Goal: Transaction & Acquisition: Subscribe to service/newsletter

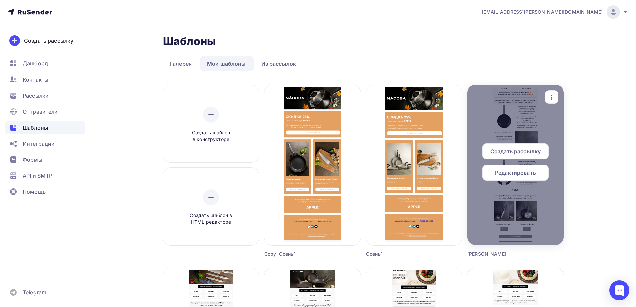
click at [519, 175] on span "Редактировать" at bounding box center [515, 173] width 41 height 8
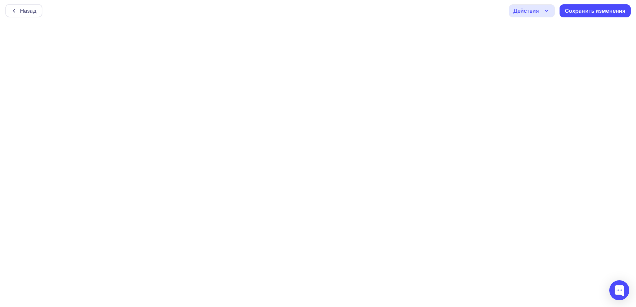
scroll to position [2, 0]
click at [598, 10] on div "Сохранить изменения" at bounding box center [595, 11] width 61 height 8
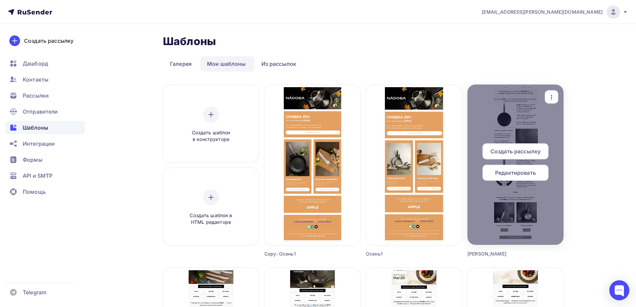
click at [550, 98] on icon "button" at bounding box center [551, 97] width 8 height 8
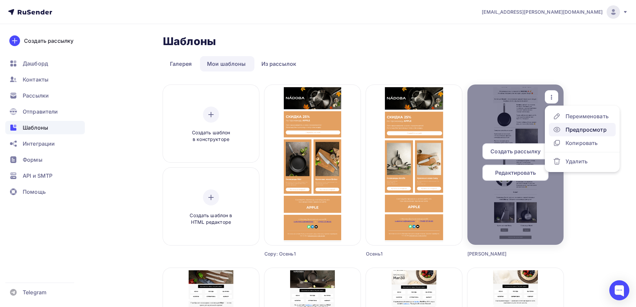
click at [589, 126] on div "Предпросмотр" at bounding box center [585, 129] width 41 height 8
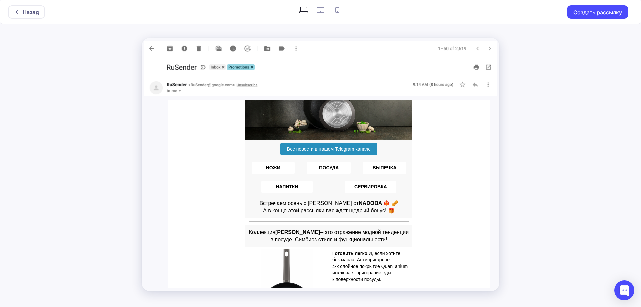
scroll to position [67, 0]
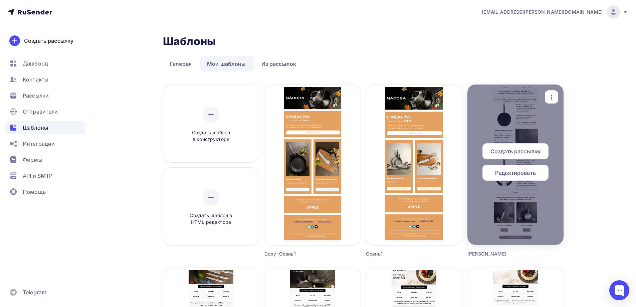
click at [549, 94] on icon "button" at bounding box center [551, 97] width 8 height 8
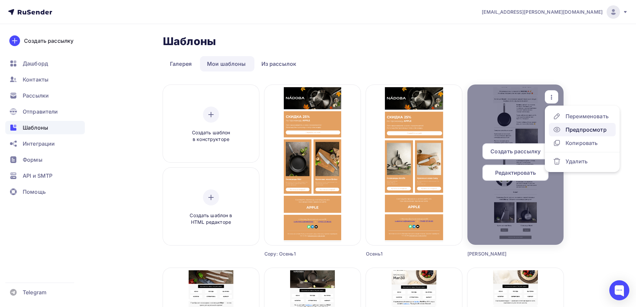
click at [587, 129] on div "Предпросмотр" at bounding box center [585, 129] width 41 height 8
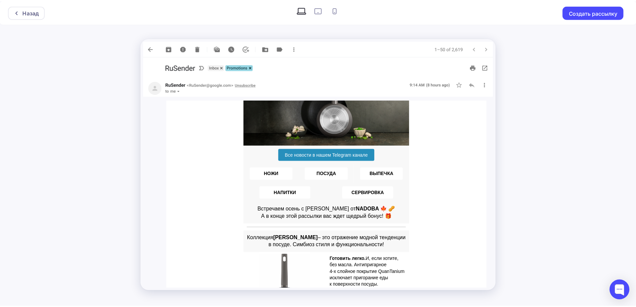
scroll to position [67, 0]
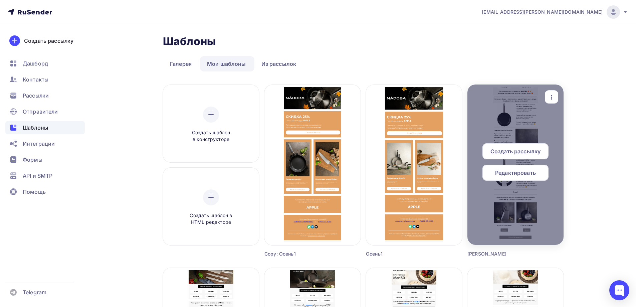
click at [527, 171] on span "Редактировать" at bounding box center [515, 173] width 41 height 8
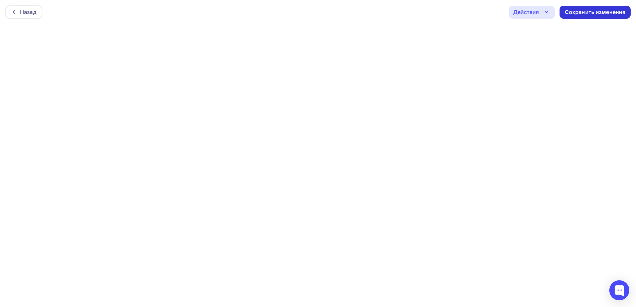
click at [596, 10] on div "Сохранить изменения" at bounding box center [595, 12] width 61 height 8
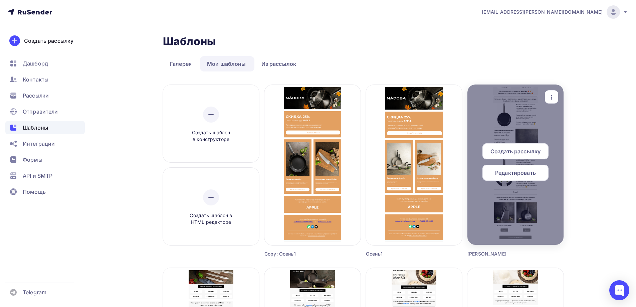
click at [536, 178] on div "Редактировать" at bounding box center [515, 172] width 66 height 16
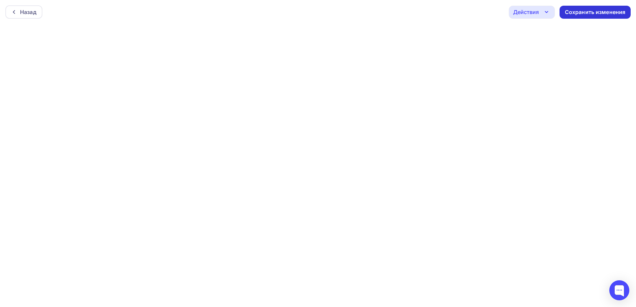
click at [620, 13] on div "Сохранить изменения" at bounding box center [595, 12] width 61 height 8
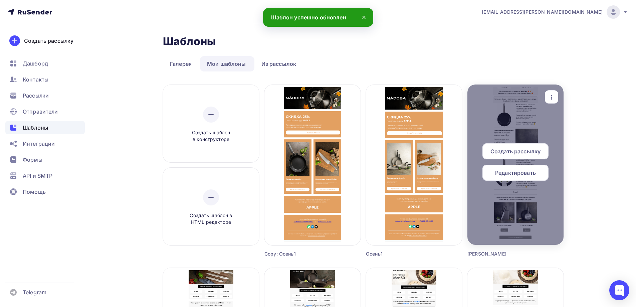
click at [524, 173] on span "Редактировать" at bounding box center [515, 173] width 41 height 8
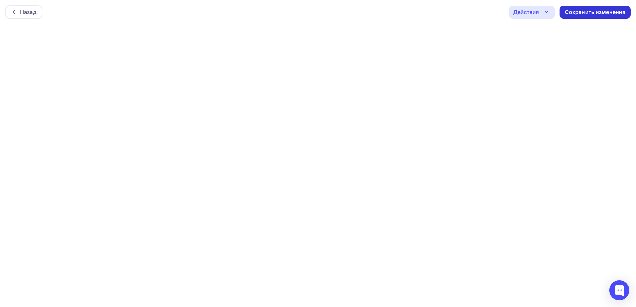
click at [607, 15] on div "Сохранить изменения" at bounding box center [595, 12] width 61 height 8
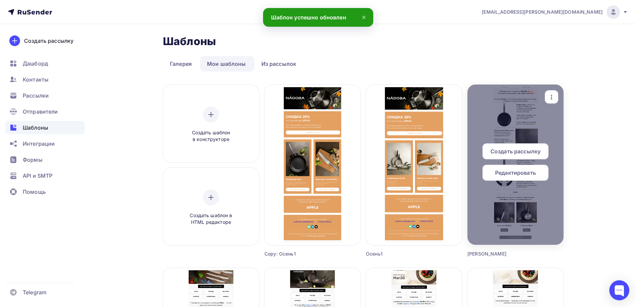
click at [531, 173] on span "Редактировать" at bounding box center [515, 173] width 41 height 8
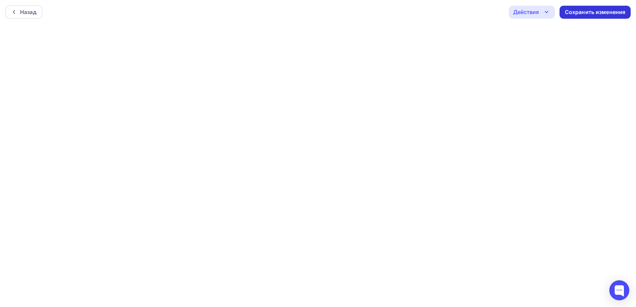
click at [596, 17] on div "Сохранить изменения" at bounding box center [594, 12] width 71 height 13
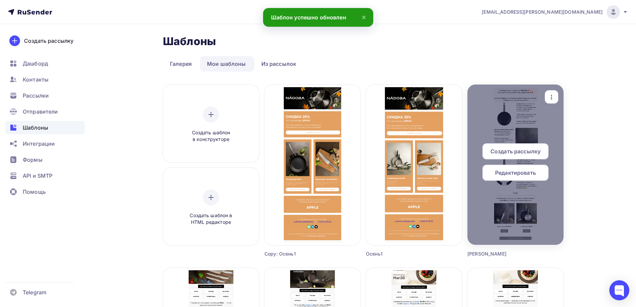
click at [520, 173] on span "Редактировать" at bounding box center [515, 173] width 41 height 8
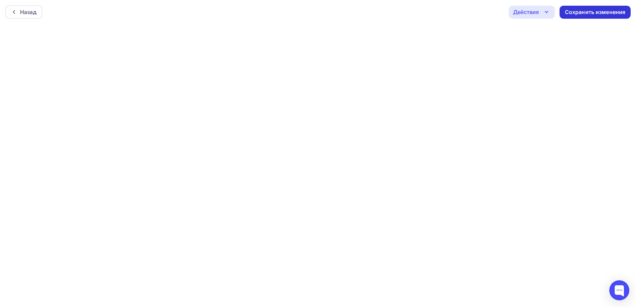
click at [597, 14] on div "Сохранить изменения" at bounding box center [595, 12] width 61 height 8
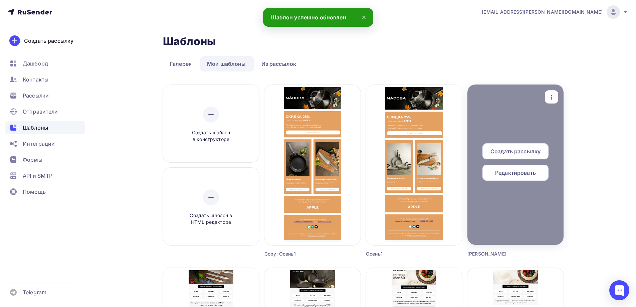
click at [528, 176] on span "Редактировать" at bounding box center [515, 173] width 41 height 8
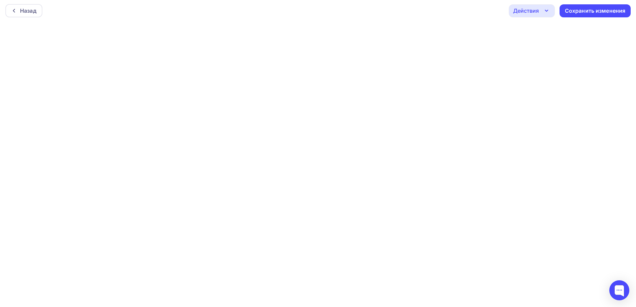
scroll to position [2, 0]
click at [619, 6] on div "Сохранить изменения" at bounding box center [594, 10] width 71 height 13
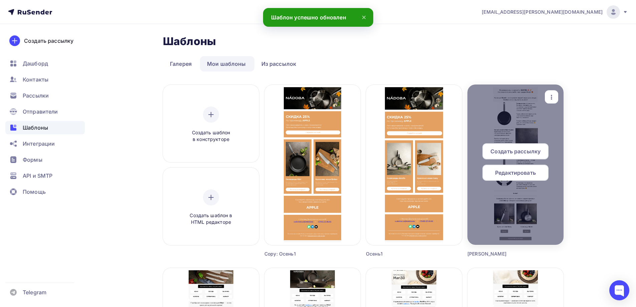
click at [523, 174] on span "Редактировать" at bounding box center [515, 173] width 41 height 8
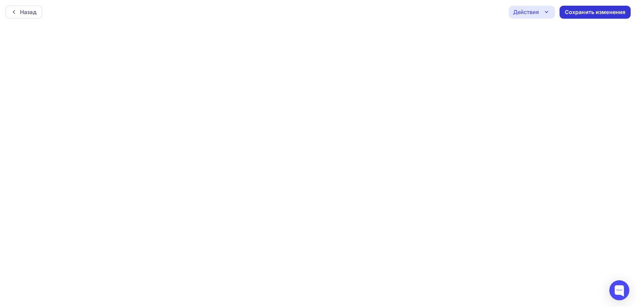
click at [586, 10] on div "Сохранить изменения" at bounding box center [595, 12] width 61 height 8
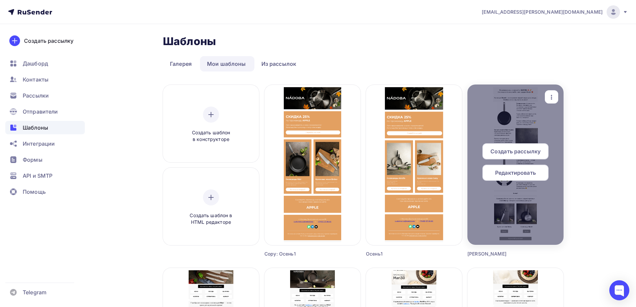
click at [520, 172] on span "Редактировать" at bounding box center [515, 173] width 41 height 8
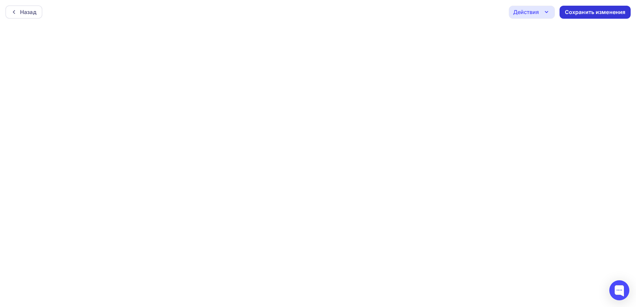
click at [592, 14] on div "Сохранить изменения" at bounding box center [595, 12] width 61 height 8
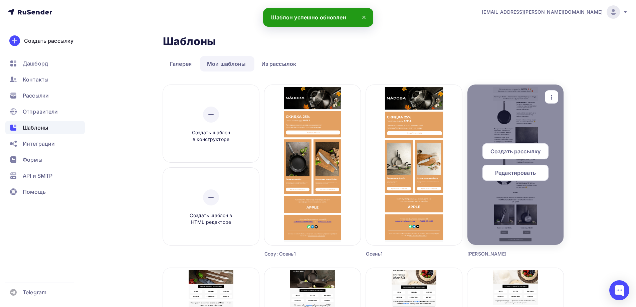
click at [530, 171] on span "Редактировать" at bounding box center [515, 173] width 41 height 8
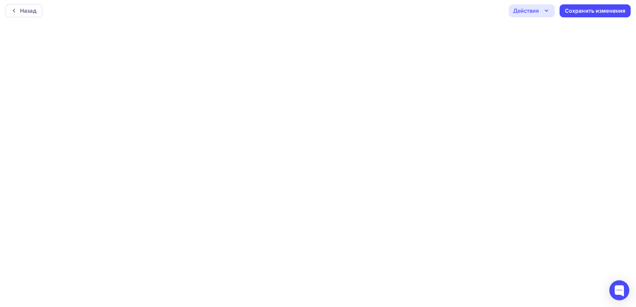
scroll to position [2, 0]
click at [598, 13] on div "Сохранить изменения" at bounding box center [595, 11] width 61 height 8
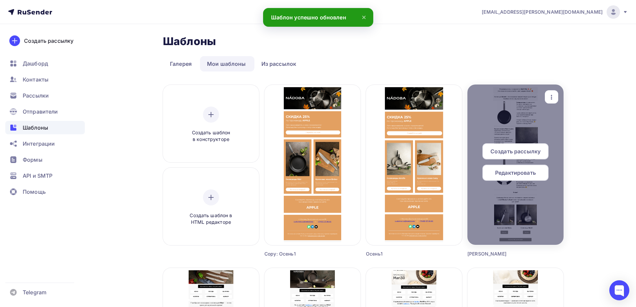
click at [549, 100] on icon "button" at bounding box center [551, 97] width 8 height 8
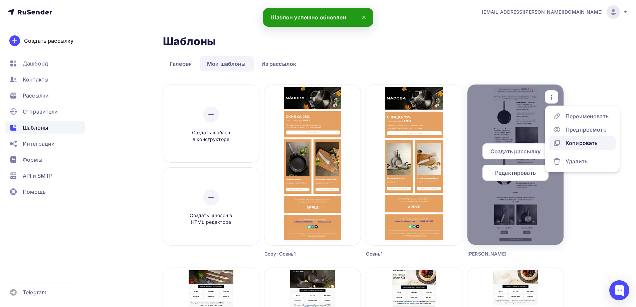
click at [587, 142] on div "Копировать" at bounding box center [581, 143] width 32 height 8
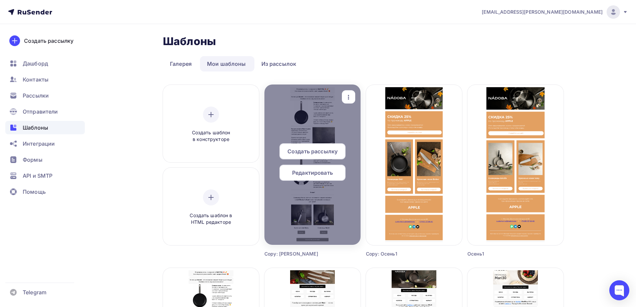
click at [351, 91] on div "button" at bounding box center [348, 96] width 13 height 13
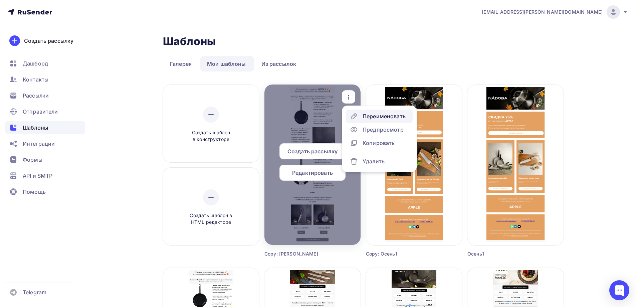
click at [374, 114] on div "Переименовать" at bounding box center [383, 116] width 43 height 8
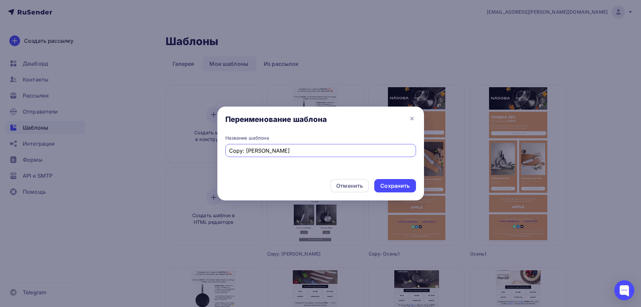
drag, startPoint x: 284, startPoint y: 151, endPoint x: 205, endPoint y: 149, distance: 79.4
click at [205, 149] on div "Переименование шаблона Название шаблона Copy: Naomi Отменить Сохранить" at bounding box center [320, 153] width 641 height 307
type input "[PERSON_NAME] опт"
click at [398, 183] on div "Сохранить" at bounding box center [394, 186] width 29 height 8
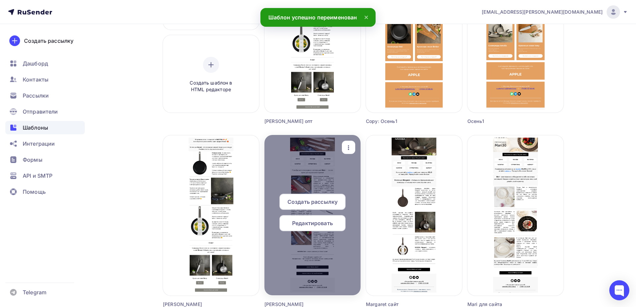
scroll to position [133, 0]
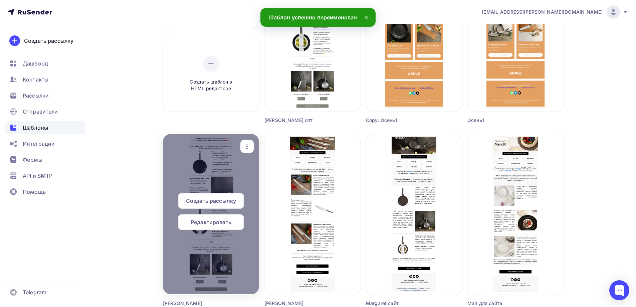
click at [250, 145] on icon "button" at bounding box center [247, 146] width 8 height 8
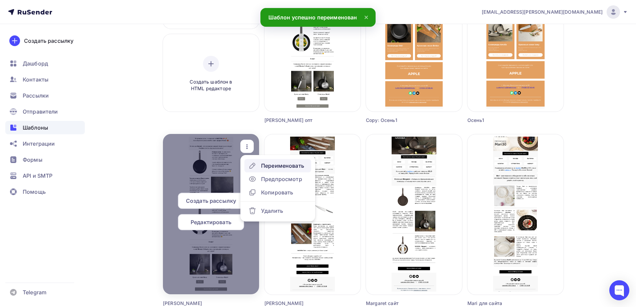
click at [271, 164] on div "Переименовать" at bounding box center [282, 165] width 43 height 8
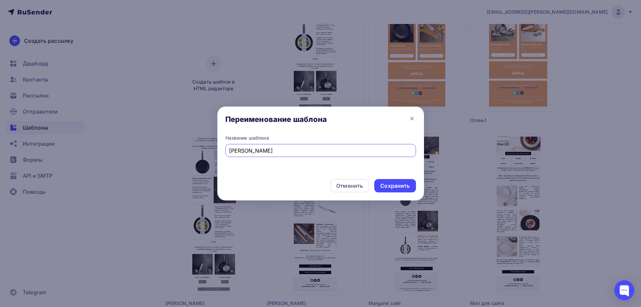
click at [272, 151] on input "[PERSON_NAME]" at bounding box center [320, 150] width 183 height 8
drag, startPoint x: 277, startPoint y: 151, endPoint x: 247, endPoint y: 147, distance: 30.0
click at [247, 147] on input "Naomi клиенты" at bounding box center [320, 150] width 183 height 8
type input "[PERSON_NAME]"
click at [405, 184] on div "Сохранить" at bounding box center [394, 186] width 29 height 8
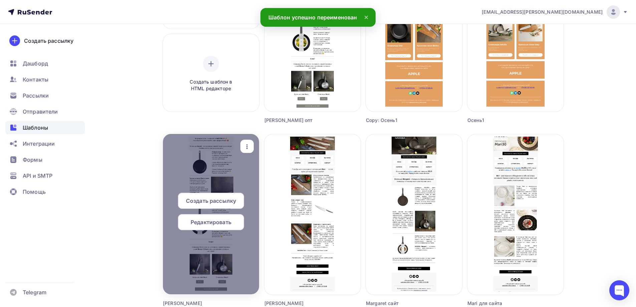
click at [223, 222] on span "Редактировать" at bounding box center [211, 222] width 41 height 8
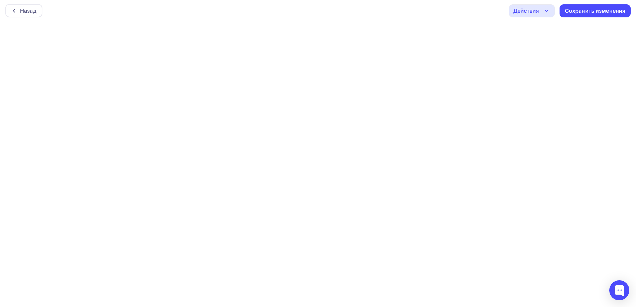
scroll to position [2, 0]
click at [580, 9] on div "Сохранить изменения" at bounding box center [595, 11] width 61 height 8
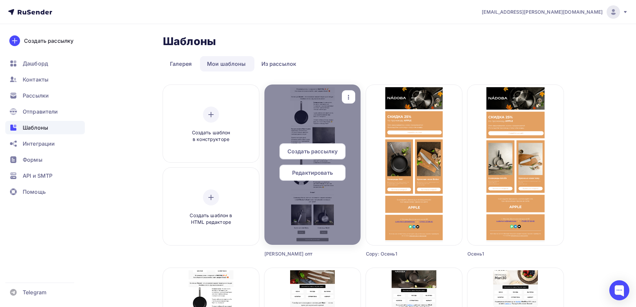
click at [319, 171] on span "Редактировать" at bounding box center [312, 173] width 41 height 8
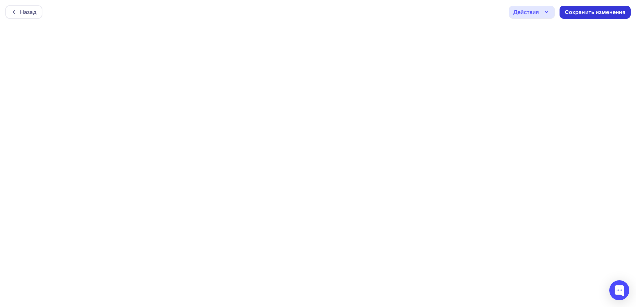
click at [575, 11] on div "Сохранить изменения" at bounding box center [595, 12] width 61 height 8
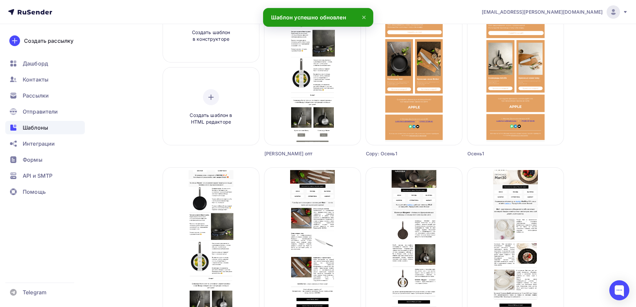
scroll to position [167, 0]
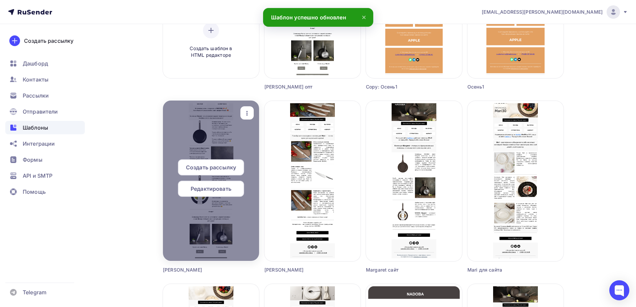
click at [247, 111] on icon "button" at bounding box center [246, 113] width 1 height 5
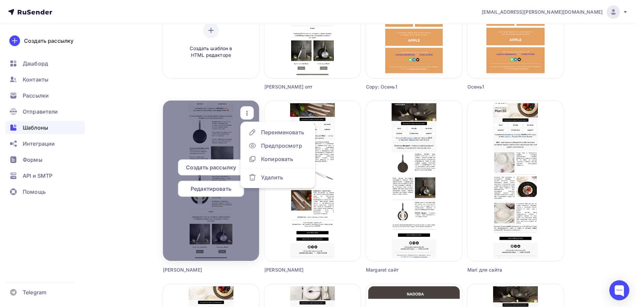
click at [215, 189] on span "Редактировать" at bounding box center [211, 189] width 41 height 8
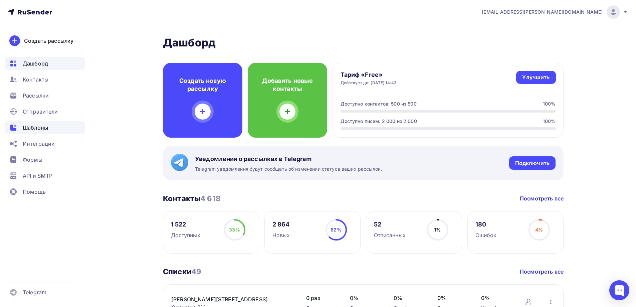
click at [38, 128] on span "Шаблоны" at bounding box center [35, 127] width 25 height 8
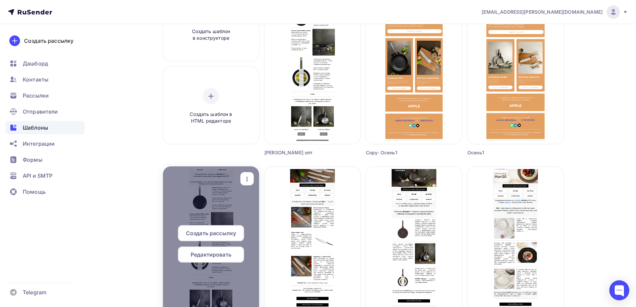
scroll to position [133, 0]
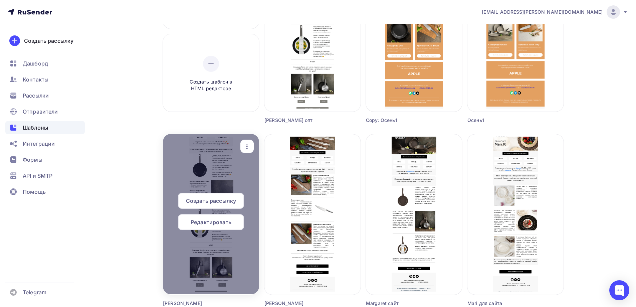
click at [225, 221] on span "Редактировать" at bounding box center [211, 222] width 41 height 8
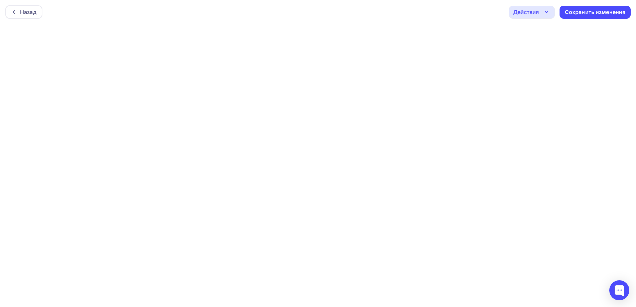
click at [543, 11] on icon "button" at bounding box center [546, 12] width 8 height 8
click at [19, 13] on div at bounding box center [15, 11] width 9 height 5
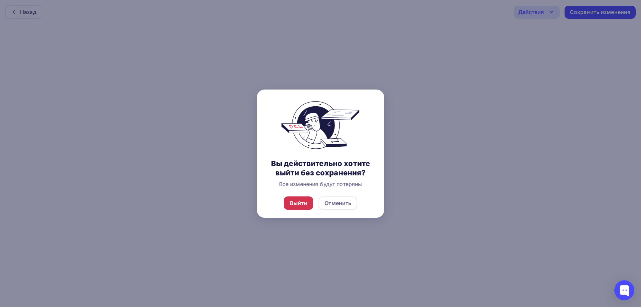
click at [300, 207] on div "Выйти" at bounding box center [299, 202] width 30 height 13
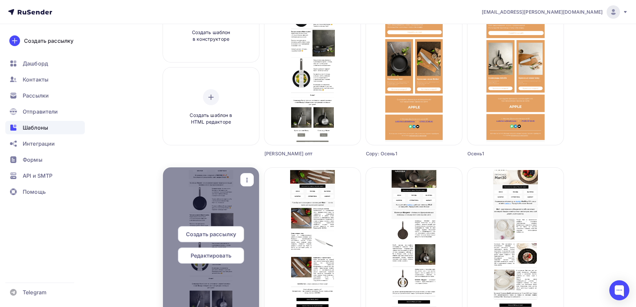
scroll to position [133, 0]
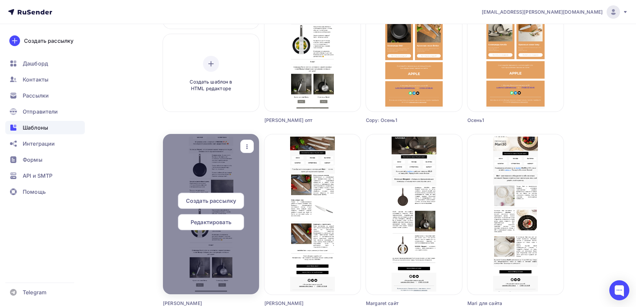
click at [220, 224] on span "Редактировать" at bounding box center [211, 222] width 41 height 8
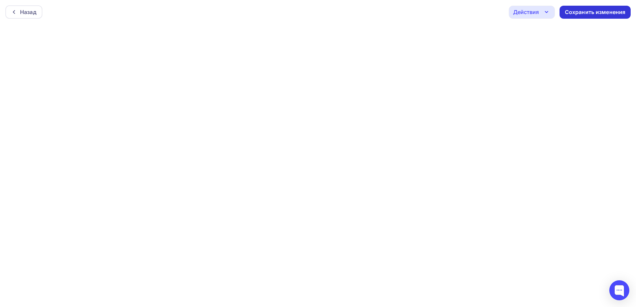
click at [590, 7] on div "Сохранить изменения" at bounding box center [594, 12] width 71 height 13
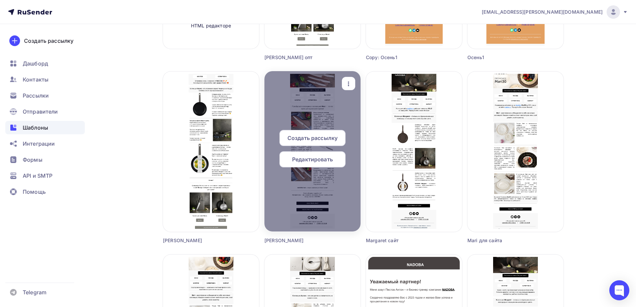
scroll to position [167, 0]
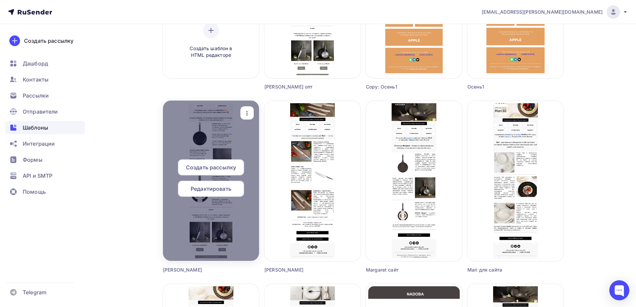
click at [215, 170] on span "Создать рассылку" at bounding box center [211, 167] width 50 height 8
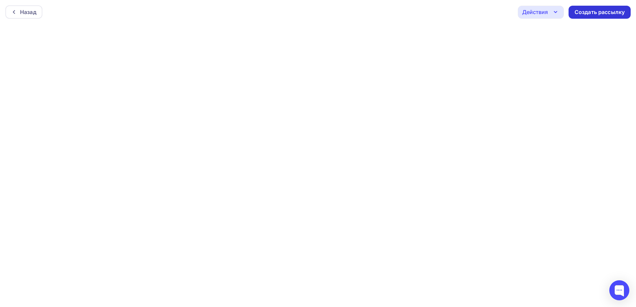
click at [592, 15] on div "Создать рассылку" at bounding box center [599, 12] width 50 height 8
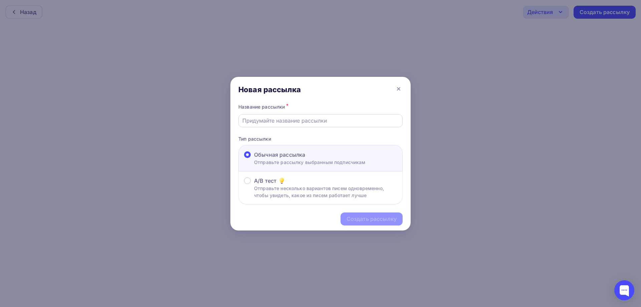
click at [285, 115] on div at bounding box center [320, 120] width 164 height 13
click at [282, 122] on input "text" at bounding box center [320, 120] width 156 height 8
click at [288, 117] on input "Новинки [PERSON_NAME]" at bounding box center [320, 120] width 156 height 8
type input "Новинки [PERSON_NAME] (04.09)"
click at [367, 218] on div "Создать рассылку" at bounding box center [371, 219] width 50 height 8
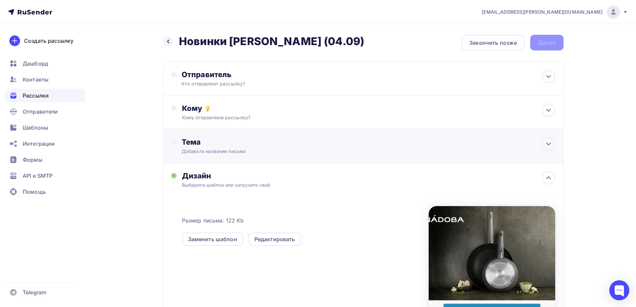
click at [552, 138] on div "Тема Добавьте название письма Тема * Рекомендуем использовать не более 150 симв…" at bounding box center [363, 146] width 400 height 34
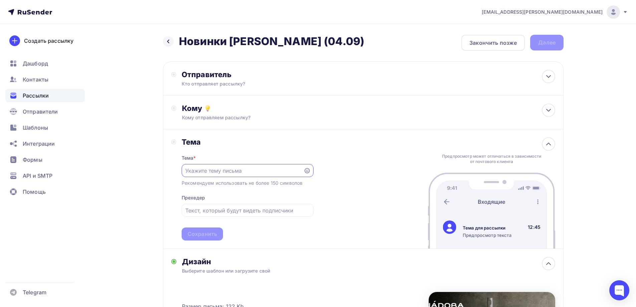
click at [252, 167] on input "text" at bounding box center [242, 171] width 114 height 8
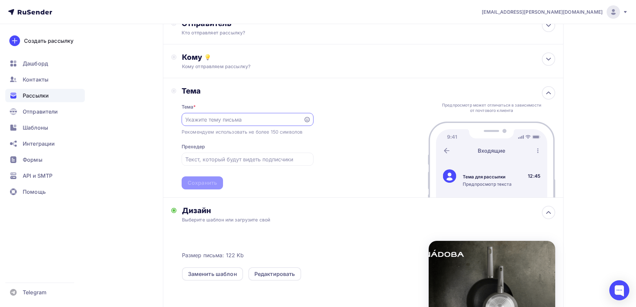
scroll to position [100, 0]
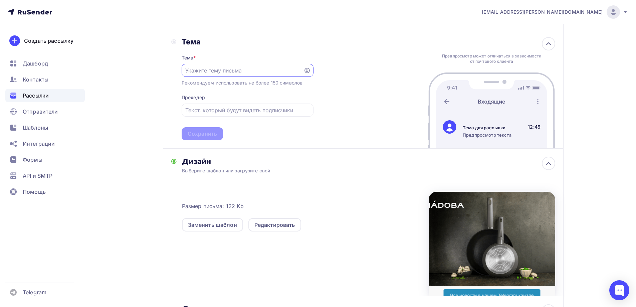
click at [225, 69] on input "text" at bounding box center [242, 70] width 114 height 8
type input "Новинка"
click at [226, 109] on input "text" at bounding box center [247, 110] width 124 height 8
type input "Б"
drag, startPoint x: 209, startPoint y: 69, endPoint x: 128, endPoint y: 66, distance: 80.8
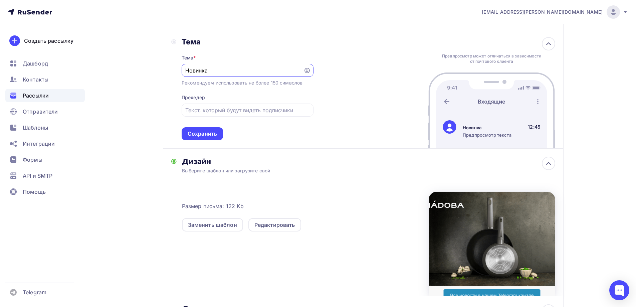
click at [128, 66] on div "Назад Новинки [PERSON_NAME] (04.09) Новинки [PERSON_NAME] (04.09) Закончить поз…" at bounding box center [317, 148] width 547 height 449
click at [239, 72] on input "Встречаем осень" at bounding box center [242, 70] width 114 height 8
type input "В"
click at [196, 55] on span "*" at bounding box center [194, 58] width 2 height 6
click at [246, 67] on input "text" at bounding box center [242, 70] width 114 height 8
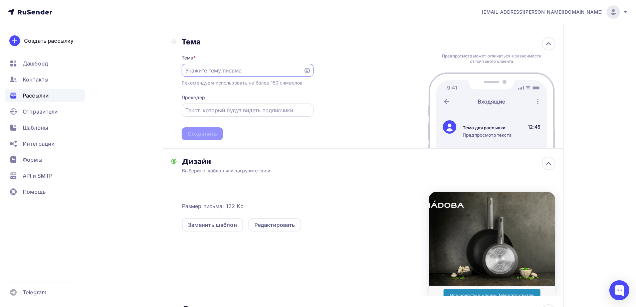
click at [230, 105] on div at bounding box center [248, 109] width 132 height 13
click at [227, 109] on input "text" at bounding box center [247, 110] width 124 height 8
type input "Л"
click at [219, 68] on input "text" at bounding box center [242, 70] width 114 height 8
type input "Н"
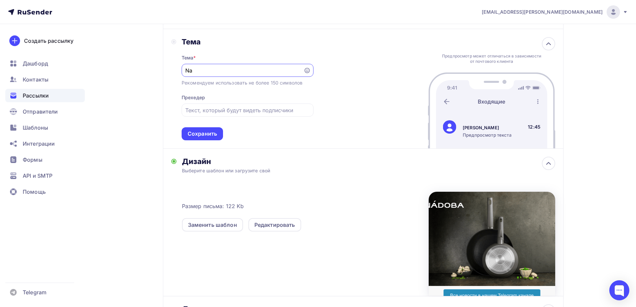
type input "N"
click at [253, 71] on input "text" at bounding box center [242, 70] width 114 height 8
click at [257, 71] on input "Промокод внутри" at bounding box center [242, 70] width 114 height 8
paste input "🌸"
type input "Промокод внутри 🌸"
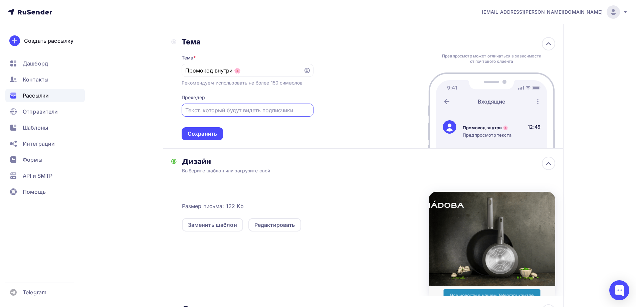
click at [229, 109] on input "text" at bounding box center [247, 110] width 124 height 8
type input "Н"
click at [323, 117] on div "Тема Тема * Промокод внутри 🌸 Рекомендуем использовать не более 150 символов Пр…" at bounding box center [363, 88] width 400 height 119
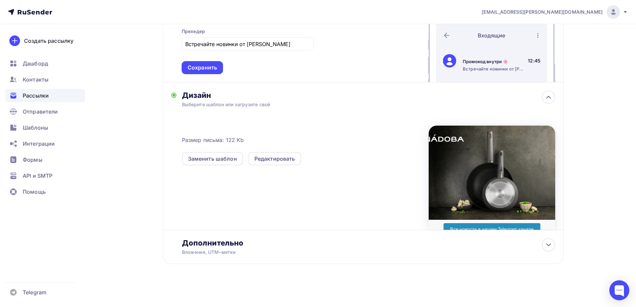
scroll to position [66, 0]
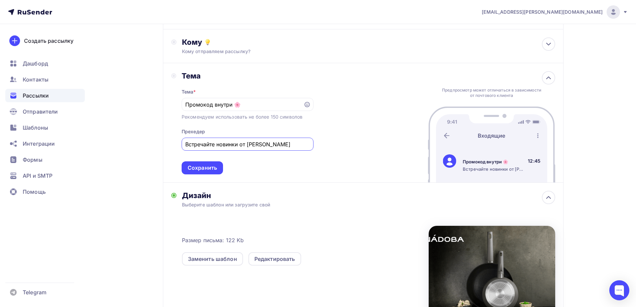
drag, startPoint x: 255, startPoint y: 143, endPoint x: 104, endPoint y: 140, distance: 150.5
click at [104, 140] on div "Назад Новинки Naomi (04.09) Новинки Naomi (04.09) Закончить позже Далее Отправи…" at bounding box center [317, 182] width 547 height 449
paste input "ожи BLAIR премиум качества"
click at [277, 143] on input "Встречайте новинки от Nadoba" at bounding box center [247, 144] width 124 height 8
type input "Встречайте новинки от Nadoba!"
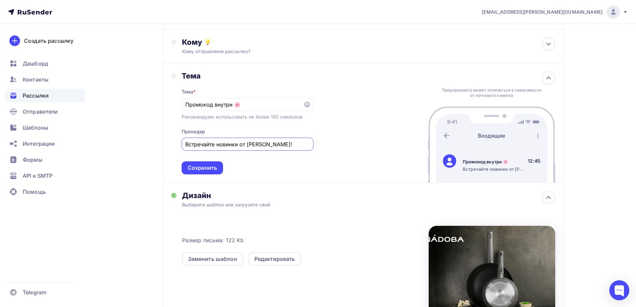
click at [358, 149] on div "Тема Тема * Промокод внутри 🌸 Рекомендуем использовать не более 150 символов Пр…" at bounding box center [363, 122] width 400 height 119
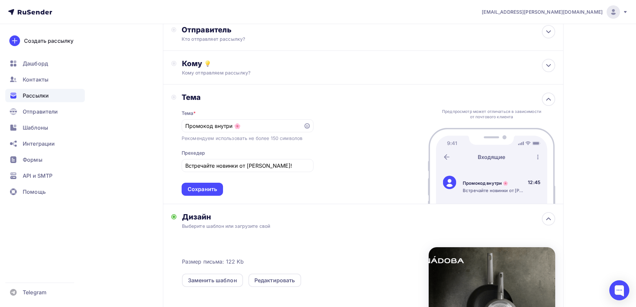
scroll to position [33, 0]
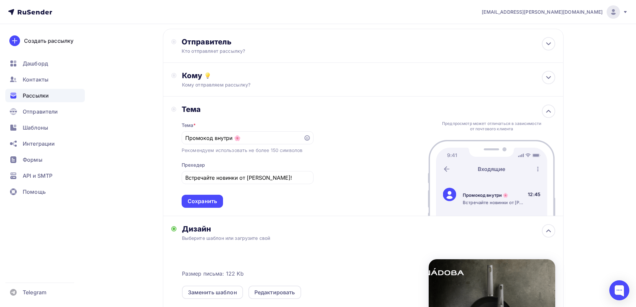
click at [363, 151] on div "Тема Тема * Промокод внутри 🌸 Рекомендуем использовать не более 150 символов Пр…" at bounding box center [363, 155] width 400 height 119
click at [259, 138] on input "Промокод внутри 🌸" at bounding box center [242, 138] width 114 height 8
drag, startPoint x: 253, startPoint y: 139, endPoint x: 146, endPoint y: 137, distance: 107.5
click at [146, 137] on div "Назад Новинки Naomi (04.09) Новинки Naomi (04.09) Закончить позже Далее Отправи…" at bounding box center [317, 215] width 547 height 449
paste input "рендовые цвета Вашего дома!"
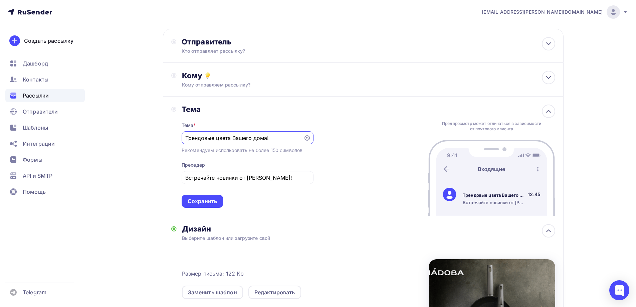
type input "Трендовые цвета Вашего дома!"
click at [357, 162] on div "Тема Тема * Трендовые цвета Вашего дома! Рекомендуем использовать не более 150 …" at bounding box center [363, 155] width 400 height 119
click at [308, 138] on icon at bounding box center [306, 137] width 5 height 5
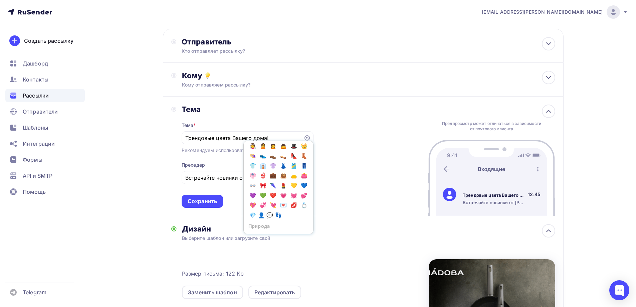
scroll to position [267, 0]
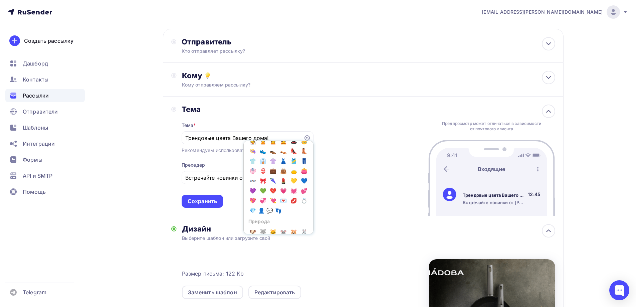
click at [372, 158] on div "Тема Тема * Трендовые цвета Вашего дома! Популярное 👍 👎 😭 😕 😐 😊 😍 Эмоции 😄 😃 😀 …" at bounding box center [363, 155] width 400 height 119
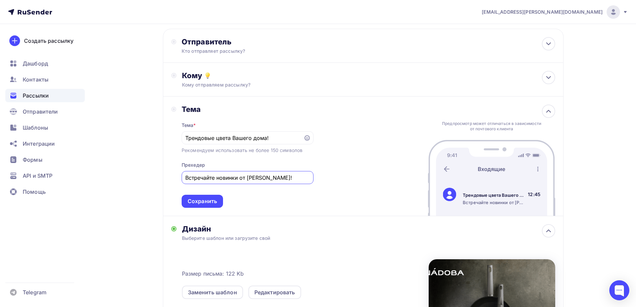
drag, startPoint x: 267, startPoint y: 179, endPoint x: 252, endPoint y: 179, distance: 15.4
click at [252, 179] on input "Встречайте новинки от Nadoba!" at bounding box center [247, 178] width 124 height 8
click at [293, 179] on input "Встречайте новинки от NADOBA!" at bounding box center [247, 178] width 124 height 8
type input "Встречайте новинки от [GEOGRAPHIC_DATA]"
click at [268, 136] on input "Трендовые цвета Вашего дома!" at bounding box center [242, 138] width 114 height 8
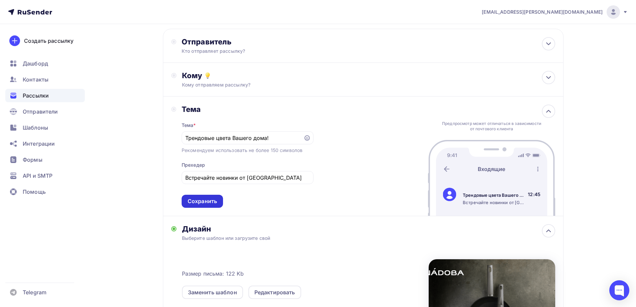
drag, startPoint x: 212, startPoint y: 198, endPoint x: 254, endPoint y: 143, distance: 69.7
click at [212, 198] on div "Сохранить" at bounding box center [202, 201] width 29 height 8
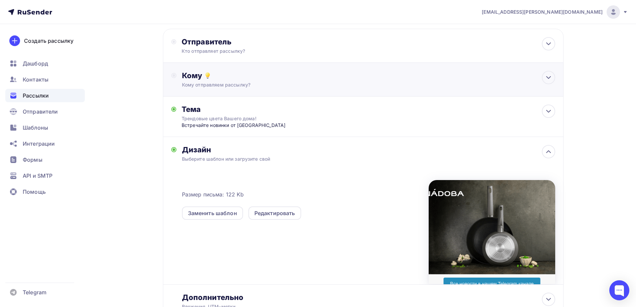
click at [252, 84] on div "Кому отправляем рассылку?" at bounding box center [350, 84] width 336 height 7
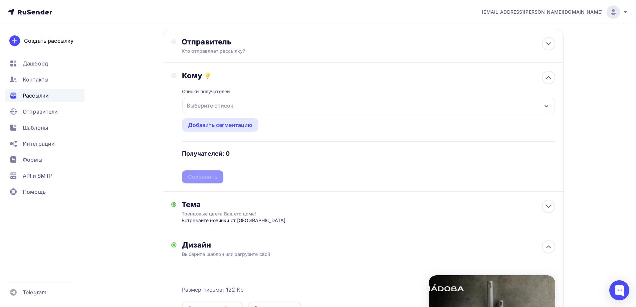
click at [228, 108] on div "Выберите список" at bounding box center [210, 105] width 52 height 12
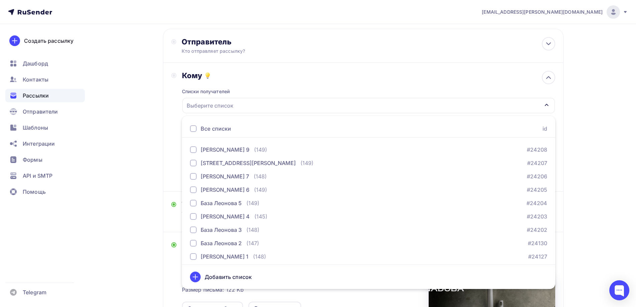
scroll to position [133, 0]
click at [583, 89] on div "Назад Новинки Naomi (04.09) Новинки Naomi (04.09) Закончить позже Далее Отправи…" at bounding box center [317, 223] width 547 height 465
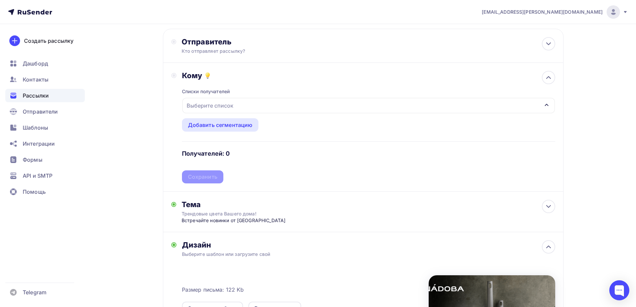
click at [226, 106] on div "Выберите список" at bounding box center [210, 105] width 52 height 12
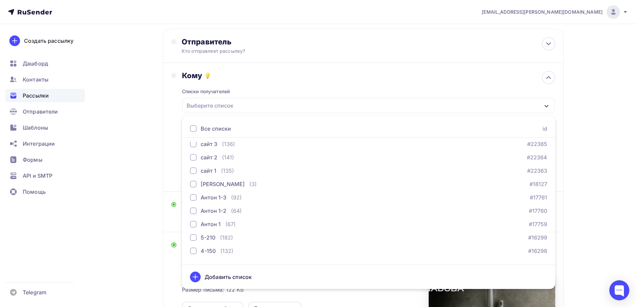
scroll to position [300, 0]
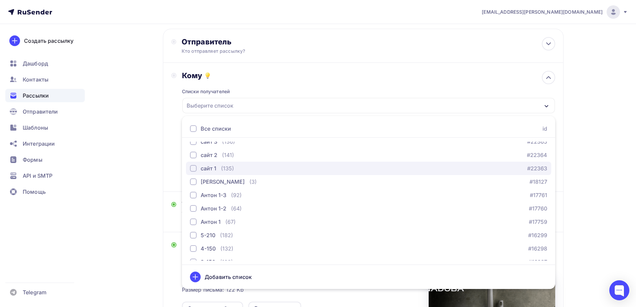
click at [191, 167] on div "button" at bounding box center [193, 168] width 7 height 7
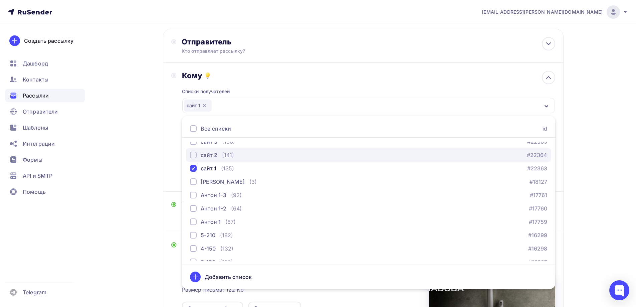
click at [194, 151] on div "сайт 2" at bounding box center [203, 155] width 27 height 8
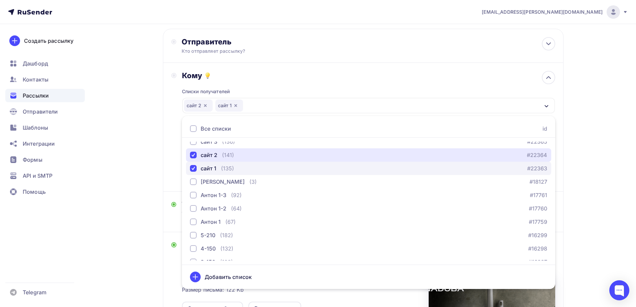
scroll to position [234, 0]
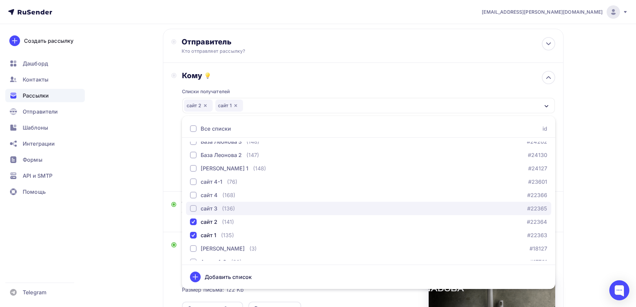
drag, startPoint x: 208, startPoint y: 207, endPoint x: 211, endPoint y: 196, distance: 11.9
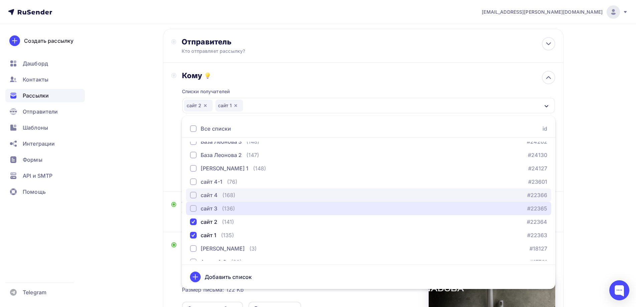
click at [208, 207] on div "сайт 3" at bounding box center [209, 208] width 17 height 8
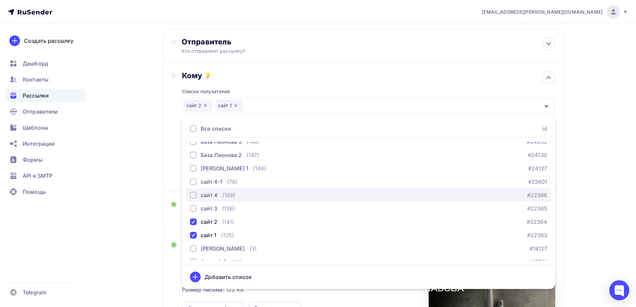
click at [211, 196] on div "сайт 4" at bounding box center [209, 195] width 17 height 8
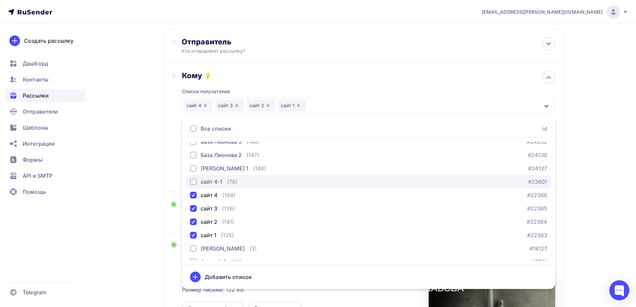
click at [213, 182] on div "сайт 4-1" at bounding box center [212, 182] width 22 height 8
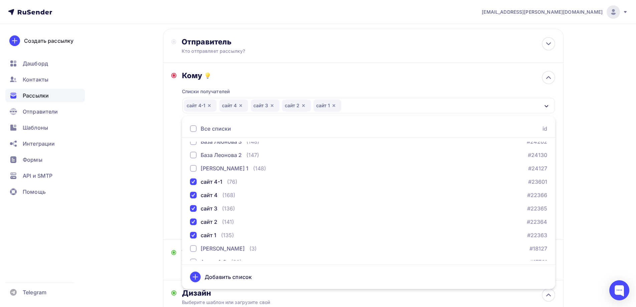
click at [581, 134] on div "Назад Новинки Naomi (04.09) Новинки Naomi (04.09) Закончить позже Далее Отправи…" at bounding box center [317, 247] width 547 height 513
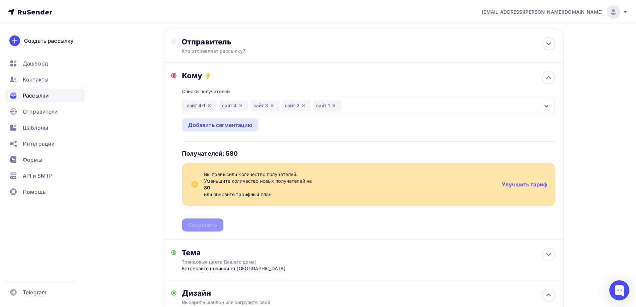
click at [210, 106] on icon "button" at bounding box center [209, 105] width 5 height 5
click at [204, 104] on icon "button" at bounding box center [205, 105] width 5 height 5
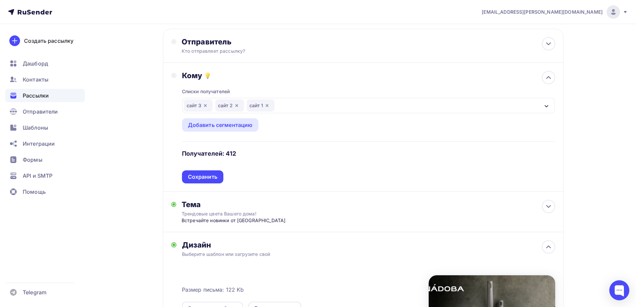
click at [206, 103] on icon "button" at bounding box center [205, 105] width 5 height 5
click at [207, 104] on icon "button" at bounding box center [205, 105] width 5 height 5
click at [209, 181] on div "Сохранить" at bounding box center [202, 176] width 41 height 13
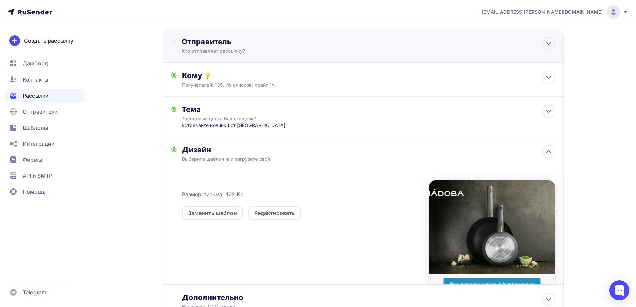
click at [233, 44] on div "Отправитель" at bounding box center [254, 41] width 144 height 9
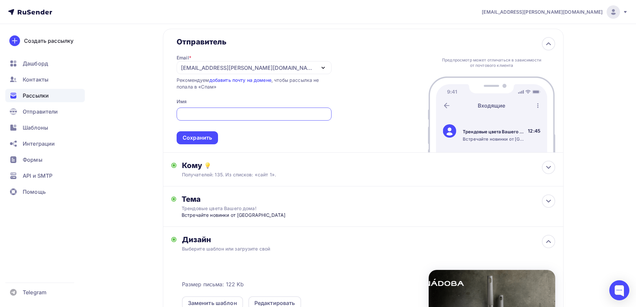
scroll to position [0, 0]
click at [261, 63] on div "[PERSON_NAME][EMAIL_ADDRESS][DOMAIN_NAME]" at bounding box center [254, 67] width 155 height 13
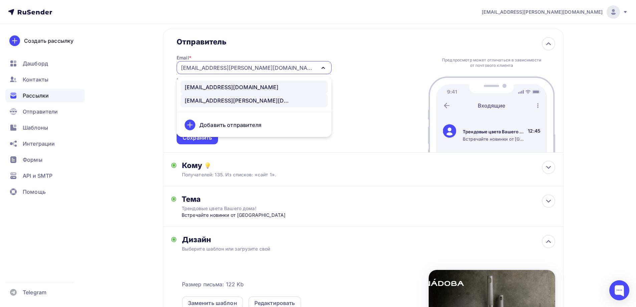
click at [222, 85] on div "news@nadoba.ru" at bounding box center [232, 87] width 94 height 8
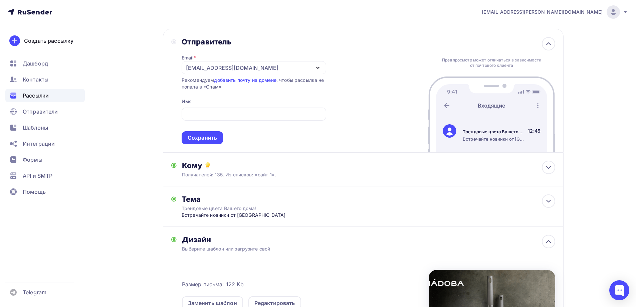
click at [344, 90] on div "Отправитель Email * news@nadoba.ru news@nadoba.ru a.gorbach@nadoba.eu Добавить …" at bounding box center [363, 91] width 400 height 124
click at [215, 113] on input "text" at bounding box center [253, 114] width 137 height 8
click at [207, 135] on div "Сохранить" at bounding box center [202, 138] width 29 height 8
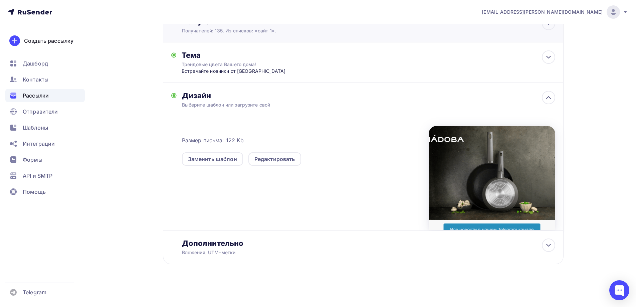
scroll to position [87, 0]
click at [300, 229] on div "Размер письма: 122 Kb Заменить шаблон Редактировать" at bounding box center [368, 173] width 373 height 111
click at [552, 242] on icon at bounding box center [548, 245] width 8 height 8
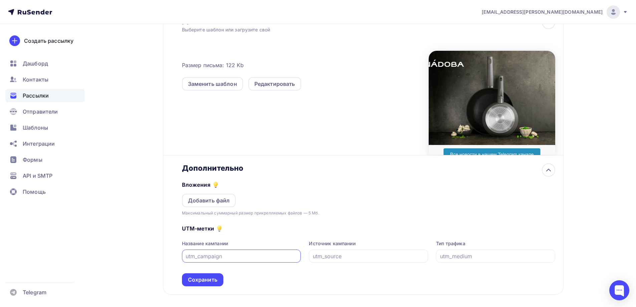
scroll to position [187, 0]
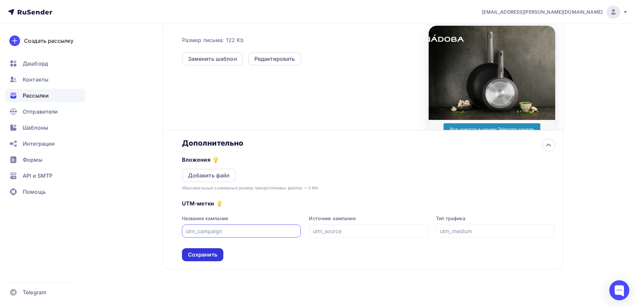
click at [198, 254] on div "Сохранить" at bounding box center [202, 255] width 29 height 8
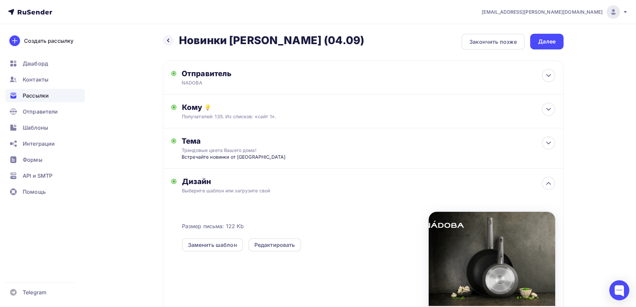
scroll to position [0, 0]
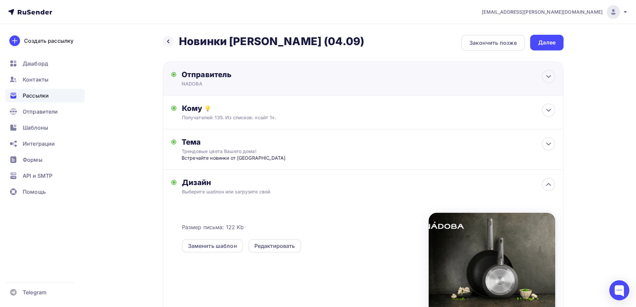
click at [245, 75] on div "Отправитель" at bounding box center [254, 74] width 144 height 9
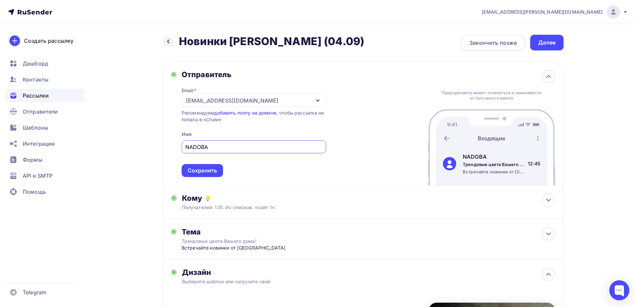
click at [231, 143] on input "NADOBA" at bounding box center [253, 147] width 137 height 8
click at [186, 147] on input "NADOBA" at bounding box center [253, 147] width 137 height 8
type input "NADOBA"
click at [381, 113] on div "Отправитель Email * news@nadoba.ru news@nadoba.ru a.gorbach@nadoba.eu Добавить …" at bounding box center [363, 123] width 400 height 124
click at [207, 174] on div "Сохранить" at bounding box center [202, 171] width 29 height 8
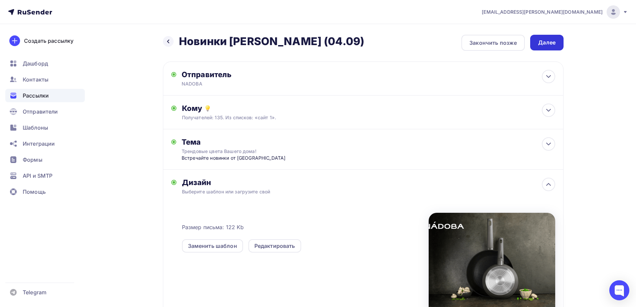
click at [561, 37] on div "Далее" at bounding box center [546, 43] width 33 height 16
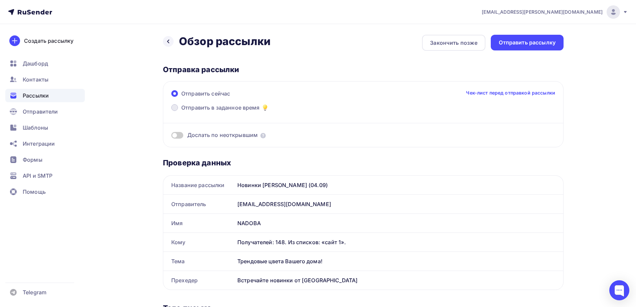
click at [232, 105] on span "Отправить в заданное время" at bounding box center [220, 107] width 78 height 8
click at [181, 111] on input "Отправить в заданное время" at bounding box center [181, 111] width 0 height 0
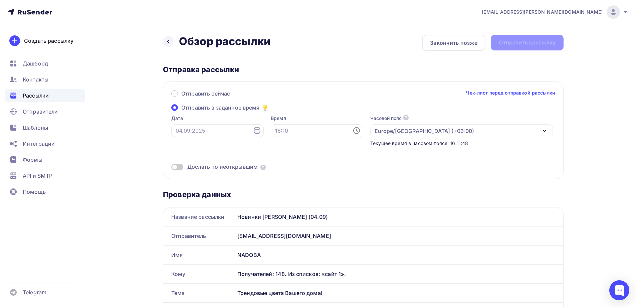
click at [253, 130] on icon at bounding box center [257, 130] width 8 height 8
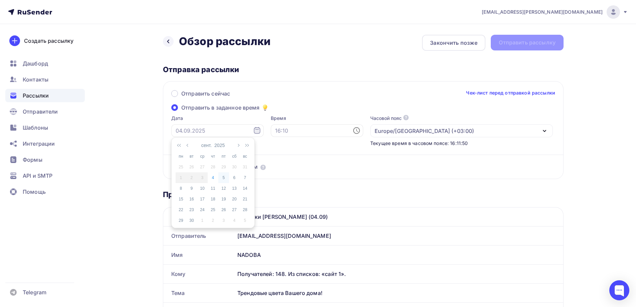
click at [226, 177] on div "5" at bounding box center [223, 178] width 11 height 6
type input "05.09.2025"
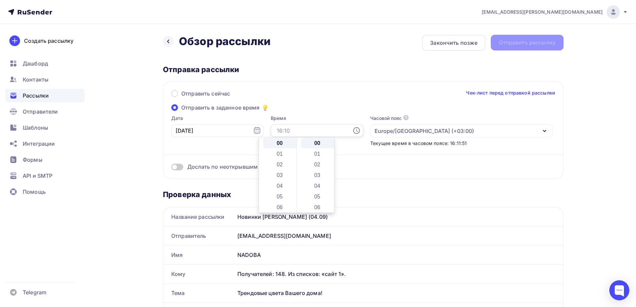
click at [293, 125] on input "text" at bounding box center [317, 130] width 92 height 13
click at [281, 161] on li "11" at bounding box center [280, 160] width 34 height 11
click at [314, 167] on li "15" at bounding box center [318, 169] width 34 height 11
type input "11:15"
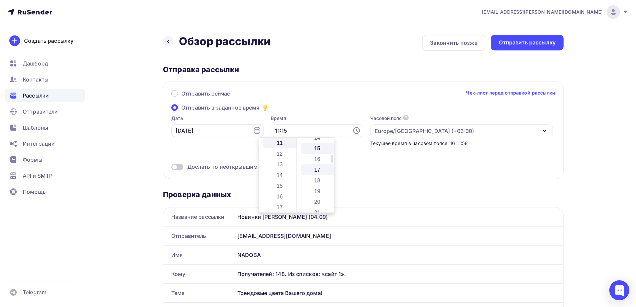
scroll to position [160, 0]
click at [397, 100] on div "Отправить сейчас Чек-лист перед отправкой рассылки" at bounding box center [363, 96] width 384 height 14
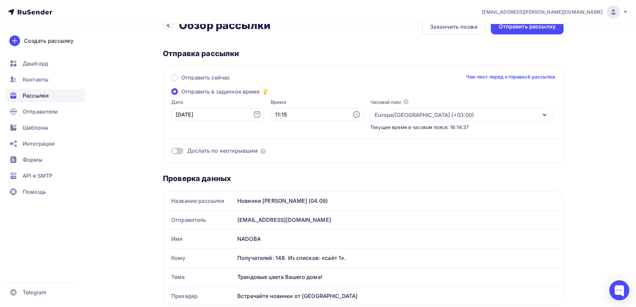
scroll to position [0, 0]
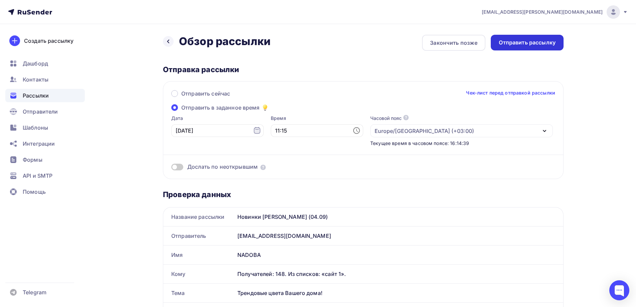
click at [508, 44] on div "Отправить рассылку" at bounding box center [527, 43] width 57 height 8
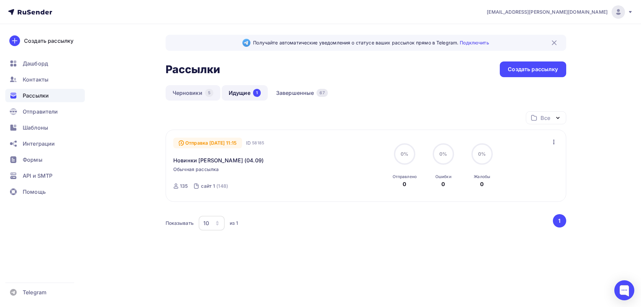
click at [180, 93] on link "Черновики 5" at bounding box center [193, 92] width 55 height 15
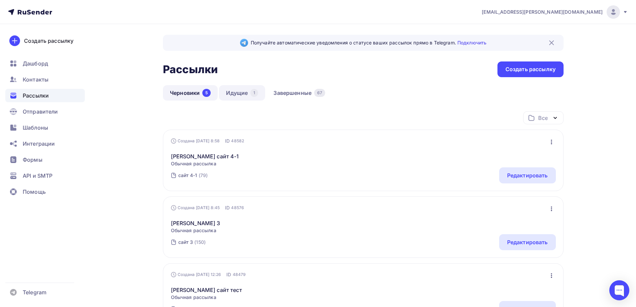
click at [231, 91] on link "Идущие 1" at bounding box center [242, 92] width 46 height 15
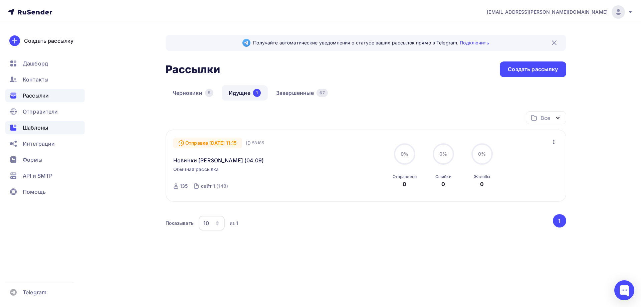
click at [37, 129] on span "Шаблоны" at bounding box center [35, 127] width 25 height 8
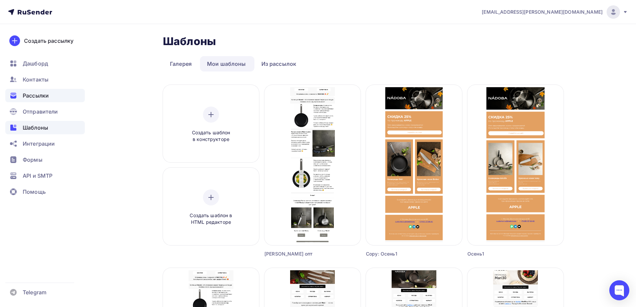
click at [45, 96] on span "Рассылки" at bounding box center [36, 95] width 26 height 8
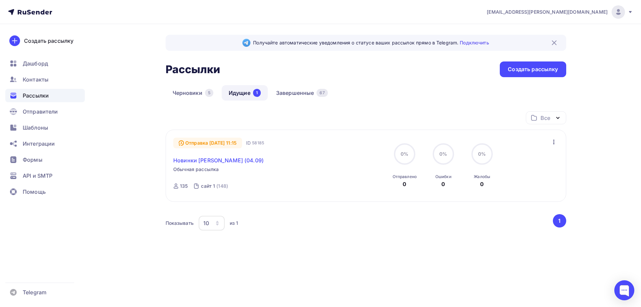
click at [191, 160] on link "Новинки Naomi (04.09)" at bounding box center [218, 160] width 90 height 8
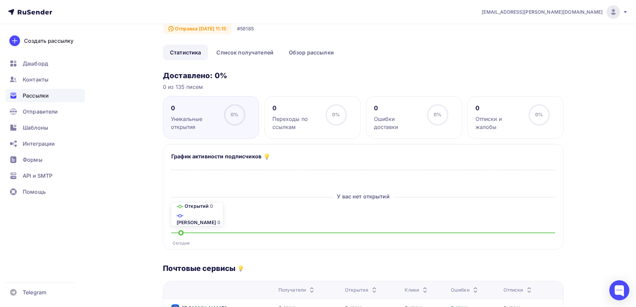
scroll to position [2, 0]
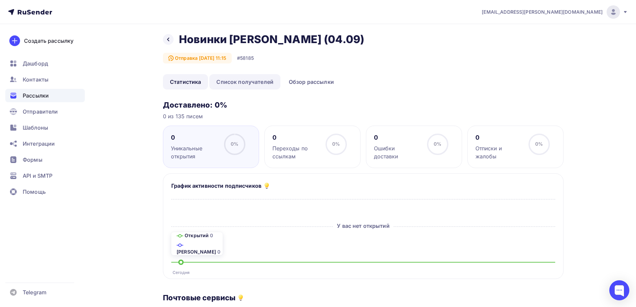
click at [251, 82] on link "Список получателей" at bounding box center [244, 81] width 71 height 15
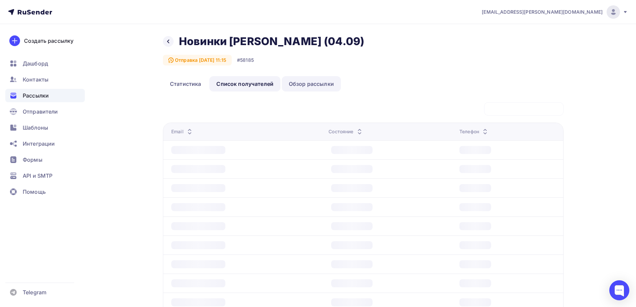
click at [304, 78] on link "Обзор рассылки" at bounding box center [311, 83] width 59 height 15
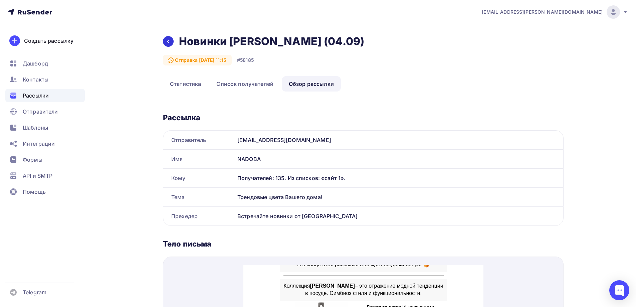
click at [168, 41] on icon at bounding box center [168, 42] width 2 height 4
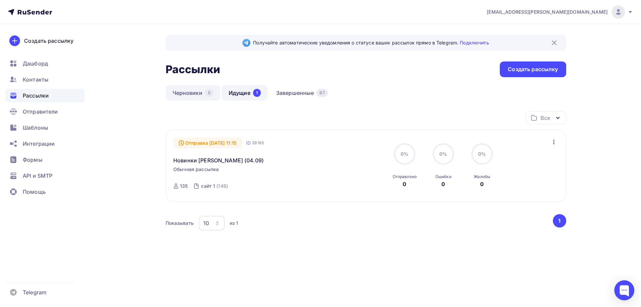
click at [191, 92] on link "Черновики 5" at bounding box center [193, 92] width 55 height 15
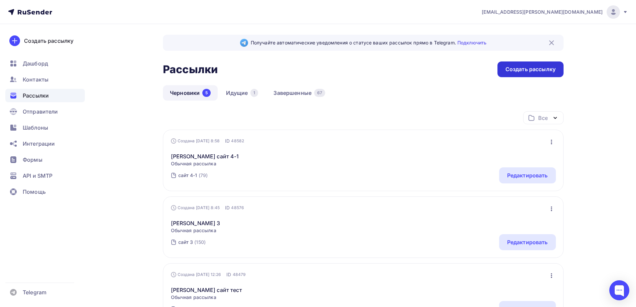
click at [525, 69] on div "Создать рассылку" at bounding box center [530, 69] width 50 height 8
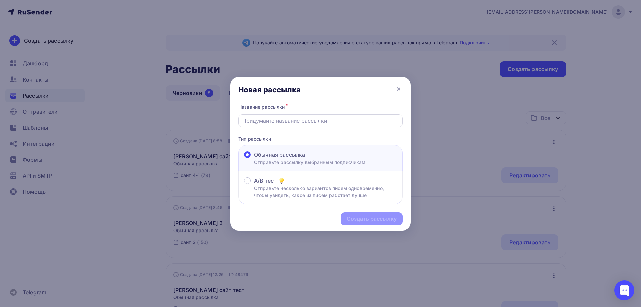
click at [312, 121] on input "text" at bounding box center [320, 120] width 156 height 8
click at [292, 120] on input "Новинки Naomi (04.09)" at bounding box center [320, 120] width 156 height 8
click at [301, 119] on input "Новинки Naomi (04.09)" at bounding box center [320, 120] width 156 height 8
type input "Новинки Naomi (04.09-2)"
click at [382, 218] on div "Создать рассылку" at bounding box center [371, 219] width 50 height 8
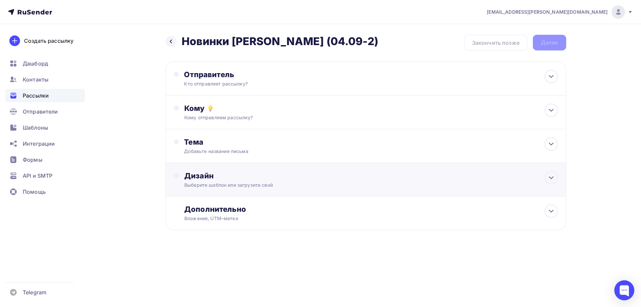
click at [278, 186] on div "Выберите шаблон или загрузите свой" at bounding box center [352, 185] width 336 height 7
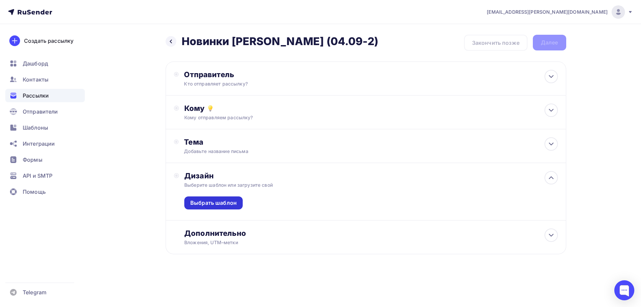
click at [221, 205] on div "Выбрать шаблон" at bounding box center [213, 203] width 46 height 8
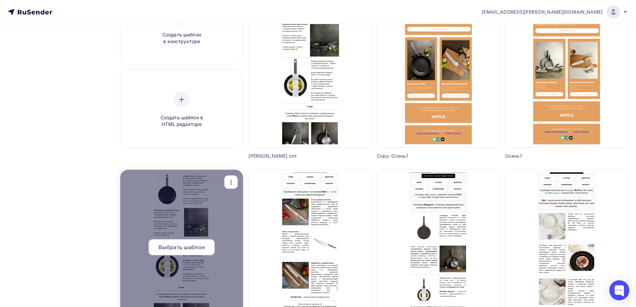
scroll to position [100, 0]
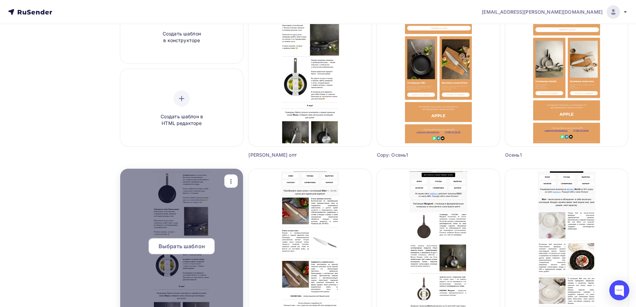
click at [197, 237] on div at bounding box center [181, 249] width 123 height 160
click at [192, 243] on span "Выбрать шаблон" at bounding box center [181, 246] width 46 height 8
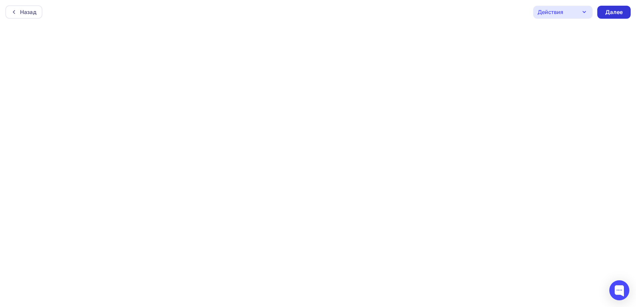
click at [625, 11] on div "Далее" at bounding box center [613, 12] width 33 height 13
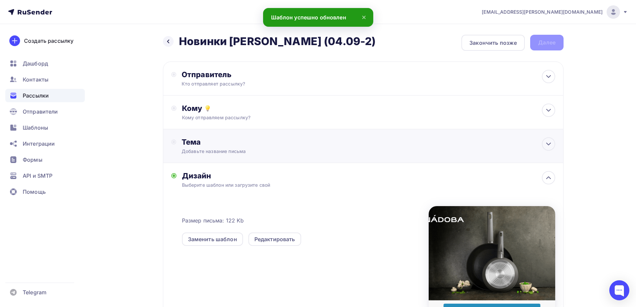
click at [335, 148] on div "Тема Добавьте название письма Тема * Рекомендуем использовать не более 150 симв…" at bounding box center [363, 146] width 400 height 34
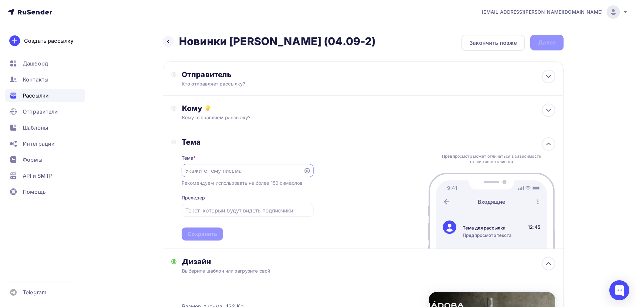
click at [250, 172] on input "text" at bounding box center [242, 171] width 114 height 8
paste input "Трендовые цвета Вашего дома!"
click at [188, 169] on input "Трендовые цвета Вашего дома!" at bounding box center [242, 171] width 114 height 8
type input "Трендовые цвета Вашего дома!"
click at [232, 208] on input "text" at bounding box center [247, 210] width 124 height 8
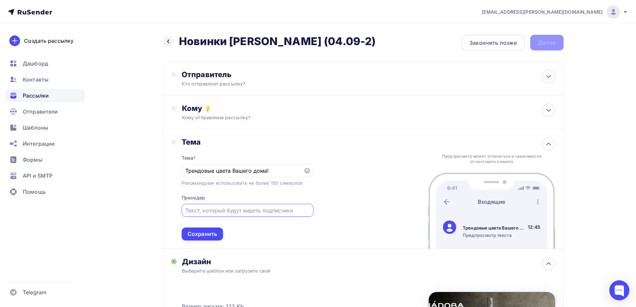
paste input "Встречайте новинки от NADOBA"
type input "Встречайте новинки от NADOBA"
click at [348, 202] on div "Тема Тема * Трендовые цвета Вашего дома! Рекомендуем использовать не более 150 …" at bounding box center [363, 188] width 400 height 119
click at [205, 236] on div "Сохранить" at bounding box center [202, 234] width 29 height 8
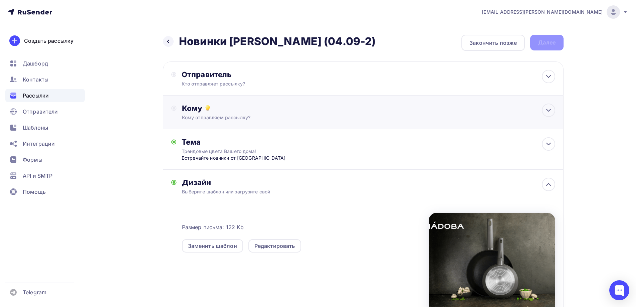
click at [212, 113] on div "Кому Кому отправляем рассылку? Списки получателей Выберите список Все списки id…" at bounding box center [368, 111] width 373 height 17
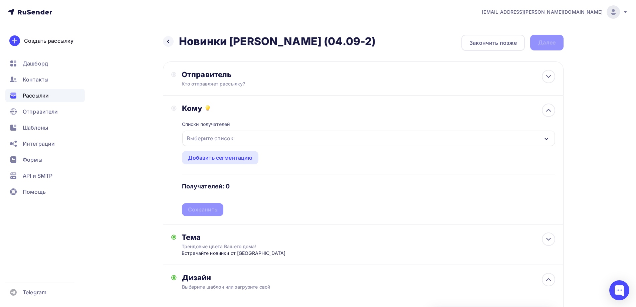
click at [246, 139] on div "Выберите список" at bounding box center [368, 137] width 372 height 15
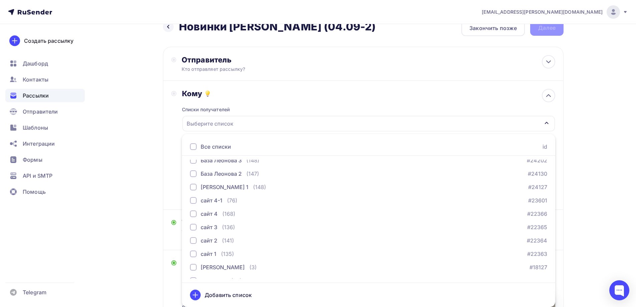
scroll to position [234, 0]
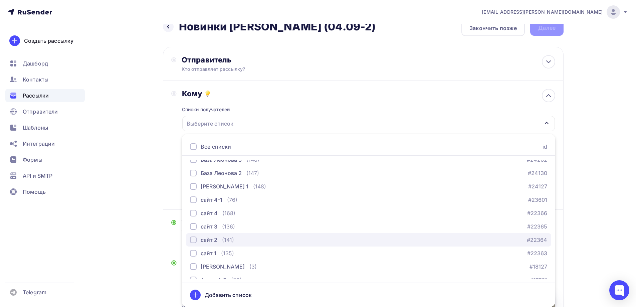
click at [209, 243] on div "сайт 2" at bounding box center [209, 240] width 17 height 8
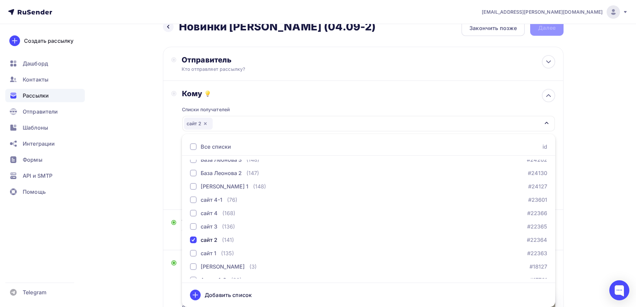
click at [163, 164] on div "Кому Списки получателей сайт 2 Все списки id База Леонова 20 (144) #24219 База …" at bounding box center [363, 145] width 400 height 129
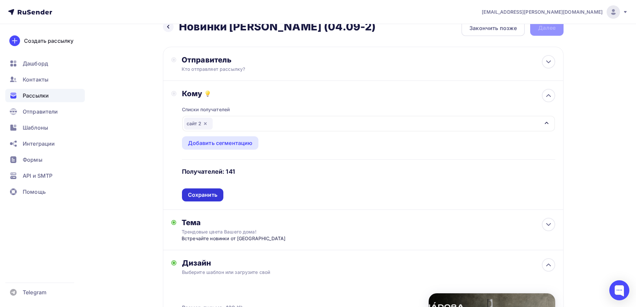
click at [210, 196] on div "Сохранить" at bounding box center [202, 195] width 29 height 8
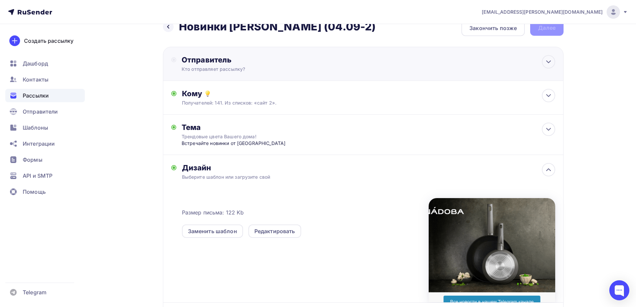
click at [222, 69] on div "Кто отправляет рассылку?" at bounding box center [247, 69] width 130 height 7
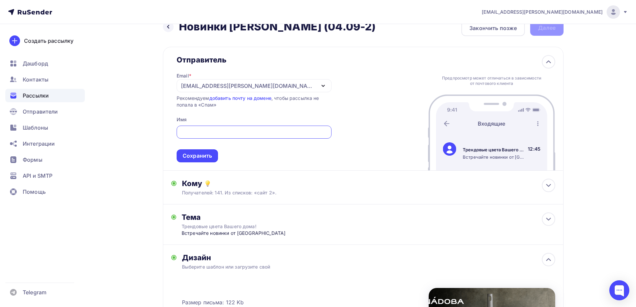
scroll to position [0, 0]
click at [274, 81] on div "[EMAIL_ADDRESS][PERSON_NAME][DOMAIN_NAME]" at bounding box center [254, 85] width 155 height 13
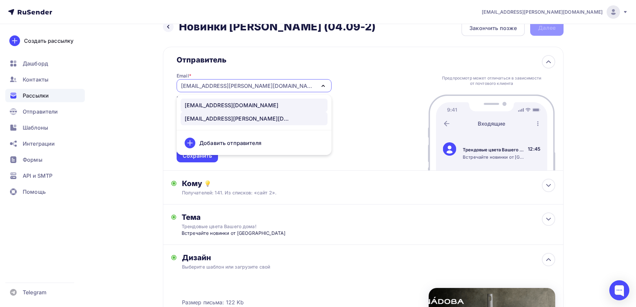
click at [246, 101] on div "news@nadoba.ru" at bounding box center [254, 105] width 139 height 8
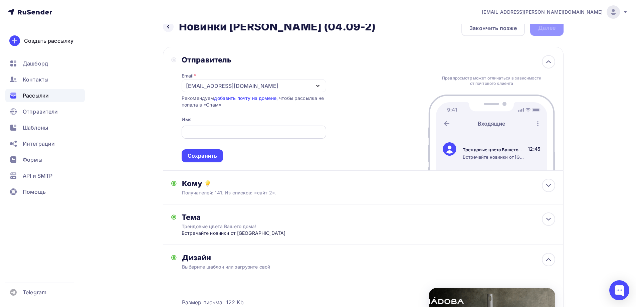
click at [241, 126] on div at bounding box center [254, 131] width 144 height 13
click at [242, 129] on input "text" at bounding box center [253, 132] width 137 height 8
type input "n"
type input "NADOBA"
click at [200, 157] on div "Сохранить" at bounding box center [202, 156] width 29 height 8
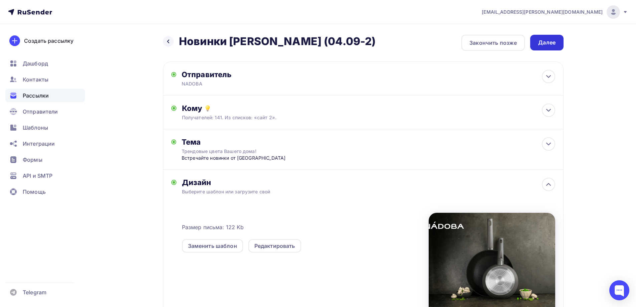
click at [549, 41] on div "Далее" at bounding box center [546, 43] width 17 height 8
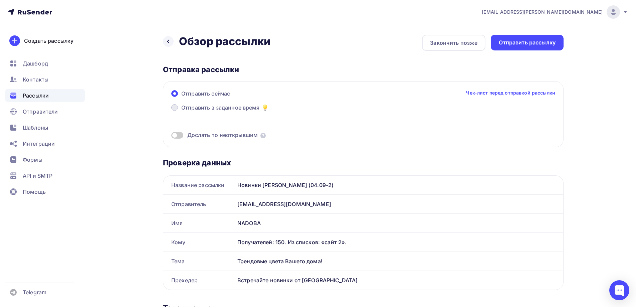
click at [235, 108] on span "Отправить в заданное время" at bounding box center [220, 107] width 78 height 8
click at [181, 111] on input "Отправить в заданное время" at bounding box center [181, 111] width 0 height 0
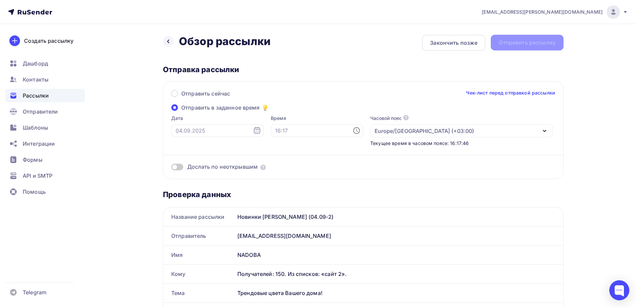
click at [254, 132] on icon at bounding box center [257, 130] width 6 height 7
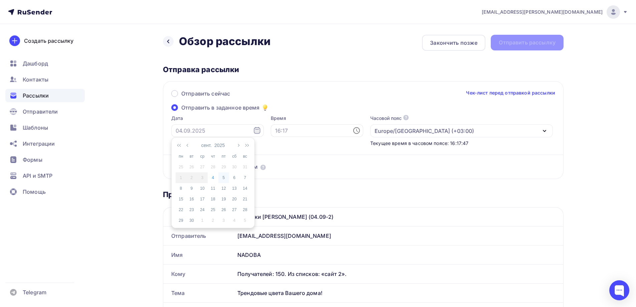
click at [225, 179] on div "5" at bounding box center [223, 178] width 11 height 6
type input "05.09.2025"
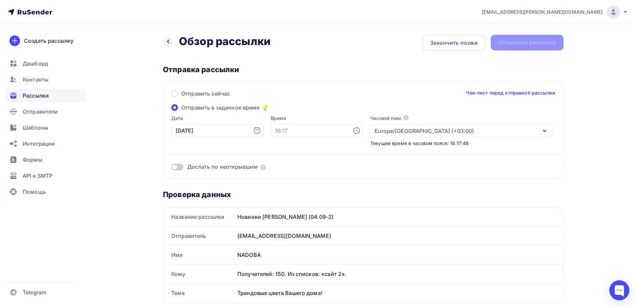
click at [352, 130] on icon at bounding box center [356, 130] width 8 height 8
click at [281, 161] on li "11" at bounding box center [280, 160] width 34 height 11
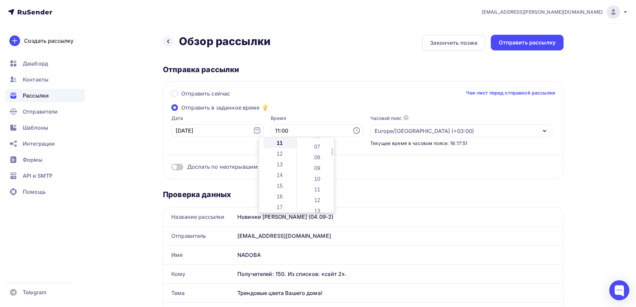
scroll to position [100, 0]
click at [316, 201] on li "15" at bounding box center [318, 203] width 34 height 11
type input "11:15"
click at [357, 73] on div "Отправка рассылки" at bounding box center [363, 69] width 400 height 9
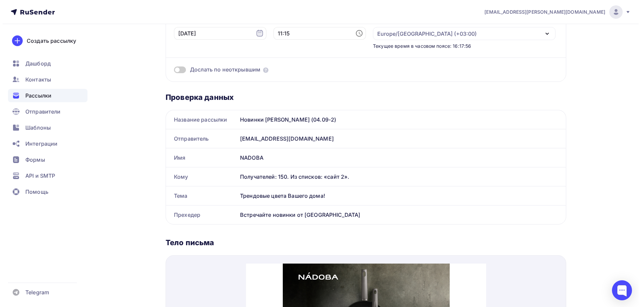
scroll to position [0, 0]
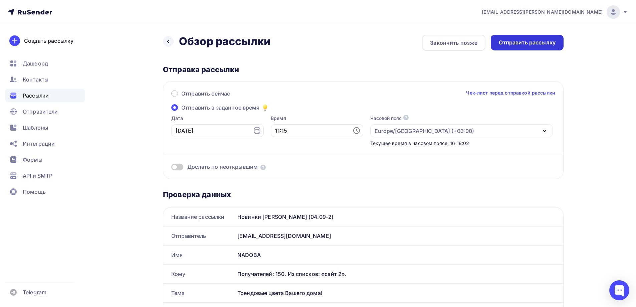
click at [516, 45] on div "Отправить рассылку" at bounding box center [527, 43] width 57 height 8
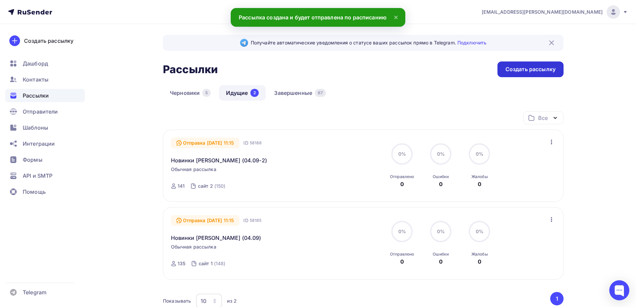
click at [545, 66] on div "Создать рассылку" at bounding box center [530, 69] width 50 height 8
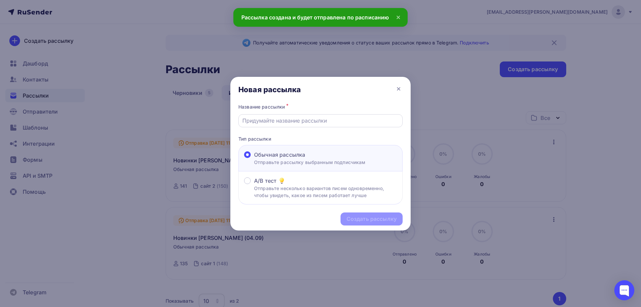
click at [348, 118] on input "text" at bounding box center [320, 120] width 156 height 8
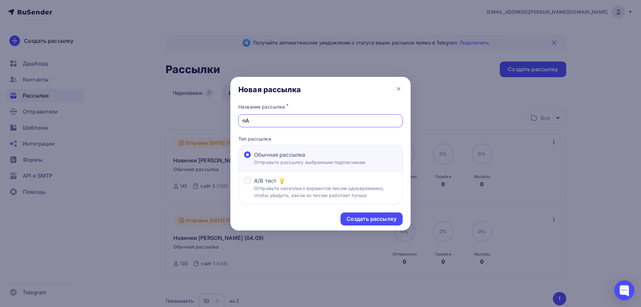
type input "n"
type input "m"
type input "Naomi"
click at [394, 90] on div "Новая рассылка" at bounding box center [320, 89] width 180 height 25
click at [398, 89] on icon at bounding box center [398, 88] width 3 height 3
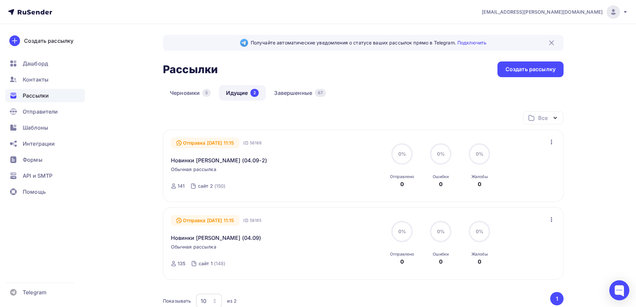
click at [552, 220] on icon "button" at bounding box center [551, 219] width 8 height 8
click at [520, 236] on div "Изменить время отправки" at bounding box center [512, 237] width 84 height 8
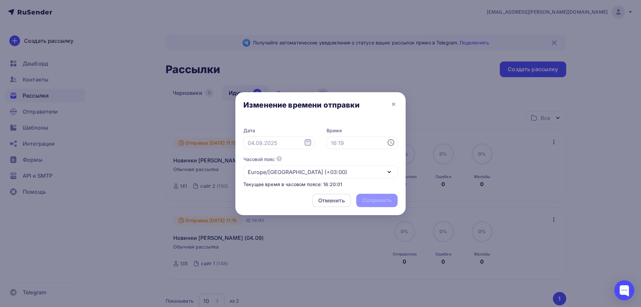
click at [307, 142] on icon at bounding box center [308, 142] width 8 height 8
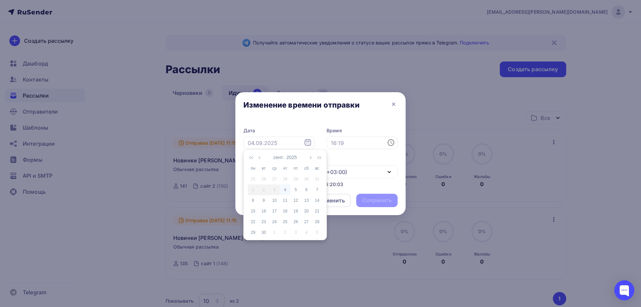
click at [286, 187] on div "4" at bounding box center [285, 190] width 11 height 6
type input "04.09.2025"
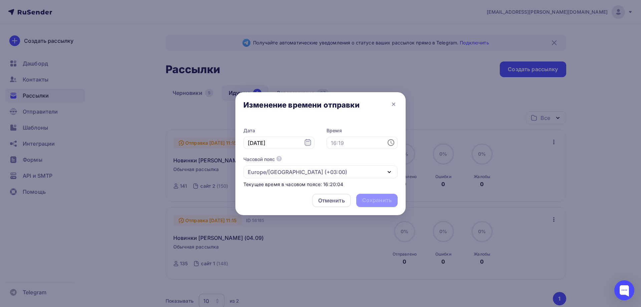
click at [391, 142] on icon at bounding box center [391, 142] width 8 height 8
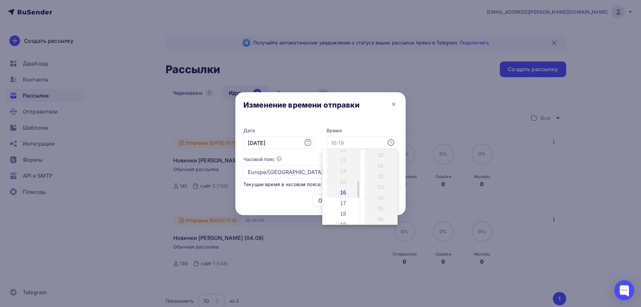
click at [343, 189] on li "16" at bounding box center [343, 192] width 34 height 11
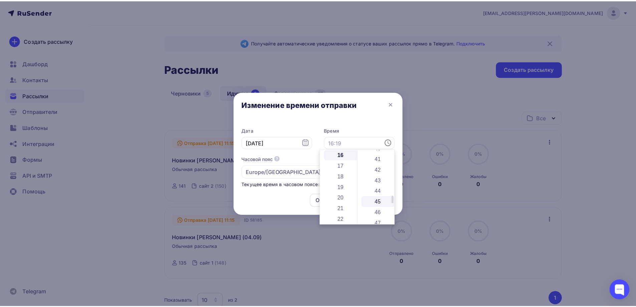
scroll to position [367, 0]
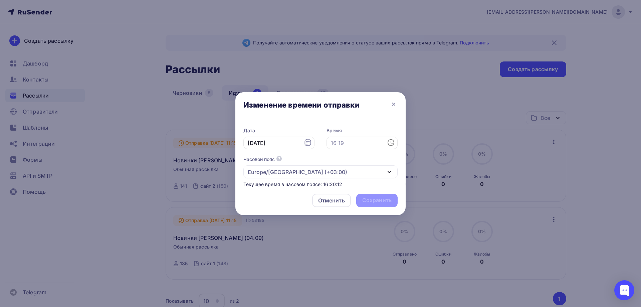
click at [395, 97] on div "Изменение времени отправки" at bounding box center [320, 106] width 170 height 28
click at [395, 100] on icon at bounding box center [393, 104] width 8 height 8
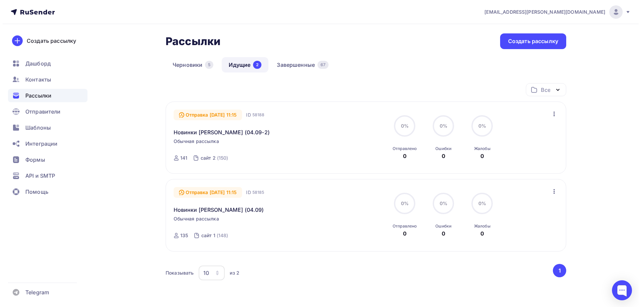
scroll to position [67, 0]
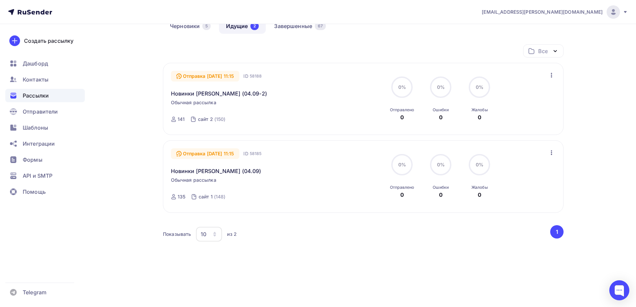
click at [555, 153] on icon "button" at bounding box center [551, 152] width 8 height 8
click at [536, 173] on div "Изменить время отправки" at bounding box center [512, 170] width 84 height 8
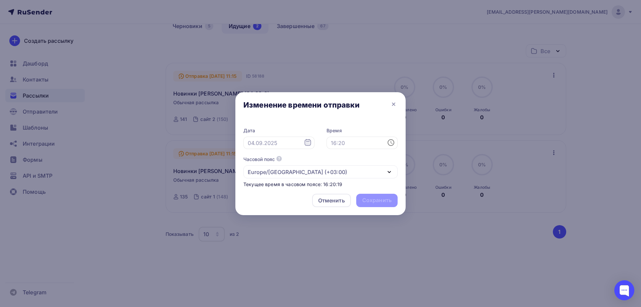
click at [392, 142] on icon at bounding box center [391, 142] width 8 height 8
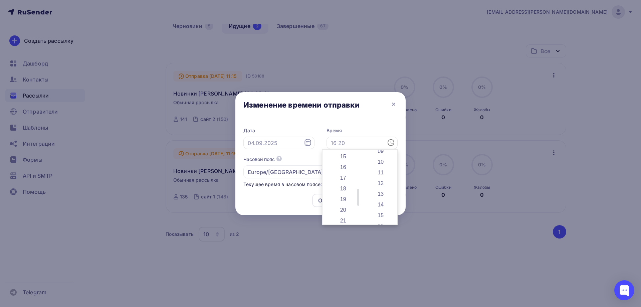
scroll to position [167, 0]
click at [347, 159] on li "16" at bounding box center [343, 158] width 34 height 11
click at [385, 179] on li "40" at bounding box center [381, 181] width 34 height 11
type input "16:40"
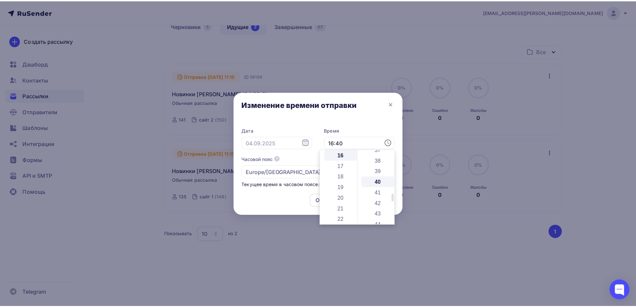
scroll to position [427, 0]
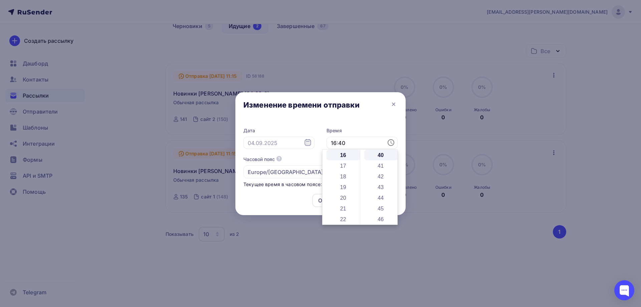
click at [284, 198] on div "Отменить Сохранить" at bounding box center [320, 201] width 170 height 27
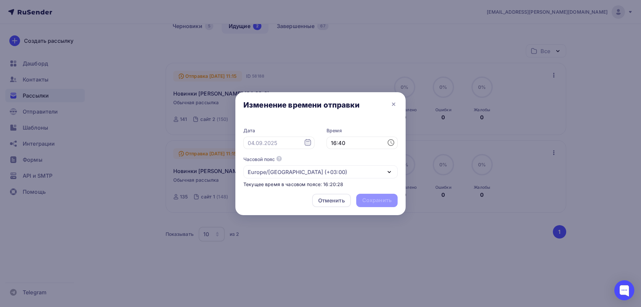
click at [307, 143] on icon at bounding box center [308, 142] width 8 height 8
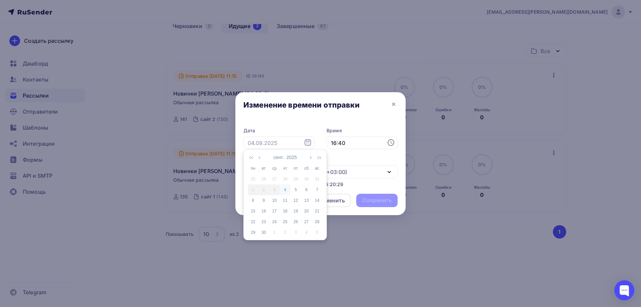
click at [285, 188] on div "4" at bounding box center [285, 190] width 11 height 6
type input "04.09.2025"
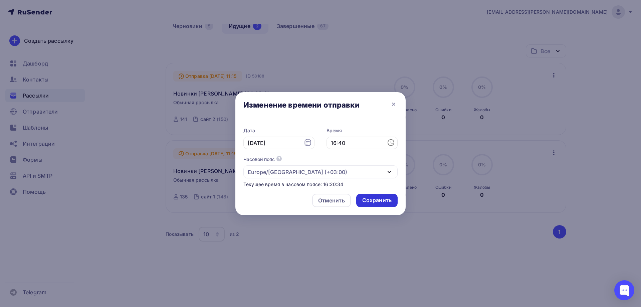
click at [375, 200] on div "Сохранить" at bounding box center [376, 200] width 29 height 8
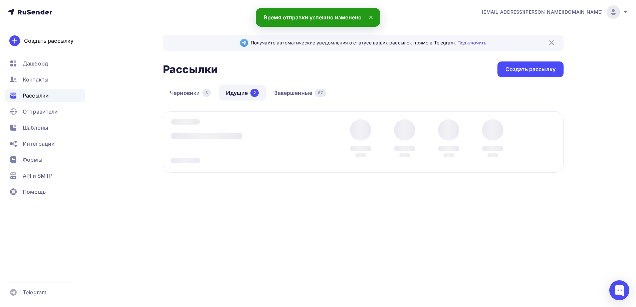
scroll to position [0, 0]
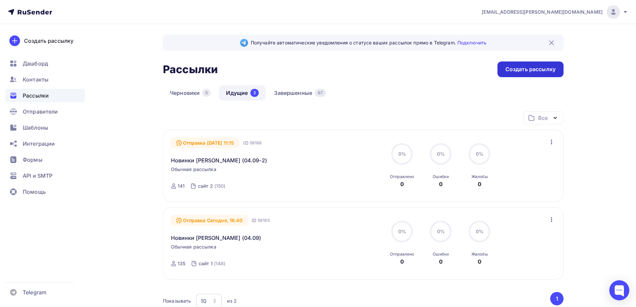
click at [521, 72] on div "Создать рассылку" at bounding box center [530, 69] width 50 height 8
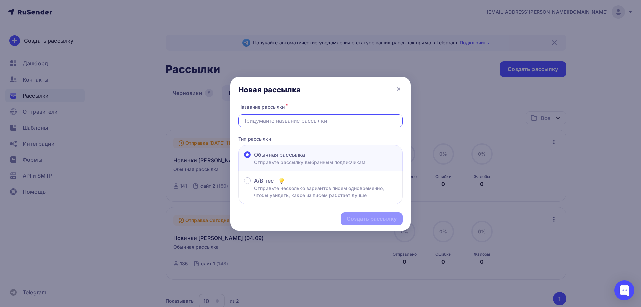
click at [306, 120] on input "text" at bounding box center [320, 120] width 156 height 8
type input "Naomi - БМЛ, 04.09"
click at [366, 216] on div "Создать рассылку" at bounding box center [371, 219] width 50 height 8
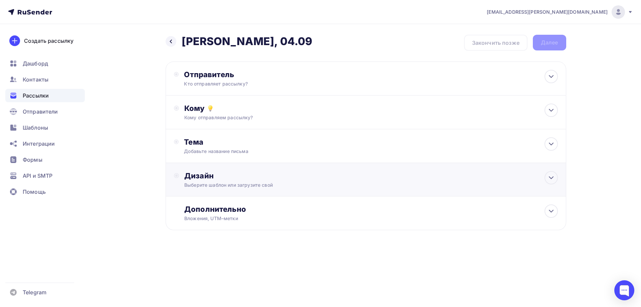
click at [217, 180] on div "Дизайн Выберите шаблон или загрузите свой" at bounding box center [370, 179] width 373 height 17
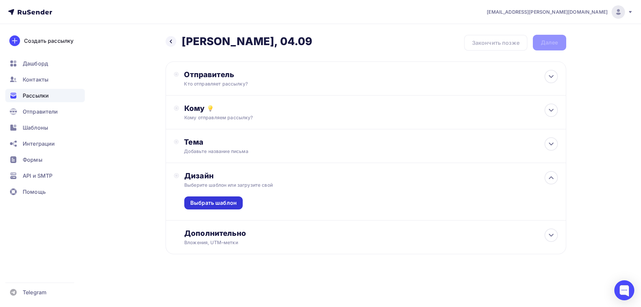
click at [215, 203] on div "Выбрать шаблон" at bounding box center [213, 203] width 46 height 8
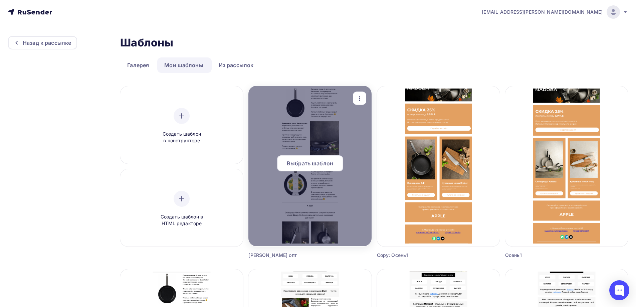
click at [312, 161] on span "Выбрать шаблон" at bounding box center [310, 163] width 46 height 8
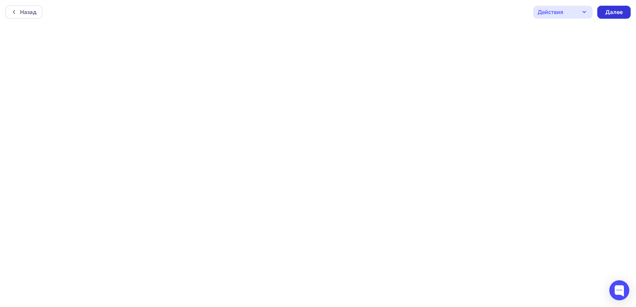
click at [616, 13] on div "Далее" at bounding box center [613, 12] width 17 height 8
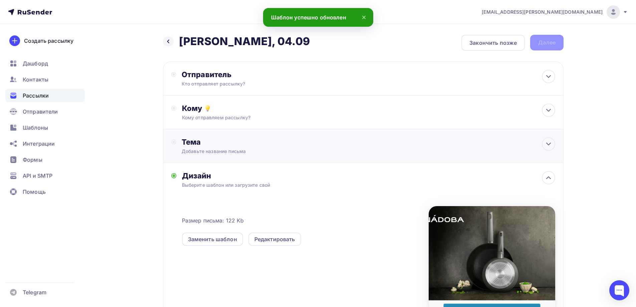
click at [217, 137] on div "Тема" at bounding box center [248, 141] width 132 height 9
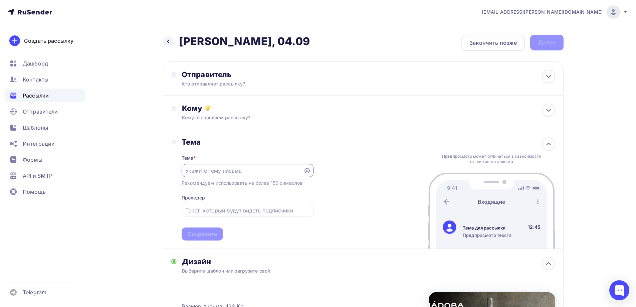
paste input "Трендовые цвета Вашего дома!"
type input "Трендовые цвета Вашего дома!"
drag, startPoint x: 235, startPoint y: 208, endPoint x: 252, endPoint y: 175, distance: 37.2
click at [235, 209] on input "text" at bounding box center [247, 210] width 124 height 8
click at [232, 208] on input "text" at bounding box center [247, 210] width 124 height 8
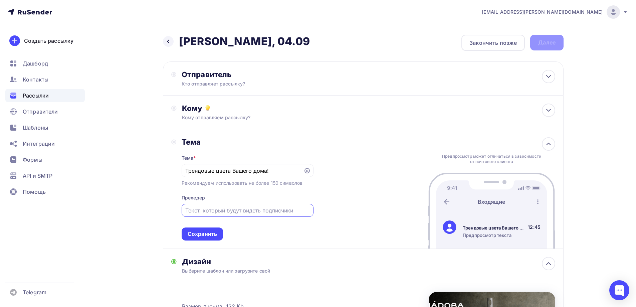
paste input "Встречайте новинки от NADOBA"
type input "Встречайте новинки от NADOBA"
click at [259, 233] on div "Тема * Трендовые цвета Вашего дома! Рекомендуем использовать не более 150 симво…" at bounding box center [248, 193] width 132 height 94
drag, startPoint x: 209, startPoint y: 235, endPoint x: 214, endPoint y: 226, distance: 9.9
click at [209, 234] on div "Сохранить" at bounding box center [202, 234] width 29 height 8
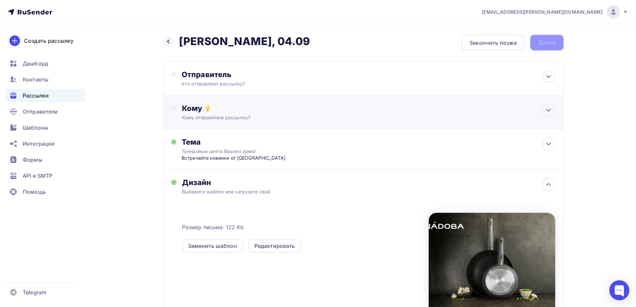
click at [227, 103] on div "Кому" at bounding box center [368, 107] width 373 height 9
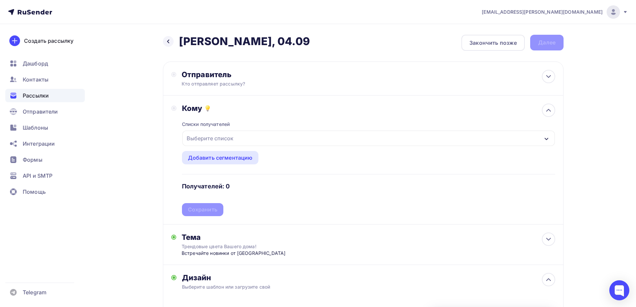
click at [229, 140] on div "Выберите список" at bounding box center [210, 138] width 52 height 12
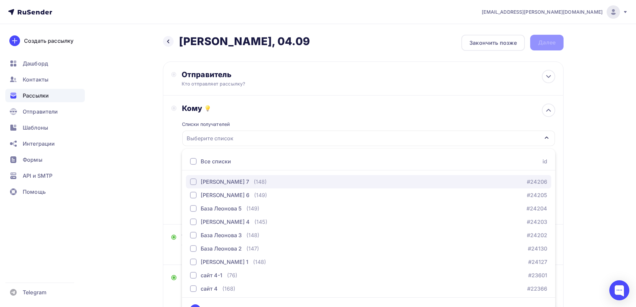
scroll to position [200, 0]
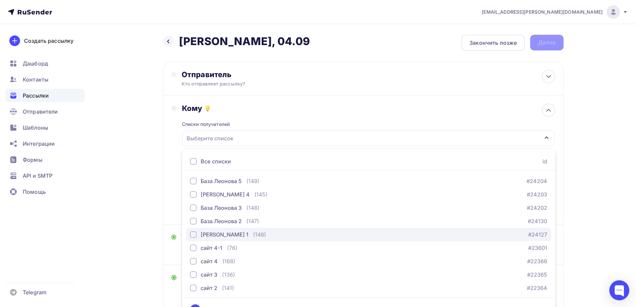
click at [241, 232] on div "База Леонова 1 (148)" at bounding box center [228, 234] width 76 height 8
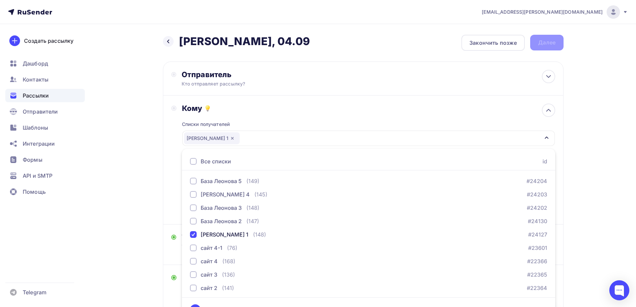
click at [584, 117] on div "Назад Naomi - БМЛ, 04.09 Naomi - БМЛ, 04.09 Закончить позже Далее Отправитель К…" at bounding box center [317, 256] width 547 height 465
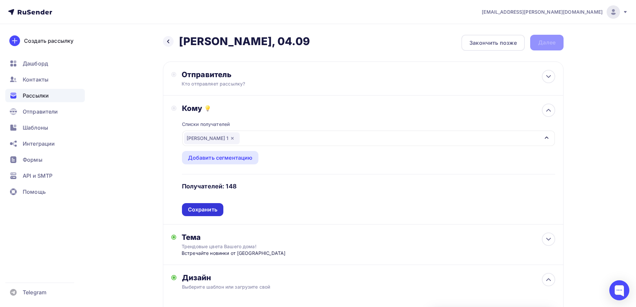
click at [212, 206] on div "Сохранить" at bounding box center [202, 210] width 29 height 8
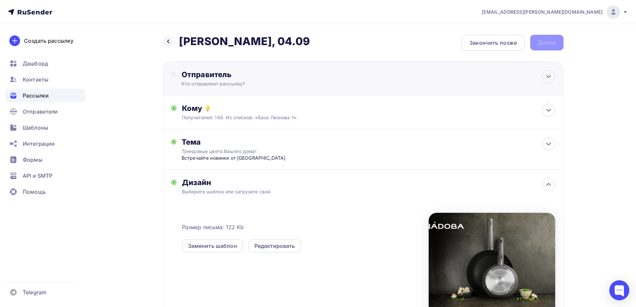
click at [232, 87] on div "Отправитель Кто отправляет рассылку? Email * a.gorbach@nadoba.eu news@nadoba.ru…" at bounding box center [363, 78] width 400 height 34
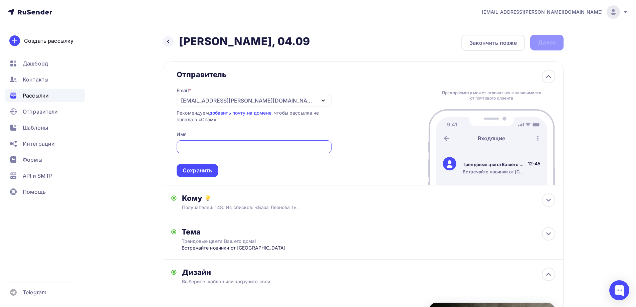
scroll to position [0, 0]
click at [258, 95] on div "[PERSON_NAME][EMAIL_ADDRESS][DOMAIN_NAME]" at bounding box center [254, 100] width 155 height 13
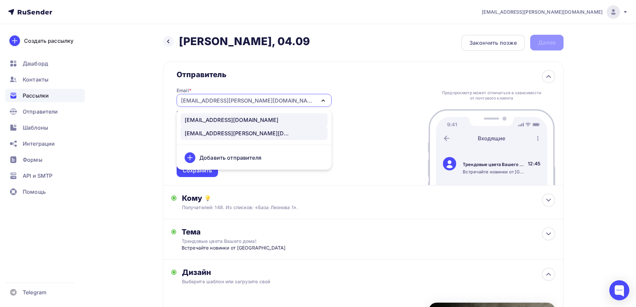
click at [227, 119] on div "[EMAIL_ADDRESS][DOMAIN_NAME]" at bounding box center [232, 120] width 94 height 8
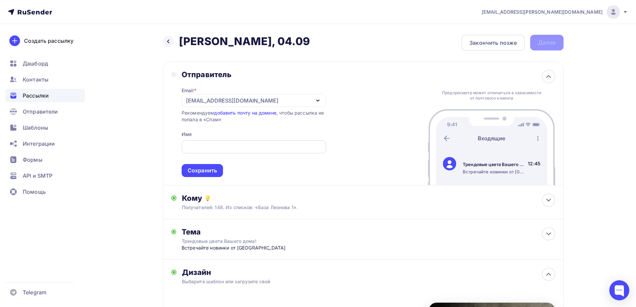
click at [227, 139] on span "Сохранить" at bounding box center [254, 156] width 144 height 39
click at [227, 149] on input "text" at bounding box center [253, 147] width 137 height 8
type input "NADOBA"
click at [210, 169] on div "Сохранить" at bounding box center [202, 171] width 29 height 8
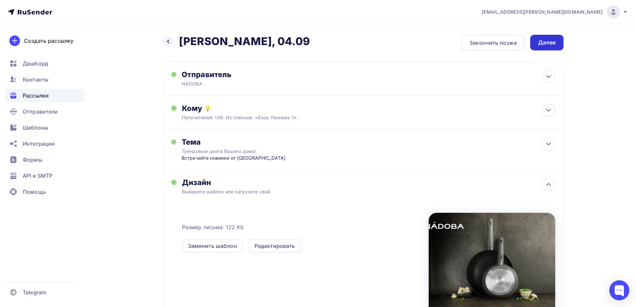
click at [550, 42] on div "Далее" at bounding box center [546, 43] width 17 height 8
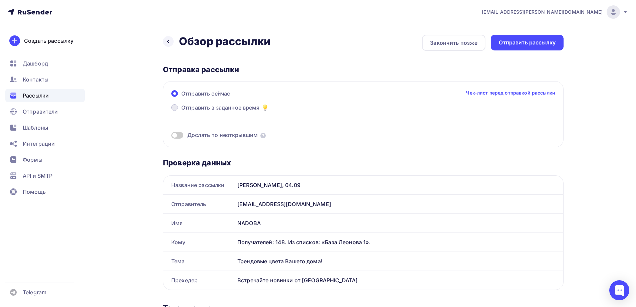
click at [211, 107] on span "Отправить в заданное время" at bounding box center [220, 107] width 78 height 8
click at [181, 111] on input "Отправить в заданное время" at bounding box center [181, 111] width 0 height 0
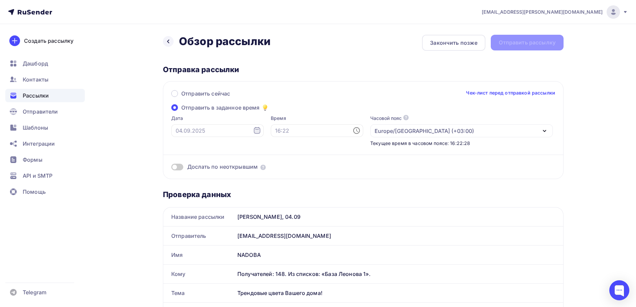
click at [352, 130] on icon at bounding box center [356, 130] width 8 height 8
click at [279, 179] on li "16" at bounding box center [280, 180] width 34 height 11
click at [318, 166] on li "30" at bounding box center [318, 162] width 34 height 11
type input "16:30"
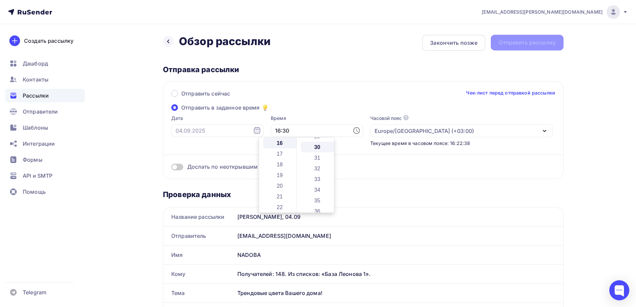
scroll to position [320, 0]
click at [226, 134] on input "text" at bounding box center [217, 130] width 92 height 13
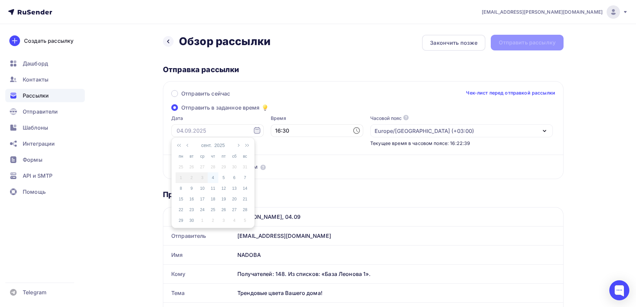
click at [213, 178] on div "4" at bounding box center [213, 178] width 11 height 6
type input "[DATE]"
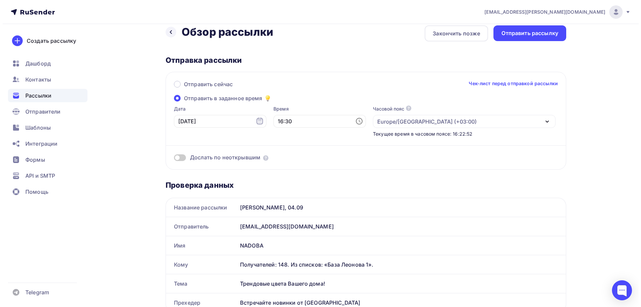
scroll to position [0, 0]
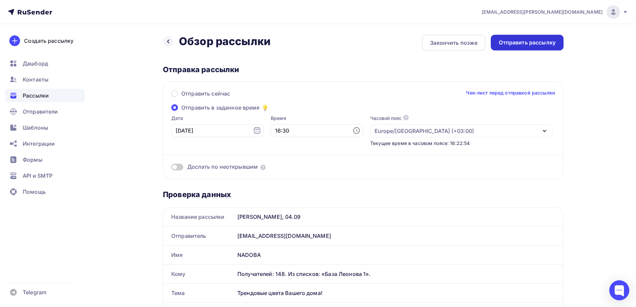
click at [529, 47] on div "Отправить рассылку" at bounding box center [526, 43] width 73 height 16
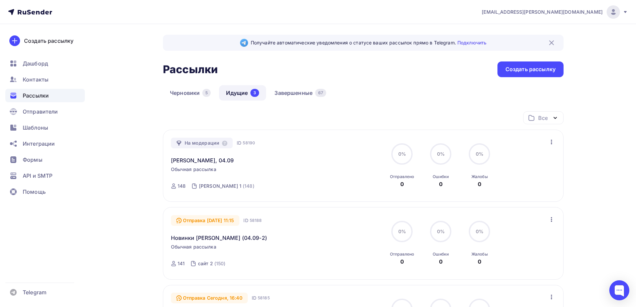
click at [376, 99] on div "Черновики 5 Идущие 3 Завершенные 67" at bounding box center [363, 98] width 400 height 26
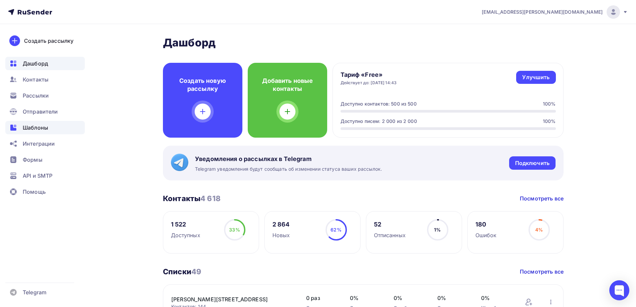
click at [39, 124] on span "Шаблоны" at bounding box center [35, 127] width 25 height 8
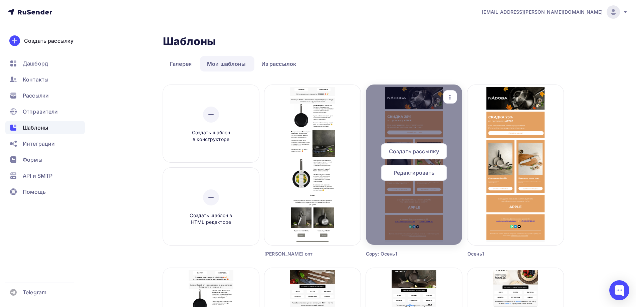
click at [416, 116] on div at bounding box center [414, 164] width 96 height 160
click at [408, 228] on div at bounding box center [414, 164] width 96 height 160
click at [415, 179] on div "Редактировать" at bounding box center [414, 172] width 66 height 16
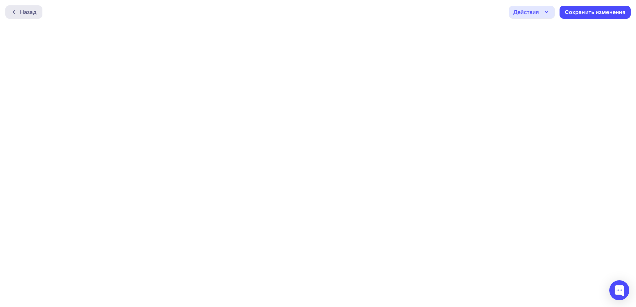
click at [36, 14] on div "Назад" at bounding box center [28, 12] width 16 height 8
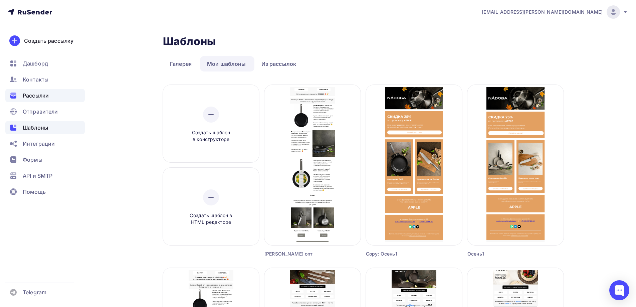
click at [44, 96] on span "Рассылки" at bounding box center [36, 95] width 26 height 8
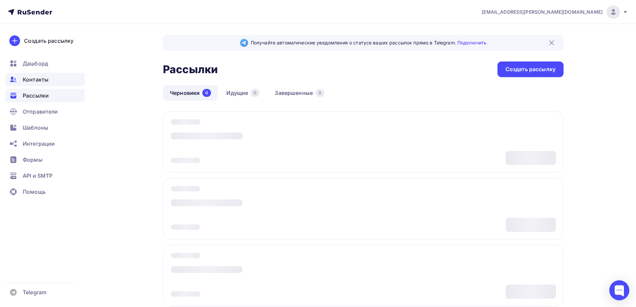
click at [46, 79] on span "Контакты" at bounding box center [36, 79] width 26 height 8
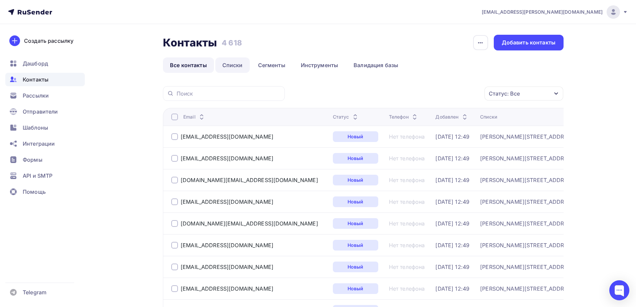
click at [235, 63] on link "Списки" at bounding box center [232, 64] width 34 height 15
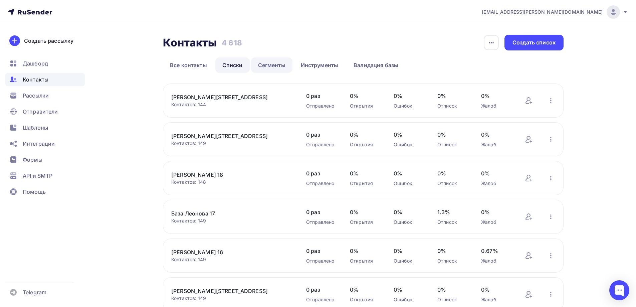
click at [264, 62] on link "Сегменты" at bounding box center [271, 64] width 41 height 15
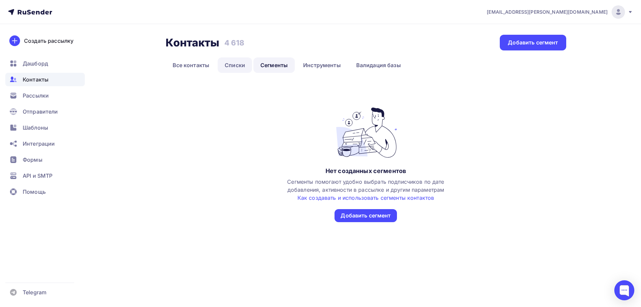
click at [229, 63] on link "Списки" at bounding box center [235, 64] width 34 height 15
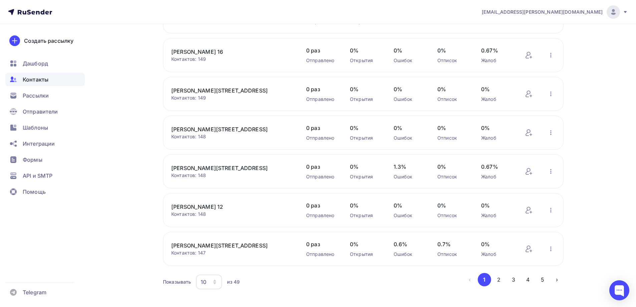
scroll to position [211, 0]
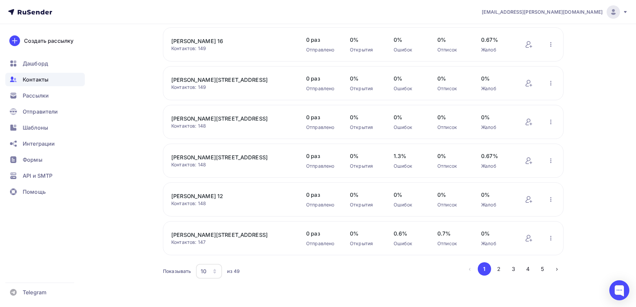
click at [213, 272] on icon "button" at bounding box center [214, 270] width 5 height 5
click at [208, 249] on div "100" at bounding box center [236, 250] width 64 height 8
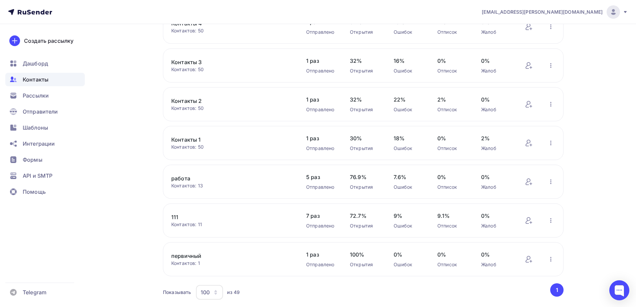
scroll to position [1720, 0]
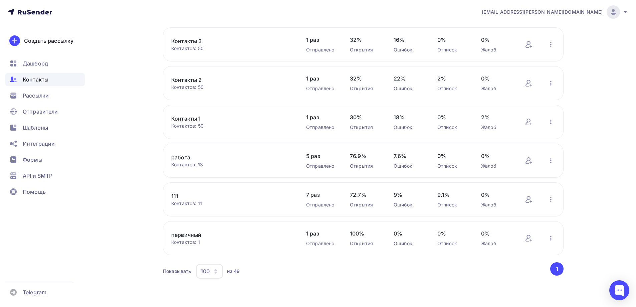
click at [206, 270] on div "100" at bounding box center [205, 271] width 9 height 8
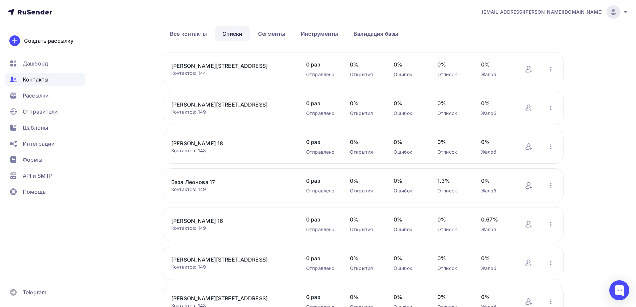
scroll to position [0, 0]
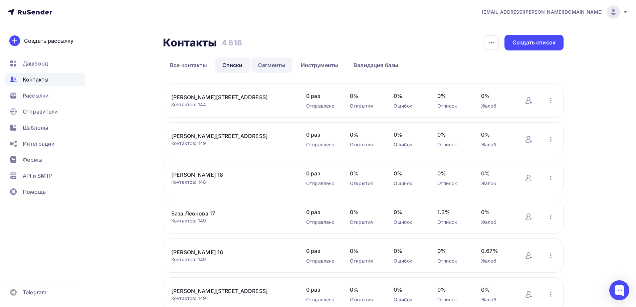
click at [269, 65] on link "Сегменты" at bounding box center [271, 64] width 41 height 15
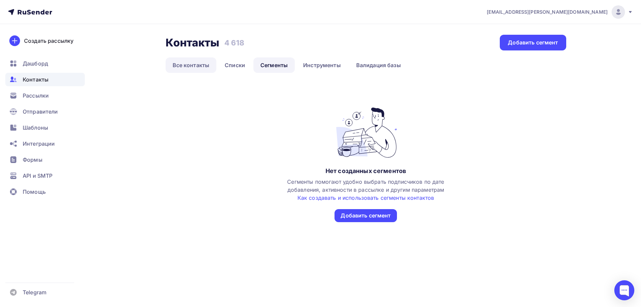
click at [187, 65] on link "Все контакты" at bounding box center [191, 64] width 51 height 15
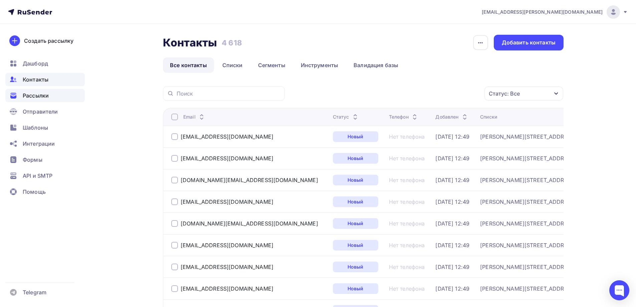
drag, startPoint x: 35, startPoint y: 102, endPoint x: 36, endPoint y: 94, distance: 8.0
click at [36, 94] on span "Рассылки" at bounding box center [36, 95] width 26 height 8
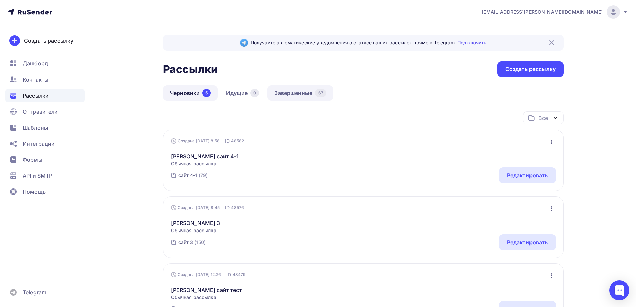
click at [302, 87] on link "Завершенные 67" at bounding box center [300, 92] width 66 height 15
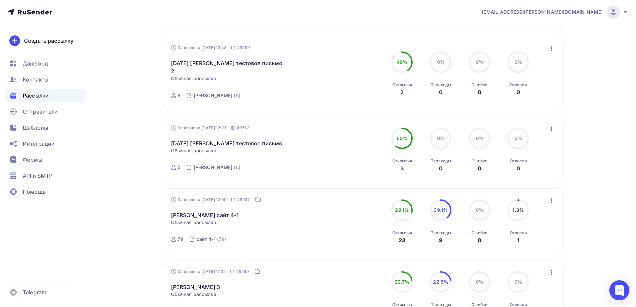
scroll to position [616, 0]
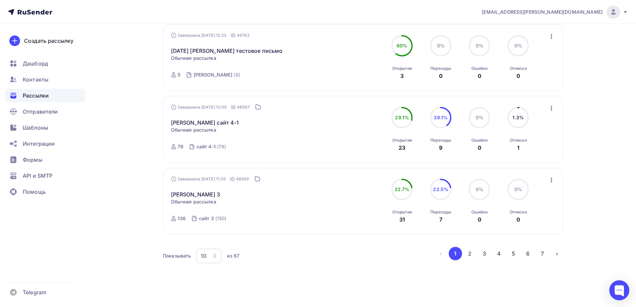
click at [44, 97] on span "Рассылки" at bounding box center [36, 95] width 26 height 8
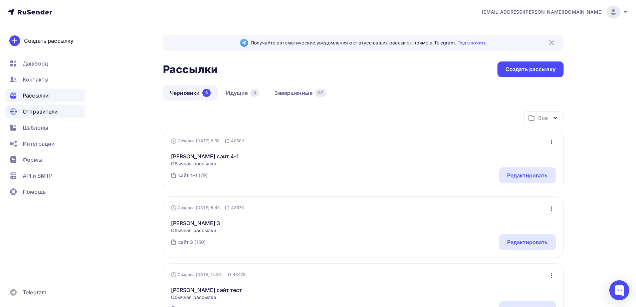
click at [28, 114] on span "Отправители" at bounding box center [40, 111] width 35 height 8
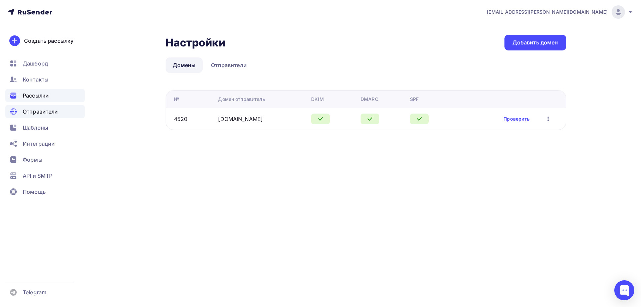
click at [35, 95] on span "Рассылки" at bounding box center [36, 95] width 26 height 8
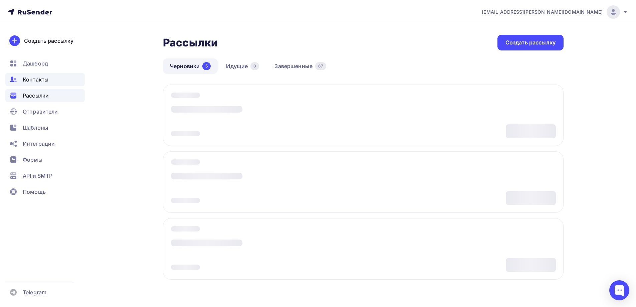
click at [40, 78] on span "Контакты" at bounding box center [36, 79] width 26 height 8
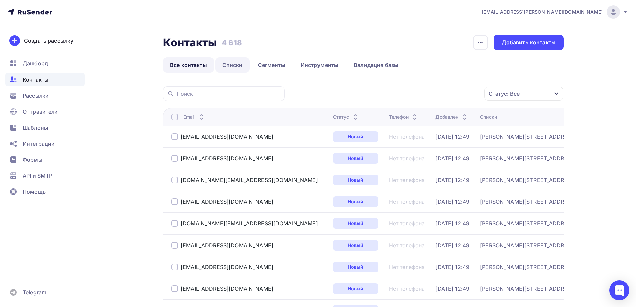
click at [244, 64] on link "Списки" at bounding box center [232, 64] width 34 height 15
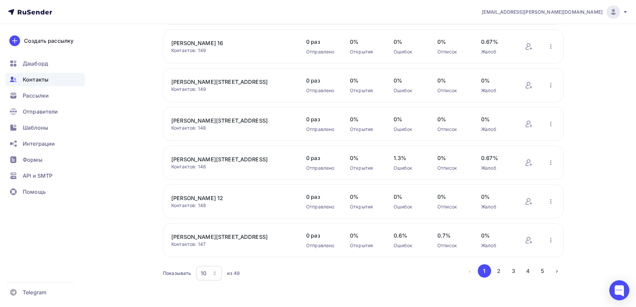
scroll to position [211, 0]
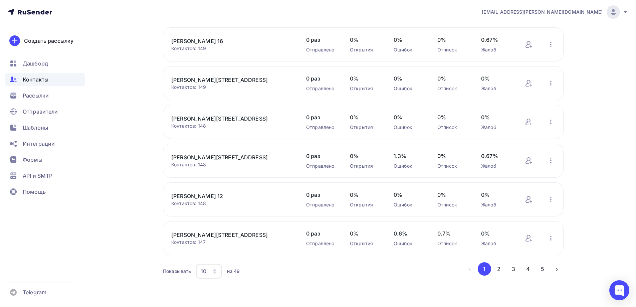
click at [212, 271] on icon "button" at bounding box center [214, 270] width 5 height 5
click at [216, 247] on div "100" at bounding box center [236, 250] width 64 height 8
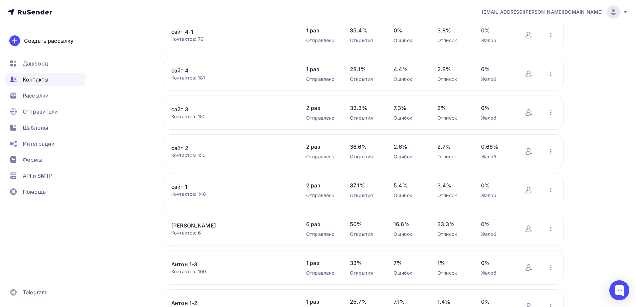
scroll to position [878, 0]
drag, startPoint x: 188, startPoint y: 188, endPoint x: 185, endPoint y: 187, distance: 3.4
click at [185, 187] on link "[PERSON_NAME]" at bounding box center [227, 187] width 113 height 8
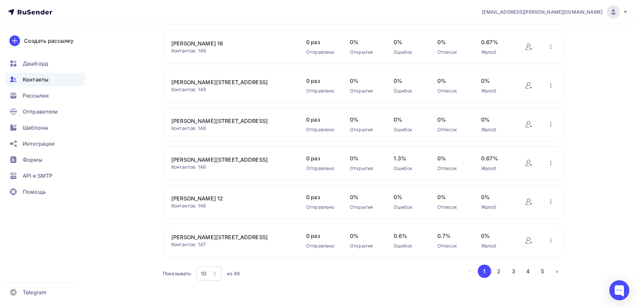
scroll to position [211, 0]
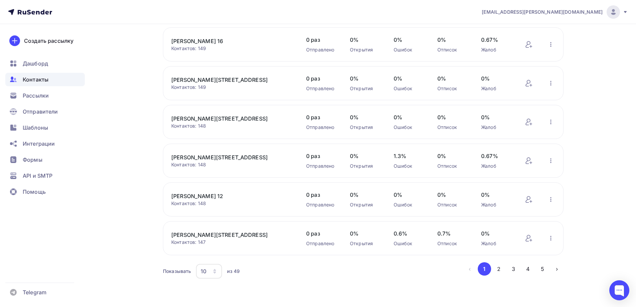
click at [199, 266] on div "10" at bounding box center [209, 271] width 26 height 15
click at [206, 246] on link "100" at bounding box center [236, 250] width 72 height 13
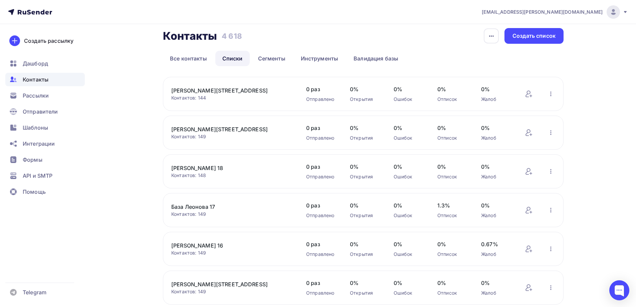
scroll to position [0, 0]
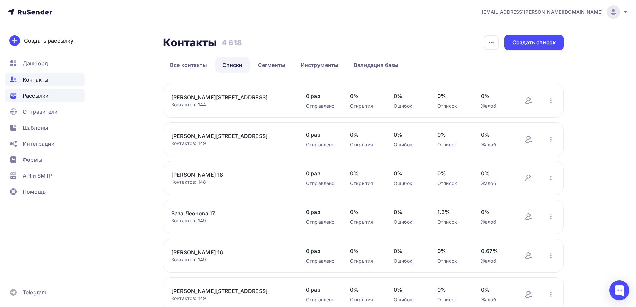
click at [50, 94] on div "Рассылки" at bounding box center [44, 95] width 79 height 13
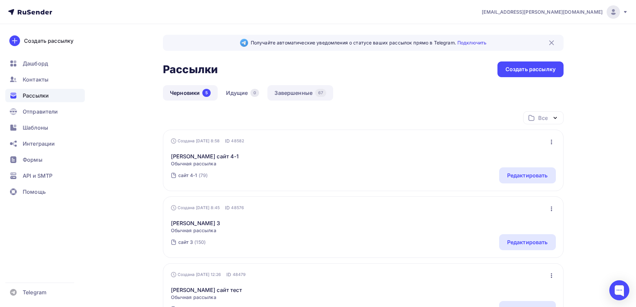
click at [302, 86] on link "Завершенные 67" at bounding box center [300, 92] width 66 height 15
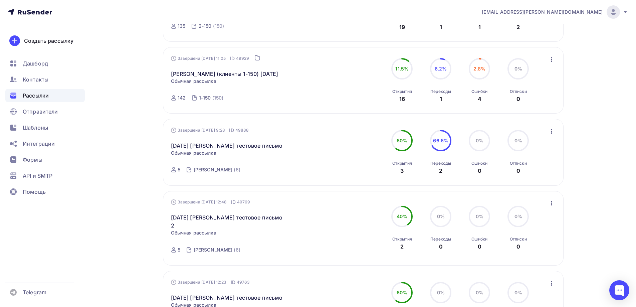
scroll to position [367, 0]
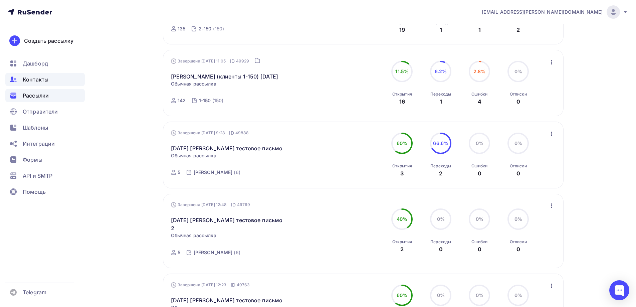
click at [64, 78] on div "Контакты" at bounding box center [44, 79] width 79 height 13
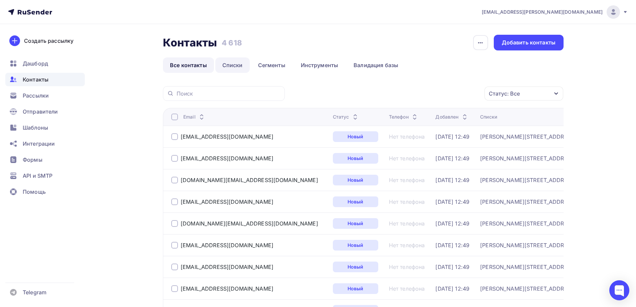
click at [237, 68] on link "Списки" at bounding box center [232, 64] width 34 height 15
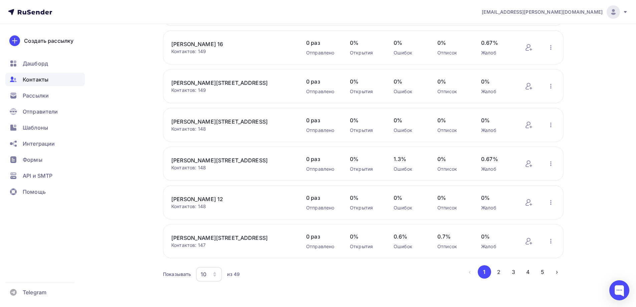
scroll to position [211, 0]
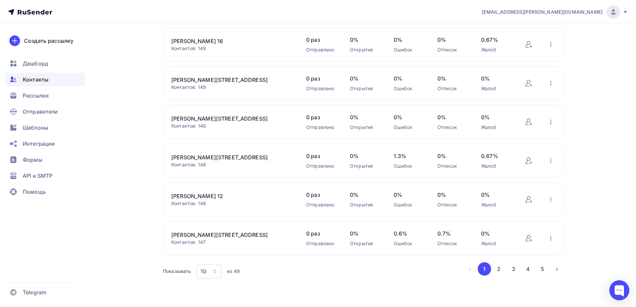
click at [203, 268] on div "10" at bounding box center [204, 271] width 6 height 8
click at [209, 250] on div "100" at bounding box center [236, 250] width 64 height 8
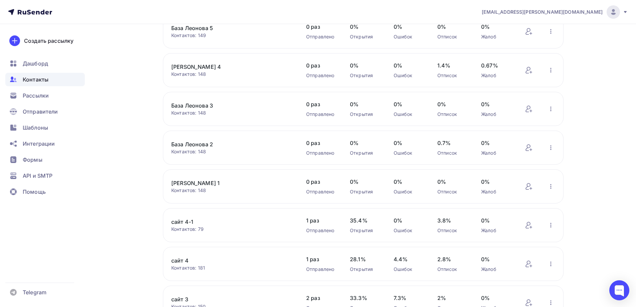
scroll to position [745, 0]
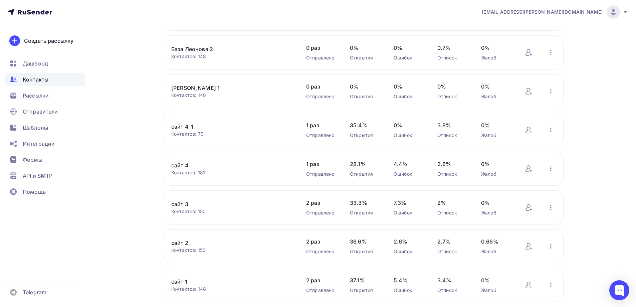
click at [136, 157] on div "Контакты Контакты 4 618 4 618 История импорта Создать список Все контакты Списк…" at bounding box center [317, 280] width 547 height 2003
drag, startPoint x: 136, startPoint y: 157, endPoint x: 124, endPoint y: 161, distance: 12.8
click at [124, 161] on div "Контакты Контакты 4 618 4 618 История импорта Создать список Все контакты Списк…" at bounding box center [317, 280] width 547 height 2003
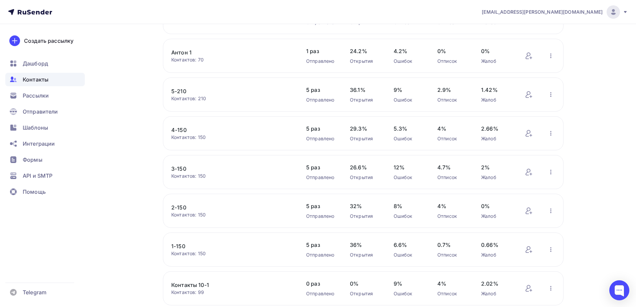
scroll to position [1145, 0]
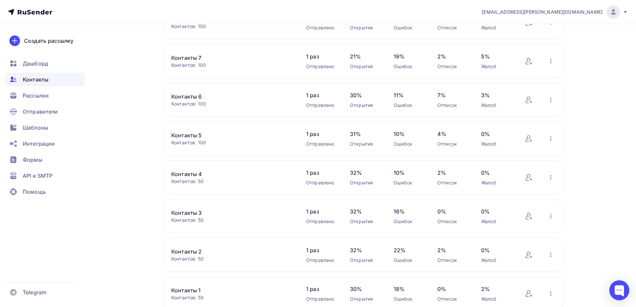
scroll to position [1679, 0]
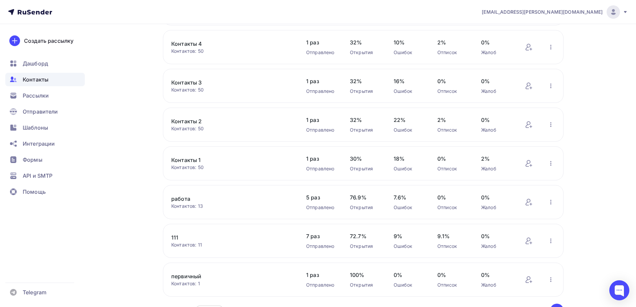
click at [183, 199] on link "работа" at bounding box center [227, 199] width 113 height 8
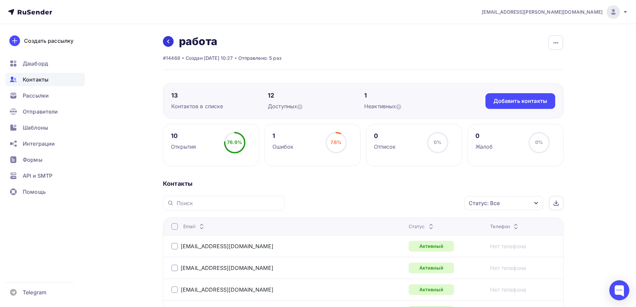
click at [172, 44] on link at bounding box center [168, 41] width 11 height 11
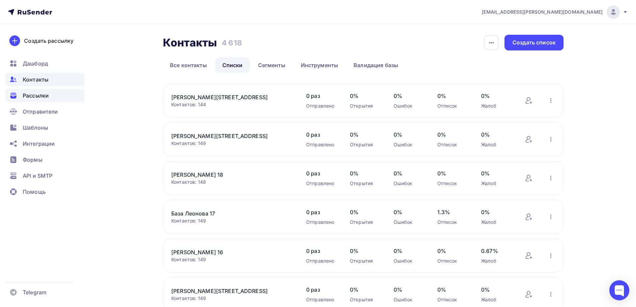
click at [36, 96] on span "Рассылки" at bounding box center [36, 95] width 26 height 8
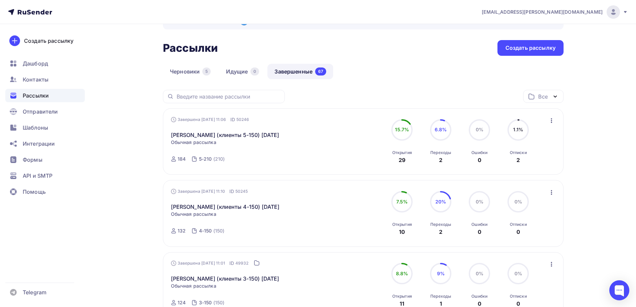
scroll to position [33, 0]
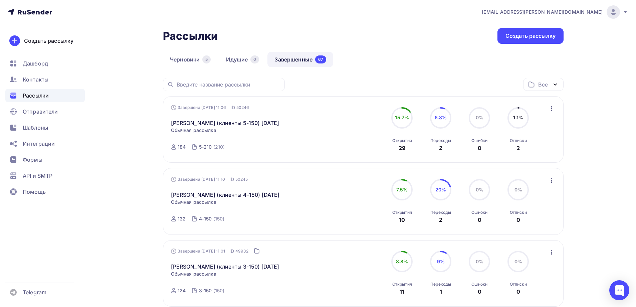
drag, startPoint x: 117, startPoint y: 121, endPoint x: 441, endPoint y: 56, distance: 330.1
click at [441, 56] on div "Черновики 5 Идущие 0 Завершенные 67" at bounding box center [363, 65] width 400 height 26
click at [48, 75] on div "Контакты" at bounding box center [44, 79] width 79 height 13
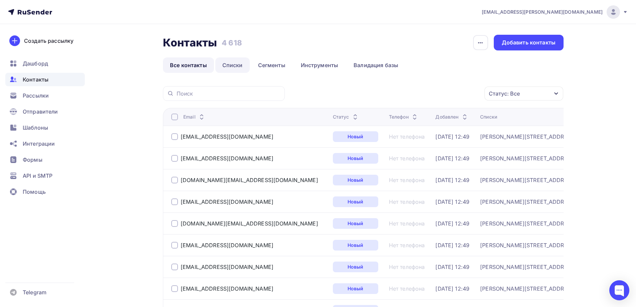
click at [240, 68] on link "Списки" at bounding box center [232, 64] width 34 height 15
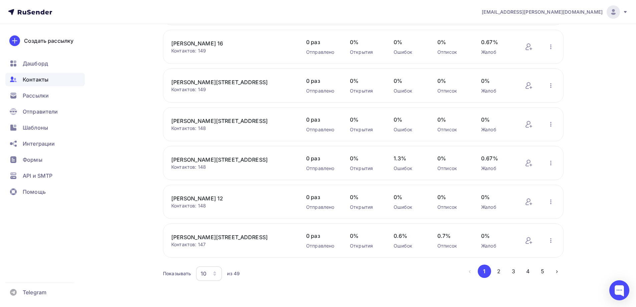
scroll to position [211, 0]
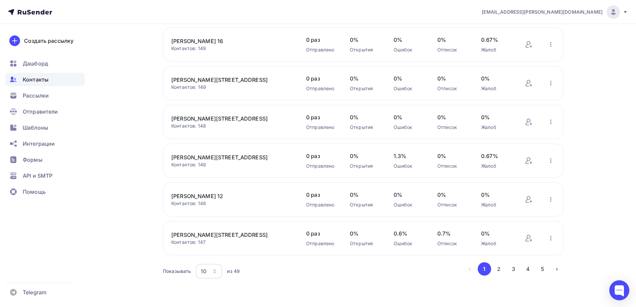
click at [209, 272] on div "10" at bounding box center [209, 271] width 26 height 15
click at [211, 254] on div "100" at bounding box center [236, 250] width 64 height 8
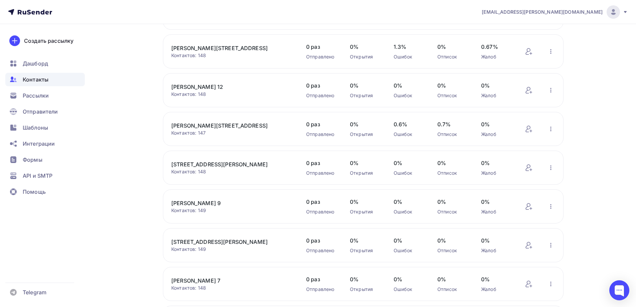
scroll to position [278, 0]
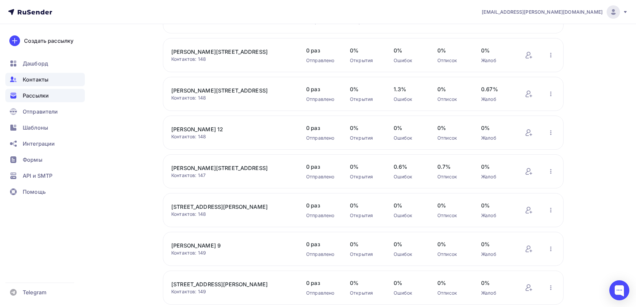
click at [47, 94] on span "Рассылки" at bounding box center [36, 95] width 26 height 8
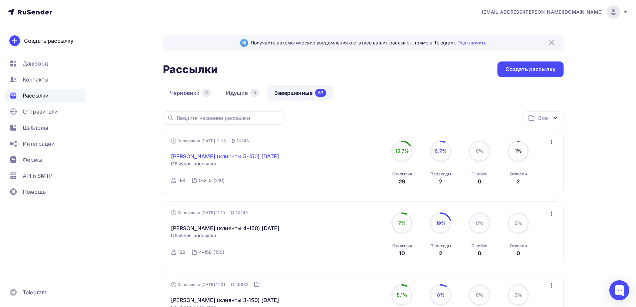
click at [222, 156] on link "blair (клиенты 5-150) 03.07.2025" at bounding box center [225, 156] width 108 height 8
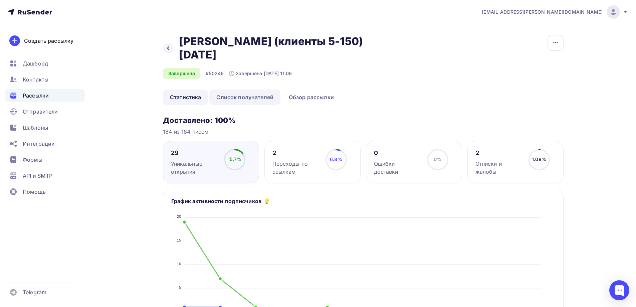
click at [248, 89] on link "Список получателей" at bounding box center [244, 96] width 71 height 15
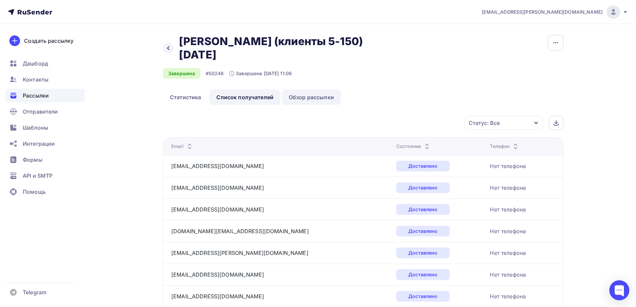
click at [311, 89] on link "Обзор рассылки" at bounding box center [311, 96] width 59 height 15
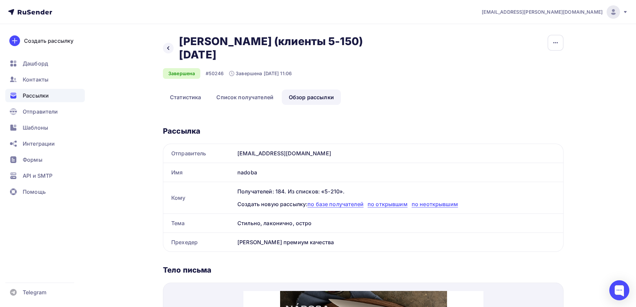
drag, startPoint x: 295, startPoint y: 140, endPoint x: 233, endPoint y: 139, distance: 62.4
click at [233, 144] on div "Отправитель news@nadoba.ru" at bounding box center [363, 153] width 400 height 19
copy div "Отправитель news@nadoba.ru"
click at [190, 89] on link "Статистика" at bounding box center [185, 96] width 45 height 15
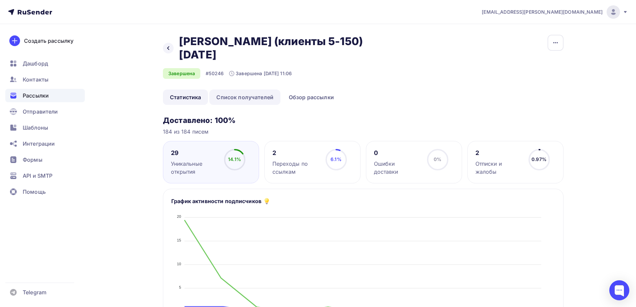
click at [255, 89] on link "Список получателей" at bounding box center [244, 96] width 71 height 15
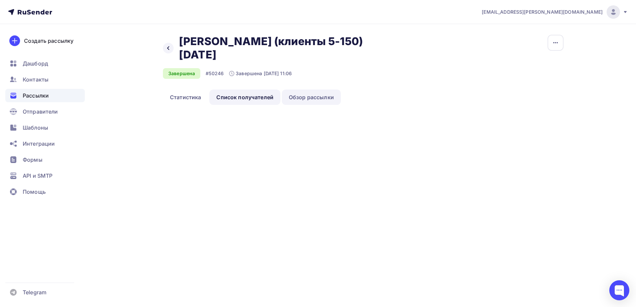
click at [312, 89] on link "Обзор рассылки" at bounding box center [311, 96] width 59 height 15
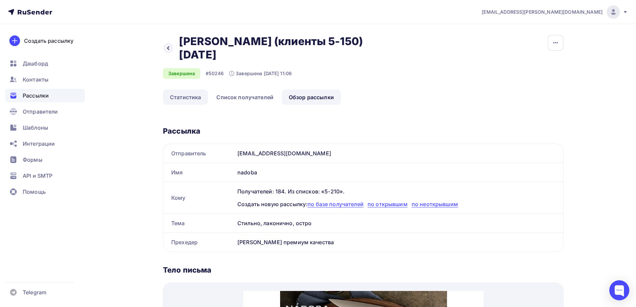
click at [172, 89] on link "Статистика" at bounding box center [185, 96] width 45 height 15
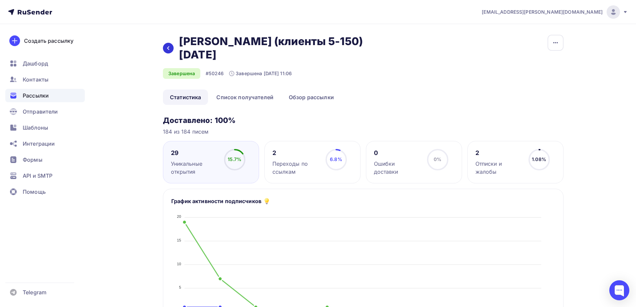
click at [171, 43] on div at bounding box center [168, 48] width 11 height 11
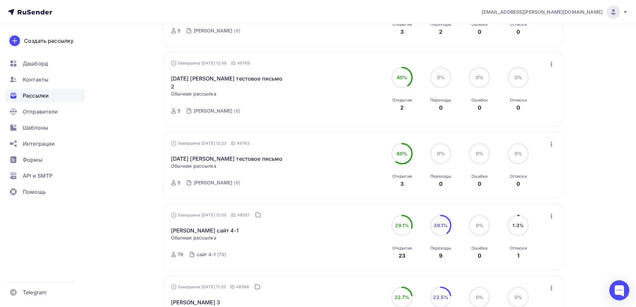
scroll to position [601, 0]
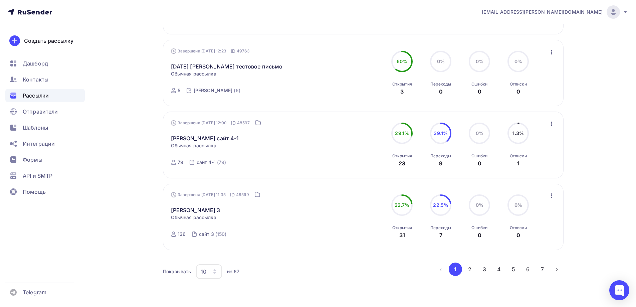
click at [214, 269] on icon "button" at bounding box center [214, 271] width 5 height 5
click at [215, 242] on div "100" at bounding box center [236, 243] width 64 height 8
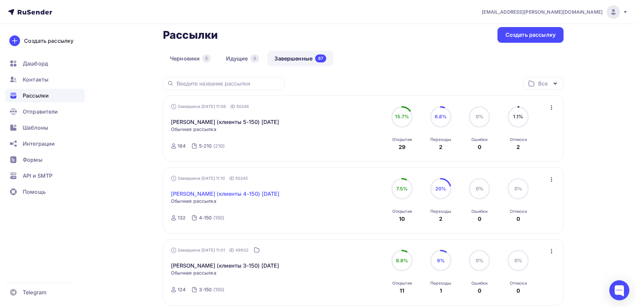
scroll to position [0, 0]
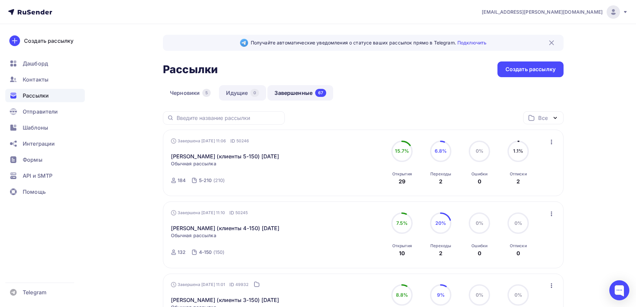
click at [234, 92] on link "Идущие 0" at bounding box center [242, 92] width 47 height 15
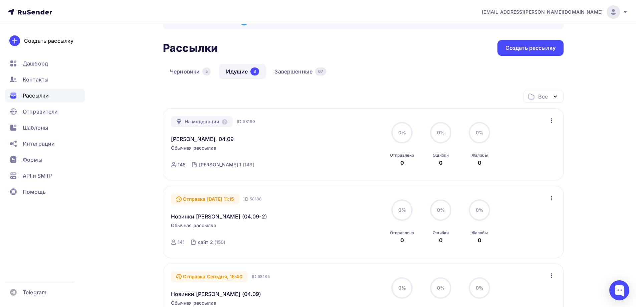
scroll to position [33, 0]
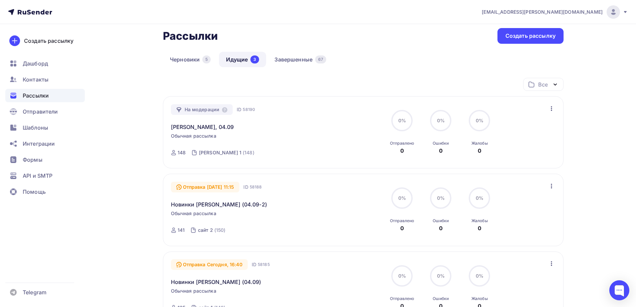
click at [552, 185] on icon "button" at bounding box center [551, 186] width 8 height 8
click at [486, 215] on div "Отменить рассылку" at bounding box center [512, 217] width 84 height 8
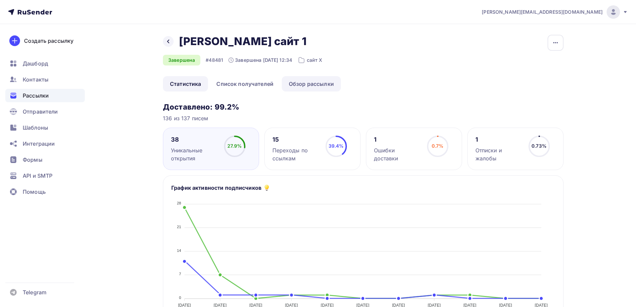
click at [316, 85] on link "Обзор рассылки" at bounding box center [311, 83] width 59 height 15
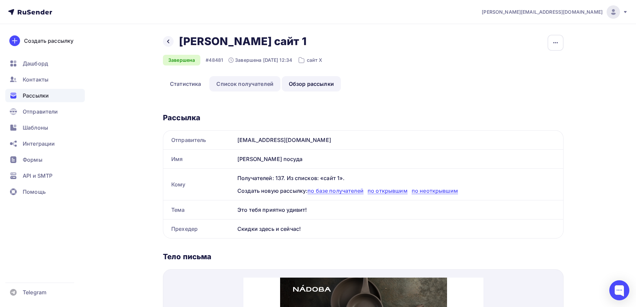
click at [268, 81] on link "Список получателей" at bounding box center [244, 83] width 71 height 15
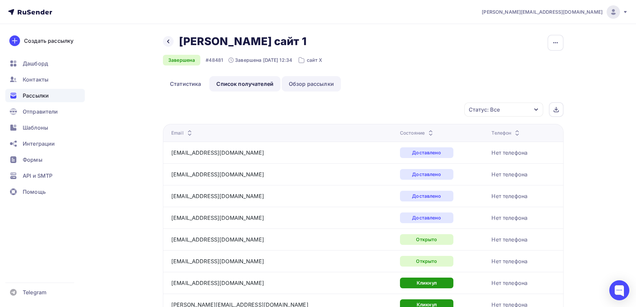
click at [320, 82] on link "Обзор рассылки" at bounding box center [311, 83] width 59 height 15
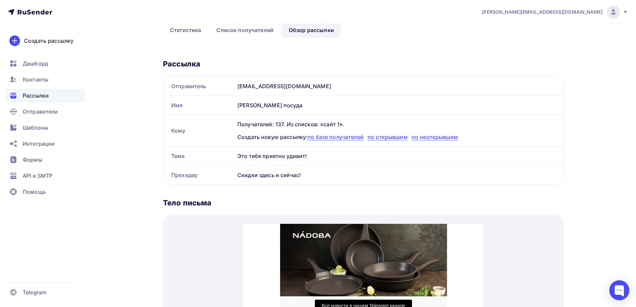
scroll to position [47, 0]
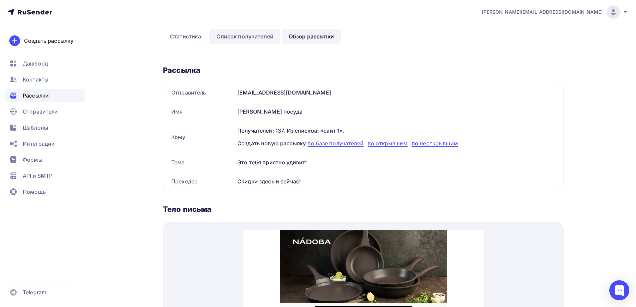
click at [265, 38] on link "Список получателей" at bounding box center [244, 36] width 71 height 15
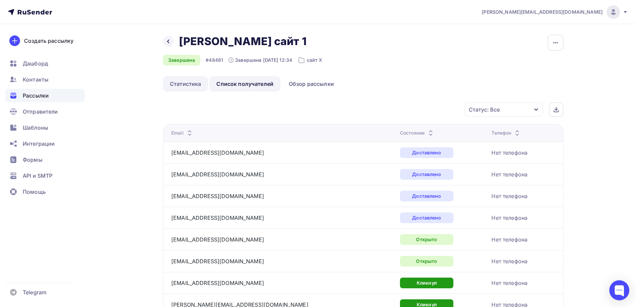
click at [192, 81] on link "Статистика" at bounding box center [185, 83] width 45 height 15
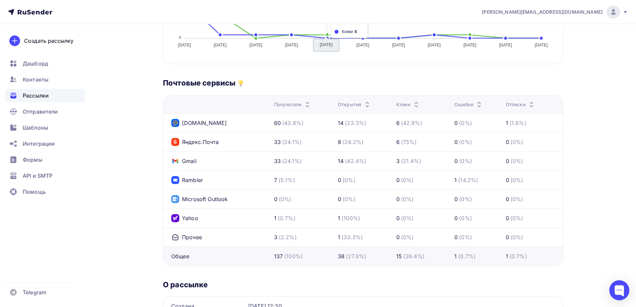
scroll to position [333, 0]
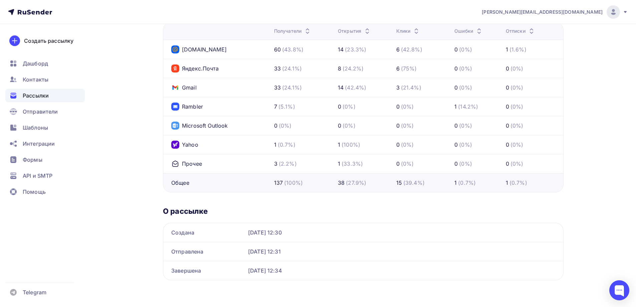
click at [269, 233] on div "10.06.2025, 12:30" at bounding box center [401, 232] width 307 height 8
click at [274, 248] on div "10.06.2025, 12:31" at bounding box center [401, 251] width 307 height 8
click at [250, 232] on div "10.06.2025, 12:30" at bounding box center [401, 232] width 307 height 8
click at [252, 269] on div "10.06.2025, 12:34" at bounding box center [401, 270] width 307 height 8
click at [281, 273] on div "10.06.2025, 12:34" at bounding box center [401, 270] width 307 height 8
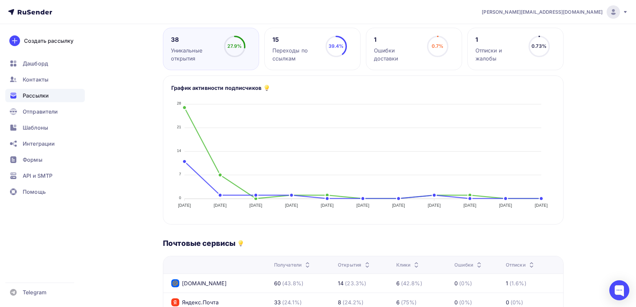
scroll to position [0, 0]
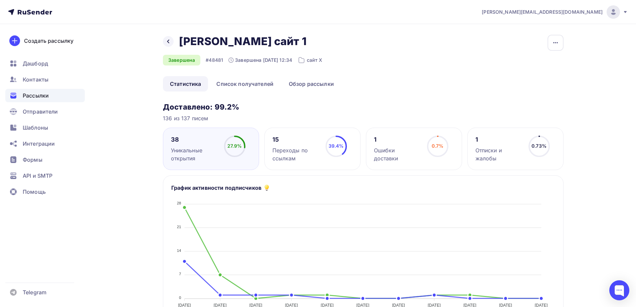
click at [42, 97] on span "Рассылки" at bounding box center [36, 95] width 26 height 8
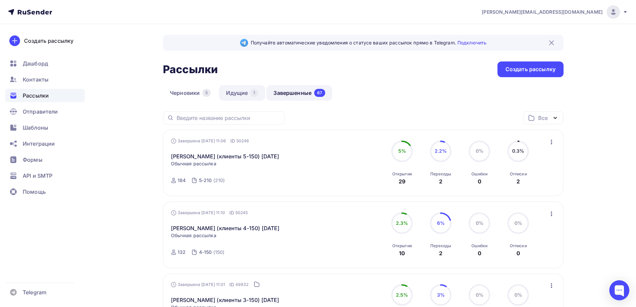
click at [241, 95] on link "Идущие 1" at bounding box center [242, 92] width 46 height 15
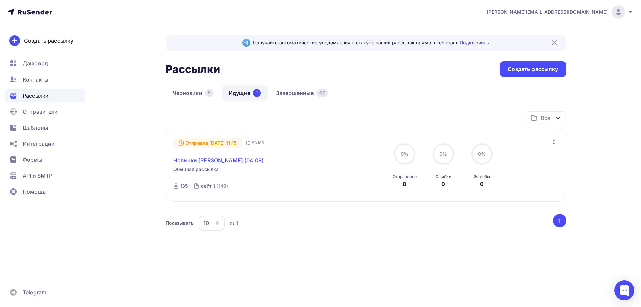
click at [211, 160] on link "Новинки [PERSON_NAME] (04.09)" at bounding box center [218, 160] width 90 height 8
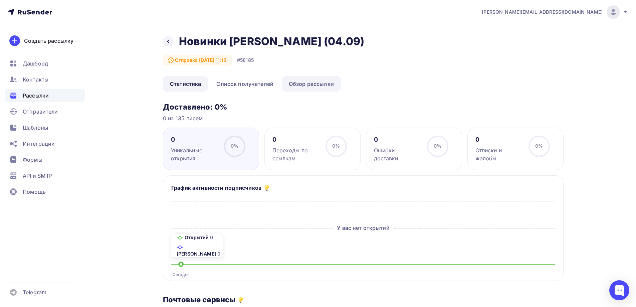
click at [306, 85] on link "Обзор рассылки" at bounding box center [311, 83] width 59 height 15
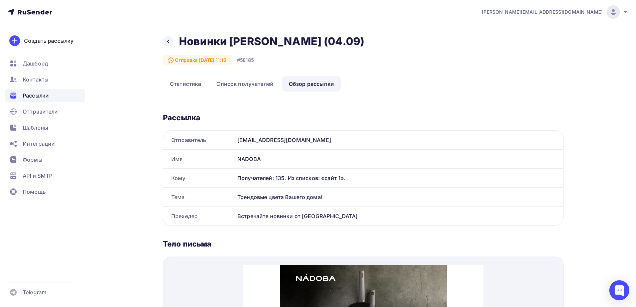
drag, startPoint x: 327, startPoint y: 195, endPoint x: 292, endPoint y: 80, distance: 120.3
click at [227, 199] on div "Тема Трендовые цвета Вашего дома!" at bounding box center [363, 197] width 400 height 19
copy div "Тема Трендовые цвета Вашего дома!"
drag, startPoint x: 330, startPoint y: 215, endPoint x: 236, endPoint y: 214, distance: 93.4
click at [236, 214] on div "Встречайте новинки от [GEOGRAPHIC_DATA]" at bounding box center [399, 216] width 328 height 19
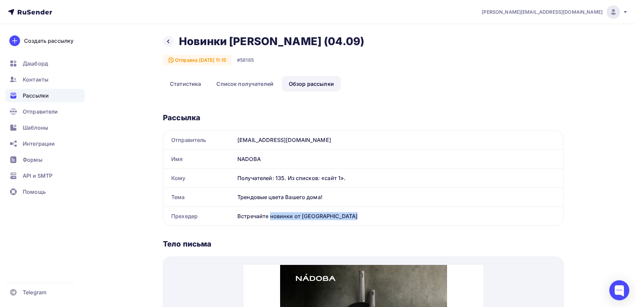
copy div "Встречайте новинки от [GEOGRAPHIC_DATA]"
click at [331, 194] on div "Трендовые цвета Вашего дома!" at bounding box center [399, 197] width 328 height 19
drag, startPoint x: 329, startPoint y: 195, endPoint x: 297, endPoint y: 14, distance: 184.2
click at [238, 197] on div "Трендовые цвета Вашего дома!" at bounding box center [399, 197] width 328 height 19
copy div "Трендовые цвета Вашего дома!"
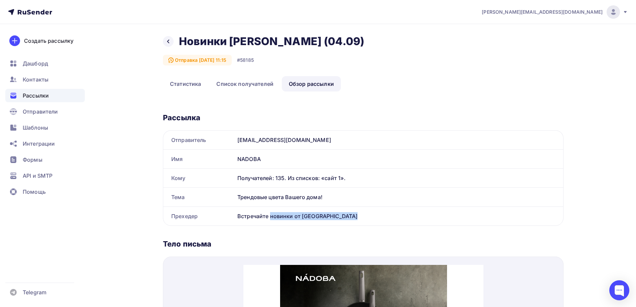
drag, startPoint x: 324, startPoint y: 219, endPoint x: 318, endPoint y: 33, distance: 185.6
click at [236, 219] on div "Встречайте новинки от [GEOGRAPHIC_DATA]" at bounding box center [399, 216] width 328 height 19
copy div "Встречайте новинки от [GEOGRAPHIC_DATA]"
drag, startPoint x: 323, startPoint y: 195, endPoint x: 237, endPoint y: 196, distance: 86.1
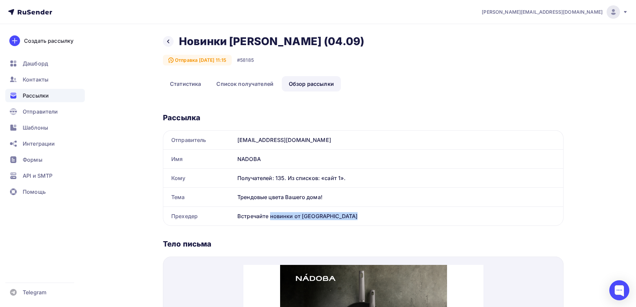
click at [237, 196] on div "Трендовые цвета Вашего дома!" at bounding box center [399, 197] width 328 height 19
copy div "Трендовые цвета Вашего дома!"
drag, startPoint x: 327, startPoint y: 215, endPoint x: 243, endPoint y: 194, distance: 85.9
click at [238, 217] on div "Встречайте новинки от [GEOGRAPHIC_DATA]" at bounding box center [399, 216] width 328 height 19
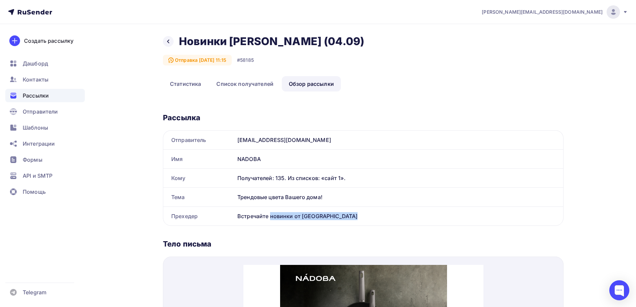
copy div "Встречайте новинки от [GEOGRAPHIC_DATA]"
click at [316, 198] on div "Трендовые цвета Вашего дома!" at bounding box center [399, 197] width 328 height 19
drag, startPoint x: 326, startPoint y: 197, endPoint x: 238, endPoint y: 195, distance: 87.8
click at [238, 195] on div "Трендовые цвета Вашего дома!" at bounding box center [399, 197] width 328 height 19
copy div "Трендовые цвета Вашего дома!"
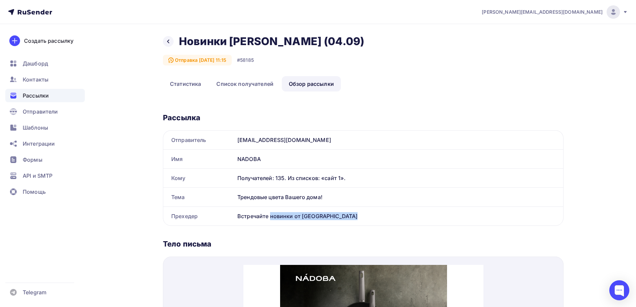
drag, startPoint x: 327, startPoint y: 218, endPoint x: 235, endPoint y: 216, distance: 91.8
click at [235, 216] on div "Встречайте новинки от [GEOGRAPHIC_DATA]" at bounding box center [399, 216] width 328 height 19
copy div "Встречайте новинки от [GEOGRAPHIC_DATA]"
click at [306, 214] on div "Встречайте новинки от [GEOGRAPHIC_DATA]" at bounding box center [399, 216] width 328 height 19
drag, startPoint x: 307, startPoint y: 214, endPoint x: 317, endPoint y: 218, distance: 10.3
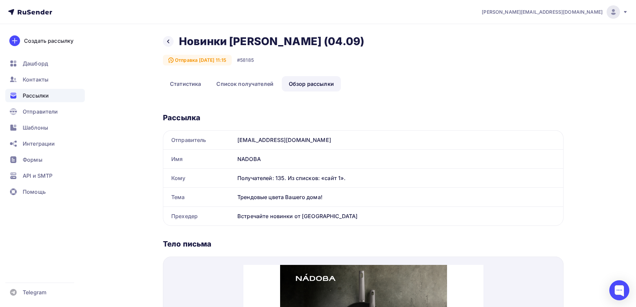
click at [314, 218] on div "Встречайте новинки от [GEOGRAPHIC_DATA]" at bounding box center [399, 216] width 328 height 19
drag, startPoint x: 325, startPoint y: 217, endPoint x: 373, endPoint y: 92, distance: 133.5
click at [238, 215] on div "Встречайте новинки от [GEOGRAPHIC_DATA]" at bounding box center [399, 216] width 328 height 19
drag, startPoint x: 324, startPoint y: 196, endPoint x: 235, endPoint y: 198, distance: 88.8
click at [235, 198] on div "Трендовые цвета Вашего дома!" at bounding box center [399, 197] width 328 height 19
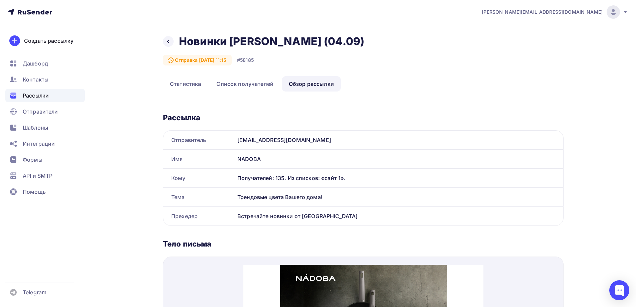
click at [319, 219] on div "Встречайте новинки от [GEOGRAPHIC_DATA]" at bounding box center [399, 216] width 328 height 19
drag, startPoint x: 324, startPoint y: 217, endPoint x: 238, endPoint y: 214, distance: 86.5
click at [238, 214] on div "Встречайте новинки от [GEOGRAPHIC_DATA]" at bounding box center [399, 216] width 328 height 19
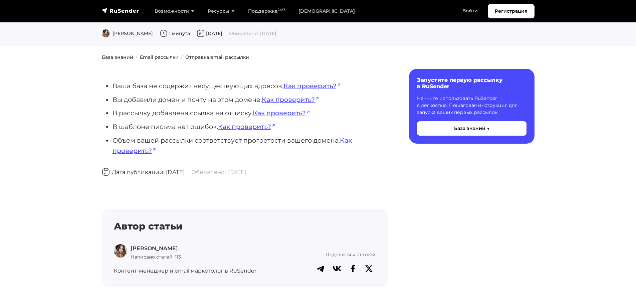
scroll to position [33, 0]
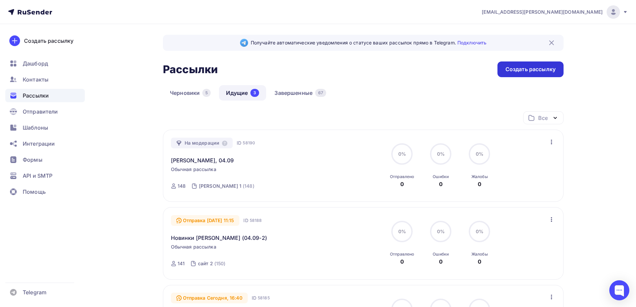
click at [527, 71] on div "Создать рассылку" at bounding box center [530, 69] width 50 height 8
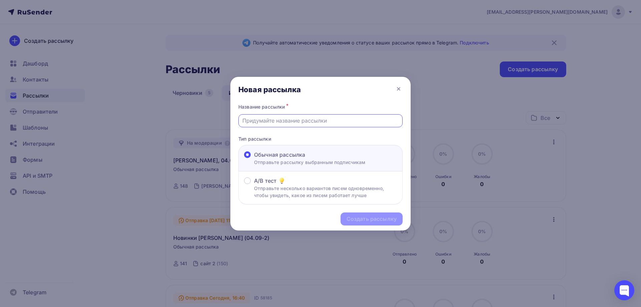
click at [304, 121] on input "text" at bounding box center [320, 120] width 156 height 8
click at [314, 122] on input "[PERSON_NAME], 04.09" at bounding box center [320, 120] width 156 height 8
type input "[PERSON_NAME], 04.09 (2)"
click at [364, 219] on div "Создать рассылку" at bounding box center [371, 219] width 50 height 8
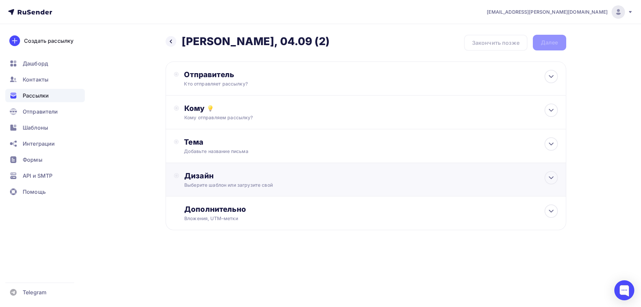
click at [242, 184] on div "Выберите шаблон или загрузите свой" at bounding box center [352, 185] width 336 height 7
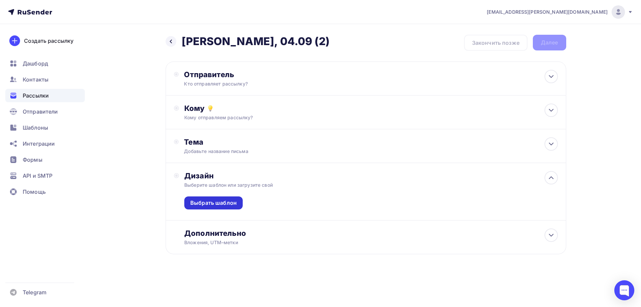
click at [220, 202] on div "Выбрать шаблон" at bounding box center [213, 203] width 46 height 8
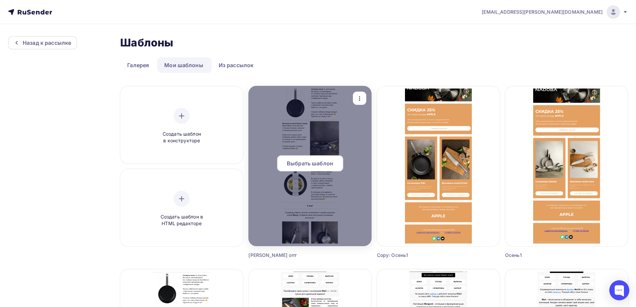
click at [315, 164] on span "Выбрать шаблон" at bounding box center [310, 163] width 46 height 8
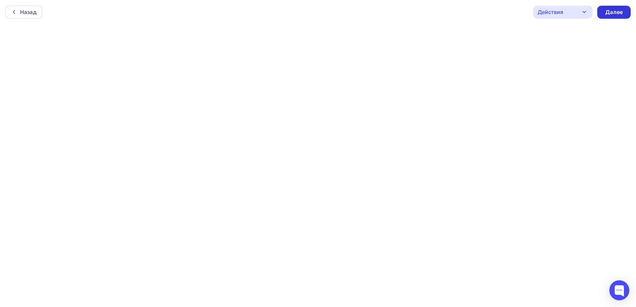
click at [610, 11] on div "Далее" at bounding box center [613, 12] width 17 height 8
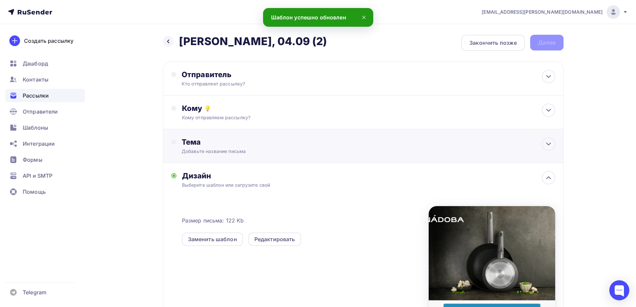
click at [248, 148] on div "Добавьте название письма" at bounding box center [241, 151] width 119 height 7
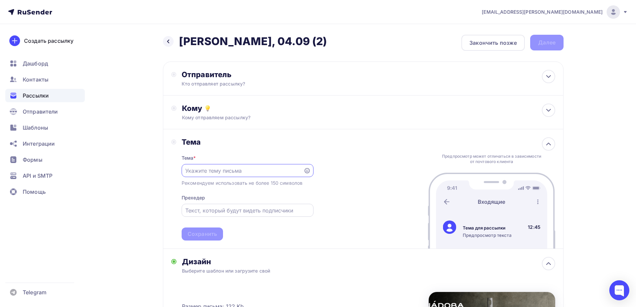
click at [231, 215] on div at bounding box center [248, 210] width 132 height 13
click at [230, 210] on input "text" at bounding box center [247, 210] width 124 height 8
click at [241, 208] on input "text" at bounding box center [247, 210] width 124 height 8
paste input "Встречайте новинки от [GEOGRAPHIC_DATA]"
type input "Встречайте новинки от [GEOGRAPHIC_DATA]"
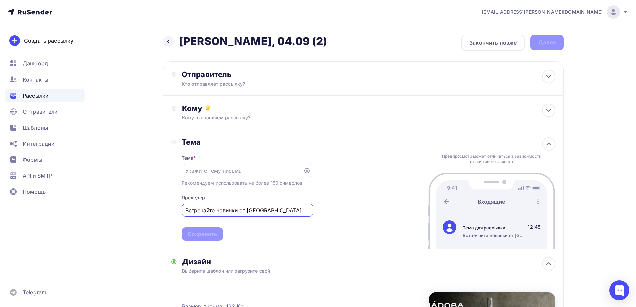
click at [235, 168] on input "text" at bounding box center [242, 171] width 114 height 8
paste input "Трендовые цвета Вашего дома!"
type input "Трендовые цвета Вашего дома!"
click at [212, 232] on div "Сохранить" at bounding box center [202, 234] width 29 height 8
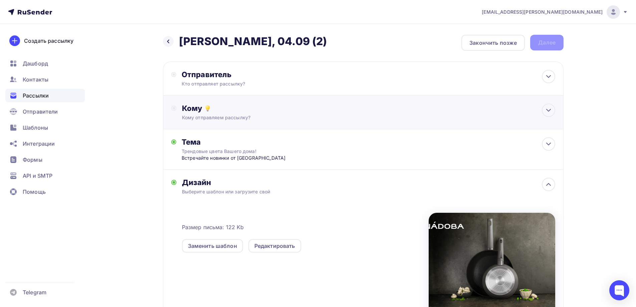
click at [232, 95] on div "Кому Кому отправляем рассылку? Списки получателей Выберите список Все списки id…" at bounding box center [363, 112] width 400 height 34
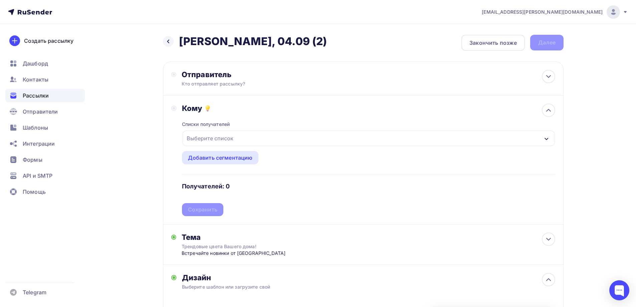
click at [225, 139] on div "Выберите список" at bounding box center [210, 138] width 52 height 12
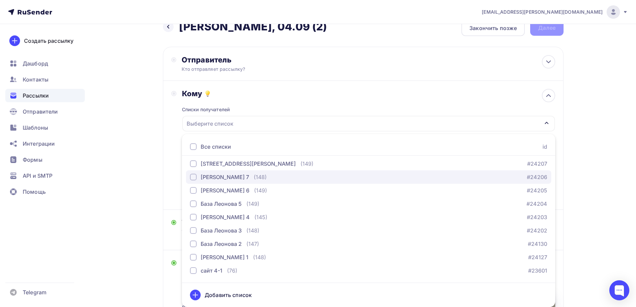
scroll to position [167, 0]
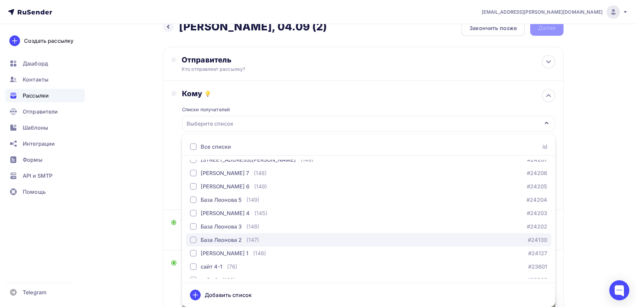
click at [234, 241] on div "База Леонова 2" at bounding box center [221, 240] width 41 height 8
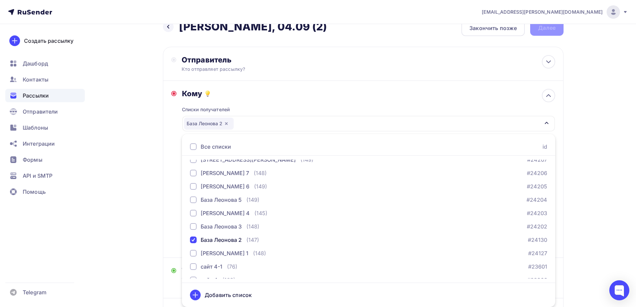
click at [596, 149] on div "[EMAIL_ADDRESS][PERSON_NAME][DOMAIN_NAME] Аккаунт Тарифы Выйти Создать рассылку…" at bounding box center [318, 253] width 636 height 537
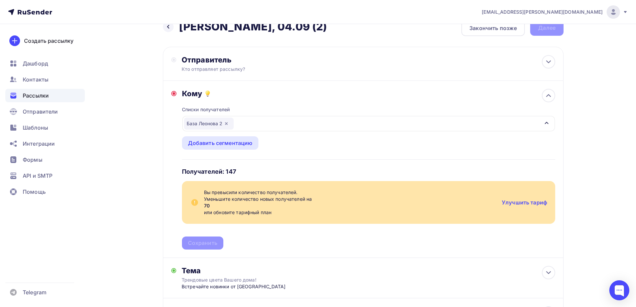
click at [227, 122] on icon "button" at bounding box center [226, 123] width 5 height 5
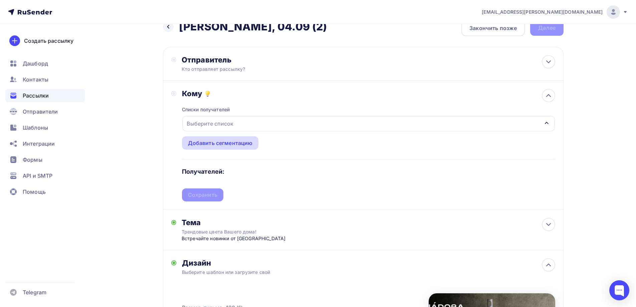
click at [223, 142] on div "Добавить сегментацию" at bounding box center [220, 143] width 65 height 8
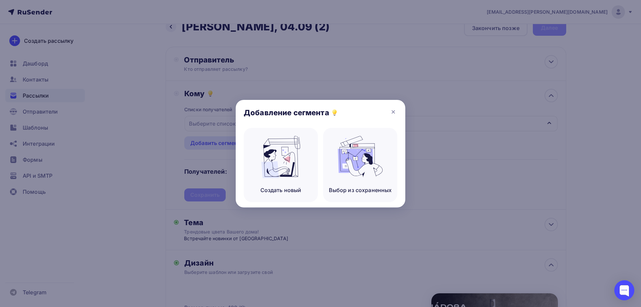
click at [398, 112] on div "Добавление сегмента" at bounding box center [321, 114] width 170 height 28
click at [394, 112] on icon at bounding box center [393, 112] width 8 height 8
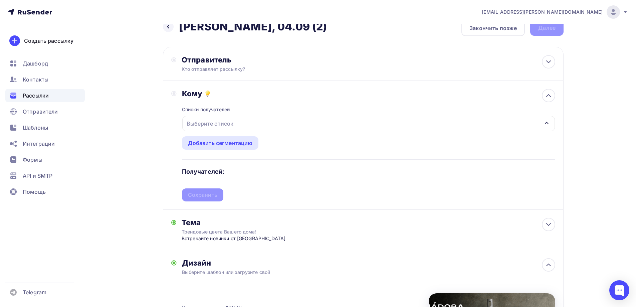
click at [295, 122] on div "Добавление сегмента" at bounding box center [318, 114] width 170 height 28
click at [276, 122] on div "Выберите список" at bounding box center [368, 123] width 372 height 15
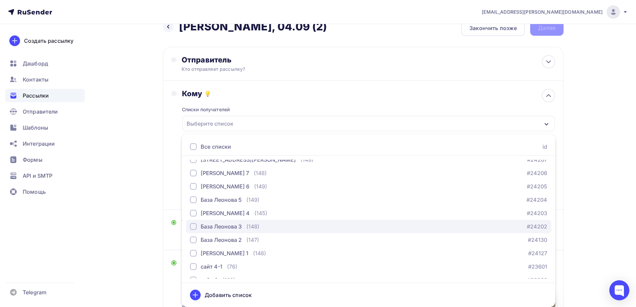
click at [259, 227] on div "(148)" at bounding box center [252, 226] width 13 height 8
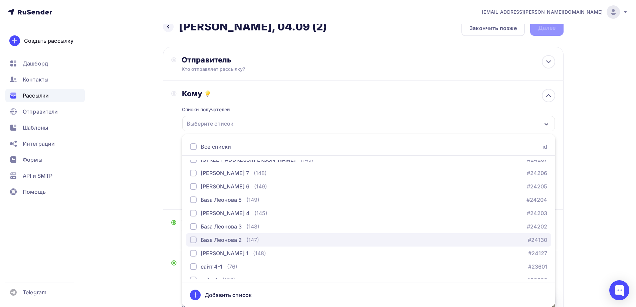
click at [258, 244] on button "База Леонова 2 (147) #24130" at bounding box center [368, 239] width 365 height 13
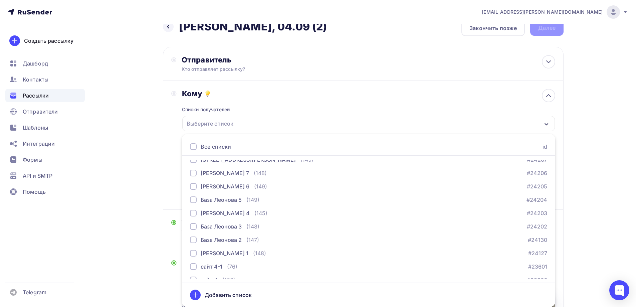
click at [594, 197] on div "[EMAIL_ADDRESS][PERSON_NAME][DOMAIN_NAME] Аккаунт Тарифы Выйти Создать рассылку…" at bounding box center [318, 229] width 636 height 489
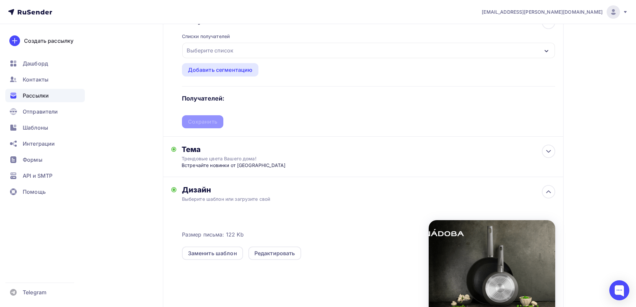
scroll to position [15, 0]
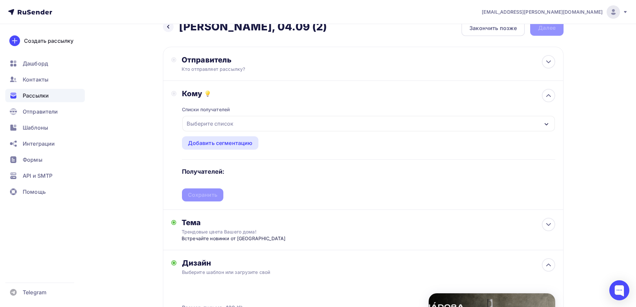
click at [244, 114] on div "Списки получателей Выберите список Все списки id База [PERSON_NAME] 20 (144) #2…" at bounding box center [368, 149] width 373 height 103
click at [238, 122] on div "Выберите список" at bounding box center [368, 123] width 372 height 15
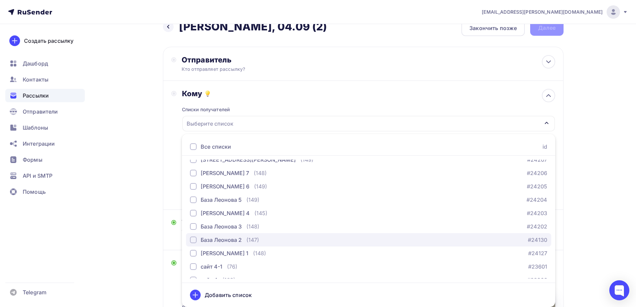
click at [246, 243] on div "База [PERSON_NAME] 2 (147)" at bounding box center [224, 240] width 69 height 8
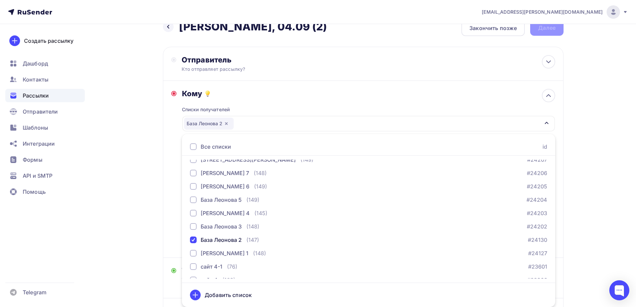
click at [577, 167] on div "Назад [PERSON_NAME], 04.09 (2) [PERSON_NAME], 04.09 (2) Закончить позже Далее О…" at bounding box center [317, 265] width 547 height 513
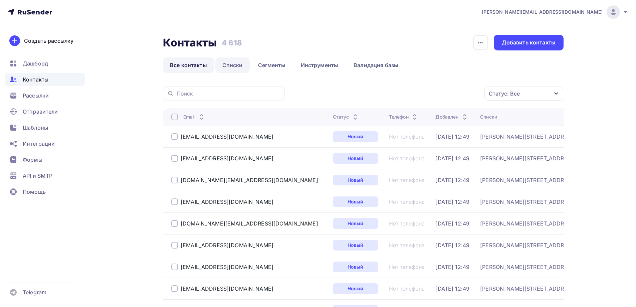
click at [239, 65] on link "Списки" at bounding box center [232, 64] width 34 height 15
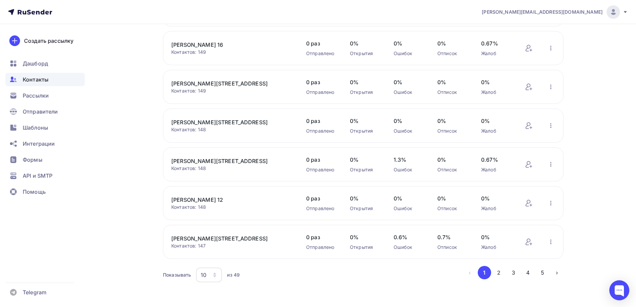
scroll to position [211, 0]
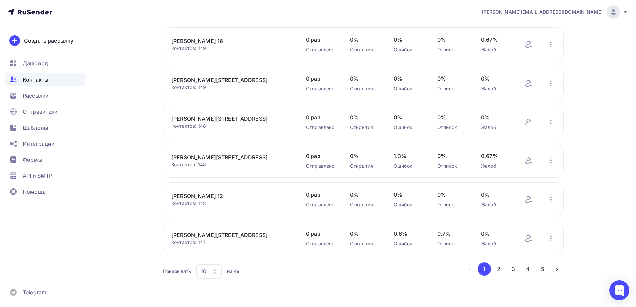
click at [207, 266] on div "10" at bounding box center [209, 271] width 26 height 15
click at [210, 250] on div "100" at bounding box center [236, 250] width 64 height 8
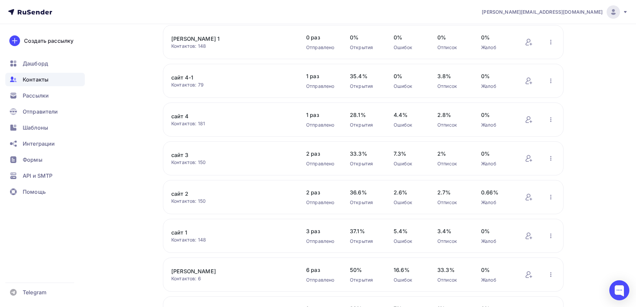
scroll to position [811, 0]
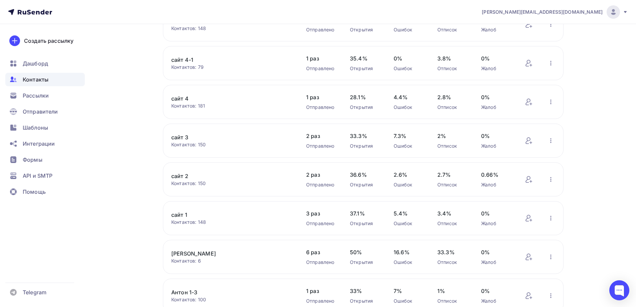
click at [180, 212] on link "сайт 1" at bounding box center [227, 215] width 113 height 8
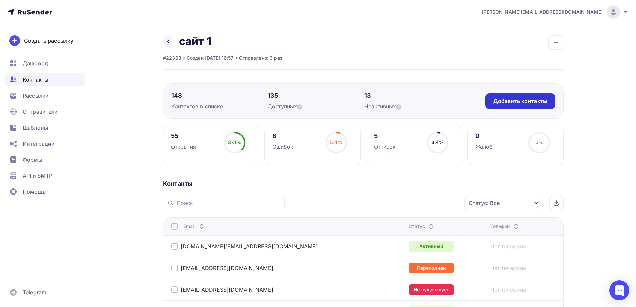
click at [521, 103] on div "Добавить контакты" at bounding box center [520, 101] width 54 height 8
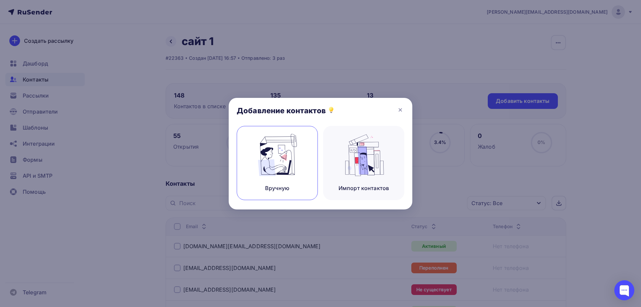
click at [288, 156] on img at bounding box center [277, 155] width 45 height 42
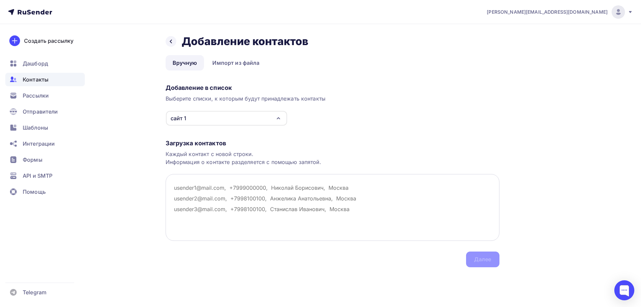
paste textarea "[EMAIL_ADDRESS][DOMAIN_NAME]"
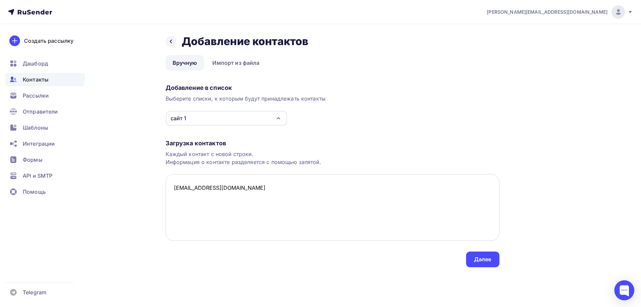
click at [260, 197] on textarea "[EMAIL_ADDRESS][DOMAIN_NAME]" at bounding box center [333, 207] width 334 height 67
click at [259, 183] on textarea "xxxdllbxxx@mail.ru anikeevasofja@rambler.ru" at bounding box center [333, 207] width 334 height 67
click at [253, 200] on textarea "xxxdllbxxx@mail.ru anikeevasofja@rambler.ru" at bounding box center [333, 207] width 334 height 67
type textarea "xxxdllbxxx@mail.ru anikeevasofja@rambler.ru"
click at [479, 260] on div "Далее" at bounding box center [482, 259] width 17 height 8
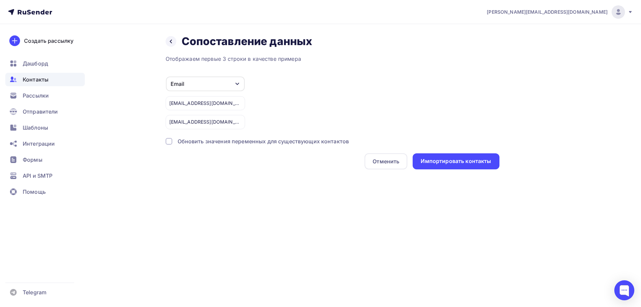
click at [195, 81] on div "Email" at bounding box center [205, 83] width 79 height 15
click at [301, 84] on div "Email Игнорировать Имя Телефон Создать поле xxxdllbxxx@mail.ru anikeevasofja@ra…" at bounding box center [333, 102] width 334 height 53
click at [455, 161] on div "Импортировать контакты" at bounding box center [455, 161] width 70 height 8
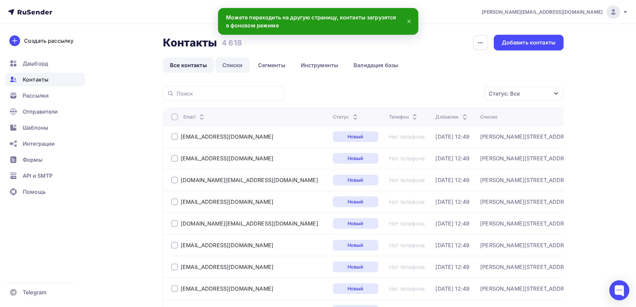
click at [239, 66] on link "Списки" at bounding box center [232, 64] width 34 height 15
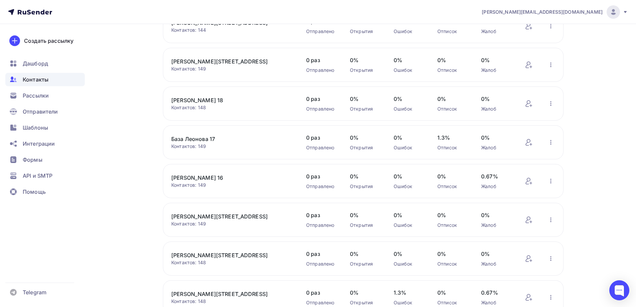
scroll to position [211, 0]
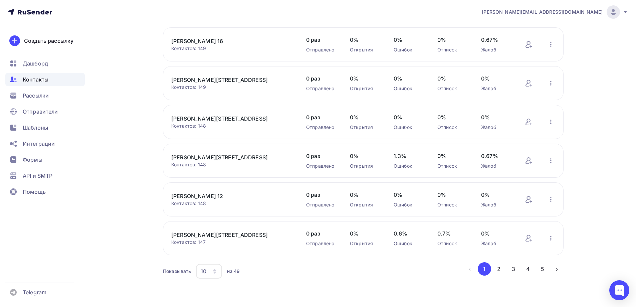
click at [203, 277] on div "10" at bounding box center [209, 271] width 26 height 15
click at [212, 252] on div "100" at bounding box center [236, 250] width 64 height 8
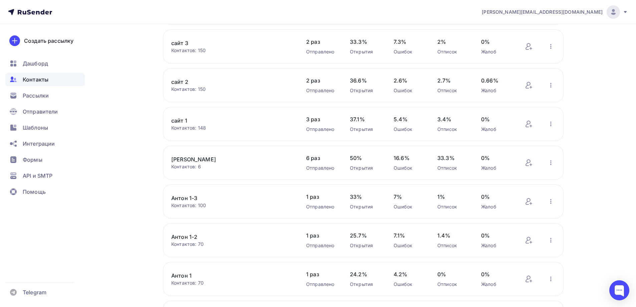
scroll to position [912, 0]
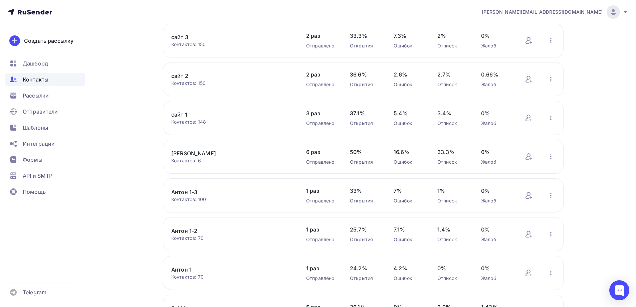
click at [176, 111] on link "сайт 1" at bounding box center [227, 114] width 113 height 8
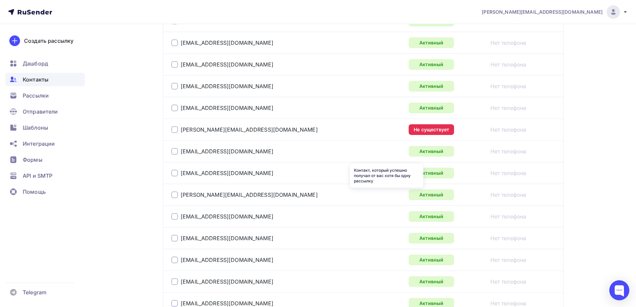
scroll to position [801, 0]
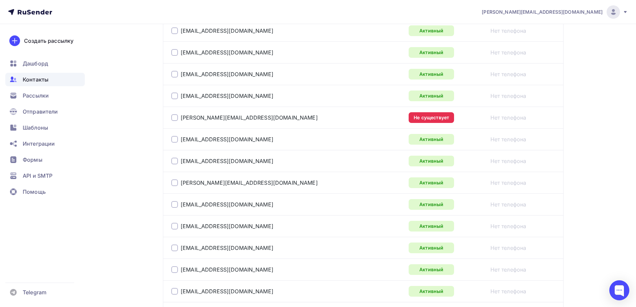
click at [172, 117] on div at bounding box center [174, 117] width 7 height 7
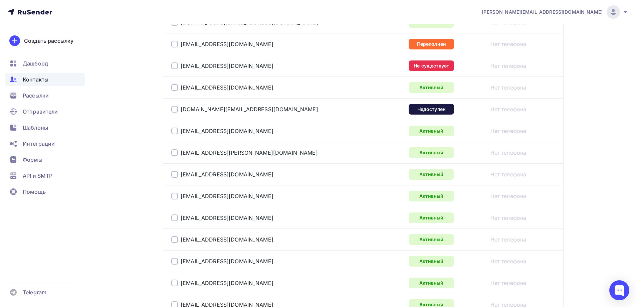
scroll to position [501, 0]
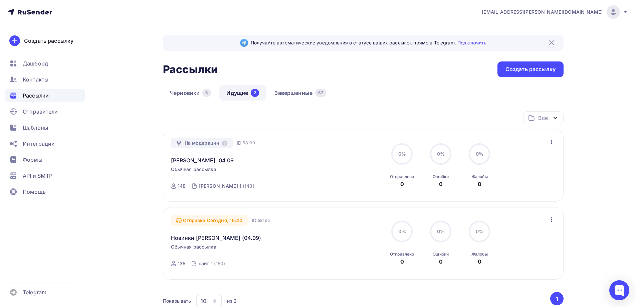
click at [284, 248] on div "Отправка [DATE], 16:40 ID 58185 Новинки [PERSON_NAME] (04.09) Обычная рассылка …" at bounding box center [247, 243] width 152 height 56
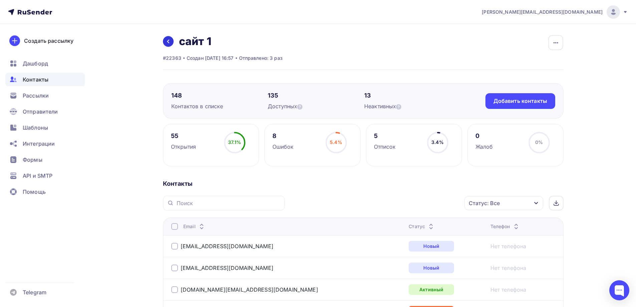
click at [169, 41] on icon at bounding box center [168, 41] width 5 height 5
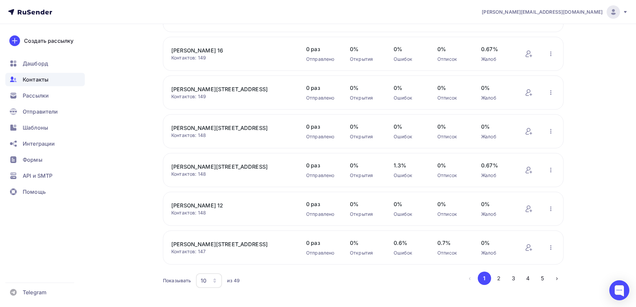
scroll to position [211, 0]
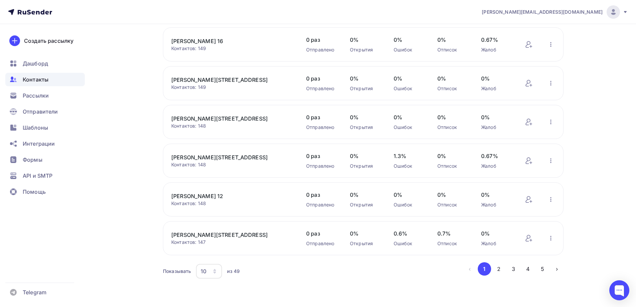
click at [211, 268] on div "10" at bounding box center [209, 271] width 26 height 15
click at [211, 249] on div "100" at bounding box center [236, 250] width 64 height 8
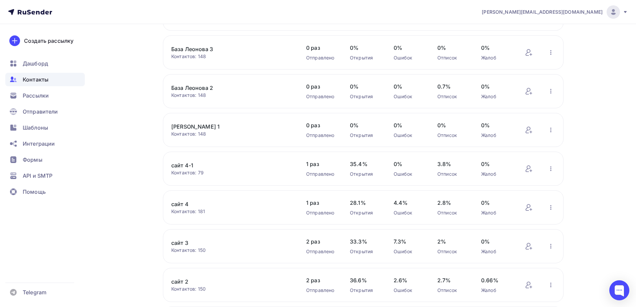
scroll to position [745, 0]
click at [181, 283] on link "сайт 1" at bounding box center [227, 281] width 113 height 8
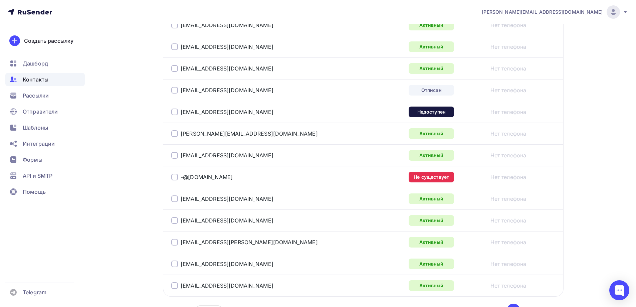
scroll to position [1081, 0]
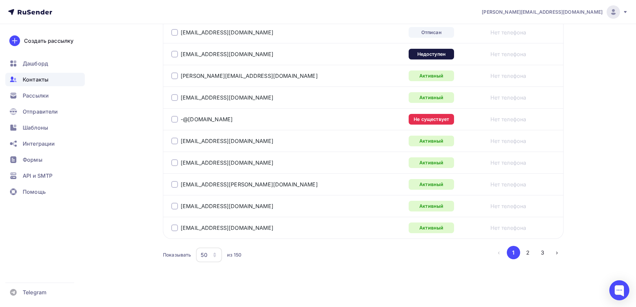
click at [199, 254] on div "50" at bounding box center [209, 254] width 26 height 15
click at [206, 238] on link "100" at bounding box center [236, 233] width 72 height 13
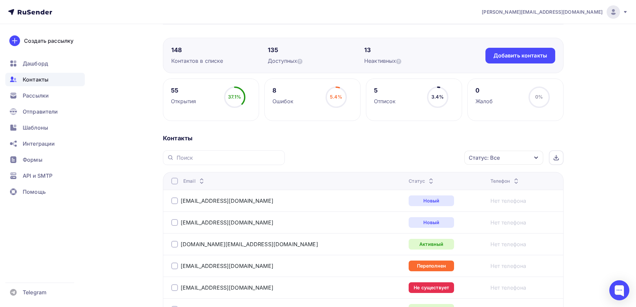
scroll to position [0, 0]
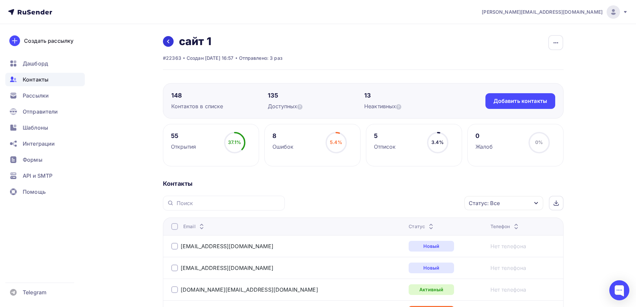
click at [170, 41] on icon at bounding box center [168, 41] width 5 height 5
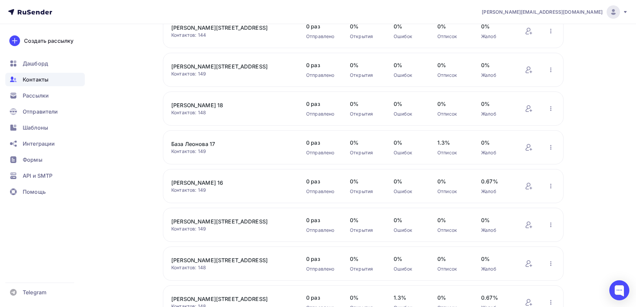
scroll to position [211, 0]
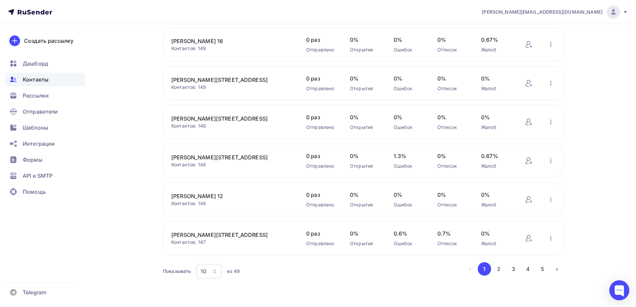
click at [211, 271] on div "10" at bounding box center [209, 271] width 26 height 15
click at [212, 251] on div "100" at bounding box center [236, 250] width 64 height 8
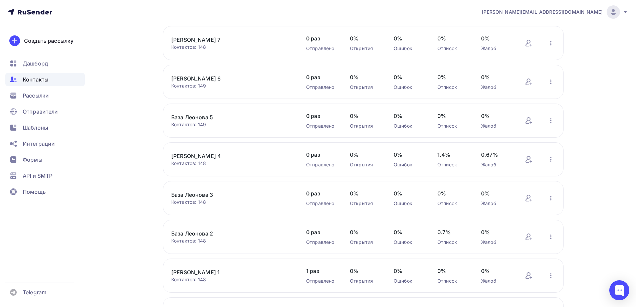
scroll to position [578, 0]
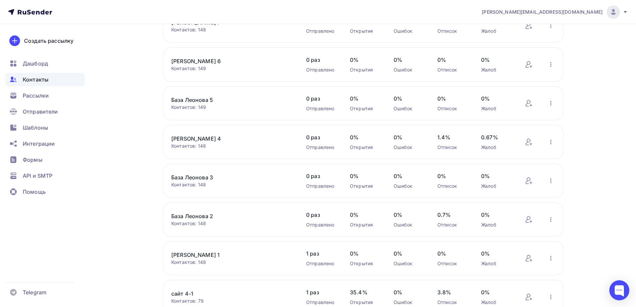
click at [188, 214] on link "База Леонова 2" at bounding box center [227, 216] width 113 height 8
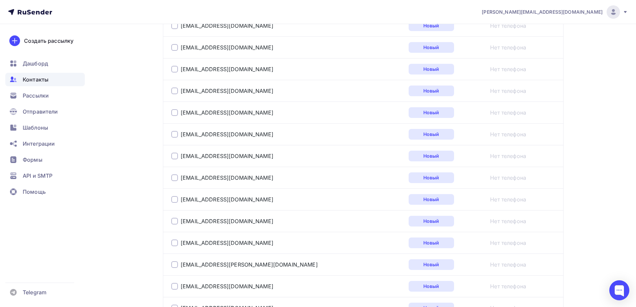
scroll to position [1081, 0]
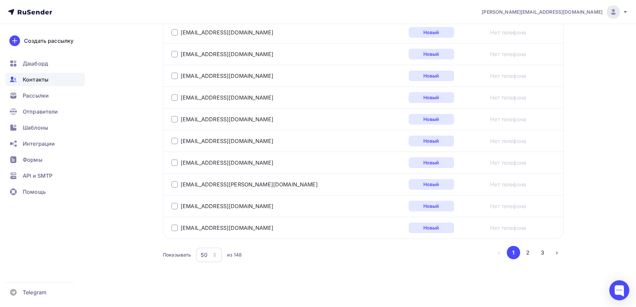
click at [211, 252] on div "50" at bounding box center [209, 254] width 26 height 15
click at [215, 240] on ul "10 20 50 100" at bounding box center [236, 213] width 80 height 61
click at [216, 238] on div "100" at bounding box center [236, 234] width 64 height 8
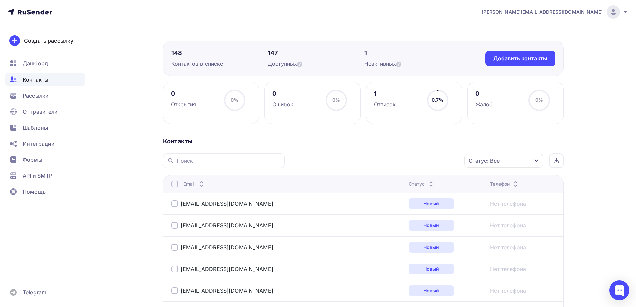
scroll to position [0, 0]
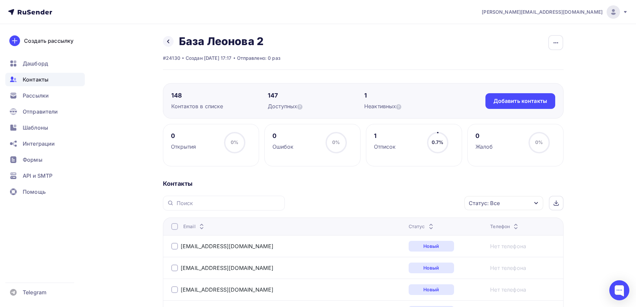
click at [178, 35] on div "[PERSON_NAME] 2 Переименовать список Скачать список Отписать адреса Настроить п…" at bounding box center [221, 41] width 117 height 13
click at [172, 40] on link at bounding box center [168, 41] width 11 height 11
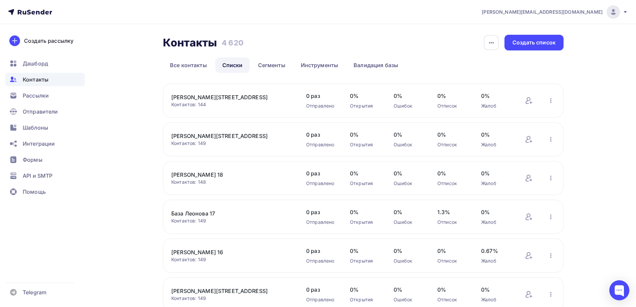
scroll to position [211, 0]
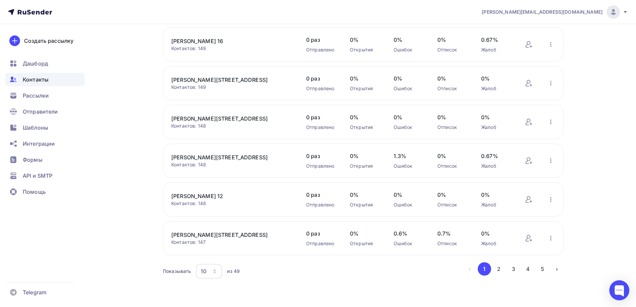
click at [207, 267] on div "10" at bounding box center [209, 271] width 26 height 15
click at [209, 251] on div "100" at bounding box center [236, 250] width 64 height 8
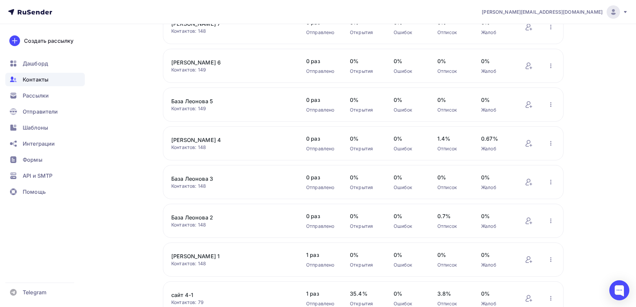
scroll to position [645, 0]
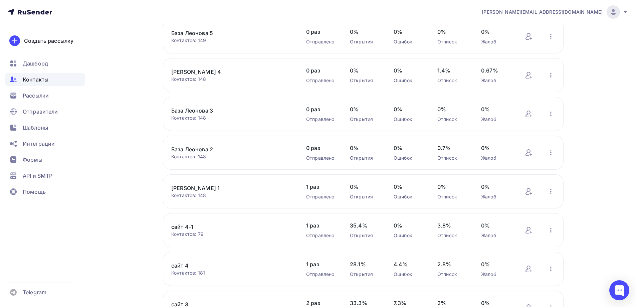
click at [192, 191] on link "[PERSON_NAME] 1" at bounding box center [227, 188] width 113 height 8
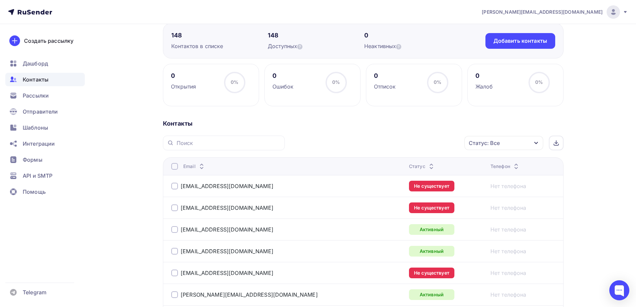
scroll to position [67, 0]
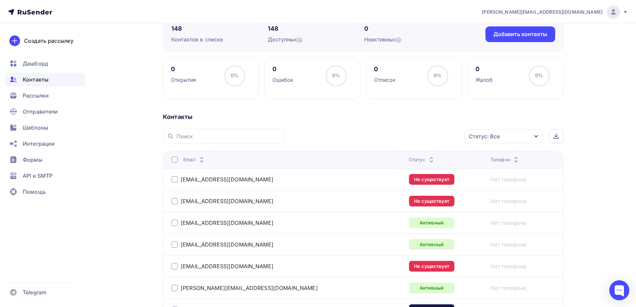
click at [171, 199] on td "kalimat09@rambler.ru" at bounding box center [284, 201] width 243 height 22
click at [173, 200] on div at bounding box center [174, 201] width 7 height 7
click at [175, 181] on div at bounding box center [174, 179] width 7 height 7
click at [440, 137] on div "Действие" at bounding box center [414, 136] width 88 height 13
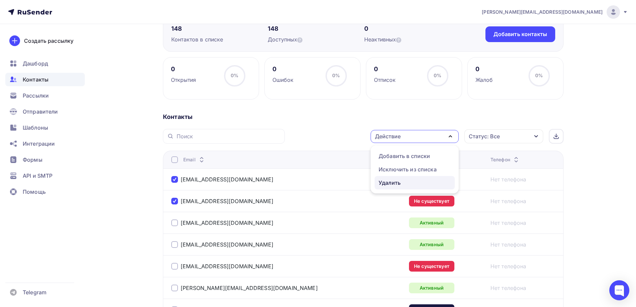
click at [393, 181] on div "Удалить" at bounding box center [389, 183] width 22 height 8
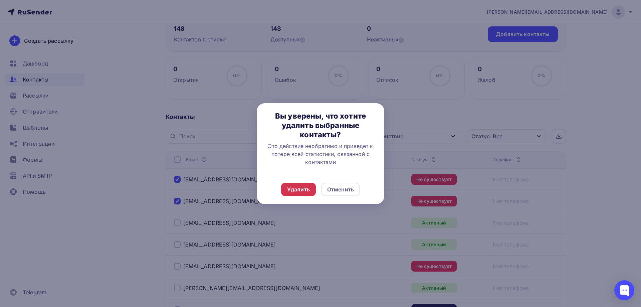
click at [292, 186] on div "Удалить" at bounding box center [298, 189] width 23 height 8
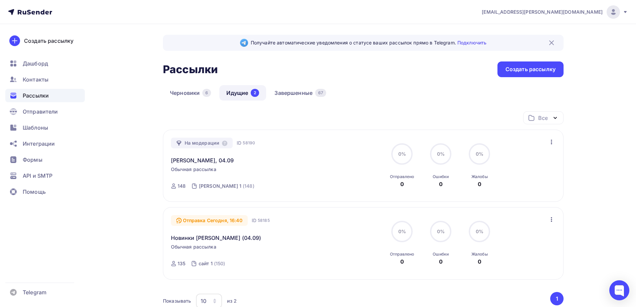
click at [548, 143] on icon "button" at bounding box center [551, 142] width 8 height 8
click at [277, 227] on div "Новинки [PERSON_NAME] (04.09)" at bounding box center [247, 234] width 152 height 16
click at [216, 144] on div "На модерации" at bounding box center [202, 142] width 62 height 11
click at [228, 141] on div "На модерации" at bounding box center [202, 142] width 62 height 11
click at [222, 143] on icon at bounding box center [224, 142] width 5 height 5
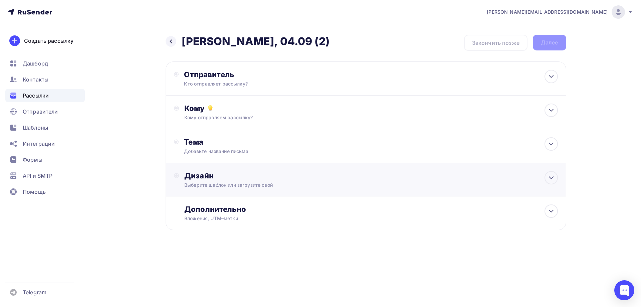
click at [206, 179] on div "Дизайн" at bounding box center [370, 175] width 373 height 9
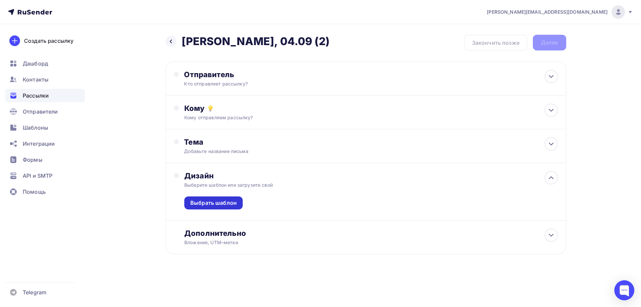
click at [217, 204] on div "Выбрать шаблон" at bounding box center [213, 203] width 46 height 8
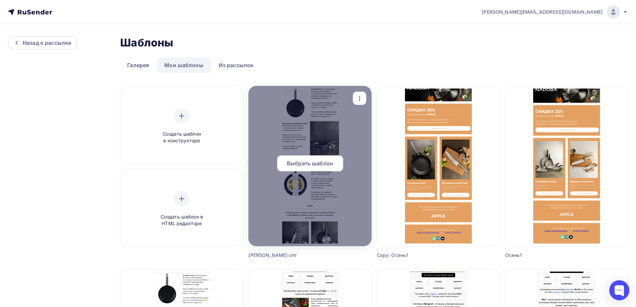
click at [307, 166] on span "Выбрать шаблон" at bounding box center [310, 163] width 46 height 8
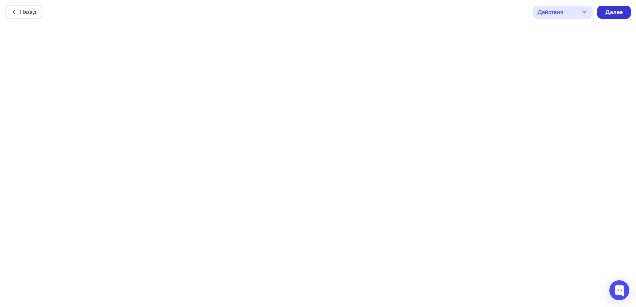
click at [614, 11] on div "Далее" at bounding box center [613, 12] width 17 height 8
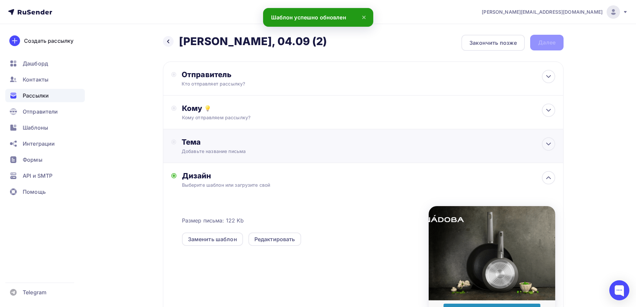
click at [222, 146] on div "Тема" at bounding box center [248, 141] width 132 height 9
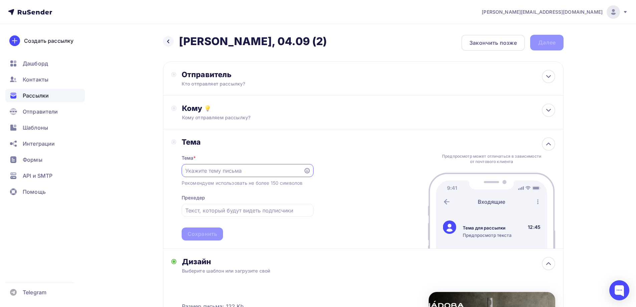
paste input "Трендовые цвета Вашего дома!"
type input "Трендовые цвета Вашего дома!"
click at [245, 211] on input "text" at bounding box center [247, 210] width 124 height 8
paste input "Встречайте новинки от [GEOGRAPHIC_DATA]"
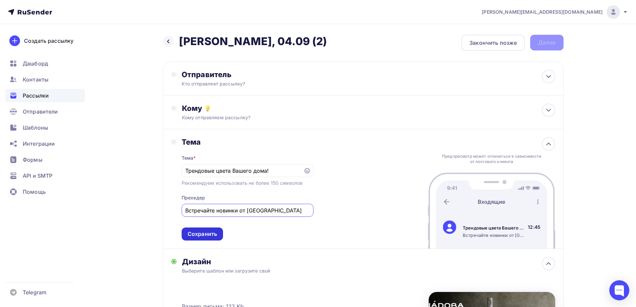
type input "Встречайте новинки от [GEOGRAPHIC_DATA]"
click at [210, 234] on div "Сохранить" at bounding box center [202, 234] width 29 height 8
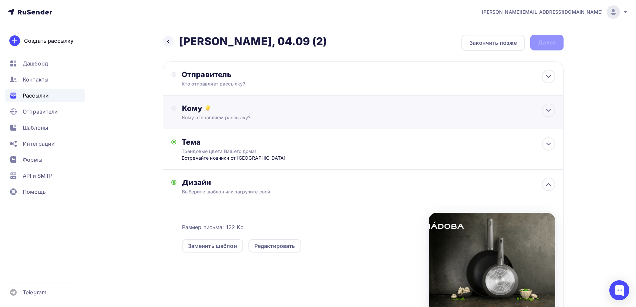
click at [215, 123] on div "Кому Кому отправляем рассылку? Списки получателей Выберите список Все списки id…" at bounding box center [363, 112] width 400 height 34
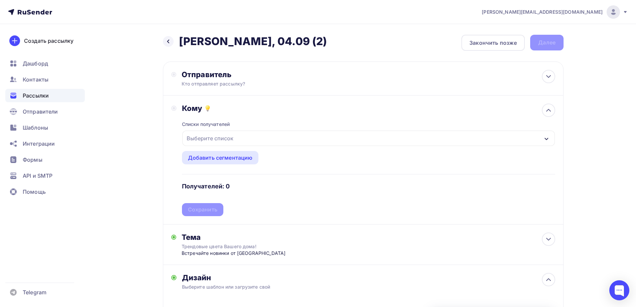
click at [222, 139] on div "Выберите список" at bounding box center [210, 138] width 52 height 12
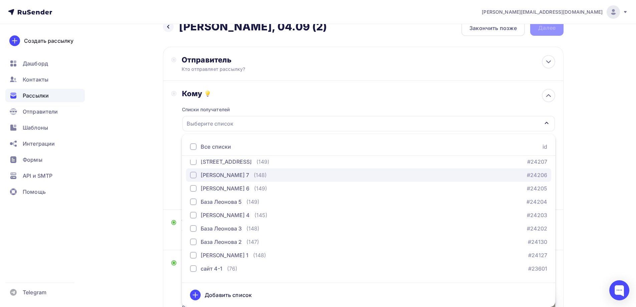
scroll to position [167, 0]
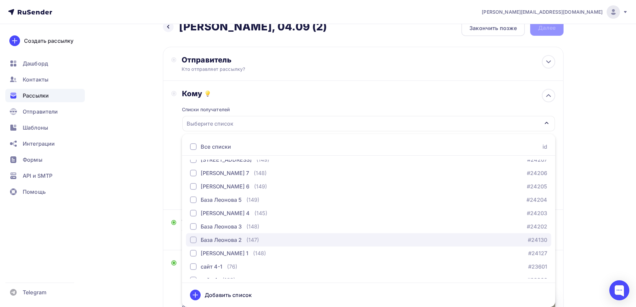
click at [227, 239] on div "База Леонова 2" at bounding box center [221, 240] width 41 height 8
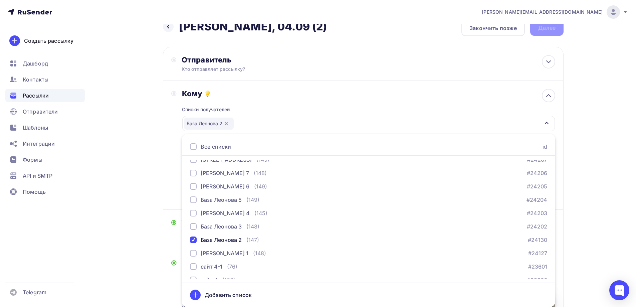
click at [577, 117] on div "Назад [PERSON_NAME], 04.09 (2) [PERSON_NAME], 04.09 (2) Закончить позже Далее О…" at bounding box center [317, 241] width 547 height 465
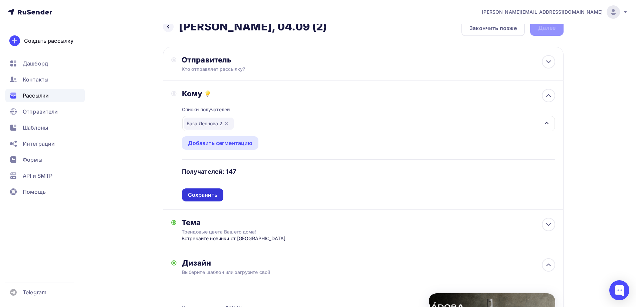
click at [201, 198] on div "Сохранить" at bounding box center [202, 195] width 29 height 8
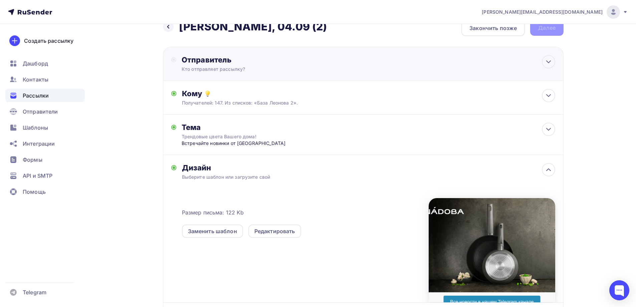
click at [234, 67] on div "Кто отправляет рассылку?" at bounding box center [247, 69] width 130 height 7
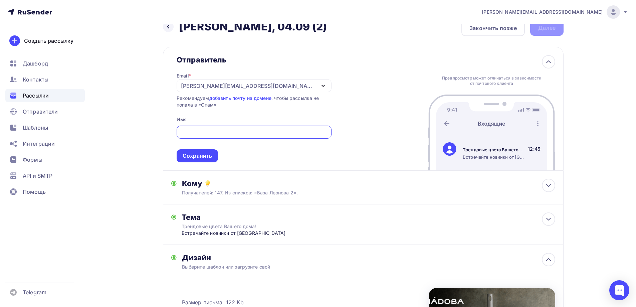
scroll to position [0, 0]
click at [233, 86] on div "[EMAIL_ADDRESS][PERSON_NAME][DOMAIN_NAME]" at bounding box center [248, 86] width 134 height 8
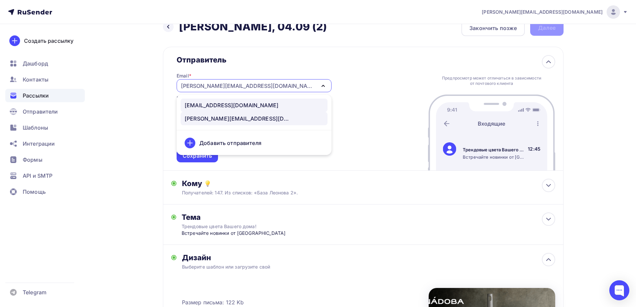
click at [214, 105] on div "news@nadoba.ru" at bounding box center [232, 105] width 94 height 8
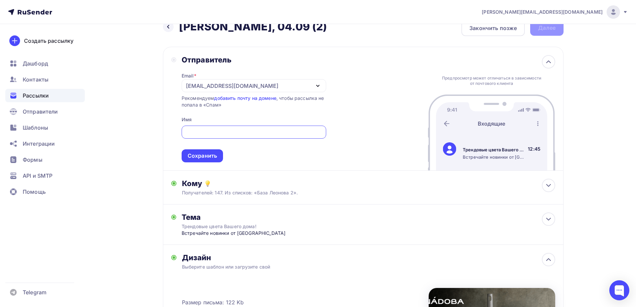
click at [216, 132] on input "text" at bounding box center [253, 132] width 137 height 8
type input "NADOBA"
click at [212, 155] on div "Сохранить" at bounding box center [202, 156] width 29 height 8
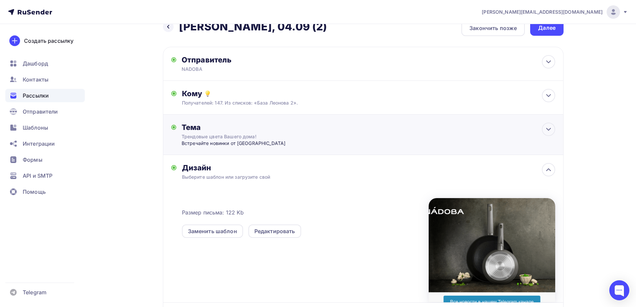
click at [206, 137] on div "Трендовые цвета Вашего дома!" at bounding box center [241, 136] width 119 height 7
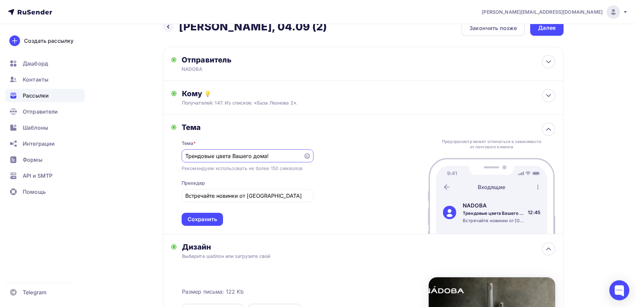
click at [187, 154] on input "Трендовые цвета Вашего дома!" at bounding box center [242, 156] width 114 height 8
type input "Трендовые цвета Вашего дома!"
click at [186, 196] on input "Встречайте новинки от NADOBA" at bounding box center [247, 196] width 124 height 8
click at [624, 162] on div "a.gorbach@nadoba.eu Аккаунт Тарифы Выйти Создать рассылку Дашборд Контакты Расс…" at bounding box center [318, 221] width 636 height 473
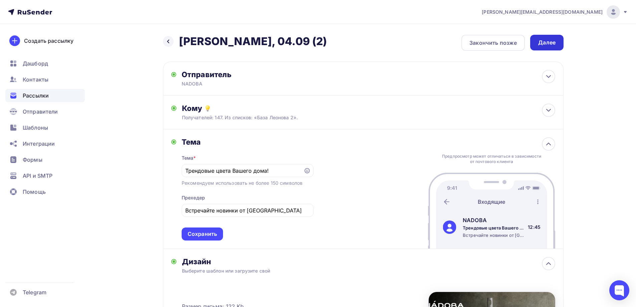
click at [548, 37] on div "Далее" at bounding box center [546, 43] width 33 height 16
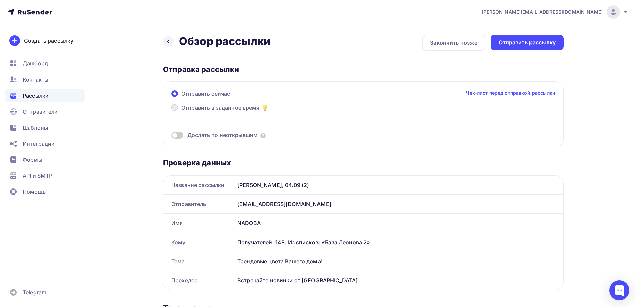
click at [216, 108] on span "Отправить в заданное время" at bounding box center [220, 107] width 78 height 8
click at [181, 111] on input "Отправить в заданное время" at bounding box center [181, 111] width 0 height 0
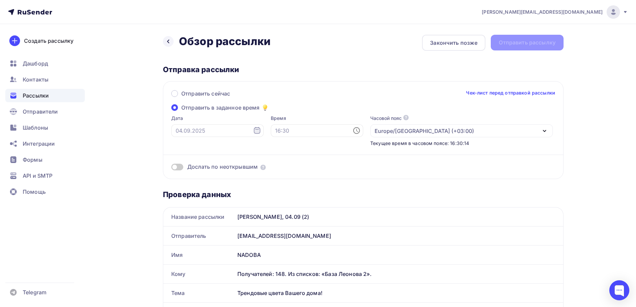
click at [352, 131] on icon at bounding box center [356, 130] width 8 height 8
click at [287, 178] on li "16" at bounding box center [280, 180] width 34 height 11
click at [320, 170] on li "40" at bounding box center [318, 169] width 34 height 11
type input "16:40"
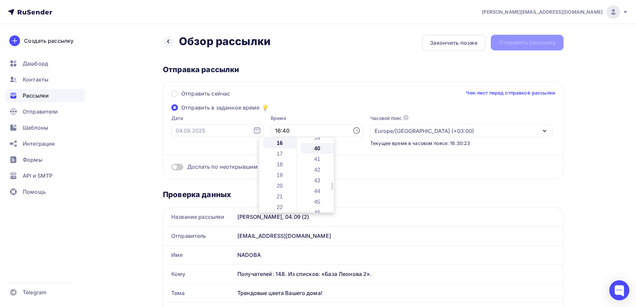
scroll to position [427, 0]
click at [253, 132] on icon at bounding box center [257, 130] width 8 height 8
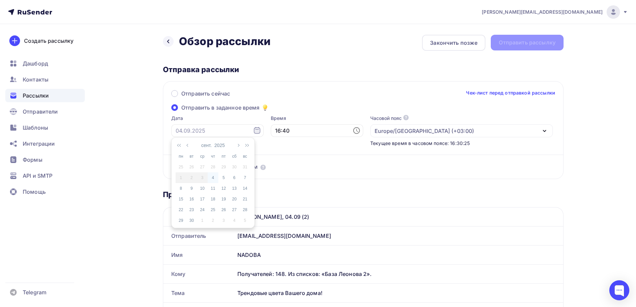
click at [215, 175] on div "4" at bounding box center [213, 178] width 11 height 6
type input "04.09.2025"
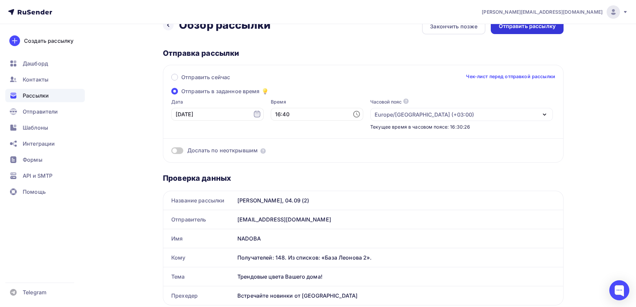
scroll to position [0, 0]
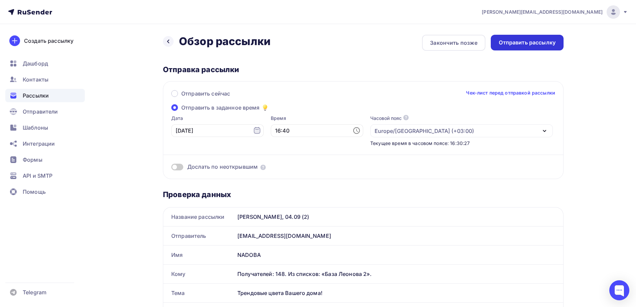
click at [528, 41] on div "Отправить рассылку" at bounding box center [527, 43] width 57 height 8
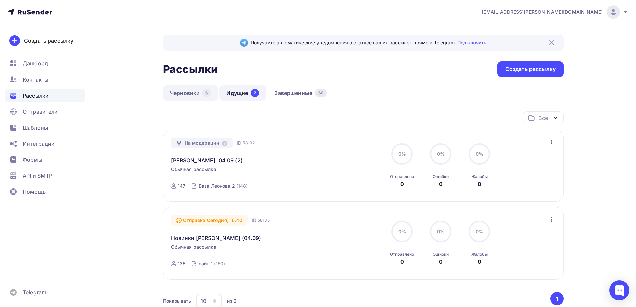
click at [195, 90] on link "Черновики 6" at bounding box center [190, 92] width 55 height 15
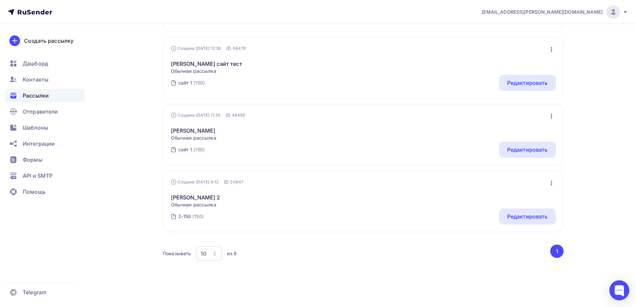
scroll to position [31, 0]
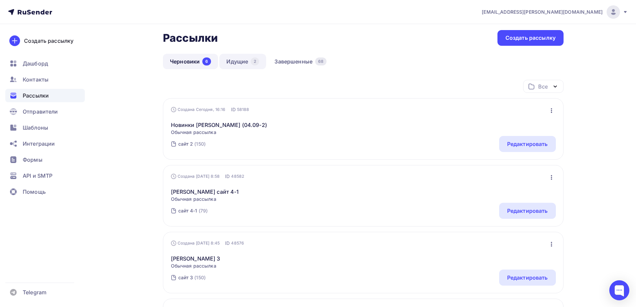
click at [235, 62] on link "Идущие 2" at bounding box center [242, 61] width 47 height 15
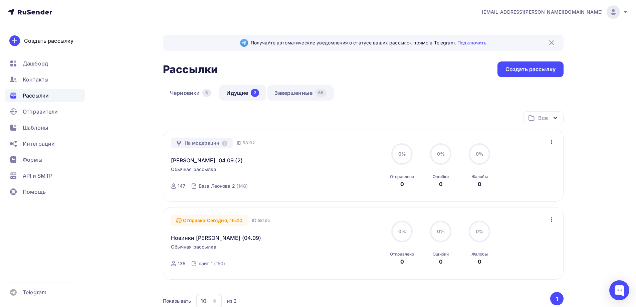
click at [284, 99] on link "Завершенные 68" at bounding box center [300, 92] width 66 height 15
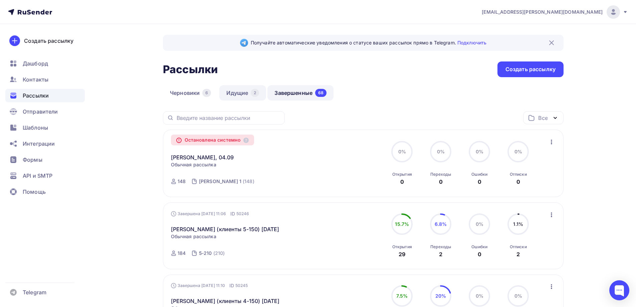
click at [244, 89] on link "Идущие 2" at bounding box center [242, 92] width 47 height 15
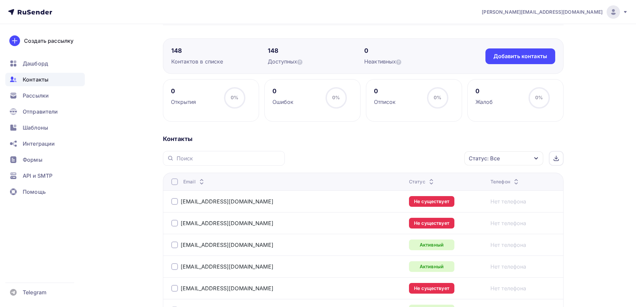
scroll to position [100, 0]
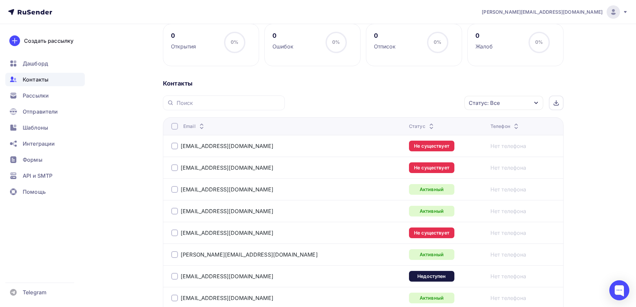
click at [175, 145] on div at bounding box center [174, 145] width 7 height 7
click at [174, 164] on div at bounding box center [174, 167] width 7 height 7
click at [174, 232] on div at bounding box center [174, 232] width 7 height 7
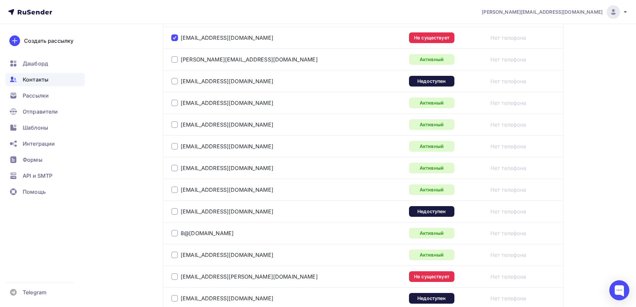
scroll to position [334, 0]
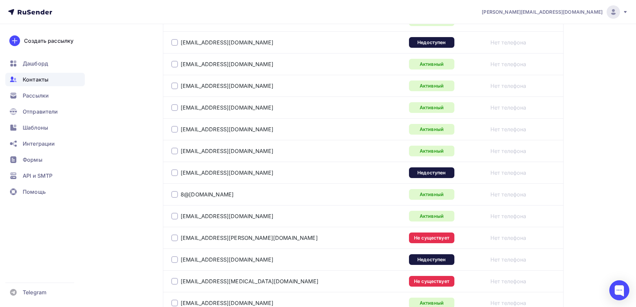
click at [171, 239] on td "[EMAIL_ADDRESS][PERSON_NAME][DOMAIN_NAME]" at bounding box center [284, 238] width 243 height 22
click at [173, 239] on div at bounding box center [174, 237] width 7 height 7
click at [175, 282] on div at bounding box center [174, 281] width 7 height 7
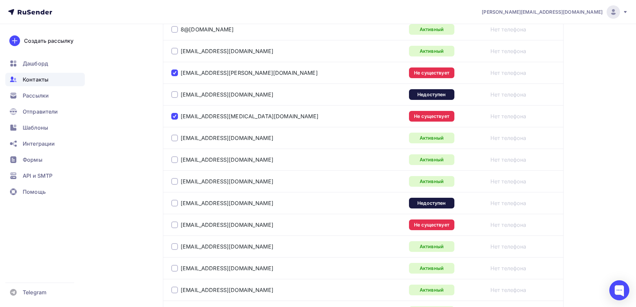
scroll to position [501, 0]
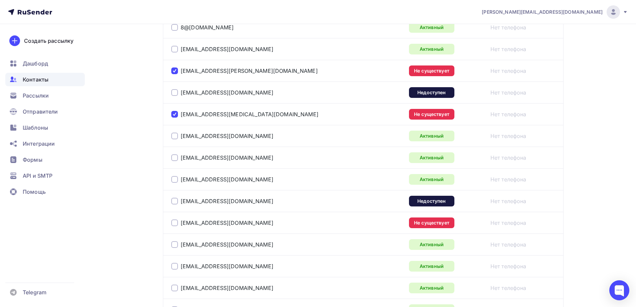
click at [175, 222] on div at bounding box center [174, 222] width 7 height 7
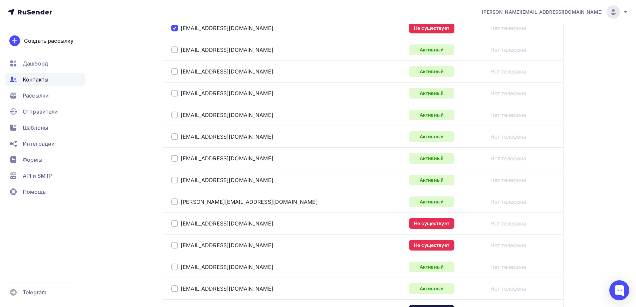
scroll to position [767, 0]
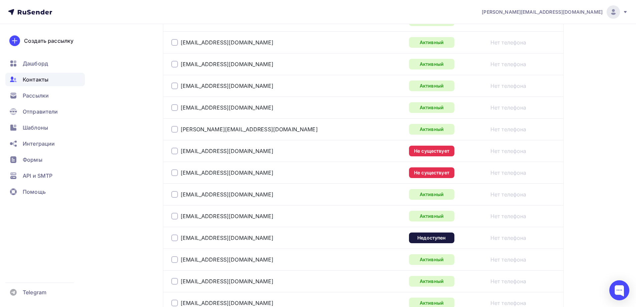
click at [173, 149] on div at bounding box center [174, 150] width 7 height 7
click at [175, 173] on div at bounding box center [174, 172] width 7 height 7
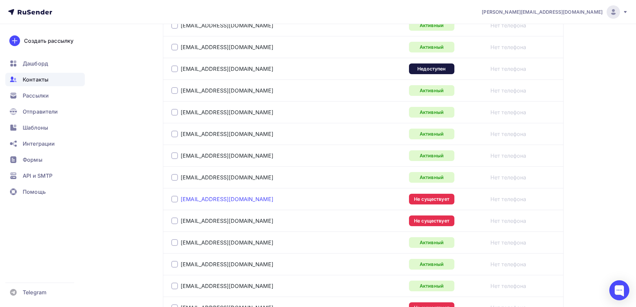
scroll to position [1001, 0]
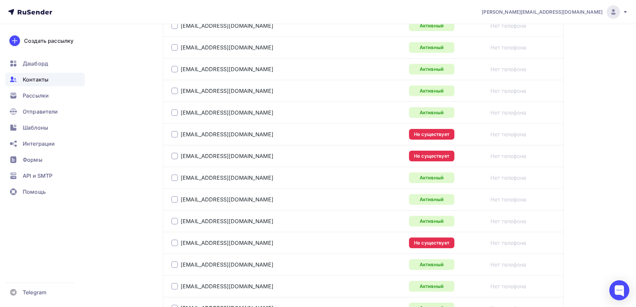
click at [173, 133] on div at bounding box center [174, 134] width 7 height 7
click at [174, 158] on div at bounding box center [174, 155] width 7 height 7
click at [174, 241] on div at bounding box center [174, 242] width 7 height 7
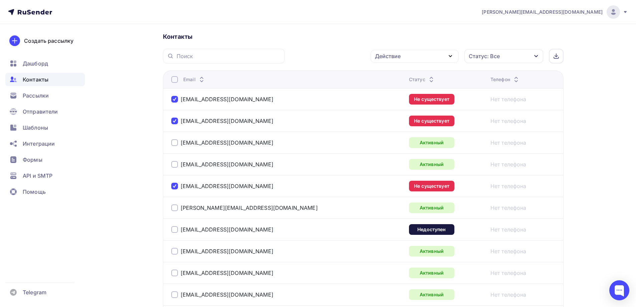
scroll to position [0, 0]
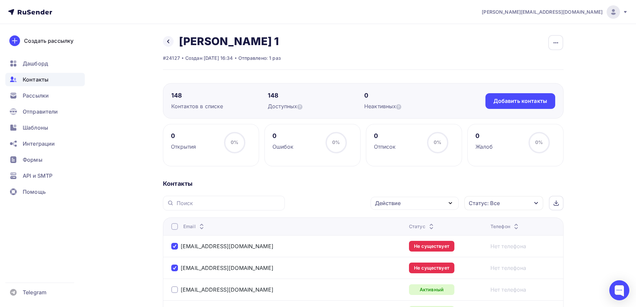
click at [404, 205] on div "Действие" at bounding box center [414, 203] width 88 height 13
click at [394, 250] on div "Удалить" at bounding box center [389, 249] width 22 height 8
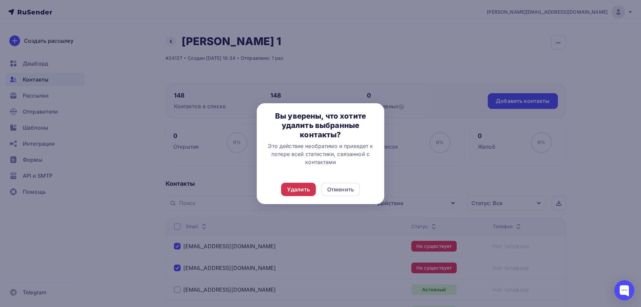
click at [301, 189] on div "Удалить" at bounding box center [298, 189] width 23 height 8
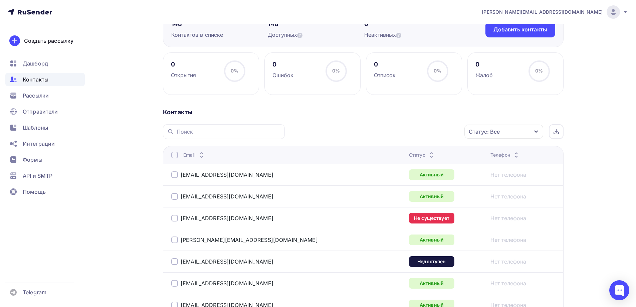
scroll to position [167, 0]
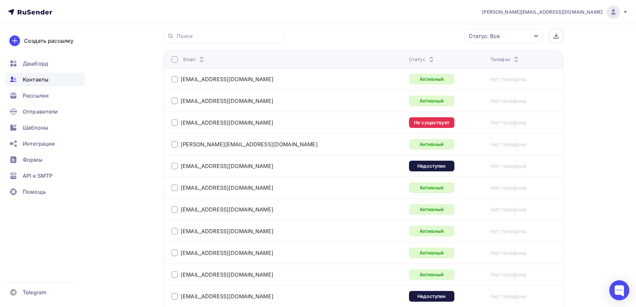
click at [174, 122] on div at bounding box center [174, 122] width 7 height 7
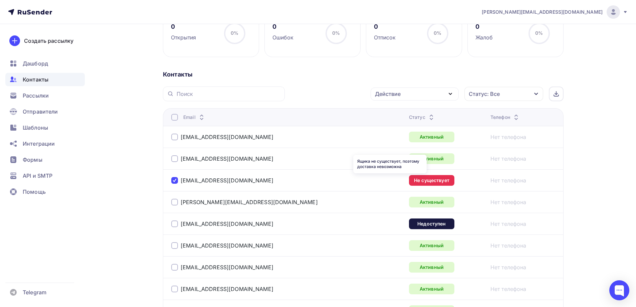
scroll to position [0, 0]
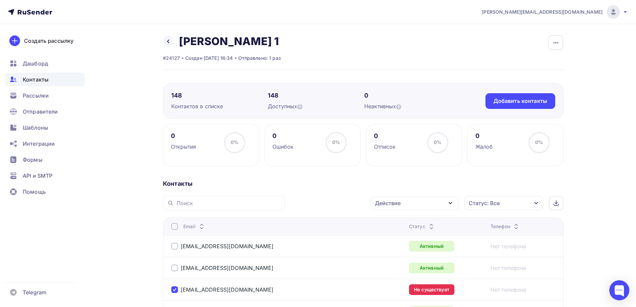
click at [419, 207] on div "Действие" at bounding box center [414, 203] width 88 height 13
click at [397, 247] on div "Удалить" at bounding box center [389, 249] width 22 height 8
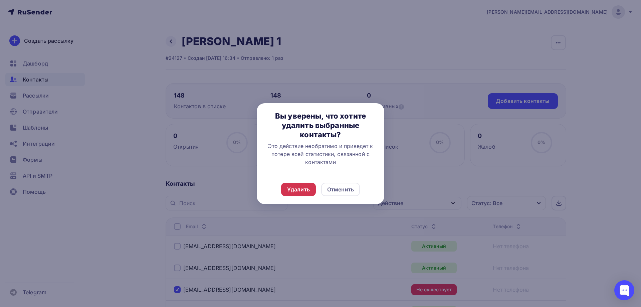
click at [302, 188] on div "Удалить" at bounding box center [298, 189] width 23 height 8
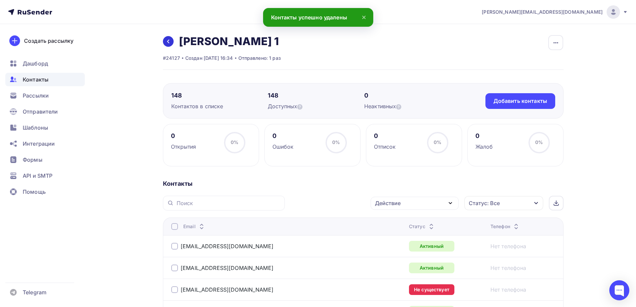
click at [169, 36] on link at bounding box center [168, 41] width 11 height 11
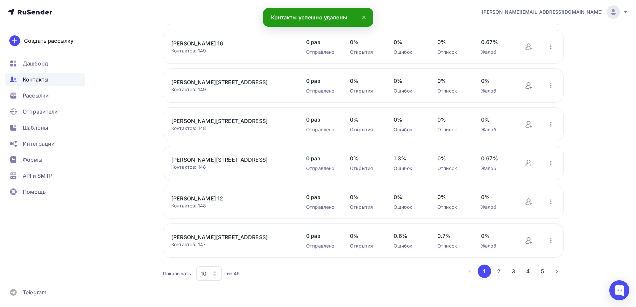
scroll to position [211, 0]
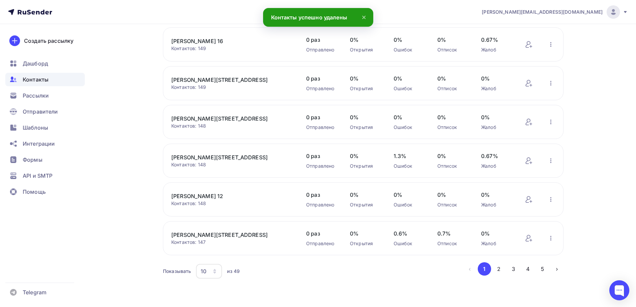
click at [213, 274] on icon "button" at bounding box center [214, 270] width 5 height 5
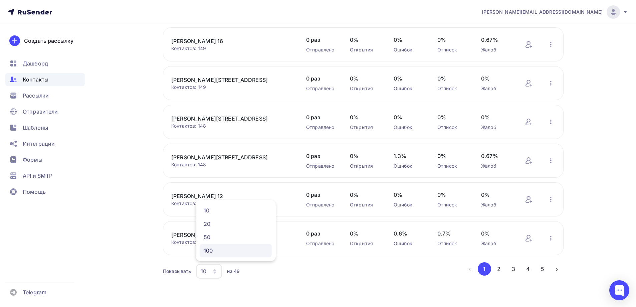
click at [215, 253] on div "100" at bounding box center [236, 250] width 64 height 8
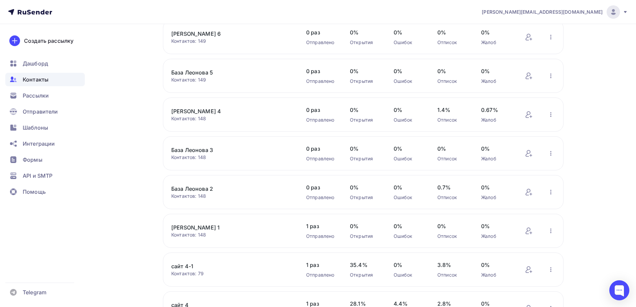
scroll to position [611, 0]
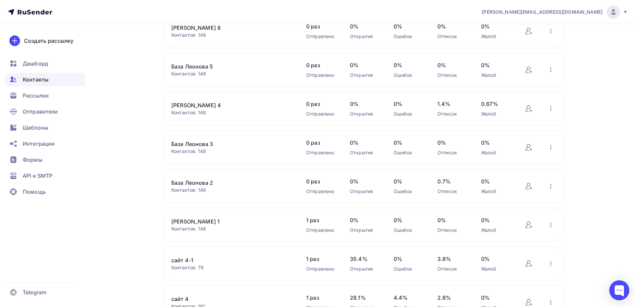
click at [191, 220] on link "[PERSON_NAME] 1" at bounding box center [227, 221] width 113 height 8
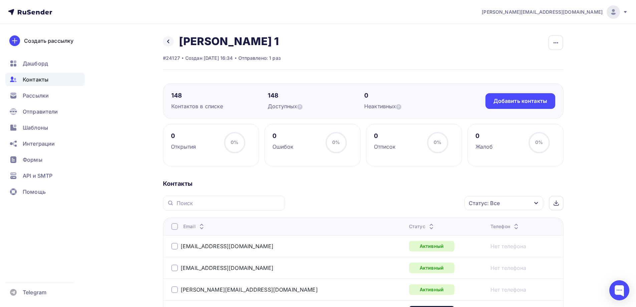
click at [343, 184] on div "Контакты" at bounding box center [363, 184] width 400 height 8
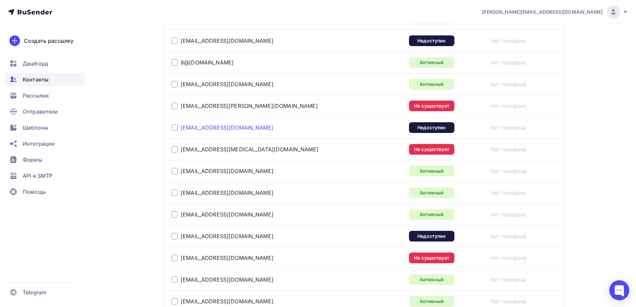
scroll to position [434, 0]
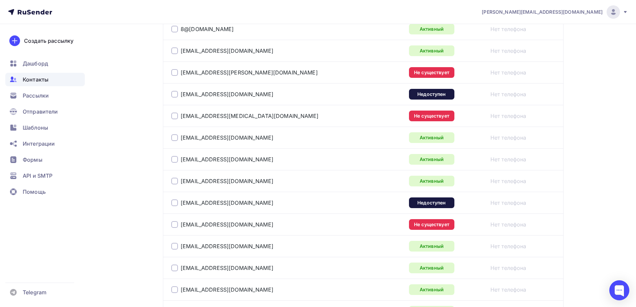
click at [175, 71] on div at bounding box center [174, 72] width 7 height 7
click at [174, 117] on div at bounding box center [174, 115] width 7 height 7
click at [171, 225] on td "[EMAIL_ADDRESS][DOMAIN_NAME]" at bounding box center [284, 224] width 243 height 22
click at [174, 225] on div at bounding box center [174, 224] width 7 height 7
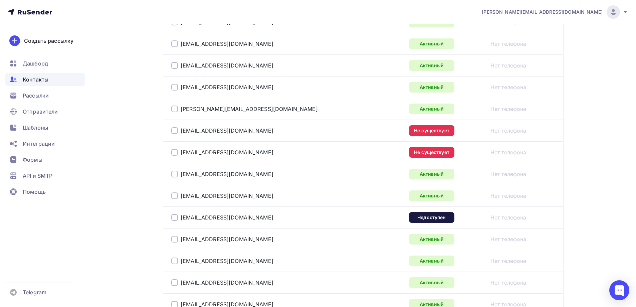
scroll to position [734, 0]
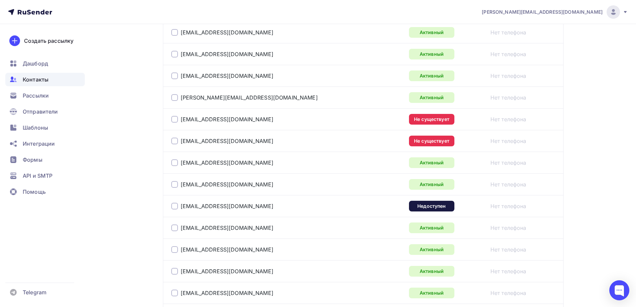
click at [174, 120] on div at bounding box center [174, 119] width 7 height 7
click at [175, 139] on div at bounding box center [174, 140] width 7 height 7
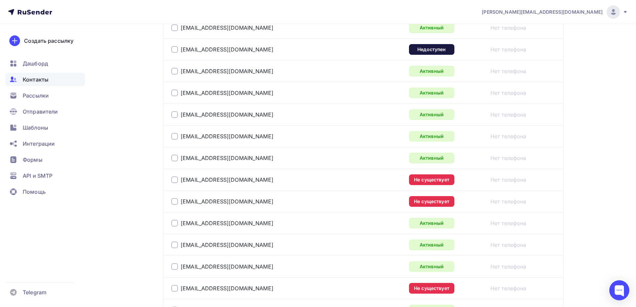
scroll to position [901, 0]
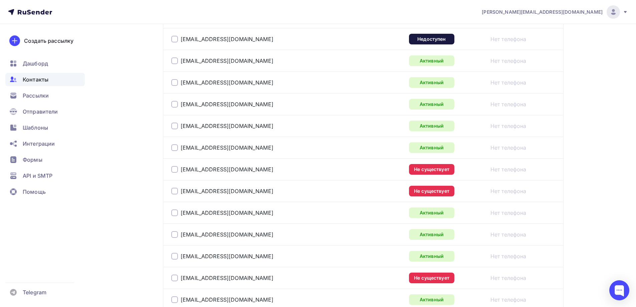
click at [174, 168] on div at bounding box center [174, 169] width 7 height 7
click at [174, 187] on div "valeve-ip@yandex.ru" at bounding box center [254, 191] width 167 height 11
click at [174, 192] on div at bounding box center [174, 191] width 7 height 7
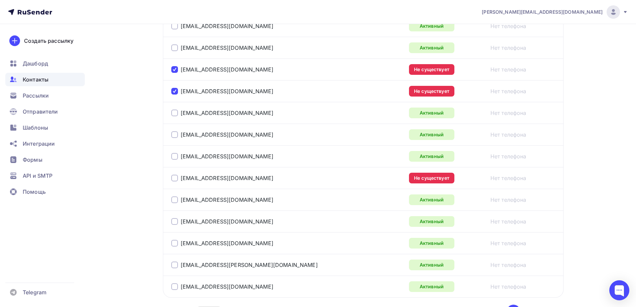
scroll to position [1034, 0]
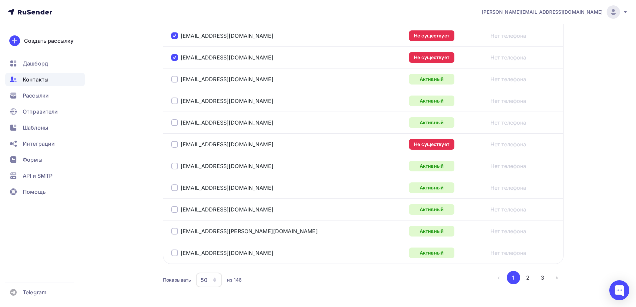
click at [174, 145] on div at bounding box center [174, 144] width 7 height 7
click at [209, 277] on div "50" at bounding box center [209, 279] width 26 height 15
click at [212, 259] on div "100" at bounding box center [236, 259] width 64 height 8
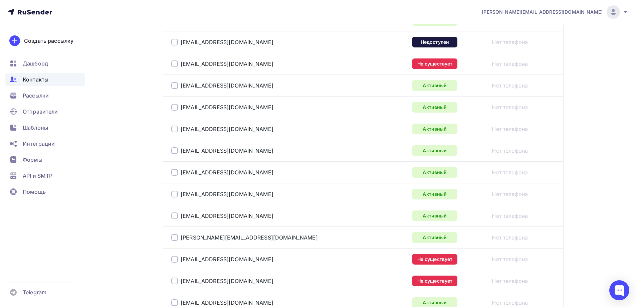
scroll to position [427, 0]
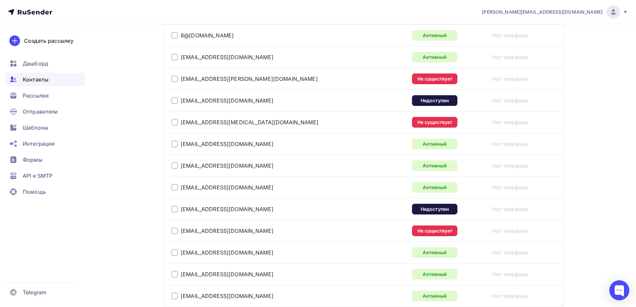
click at [174, 78] on div at bounding box center [174, 78] width 7 height 7
click at [174, 123] on div at bounding box center [174, 122] width 7 height 7
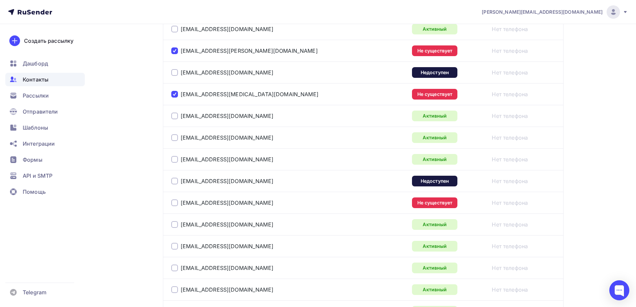
scroll to position [494, 0]
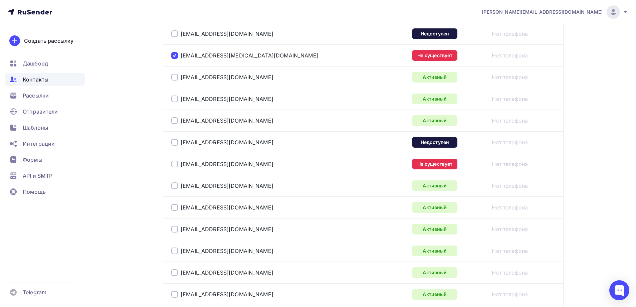
click at [173, 163] on div at bounding box center [174, 163] width 7 height 7
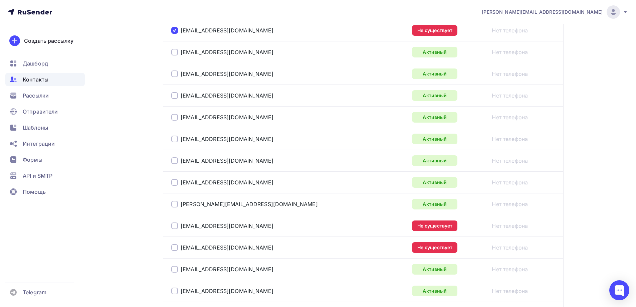
scroll to position [661, 0]
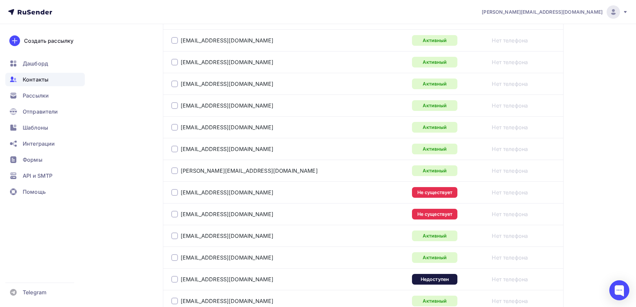
click at [175, 192] on div at bounding box center [174, 192] width 7 height 7
drag, startPoint x: 176, startPoint y: 215, endPoint x: 176, endPoint y: 206, distance: 8.4
click at [175, 212] on div at bounding box center [174, 214] width 7 height 7
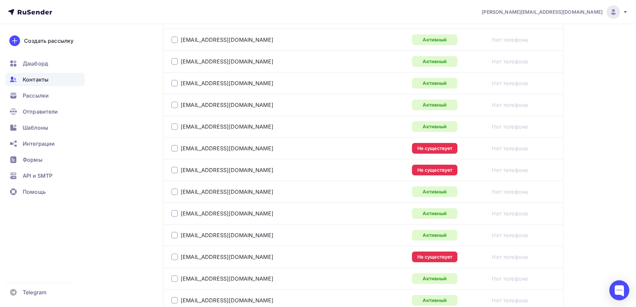
scroll to position [928, 0]
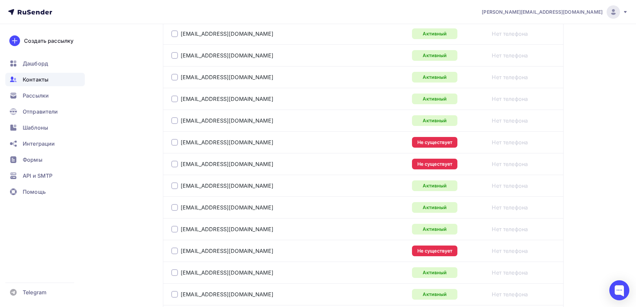
drag, startPoint x: 176, startPoint y: 142, endPoint x: 176, endPoint y: 151, distance: 9.3
click at [176, 143] on div at bounding box center [174, 142] width 7 height 7
click at [177, 164] on div at bounding box center [174, 163] width 7 height 7
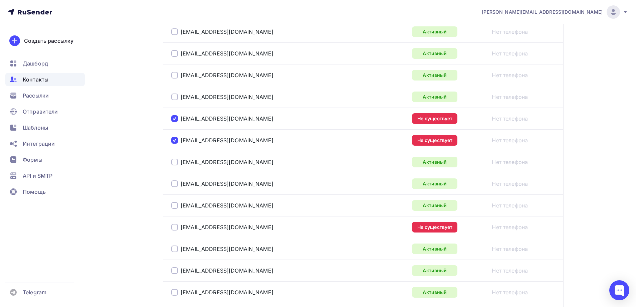
scroll to position [1028, 0]
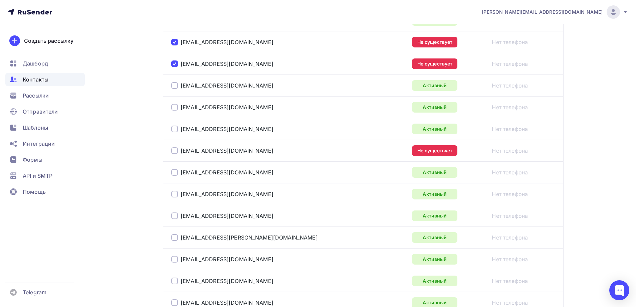
click at [172, 151] on div at bounding box center [174, 150] width 7 height 7
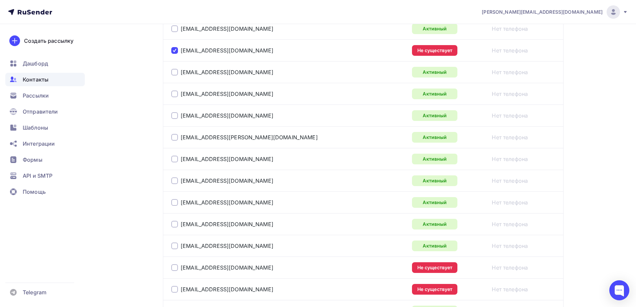
scroll to position [1228, 0]
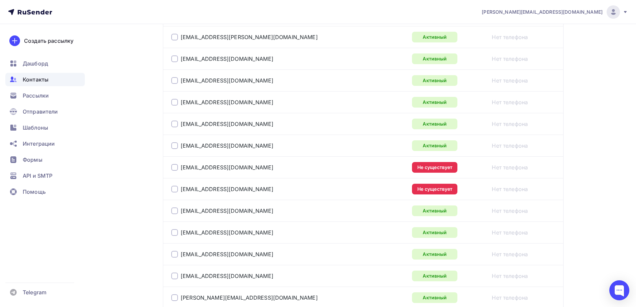
click at [172, 169] on div at bounding box center [174, 167] width 7 height 7
click at [175, 190] on div at bounding box center [174, 189] width 7 height 7
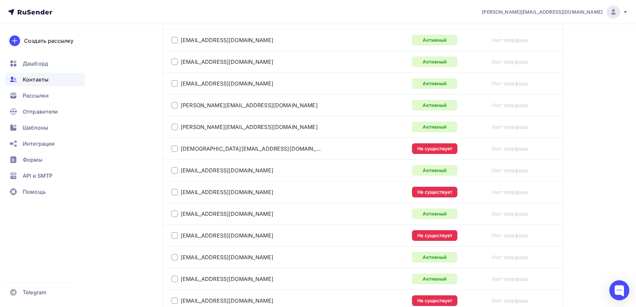
scroll to position [1428, 0]
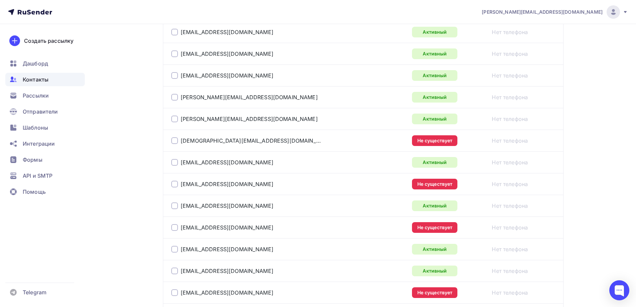
drag, startPoint x: 175, startPoint y: 141, endPoint x: 182, endPoint y: 188, distance: 47.1
click at [175, 141] on div at bounding box center [174, 140] width 7 height 7
click at [175, 185] on div at bounding box center [174, 184] width 7 height 7
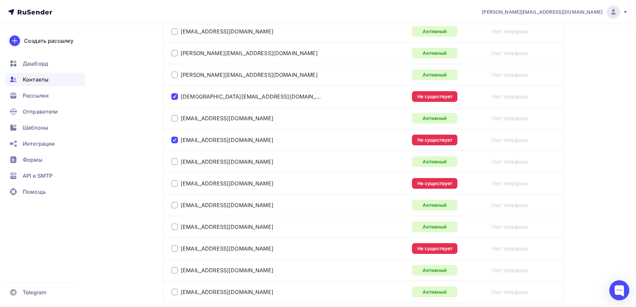
scroll to position [1529, 0]
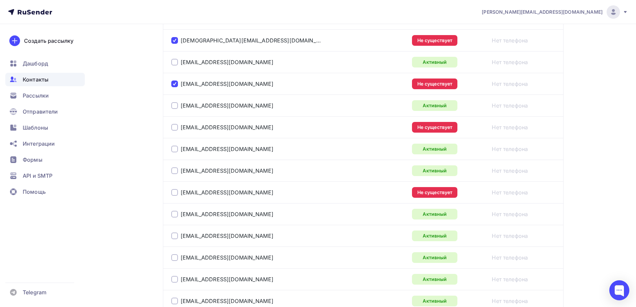
click at [172, 127] on div at bounding box center [174, 127] width 7 height 7
click at [176, 192] on div at bounding box center [174, 192] width 7 height 7
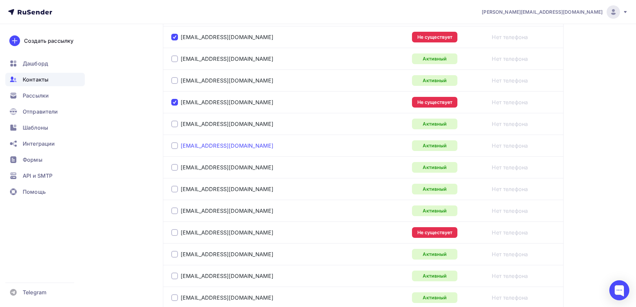
scroll to position [1629, 0]
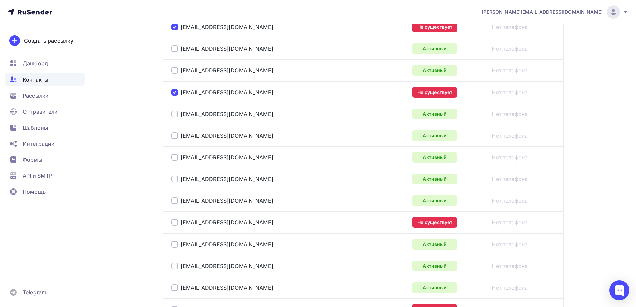
click at [176, 222] on div at bounding box center [174, 222] width 7 height 7
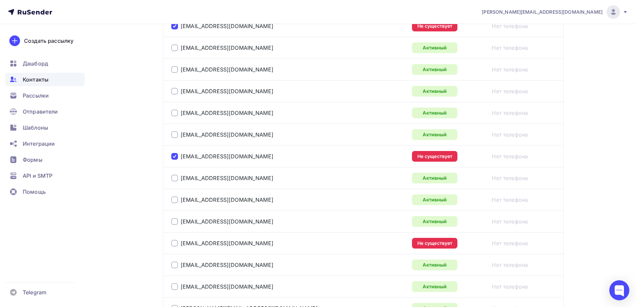
scroll to position [1695, 0]
click at [175, 241] on div at bounding box center [174, 242] width 7 height 7
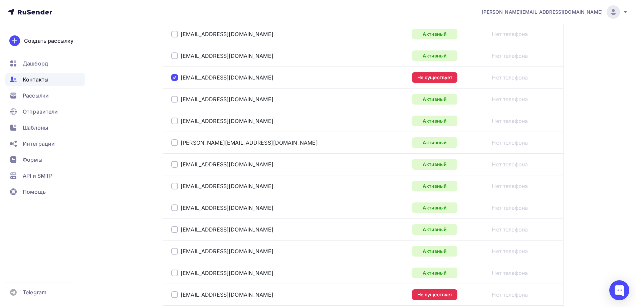
scroll to position [1996, 0]
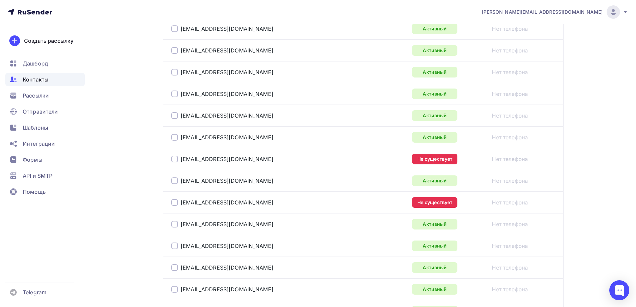
click at [174, 158] on div at bounding box center [174, 158] width 7 height 7
click at [174, 203] on div at bounding box center [174, 202] width 7 height 7
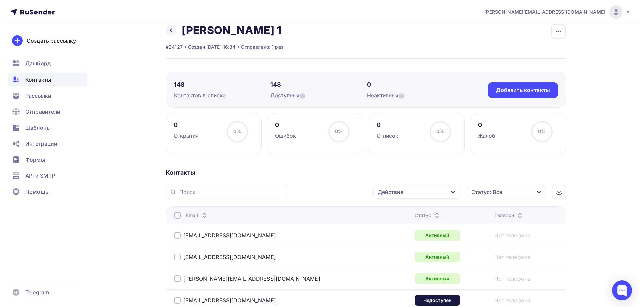
scroll to position [0, 0]
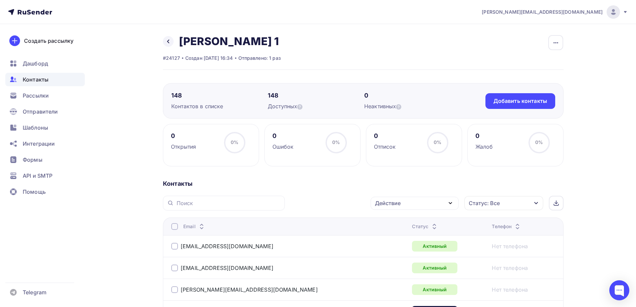
click at [409, 204] on div "Действие" at bounding box center [414, 203] width 88 height 13
click at [396, 234] on div "Исключить из списка" at bounding box center [407, 236] width 58 height 8
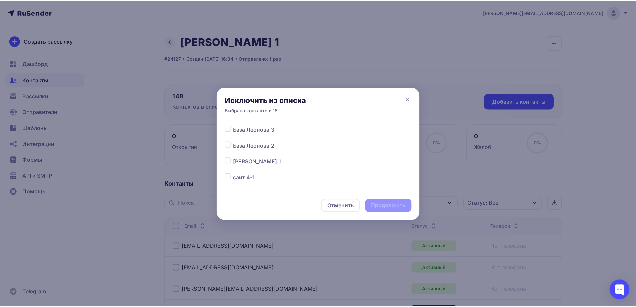
scroll to position [300, 0]
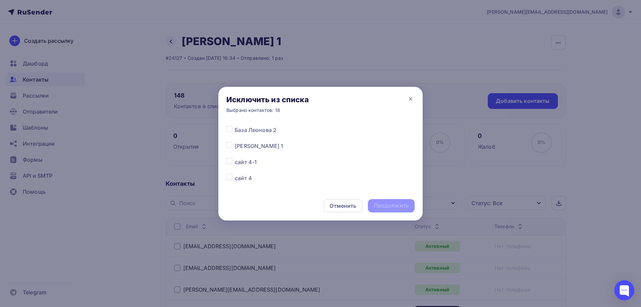
click at [235, 142] on label at bounding box center [235, 142] width 0 height 0
click at [230, 145] on input "checkbox" at bounding box center [229, 145] width 6 height 6
checkbox input "true"
drag, startPoint x: 392, startPoint y: 205, endPoint x: 392, endPoint y: 201, distance: 4.0
click at [392, 205] on div "Продолжить" at bounding box center [391, 206] width 35 height 8
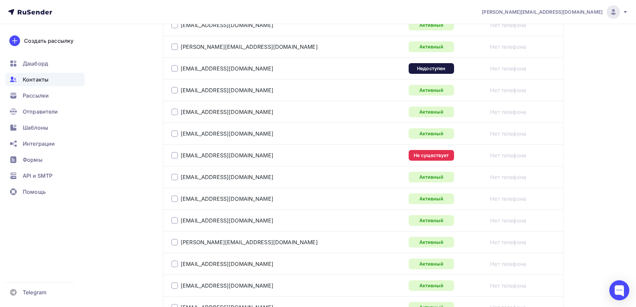
scroll to position [1869, 0]
click at [172, 154] on div at bounding box center [174, 155] width 7 height 7
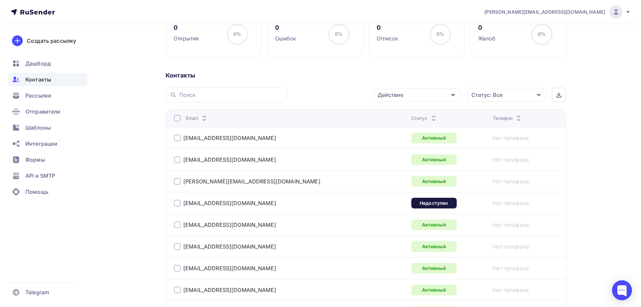
scroll to position [0, 0]
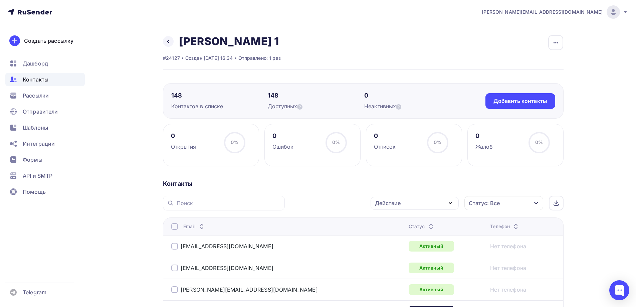
click at [407, 200] on div "Действие" at bounding box center [414, 203] width 88 height 13
click at [396, 237] on div "Исключить из списка" at bounding box center [407, 236] width 58 height 8
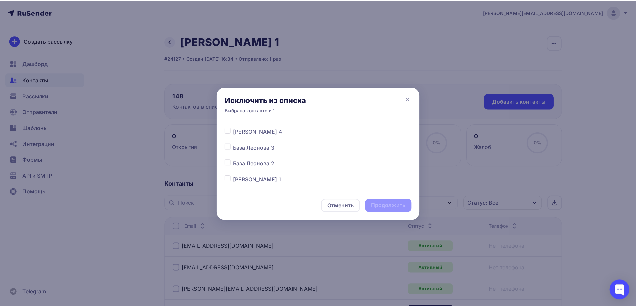
scroll to position [300, 0]
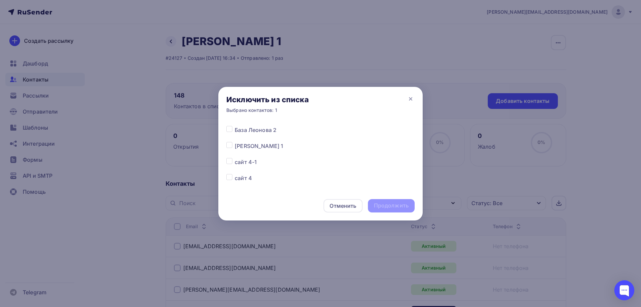
click at [253, 146] on span "[PERSON_NAME] 1" at bounding box center [259, 146] width 48 height 8
click at [235, 142] on label at bounding box center [235, 142] width 0 height 0
click at [229, 143] on input "checkbox" at bounding box center [229, 145] width 6 height 6
checkbox input "true"
click at [397, 206] on div "Продолжить" at bounding box center [391, 206] width 35 height 8
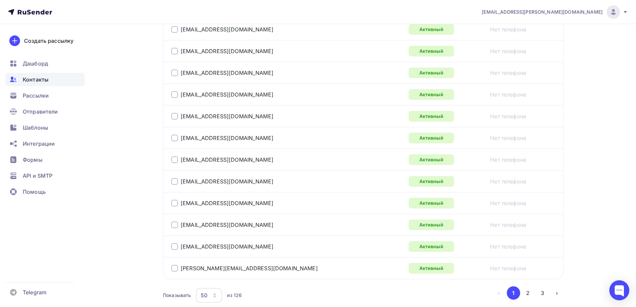
scroll to position [1081, 0]
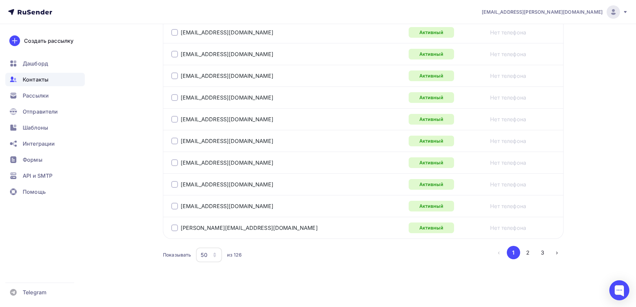
click at [204, 252] on div "50" at bounding box center [204, 255] width 7 height 8
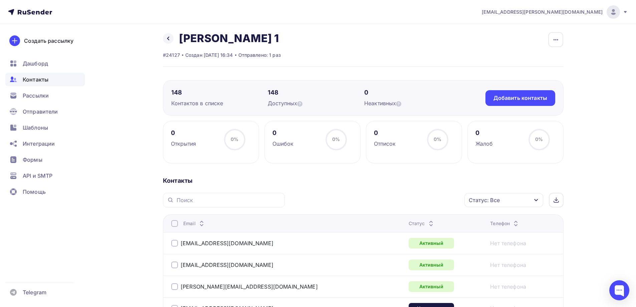
scroll to position [0, 0]
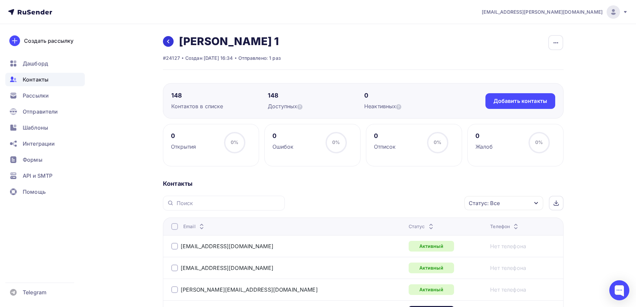
click at [165, 45] on link at bounding box center [168, 41] width 11 height 11
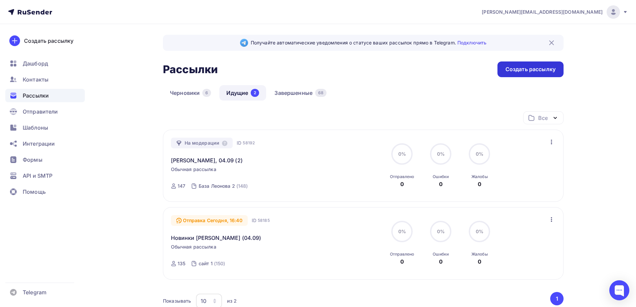
click at [531, 68] on div "Создать рассылку" at bounding box center [530, 69] width 50 height 8
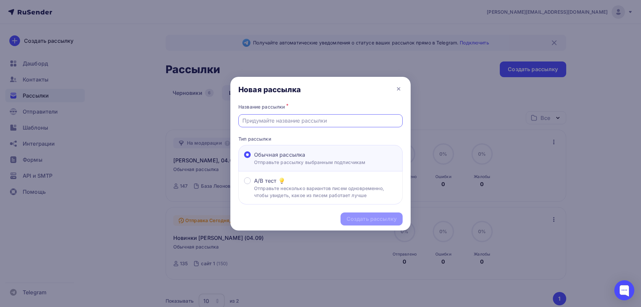
click at [303, 120] on input "text" at bounding box center [320, 120] width 156 height 8
click at [289, 59] on div at bounding box center [320, 153] width 641 height 307
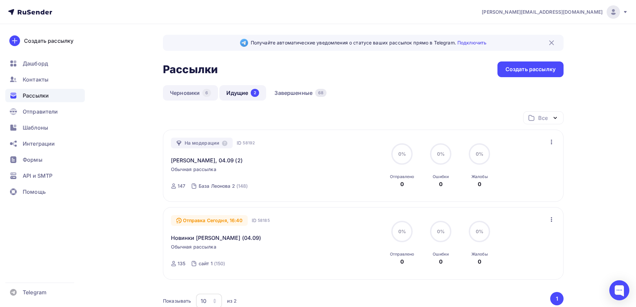
click at [173, 94] on link "Черновики 6" at bounding box center [190, 92] width 55 height 15
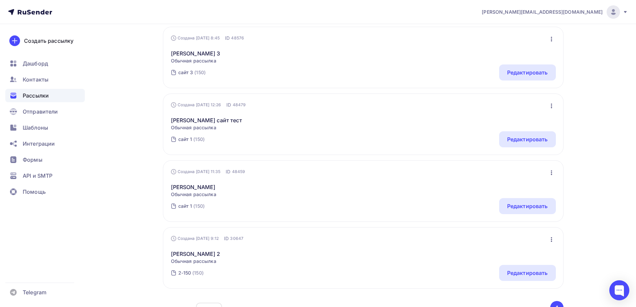
scroll to position [298, 0]
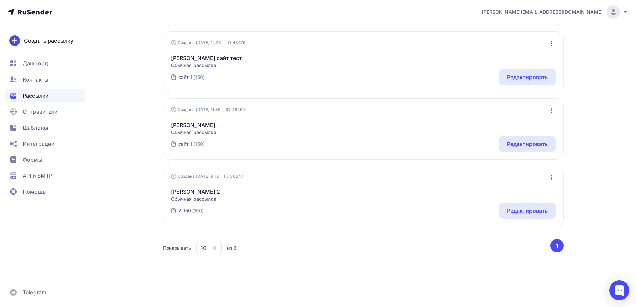
click at [210, 245] on div "10" at bounding box center [209, 247] width 26 height 15
click at [211, 229] on div "100" at bounding box center [236, 227] width 64 height 8
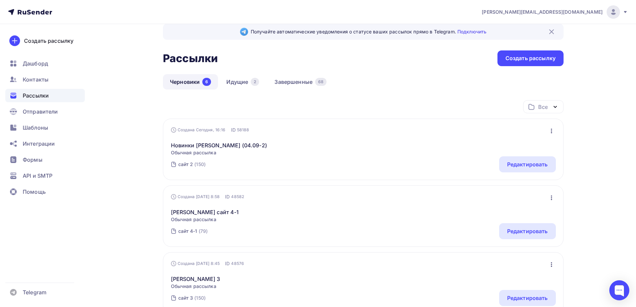
scroll to position [0, 0]
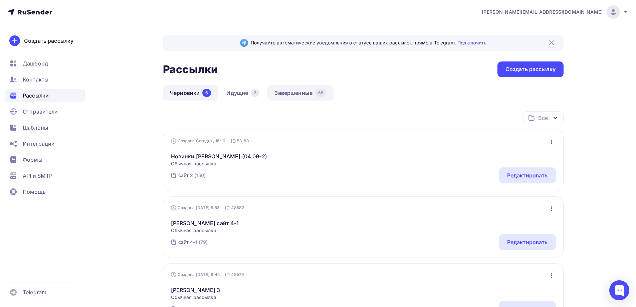
click at [292, 96] on link "Завершенные 68" at bounding box center [300, 92] width 66 height 15
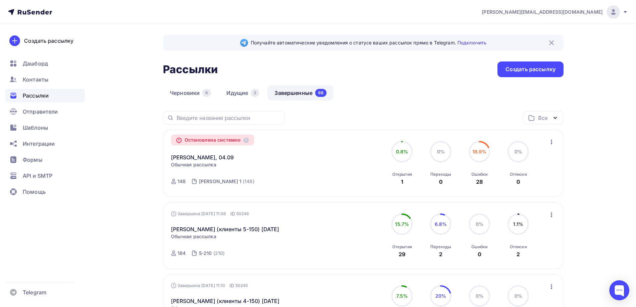
click at [550, 139] on icon "button" at bounding box center [551, 142] width 8 height 8
drag, startPoint x: 287, startPoint y: 150, endPoint x: 221, endPoint y: 146, distance: 65.9
click at [286, 150] on div "Naomi - БМЛ, 04.09 Копировать в новую" at bounding box center [247, 153] width 152 height 16
click at [197, 156] on link "Naomi - БМЛ, 04.09" at bounding box center [202, 157] width 63 height 8
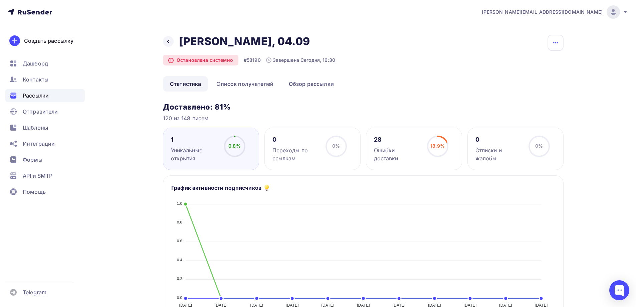
click at [555, 42] on icon "button" at bounding box center [555, 43] width 8 height 8
drag, startPoint x: 386, startPoint y: 80, endPoint x: 290, endPoint y: 89, distance: 96.2
click at [383, 80] on ul "Статистика Список получателей Обзор рассылки" at bounding box center [363, 83] width 400 height 15
click at [254, 90] on link "Список получателей" at bounding box center [244, 83] width 71 height 15
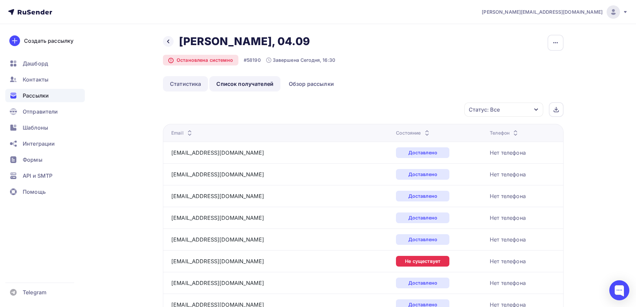
click at [194, 83] on link "Статистика" at bounding box center [185, 83] width 45 height 15
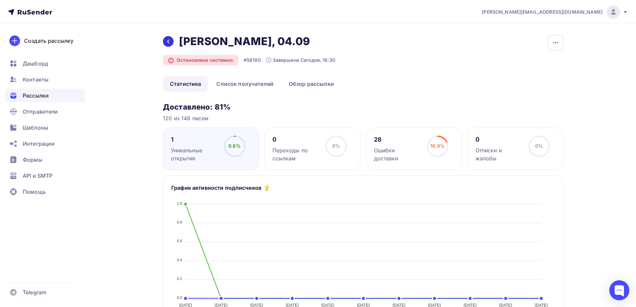
click at [167, 43] on icon at bounding box center [168, 41] width 5 height 5
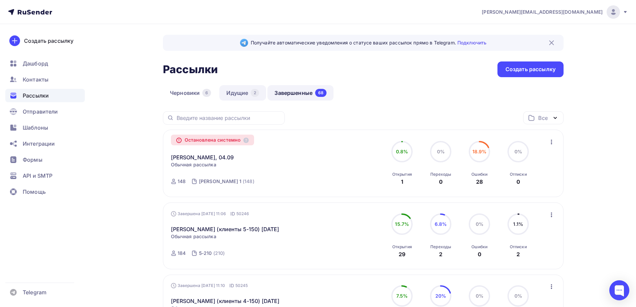
click at [240, 92] on link "Идущие 2" at bounding box center [242, 92] width 47 height 15
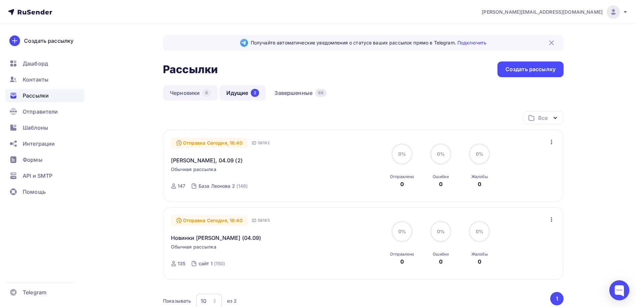
click at [196, 90] on link "Черновики 6" at bounding box center [190, 92] width 55 height 15
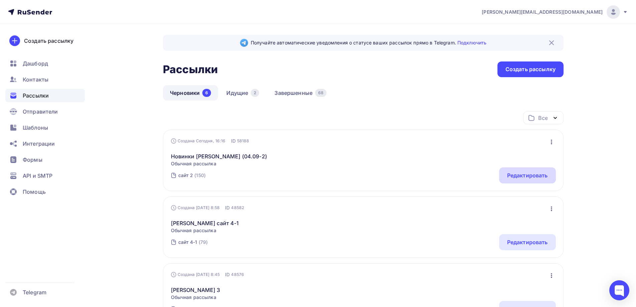
click at [527, 177] on div "Редактировать" at bounding box center [527, 175] width 41 height 8
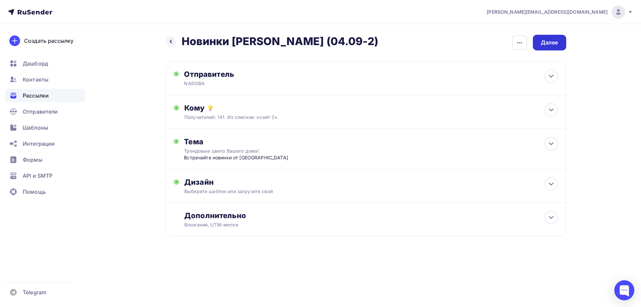
click at [556, 40] on div "Далее" at bounding box center [549, 43] width 17 height 8
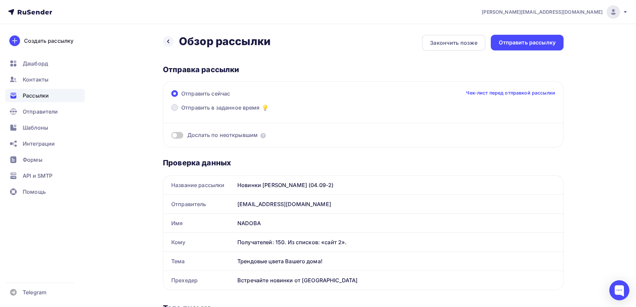
click at [217, 105] on span "Отправить в заданное время" at bounding box center [220, 107] width 78 height 8
click at [181, 111] on input "Отправить в заданное время" at bounding box center [181, 111] width 0 height 0
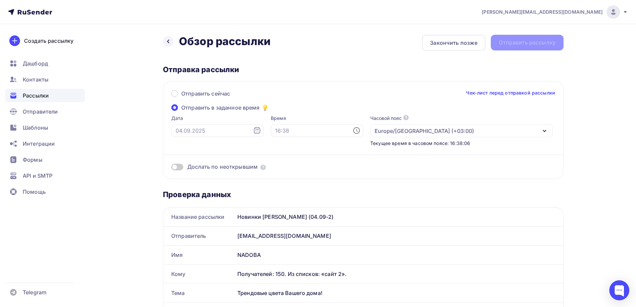
click at [253, 129] on icon at bounding box center [257, 130] width 8 height 8
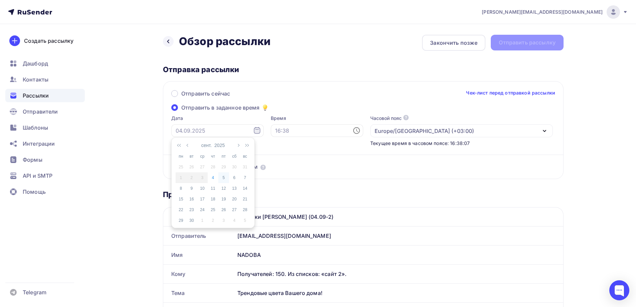
click at [228, 179] on div "5" at bounding box center [223, 178] width 11 height 6
type input "05.09.2025"
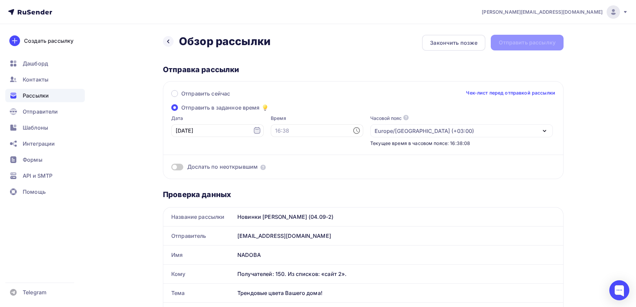
click at [352, 131] on icon at bounding box center [356, 130] width 8 height 8
click at [280, 163] on li "11" at bounding box center [280, 160] width 34 height 11
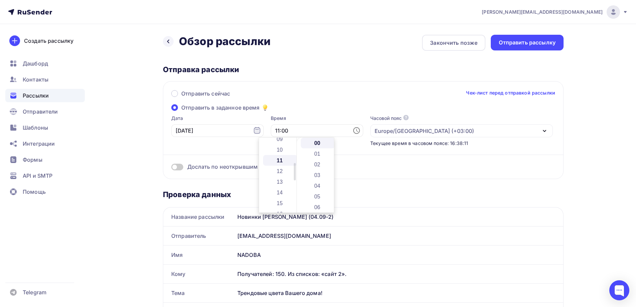
scroll to position [117, 0]
click at [317, 167] on li "15" at bounding box center [318, 169] width 34 height 11
type input "11:15"
click at [344, 101] on div "Отправить сейчас Чек-лист перед отправкой рассылки" at bounding box center [363, 96] width 384 height 14
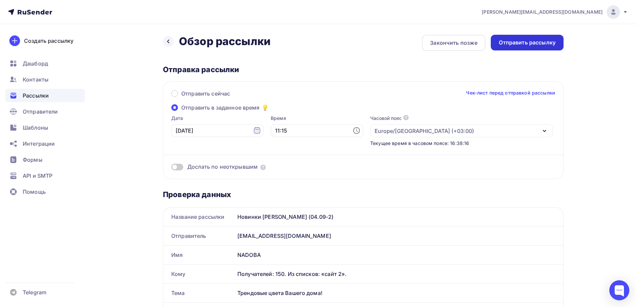
click at [517, 46] on div "Отправить рассылку" at bounding box center [527, 43] width 57 height 8
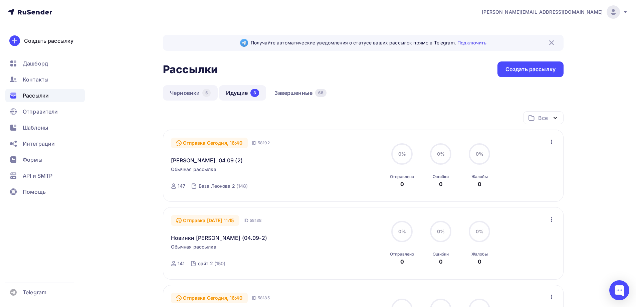
click at [186, 94] on link "Черновики 5" at bounding box center [190, 92] width 55 height 15
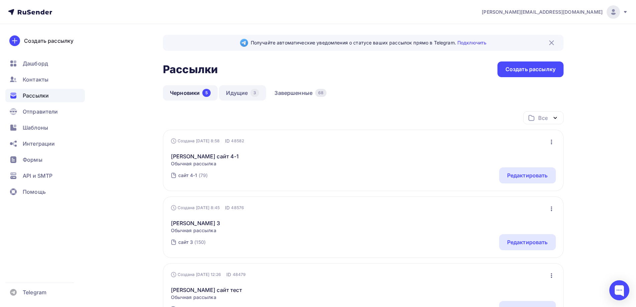
click at [234, 94] on link "Идущие 3" at bounding box center [242, 92] width 47 height 15
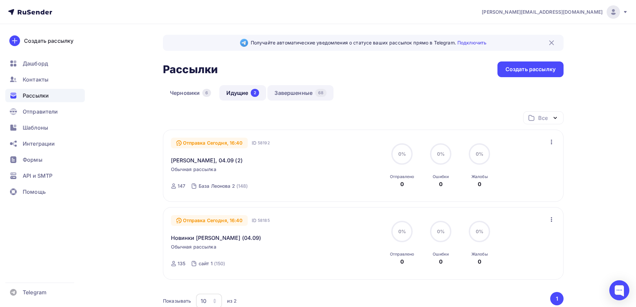
click at [301, 93] on link "Завершенные 68" at bounding box center [300, 92] width 66 height 15
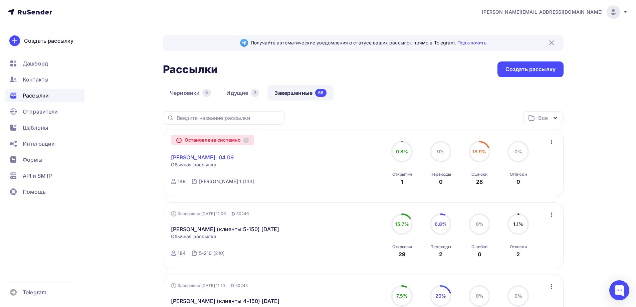
click at [201, 156] on link "[PERSON_NAME], 04.09" at bounding box center [202, 157] width 63 height 8
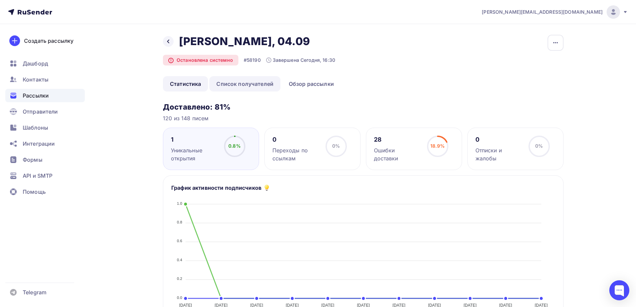
click at [240, 78] on link "Список получателей" at bounding box center [244, 83] width 71 height 15
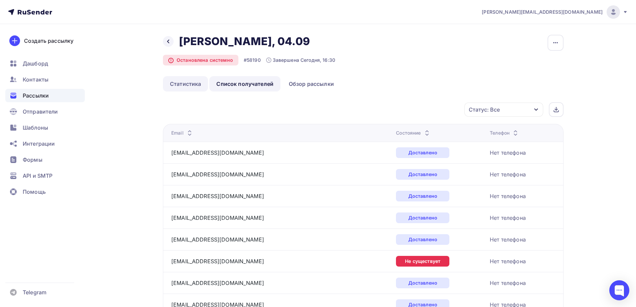
click at [192, 87] on link "Статистика" at bounding box center [185, 83] width 45 height 15
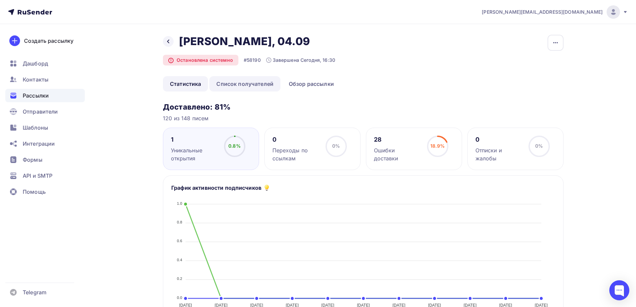
click at [258, 84] on link "Список получателей" at bounding box center [244, 83] width 71 height 15
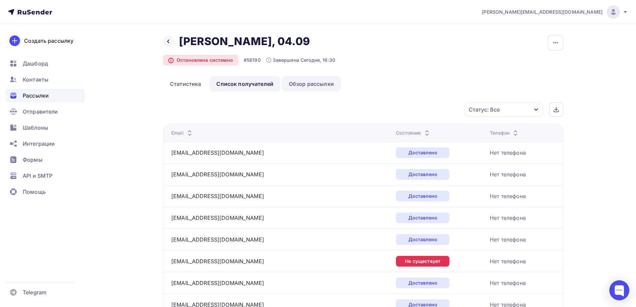
click at [292, 84] on link "Обзор рассылки" at bounding box center [311, 83] width 59 height 15
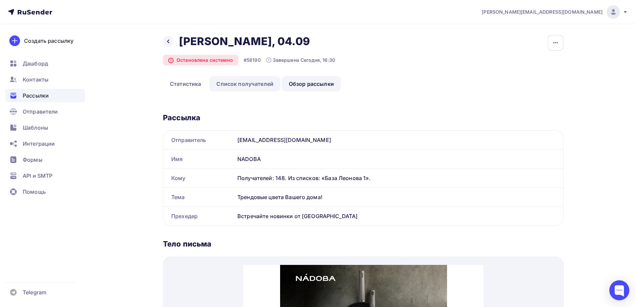
click at [245, 86] on link "Список получателей" at bounding box center [244, 83] width 71 height 15
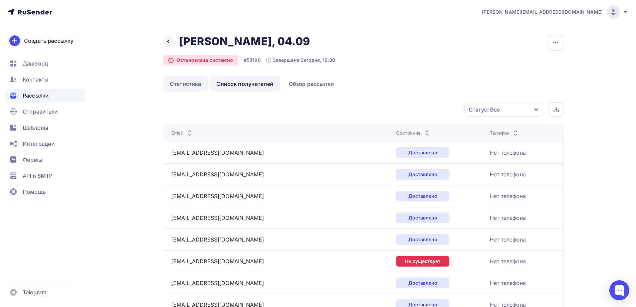
click at [208, 82] on link "Статистика" at bounding box center [185, 83] width 45 height 15
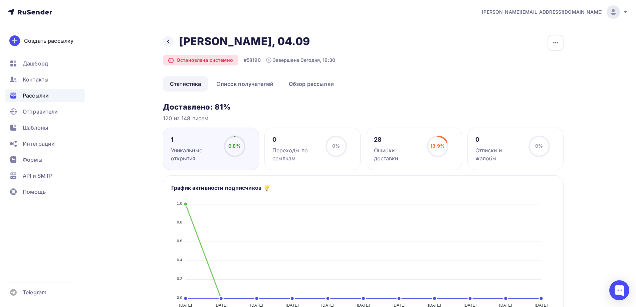
click at [425, 80] on ul "Статистика Список получателей Обзор рассылки" at bounding box center [363, 83] width 400 height 15
click at [168, 39] on icon at bounding box center [168, 41] width 5 height 5
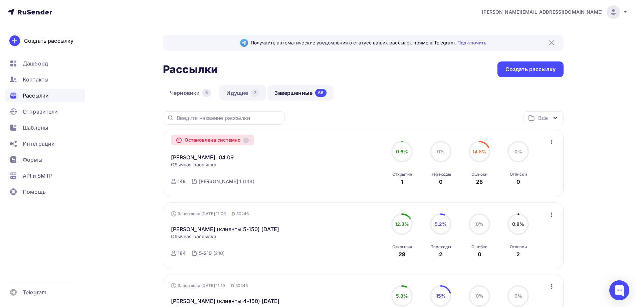
click at [244, 91] on link "Идущие 2" at bounding box center [242, 92] width 47 height 15
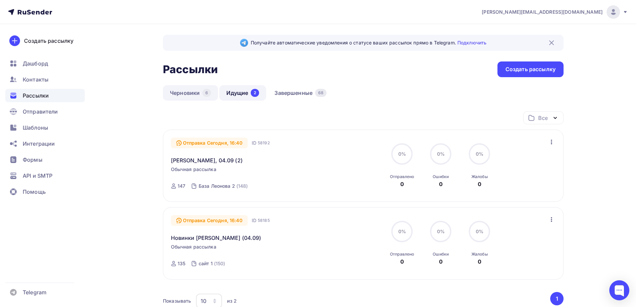
click at [206, 91] on div "6" at bounding box center [206, 93] width 9 height 8
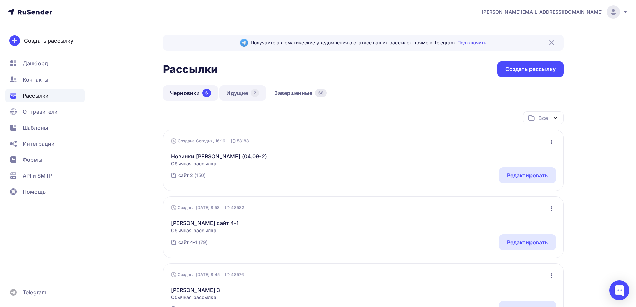
click at [242, 91] on link "Идущие 2" at bounding box center [242, 92] width 47 height 15
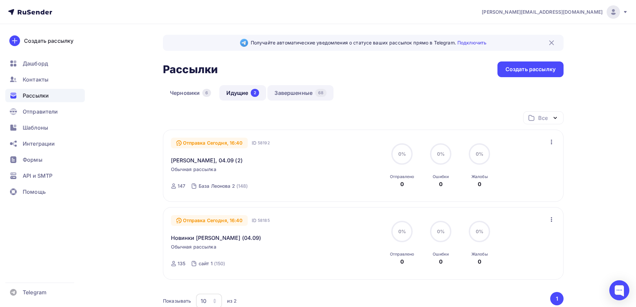
click at [298, 98] on link "Завершенные 68" at bounding box center [300, 92] width 66 height 15
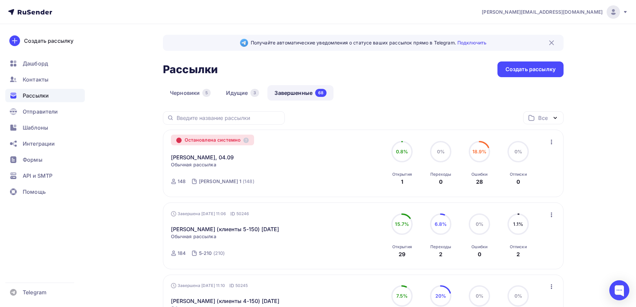
click at [179, 140] on icon at bounding box center [179, 140] width 5 height 5
click at [207, 138] on div "Остановлена системно" at bounding box center [212, 139] width 83 height 11
click at [210, 159] on link "[PERSON_NAME], 04.09" at bounding box center [202, 157] width 63 height 8
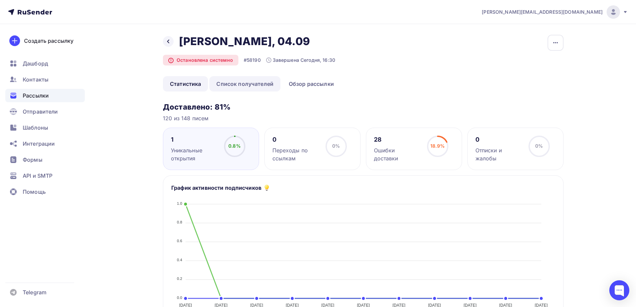
click at [250, 85] on link "Список получателей" at bounding box center [244, 83] width 71 height 15
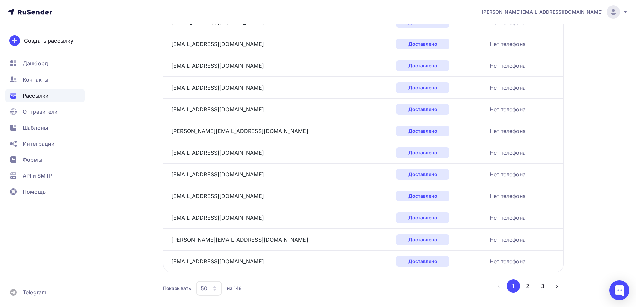
scroll to position [971, 0]
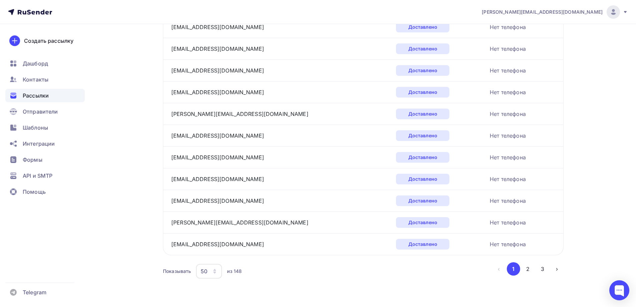
click at [201, 272] on div "50" at bounding box center [204, 271] width 7 height 8
click at [216, 249] on div "100" at bounding box center [236, 250] width 64 height 8
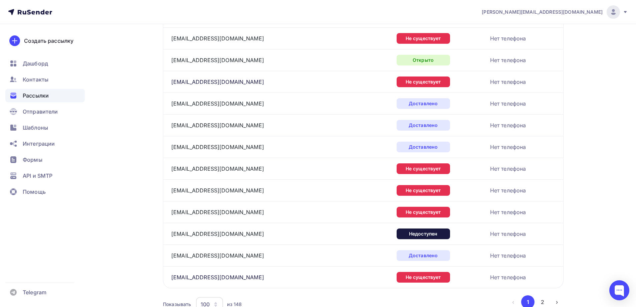
scroll to position [2056, 0]
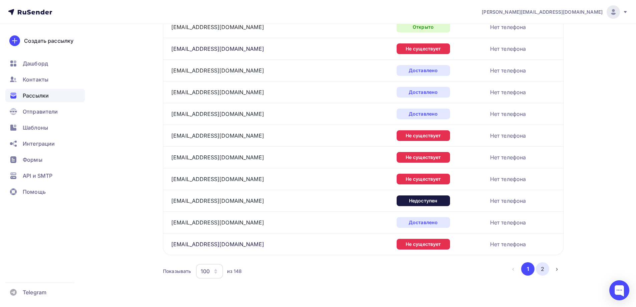
click at [548, 270] on button "2" at bounding box center [542, 268] width 13 height 13
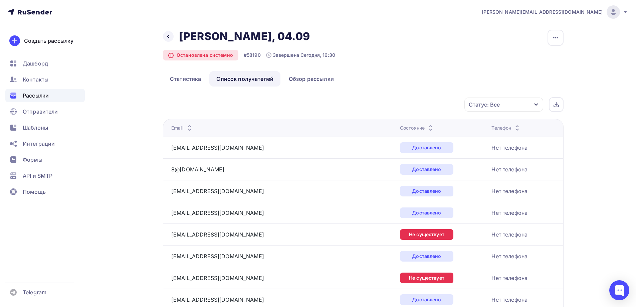
scroll to position [0, 0]
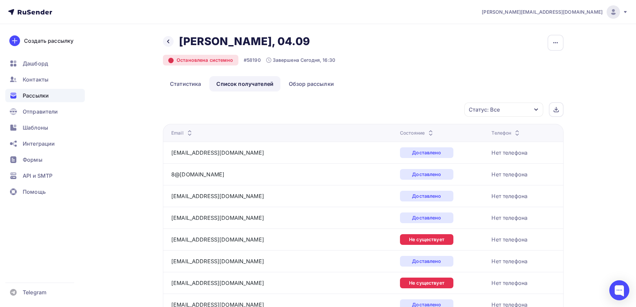
click at [170, 61] on icon at bounding box center [171, 60] width 5 height 5
click at [172, 45] on div "Назад [PERSON_NAME], 04.09 [PERSON_NAME], 04.09" at bounding box center [249, 41] width 172 height 13
click at [171, 40] on div at bounding box center [168, 41] width 11 height 11
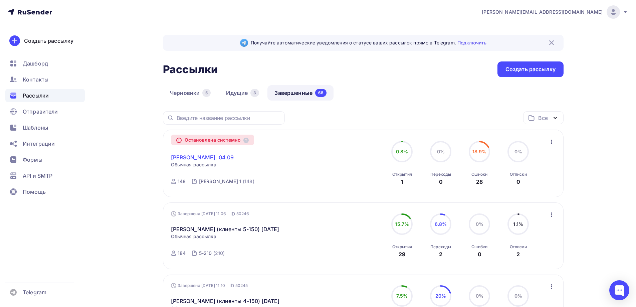
click at [197, 156] on link "[PERSON_NAME], 04.09" at bounding box center [202, 157] width 63 height 8
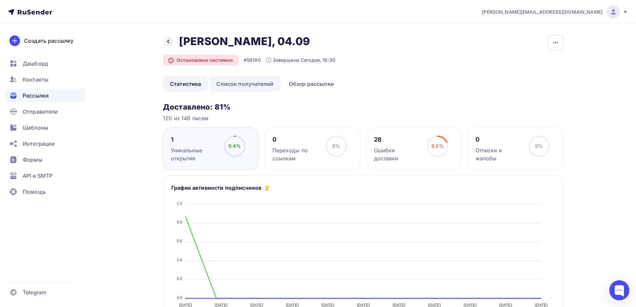
click at [241, 77] on link "Список получателей" at bounding box center [244, 83] width 71 height 15
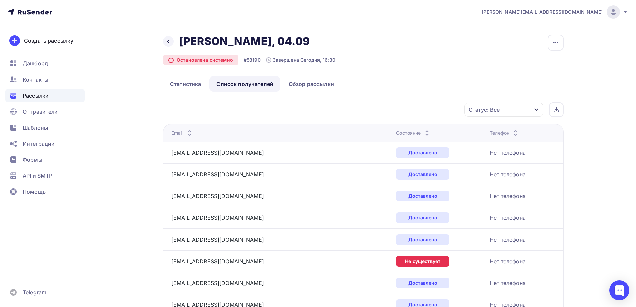
click at [396, 135] on div "Состояние" at bounding box center [413, 132] width 35 height 7
click at [396, 134] on div "Состояние" at bounding box center [413, 132] width 35 height 7
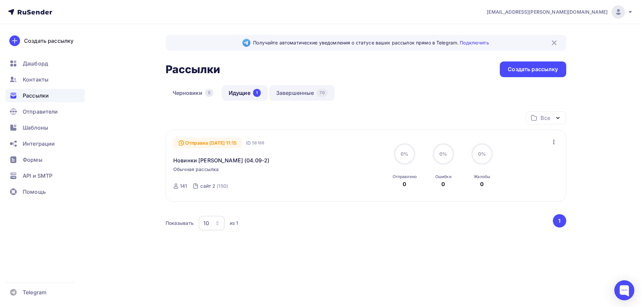
click at [294, 89] on link "Завершенные 70" at bounding box center [302, 92] width 66 height 15
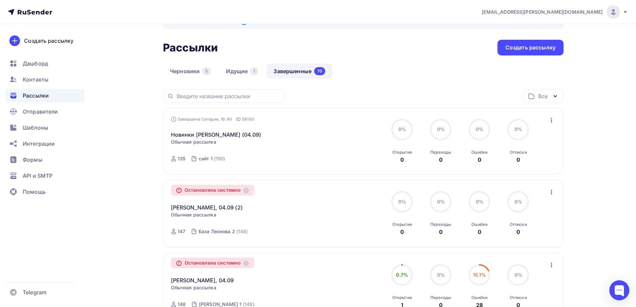
scroll to position [33, 0]
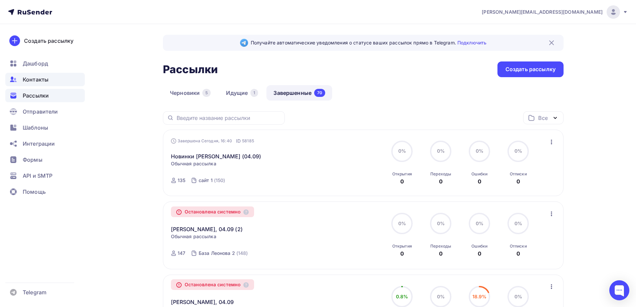
click at [44, 81] on span "Контакты" at bounding box center [36, 79] width 26 height 8
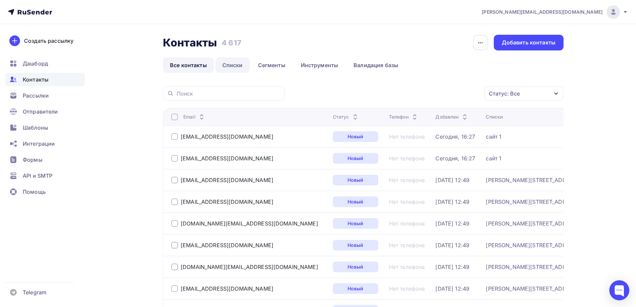
click at [238, 64] on link "Списки" at bounding box center [232, 64] width 34 height 15
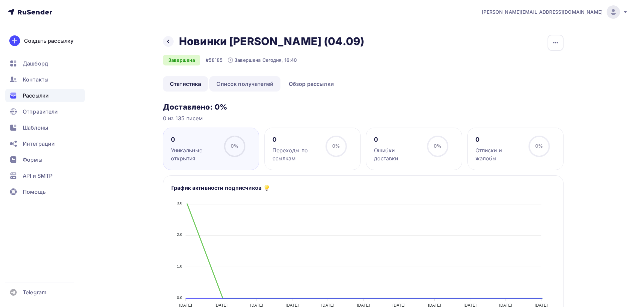
click at [253, 85] on link "Список получателей" at bounding box center [244, 83] width 71 height 15
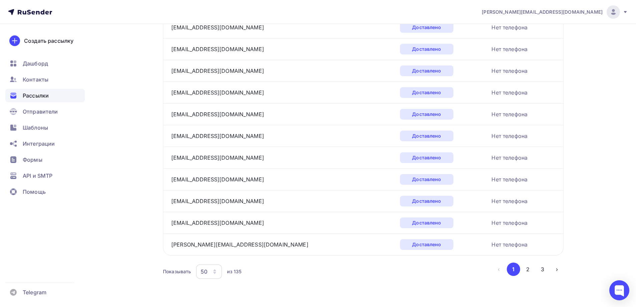
scroll to position [971, 0]
click at [202, 272] on div "50" at bounding box center [204, 271] width 7 height 8
click at [216, 253] on div "100" at bounding box center [236, 250] width 64 height 8
click at [542, 269] on button "2" at bounding box center [542, 268] width 13 height 13
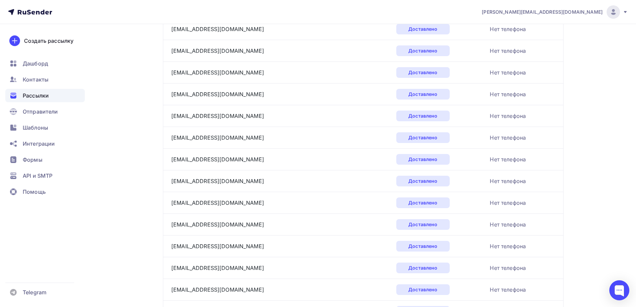
scroll to position [646, 0]
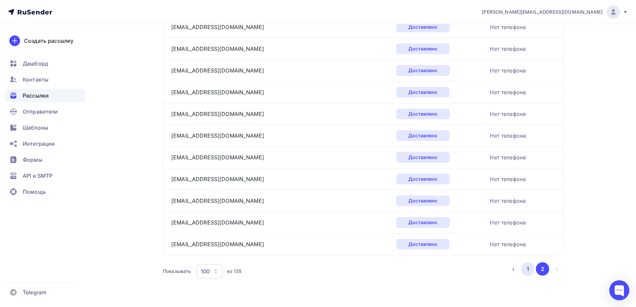
click at [528, 269] on button "1" at bounding box center [527, 268] width 13 height 13
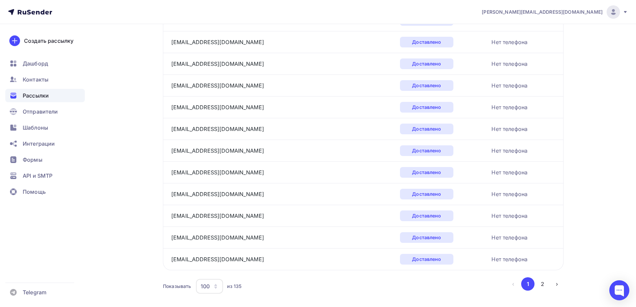
scroll to position [2053, 0]
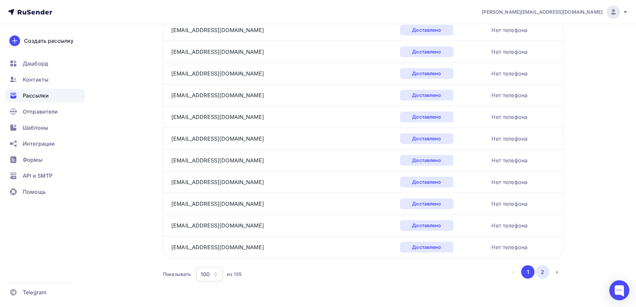
click at [544, 273] on button "2" at bounding box center [542, 271] width 13 height 13
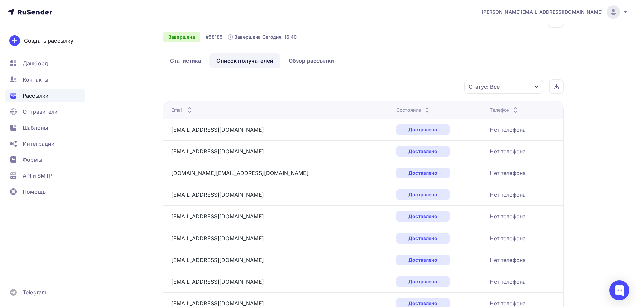
scroll to position [0, 0]
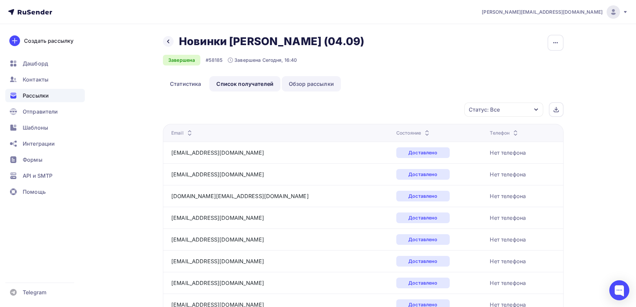
click at [309, 84] on link "Обзор рассылки" at bounding box center [311, 83] width 59 height 15
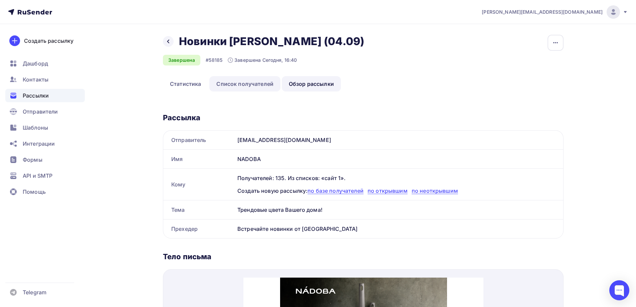
click at [265, 84] on link "Список получателей" at bounding box center [244, 83] width 71 height 15
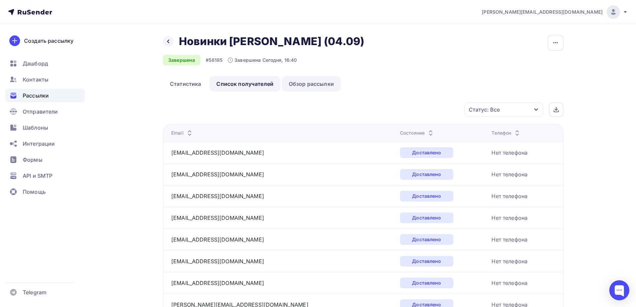
click at [301, 81] on link "Обзор рассылки" at bounding box center [311, 83] width 59 height 15
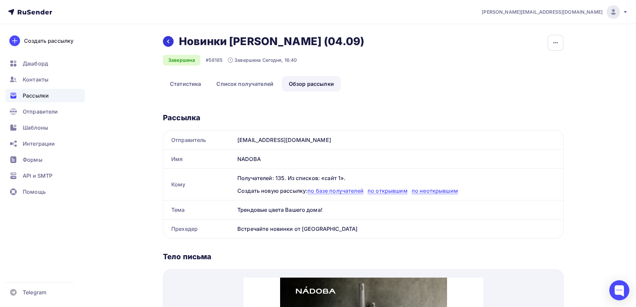
click at [164, 41] on div at bounding box center [168, 41] width 11 height 11
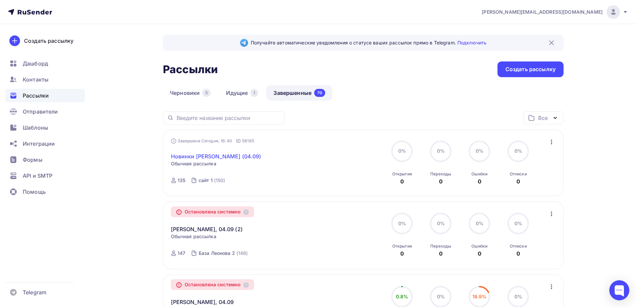
click at [207, 155] on link "Новинки [PERSON_NAME] (04.09)" at bounding box center [216, 156] width 90 height 8
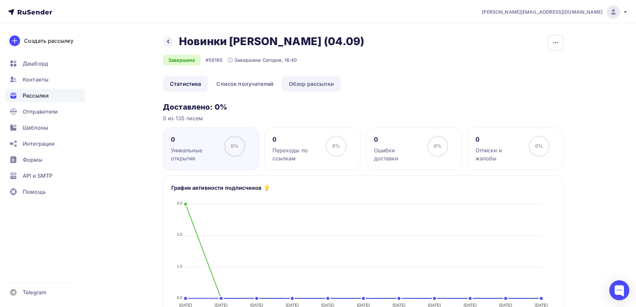
click at [298, 84] on link "Обзор рассылки" at bounding box center [311, 83] width 59 height 15
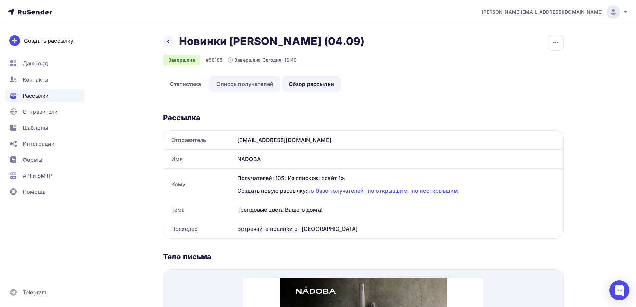
click at [254, 82] on link "Список получателей" at bounding box center [244, 83] width 71 height 15
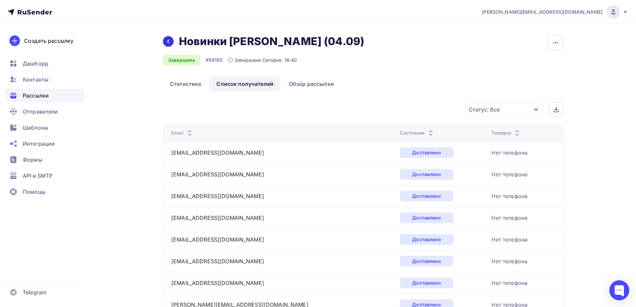
click at [165, 39] on div at bounding box center [168, 41] width 11 height 11
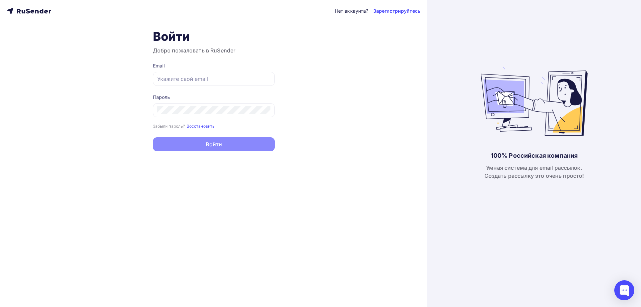
type input "[PERSON_NAME][EMAIL_ADDRESS][DOMAIN_NAME]"
click at [229, 145] on button "Войти" at bounding box center [214, 144] width 122 height 14
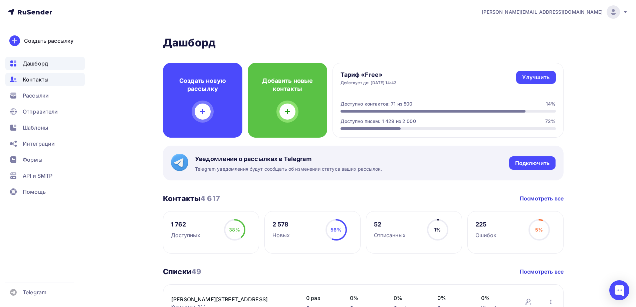
click at [43, 79] on span "Контакты" at bounding box center [36, 79] width 26 height 8
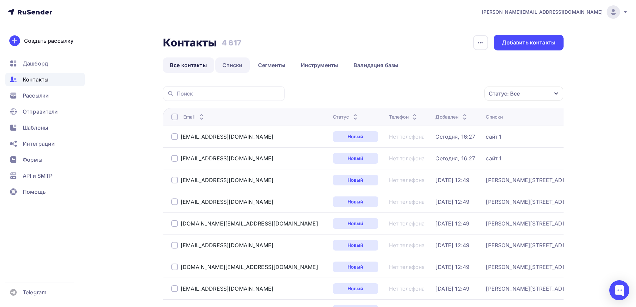
click at [235, 66] on link "Списки" at bounding box center [232, 64] width 34 height 15
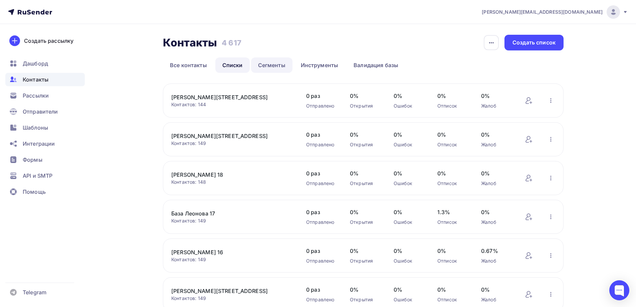
click at [265, 65] on link "Сегменты" at bounding box center [271, 64] width 41 height 15
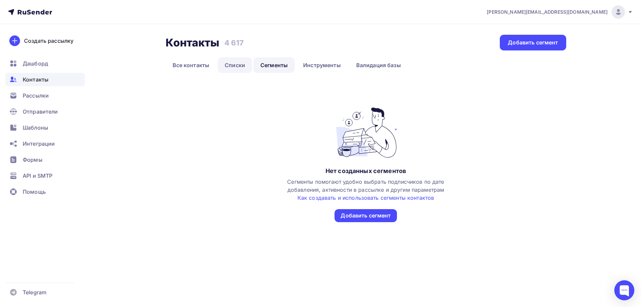
click at [223, 65] on link "Списки" at bounding box center [235, 64] width 34 height 15
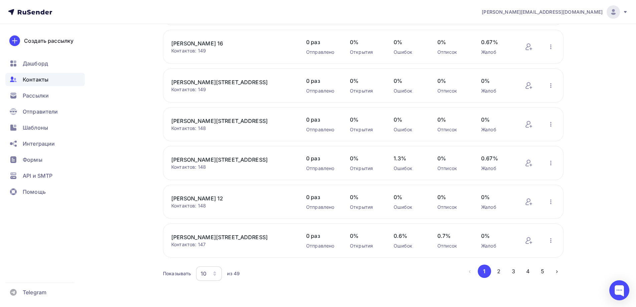
scroll to position [211, 0]
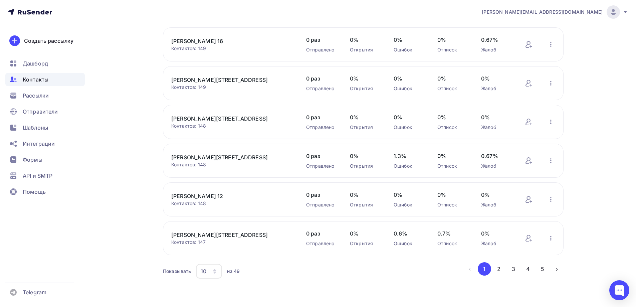
click at [200, 271] on div "10" at bounding box center [209, 271] width 26 height 15
click at [207, 247] on div "100" at bounding box center [236, 250] width 64 height 8
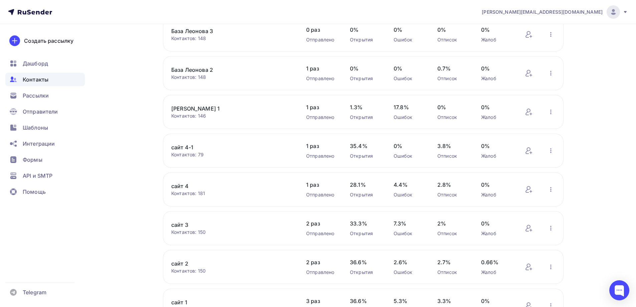
scroll to position [811, 0]
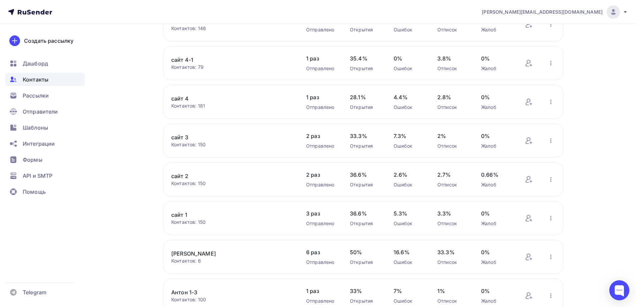
click at [180, 213] on link "сайт 1" at bounding box center [227, 215] width 113 height 8
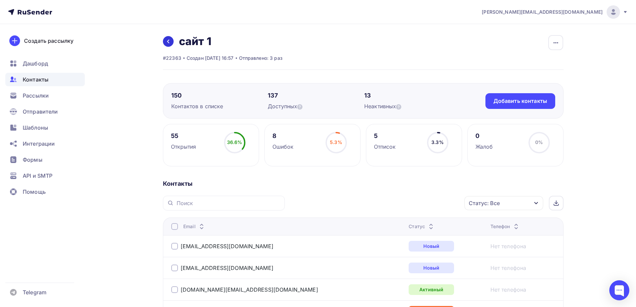
click at [169, 41] on icon at bounding box center [168, 41] width 5 height 5
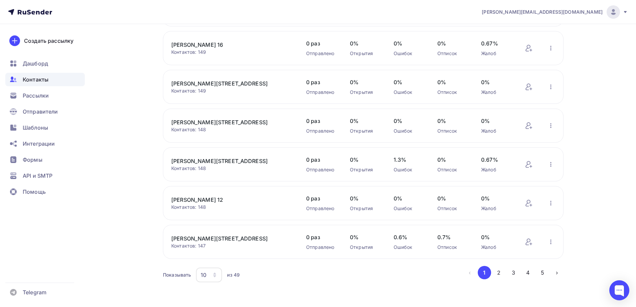
scroll to position [211, 0]
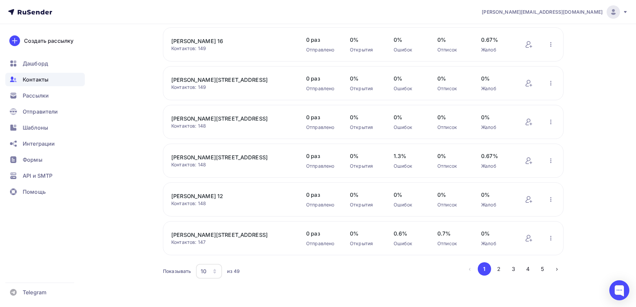
click at [211, 271] on div "10" at bounding box center [209, 271] width 26 height 15
click at [215, 222] on div "20" at bounding box center [236, 224] width 64 height 8
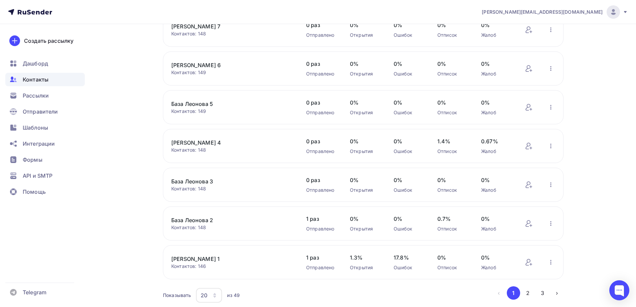
scroll to position [598, 0]
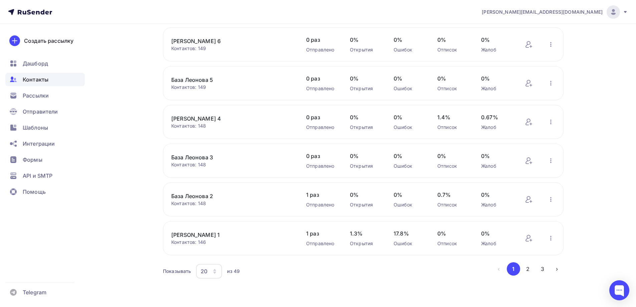
click at [202, 195] on link "База Леонова 2" at bounding box center [227, 196] width 113 height 8
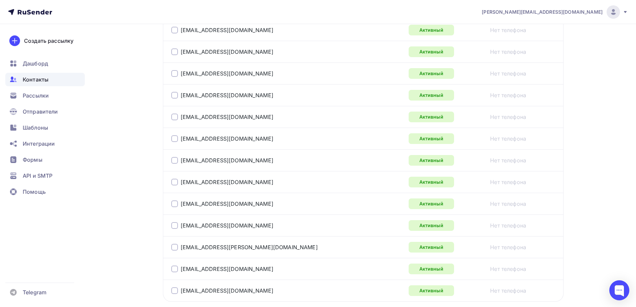
scroll to position [1081, 0]
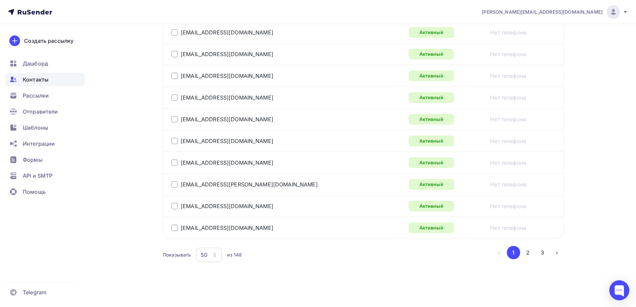
click at [199, 254] on div "50" at bounding box center [209, 254] width 26 height 15
click at [209, 231] on div "100" at bounding box center [236, 234] width 64 height 8
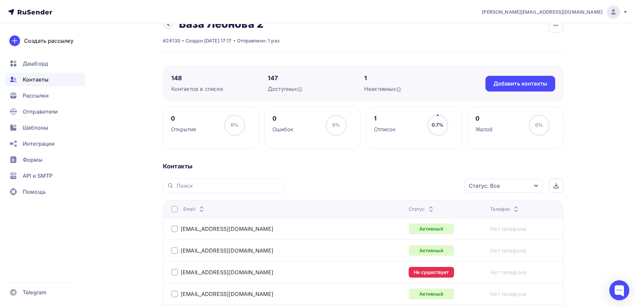
scroll to position [0, 0]
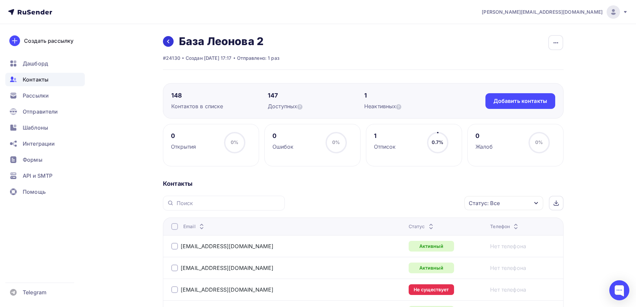
click at [172, 39] on link at bounding box center [168, 41] width 11 height 11
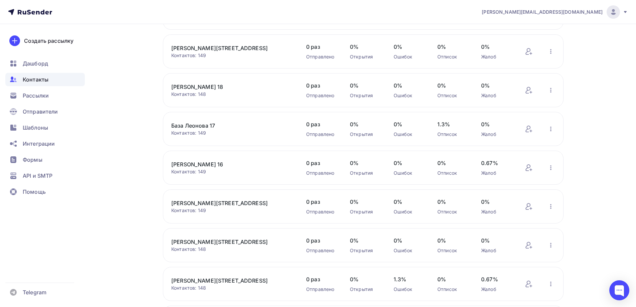
scroll to position [211, 0]
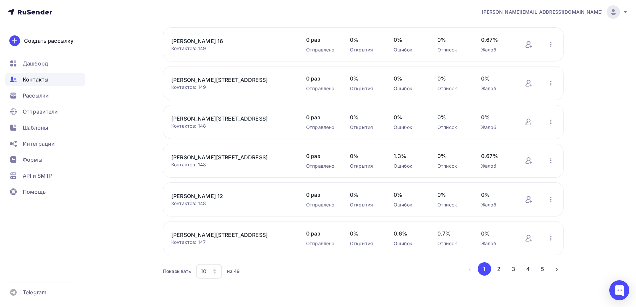
click at [204, 269] on div "10" at bounding box center [204, 271] width 6 height 8
click at [209, 250] on div "100" at bounding box center [236, 250] width 64 height 8
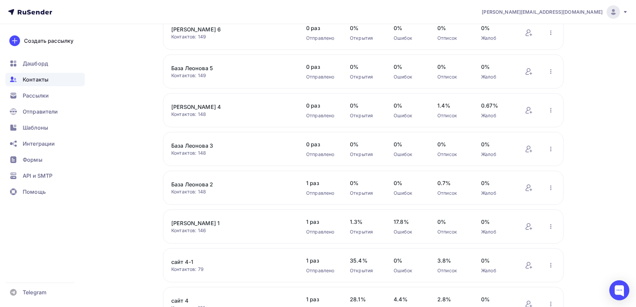
scroll to position [611, 0]
click at [548, 223] on icon "button" at bounding box center [551, 225] width 8 height 8
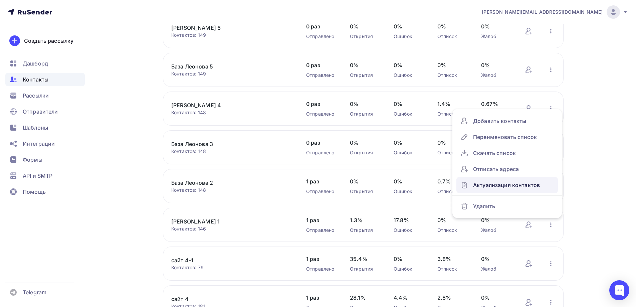
click at [495, 189] on div "Актуализация контактов" at bounding box center [506, 185] width 93 height 11
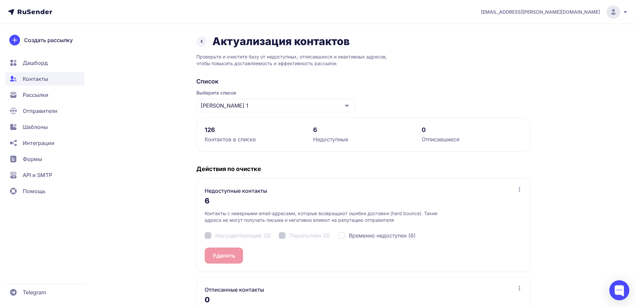
click at [207, 48] on div "Актуализация контактов Проверьте и очистите базу от недоступных, отписавшихся и…" at bounding box center [363, 199] width 334 height 328
click at [203, 43] on icon at bounding box center [202, 41] width 8 height 8
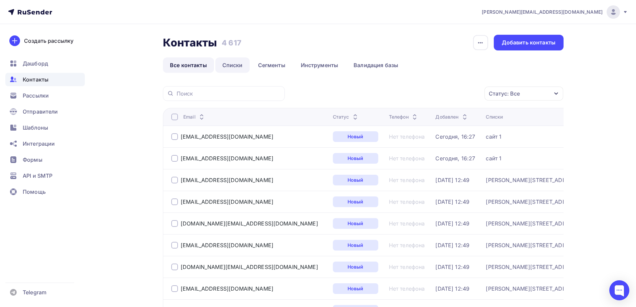
click at [240, 64] on link "Списки" at bounding box center [232, 64] width 34 height 15
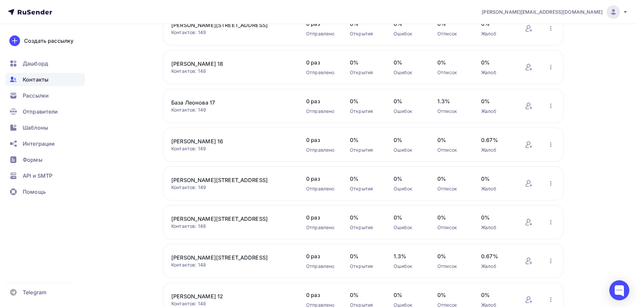
scroll to position [211, 0]
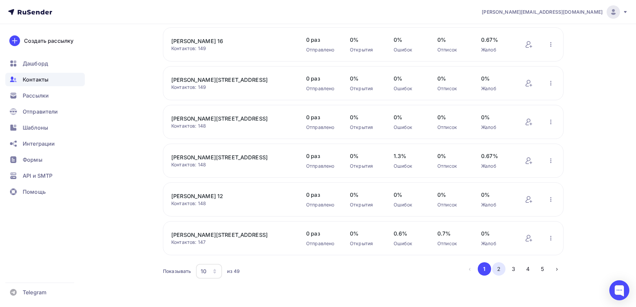
click at [500, 270] on button "2" at bounding box center [498, 268] width 13 height 13
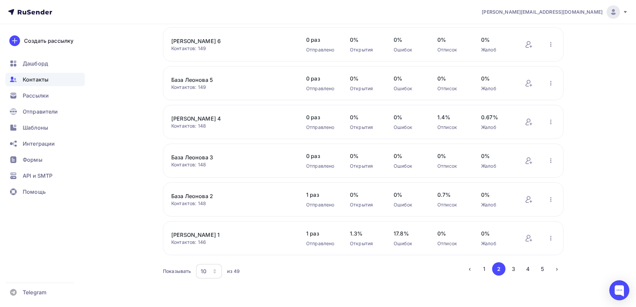
click at [198, 233] on link "[PERSON_NAME] 1" at bounding box center [227, 235] width 113 height 8
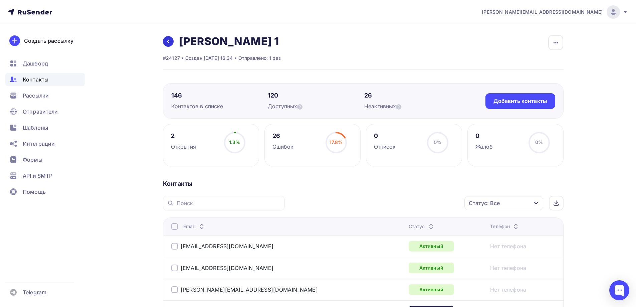
click at [172, 39] on link at bounding box center [168, 41] width 11 height 11
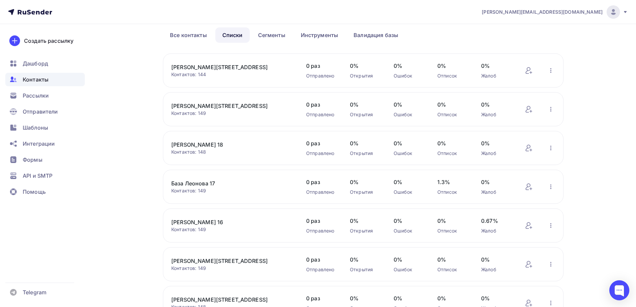
scroll to position [211, 0]
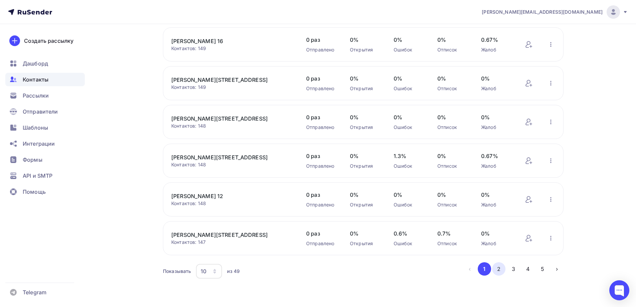
click at [501, 267] on button "2" at bounding box center [498, 268] width 13 height 13
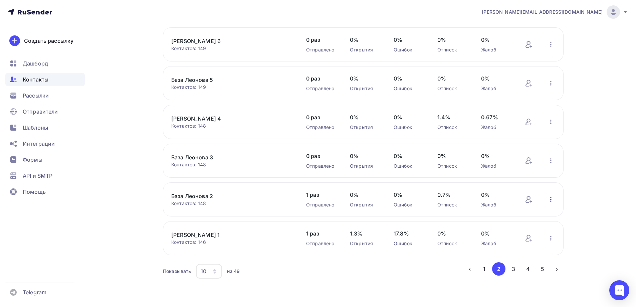
click at [552, 197] on icon "button" at bounding box center [551, 199] width 8 height 8
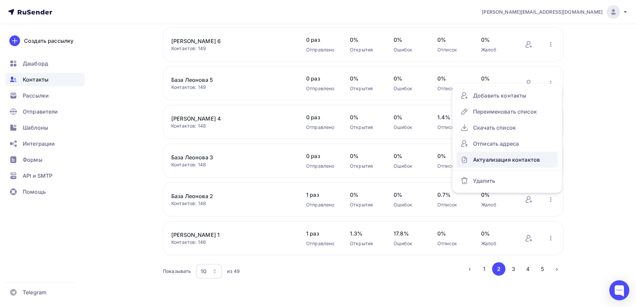
click at [495, 159] on div "Актуализация контактов" at bounding box center [506, 159] width 93 height 11
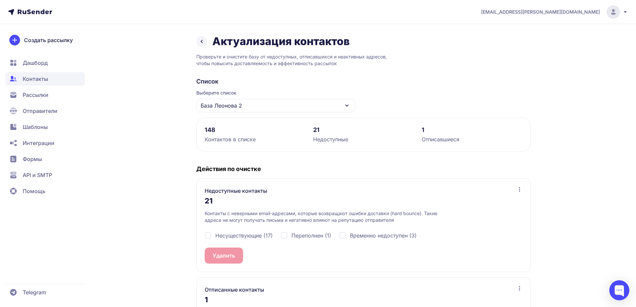
click at [243, 236] on span "Несуществующие (17)" at bounding box center [243, 235] width 57 height 8
checkbox input "true"
click at [236, 254] on span "17" at bounding box center [237, 255] width 5 height 8
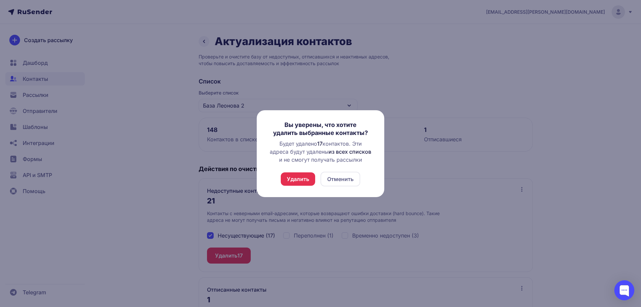
click at [298, 179] on button "Удалить" at bounding box center [298, 178] width 34 height 13
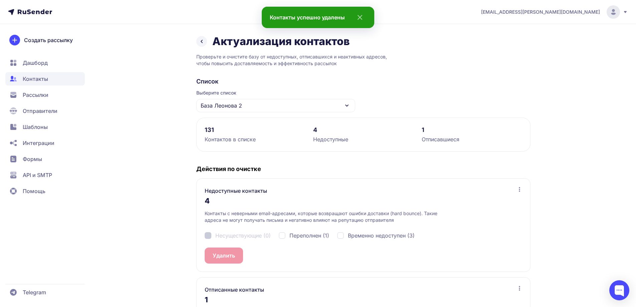
click at [306, 238] on span "Переполнен (1)" at bounding box center [309, 235] width 40 height 8
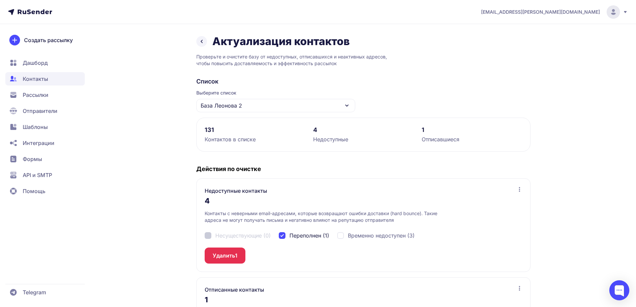
click at [306, 237] on span "Переполнен (1)" at bounding box center [309, 235] width 40 height 8
checkbox input "false"
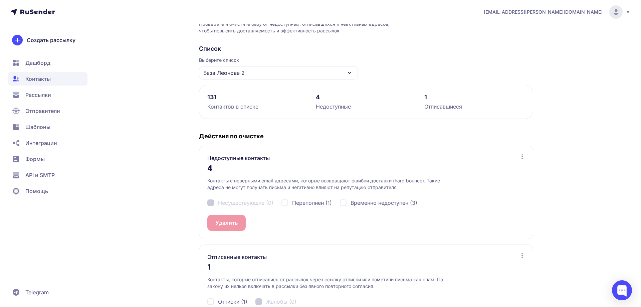
scroll to position [72, 0]
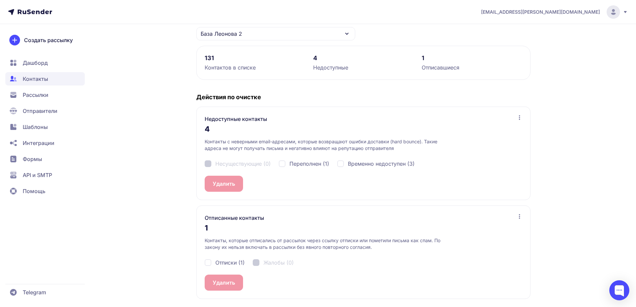
click at [235, 264] on span "Отписки (1)" at bounding box center [229, 262] width 29 height 8
checkbox input "true"
click at [230, 279] on button "Удалить 1" at bounding box center [225, 282] width 41 height 16
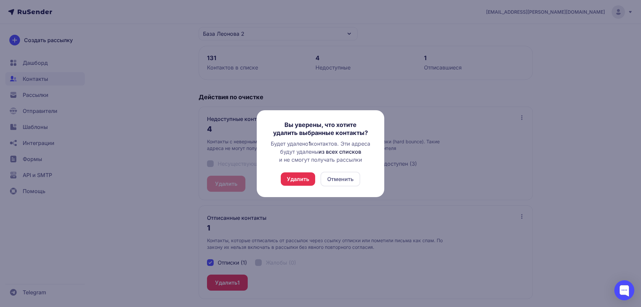
click at [296, 179] on button "Удалить" at bounding box center [298, 178] width 34 height 13
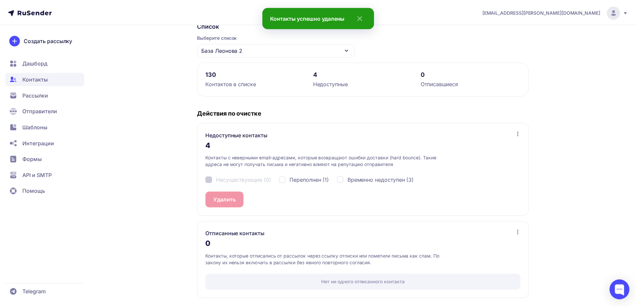
scroll to position [0, 0]
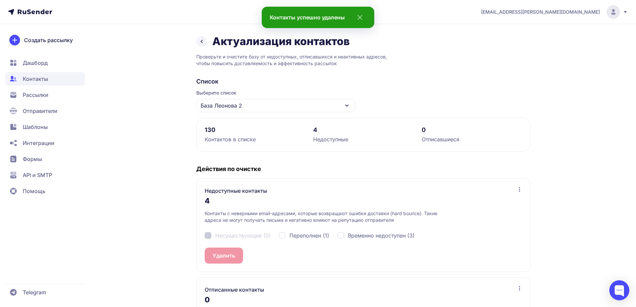
click at [203, 38] on icon at bounding box center [202, 41] width 8 height 8
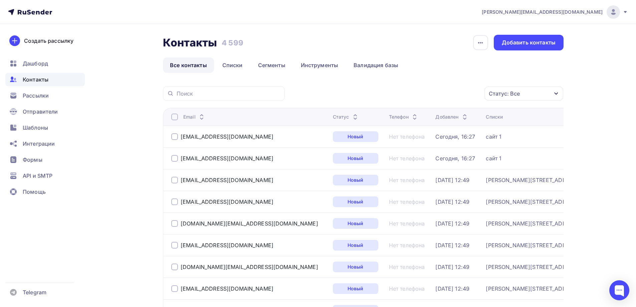
click at [43, 81] on span "Контакты" at bounding box center [36, 79] width 26 height 8
click at [227, 60] on link "Списки" at bounding box center [232, 64] width 34 height 15
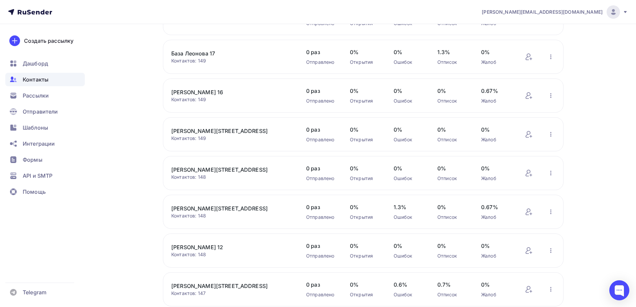
scroll to position [211, 0]
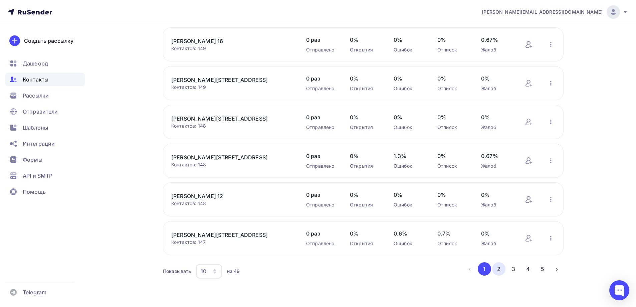
click at [498, 265] on button "2" at bounding box center [498, 268] width 13 height 13
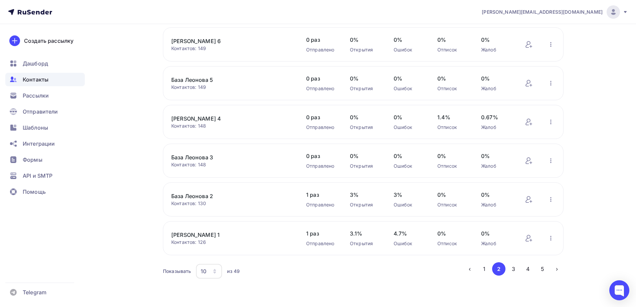
click at [520, 269] on li "4" at bounding box center [527, 268] width 15 height 13
click at [517, 267] on button "3" at bounding box center [513, 268] width 13 height 13
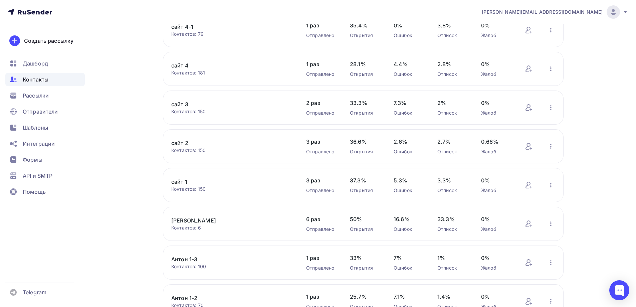
scroll to position [0, 0]
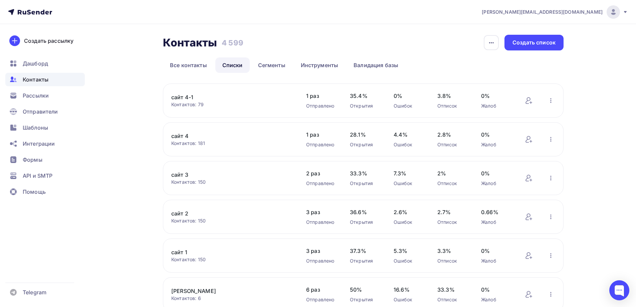
drag, startPoint x: 184, startPoint y: 96, endPoint x: 173, endPoint y: 92, distance: 11.8
click at [173, 92] on div "сайт 4-1 Контактов: 79 Добавить контакты Переименовать список Скачать список От…" at bounding box center [363, 100] width 400 height 34
click at [177, 96] on link "сайт 4-1" at bounding box center [227, 97] width 113 height 8
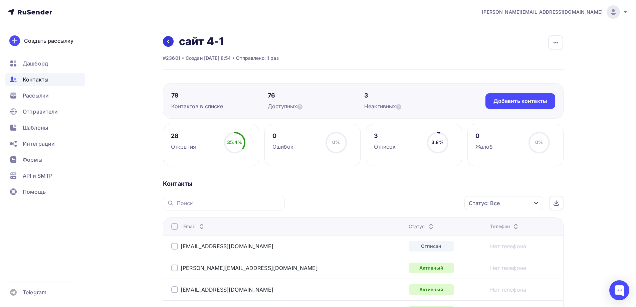
click at [168, 41] on icon at bounding box center [168, 41] width 5 height 5
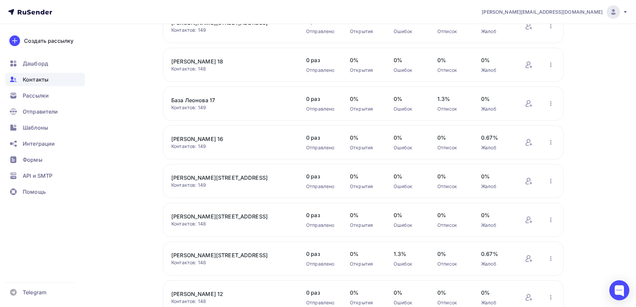
scroll to position [211, 0]
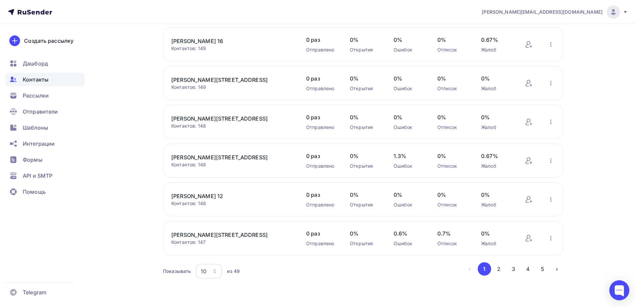
click at [518, 276] on div "Показывать 10 10 20 50 100 из 49 ‹ 1 2 3 4 5 ›" at bounding box center [363, 271] width 400 height 18
click at [519, 271] on button "3" at bounding box center [513, 268] width 13 height 13
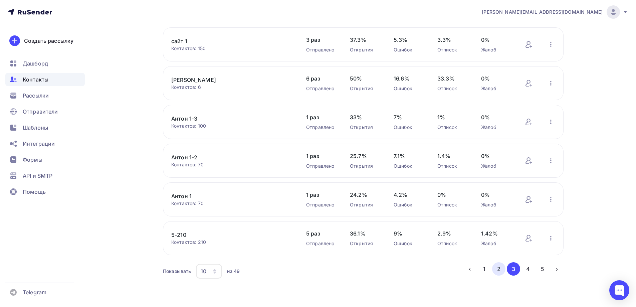
click at [495, 268] on button "2" at bounding box center [498, 268] width 13 height 13
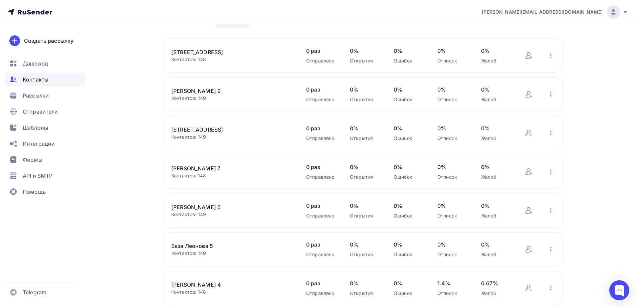
scroll to position [0, 0]
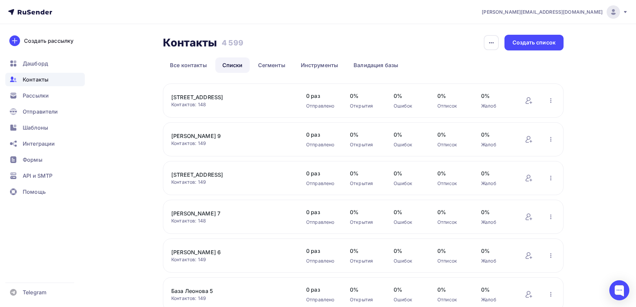
click at [40, 7] on nav "[EMAIL_ADDRESS][PERSON_NAME][DOMAIN_NAME] Аккаунт Тарифы Выйти Создать рассылку…" at bounding box center [318, 12] width 636 height 24
click at [39, 8] on icon at bounding box center [30, 12] width 44 height 8
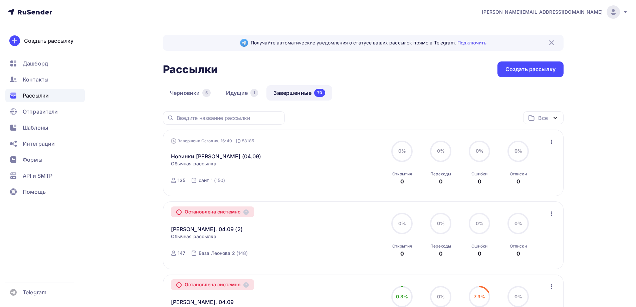
click at [221, 210] on div "Остановлена системно" at bounding box center [212, 211] width 83 height 11
click at [201, 228] on link "[PERSON_NAME], 04.09 (2)" at bounding box center [207, 229] width 72 height 8
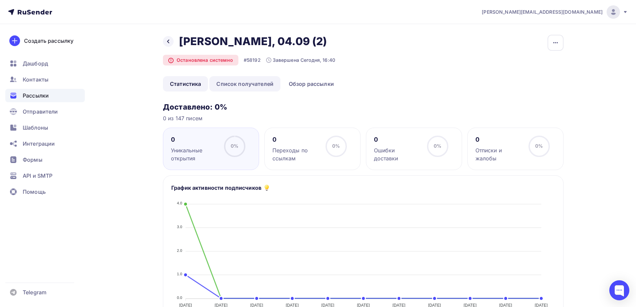
click at [244, 82] on link "Список получателей" at bounding box center [244, 83] width 71 height 15
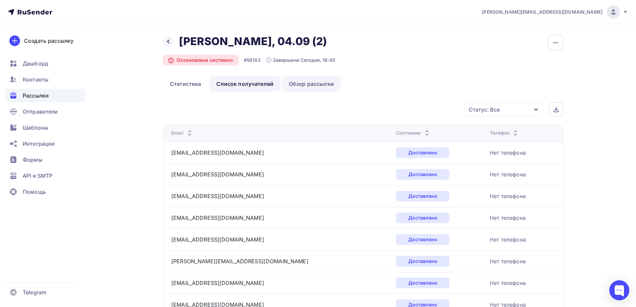
click at [307, 83] on link "Обзор рассылки" at bounding box center [311, 83] width 59 height 15
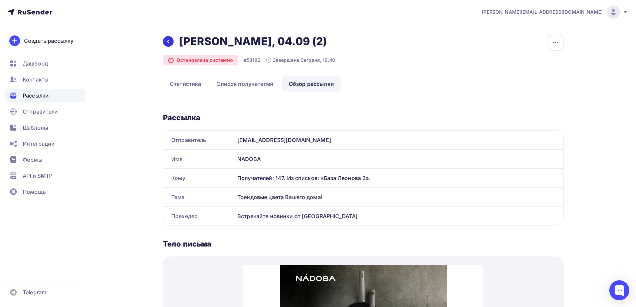
click at [170, 37] on div at bounding box center [168, 41] width 11 height 11
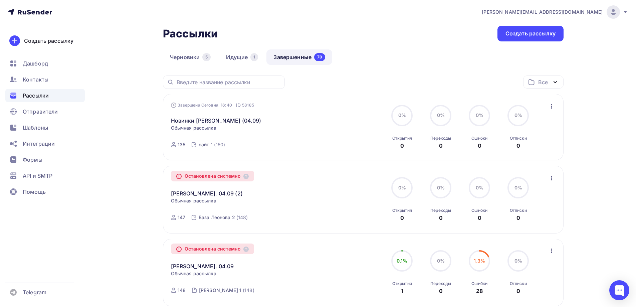
scroll to position [100, 0]
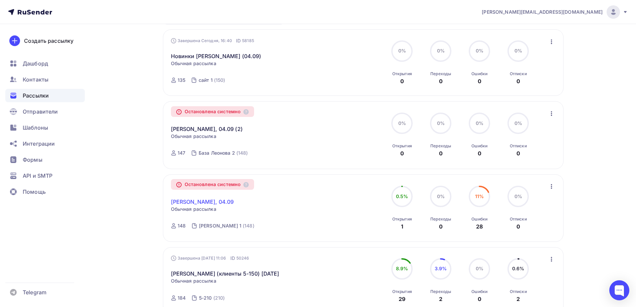
click at [202, 204] on link "[PERSON_NAME], 04.09" at bounding box center [202, 202] width 63 height 8
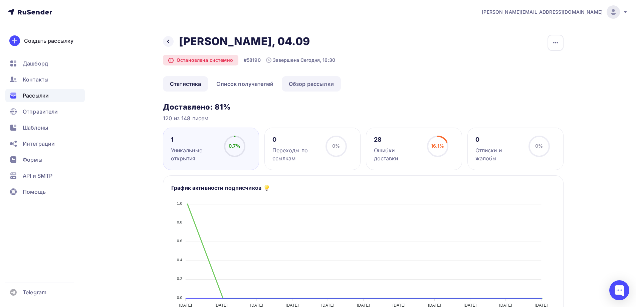
click at [302, 83] on link "Обзор рассылки" at bounding box center [311, 83] width 59 height 15
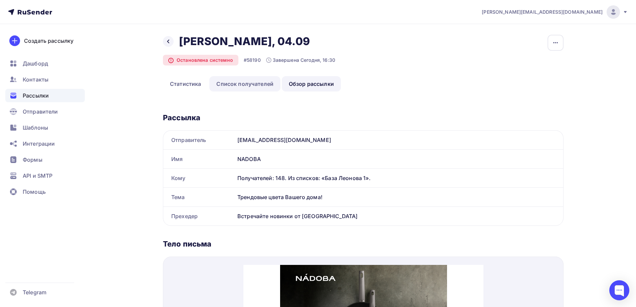
click at [251, 81] on link "Список получателей" at bounding box center [244, 83] width 71 height 15
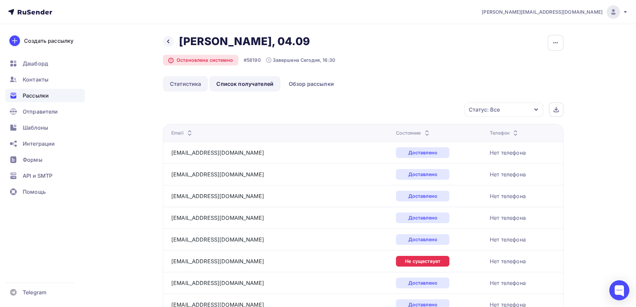
click at [195, 81] on link "Статистика" at bounding box center [185, 83] width 45 height 15
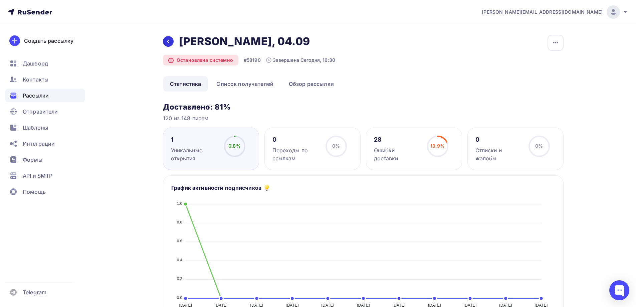
click at [172, 42] on div at bounding box center [168, 41] width 11 height 11
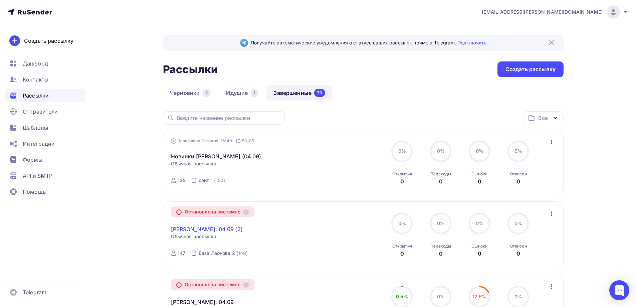
click at [205, 227] on link "[PERSON_NAME], 04.09 (2)" at bounding box center [207, 229] width 72 height 8
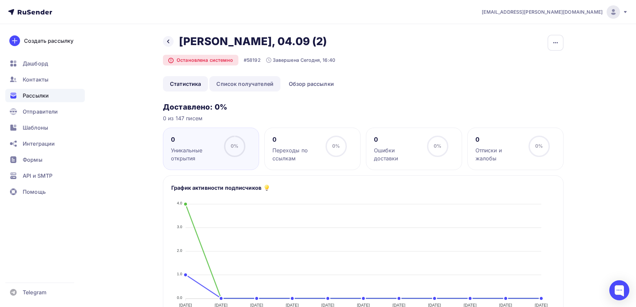
click at [263, 84] on link "Список получателей" at bounding box center [244, 83] width 71 height 15
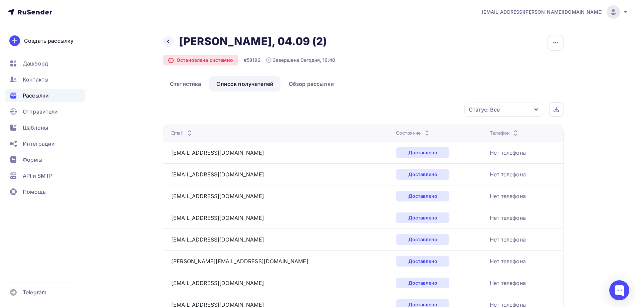
click at [423, 134] on icon at bounding box center [427, 134] width 8 height 8
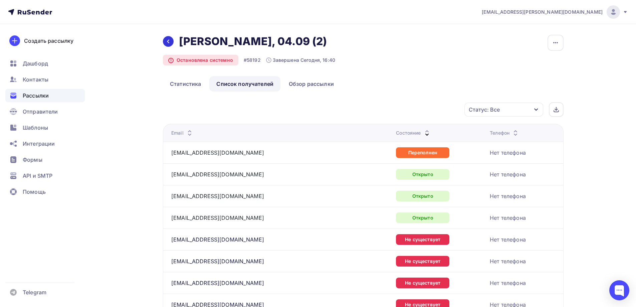
click at [167, 39] on icon at bounding box center [168, 41] width 5 height 5
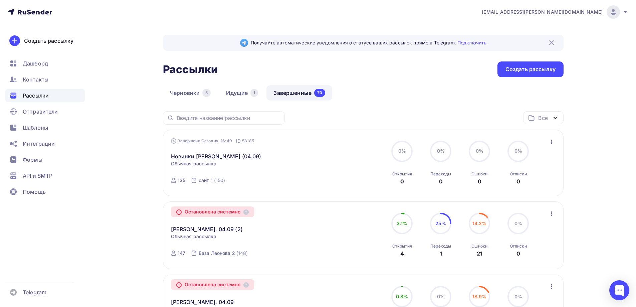
click at [252, 95] on div "1" at bounding box center [254, 93] width 8 height 8
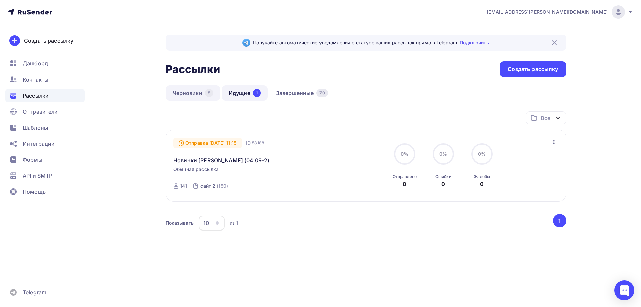
click at [195, 88] on link "Черновики 5" at bounding box center [193, 92] width 55 height 15
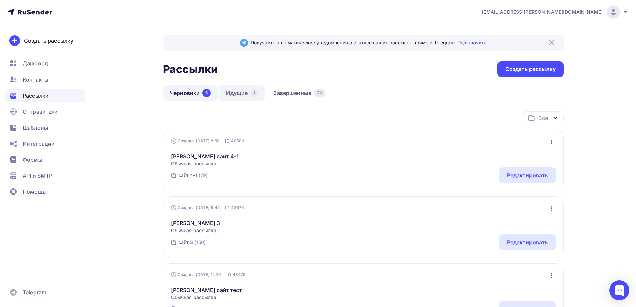
click at [252, 89] on link "Идущие 1" at bounding box center [242, 92] width 46 height 15
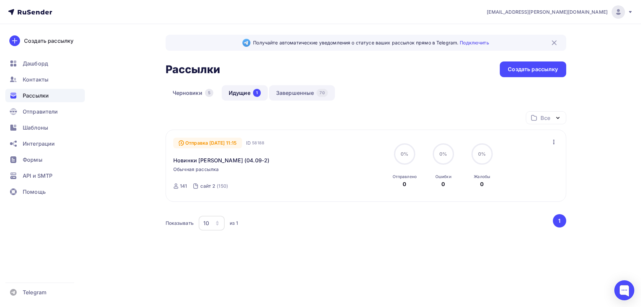
click at [296, 90] on link "Завершенные 70" at bounding box center [302, 92] width 66 height 15
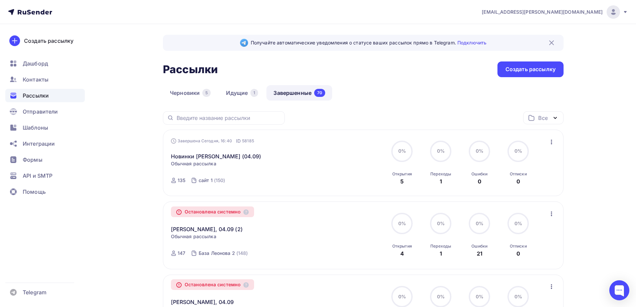
scroll to position [33, 0]
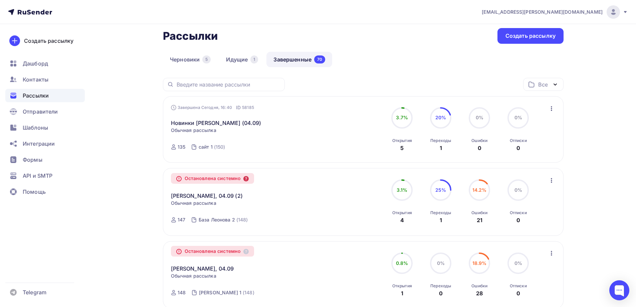
drag, startPoint x: 121, startPoint y: 162, endPoint x: 245, endPoint y: 179, distance: 125.0
click at [245, 179] on icon at bounding box center [245, 178] width 5 height 5
click at [237, 58] on link "Идущие 1" at bounding box center [242, 59] width 46 height 15
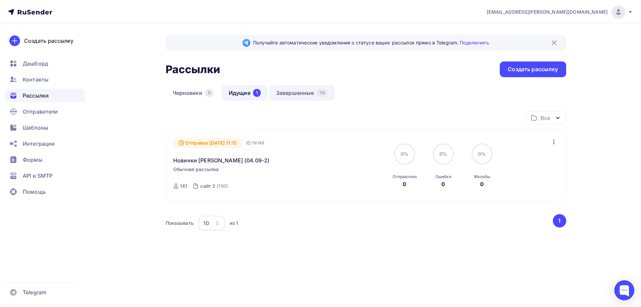
click at [292, 97] on link "Завершенные 70" at bounding box center [302, 92] width 66 height 15
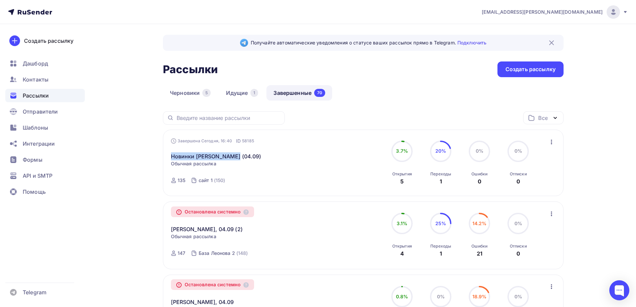
drag, startPoint x: 239, startPoint y: 156, endPoint x: 167, endPoint y: 155, distance: 71.4
click at [167, 155] on div "Завершена Сегодня, 16:40 ID 58185 Новинки Naomi (04.09) Статистика Обзор рассыл…" at bounding box center [363, 162] width 400 height 66
copy link "Новинки [PERSON_NAME] (04.09)"
drag, startPoint x: 230, startPoint y: 183, endPoint x: 199, endPoint y: 181, distance: 31.5
click at [199, 181] on div "Завершена Сегодня, 16:40 ID 58185 Новинки Naomi (04.09) Статистика Обзор рассыл…" at bounding box center [247, 162] width 152 height 51
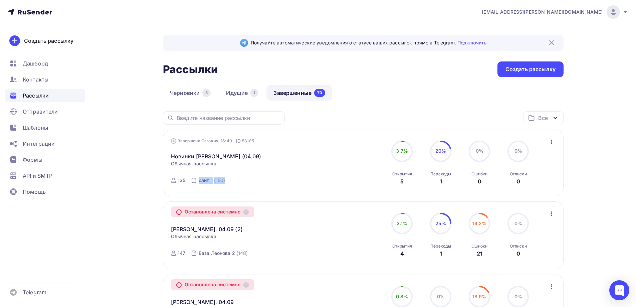
copy link "сайт 1 (150)"
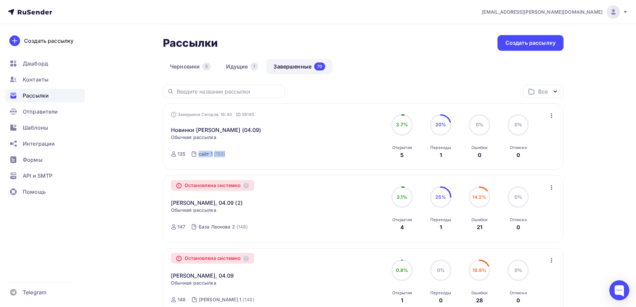
scroll to position [67, 0]
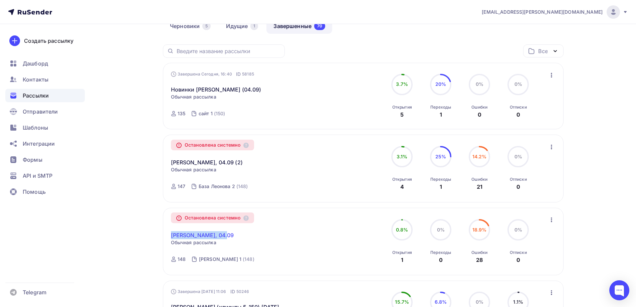
drag, startPoint x: 231, startPoint y: 238, endPoint x: 172, endPoint y: 237, distance: 59.1
click at [172, 237] on div "Naomi - БМЛ, 04.09 Копировать в новую" at bounding box center [247, 231] width 152 height 16
copy link "[PERSON_NAME], 04.09"
drag, startPoint x: 255, startPoint y: 259, endPoint x: 198, endPoint y: 257, distance: 56.8
click at [198, 257] on div "Остановлена системно Naomi - БМЛ, 04.09 Копировать в новую Обычная рассылка Зав…" at bounding box center [247, 241] width 152 height 52
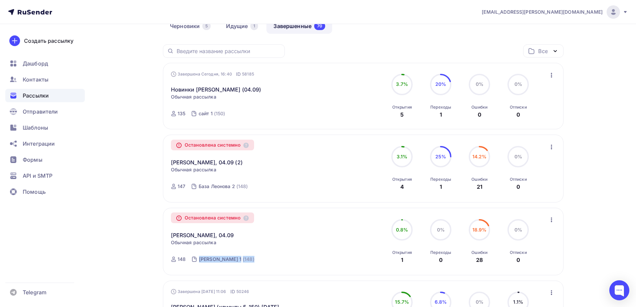
copy link "База Леонова 1 (148)"
drag, startPoint x: 238, startPoint y: 164, endPoint x: 164, endPoint y: 161, distance: 73.4
click at [164, 161] on div "Остановлена системно Naomi - БМЛ, 04.09 (2) Копировать в новую Обычная рассылка…" at bounding box center [363, 167] width 400 height 67
copy link "[PERSON_NAME], 04.09 (2)"
drag, startPoint x: 255, startPoint y: 187, endPoint x: 199, endPoint y: 185, distance: 55.7
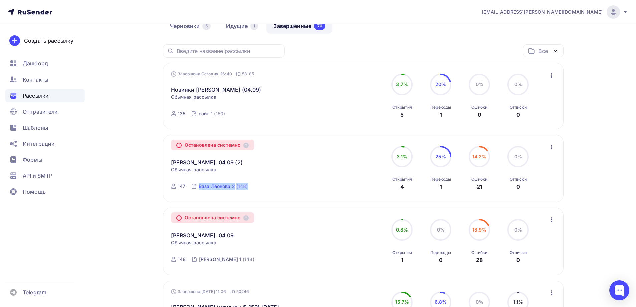
click at [199, 185] on div "Остановлена системно Naomi - БМЛ, 04.09 (2) Копировать в новую Обычная рассылка…" at bounding box center [247, 168] width 152 height 52
copy link "База Леонова 2 (148)"
drag, startPoint x: 302, startPoint y: 90, endPoint x: 287, endPoint y: 73, distance: 23.1
click at [302, 90] on div "Новинки Naomi (04.09) Статистика Обзор рассылки Копировать в новую Добавить в п…" at bounding box center [247, 85] width 152 height 16
click at [239, 19] on nav "a.gorbach@nadoba.eu Аккаунт Тарифы Выйти Создать рассылку Дашборд Контакты Расс…" at bounding box center [318, 12] width 636 height 24
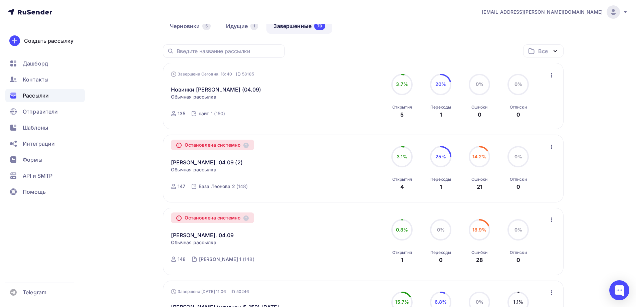
click at [239, 23] on nav "a.gorbach@nadoba.eu Аккаунт Тарифы Выйти Создать рассылку Дашборд Контакты Расс…" at bounding box center [318, 12] width 636 height 24
click at [239, 26] on link "Идущие 1" at bounding box center [242, 25] width 46 height 15
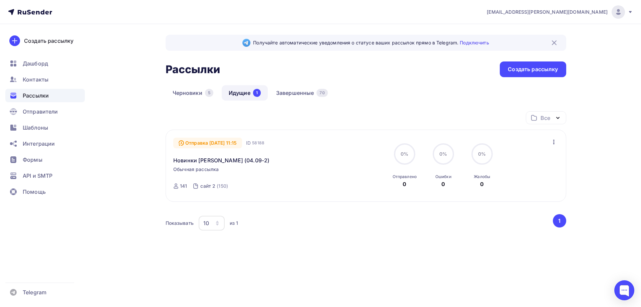
drag, startPoint x: 246, startPoint y: 160, endPoint x: 222, endPoint y: 115, distance: 50.8
click at [172, 161] on div "Отправка 05.09.2025, 11:15 ID 58188 Новинки Naomi (04.09-2) Обычная рассылка От…" at bounding box center [366, 165] width 400 height 72
copy link "Новинки Naomi (04.09-2)"
click at [252, 176] on div "Отправка 05.09.2025, 11:15 ID 58188 Новинки Naomi (04.09-2) Обычная рассылка От…" at bounding box center [249, 165] width 152 height 56
click at [251, 160] on div "Новинки Naomi (04.09-2)" at bounding box center [249, 156] width 152 height 16
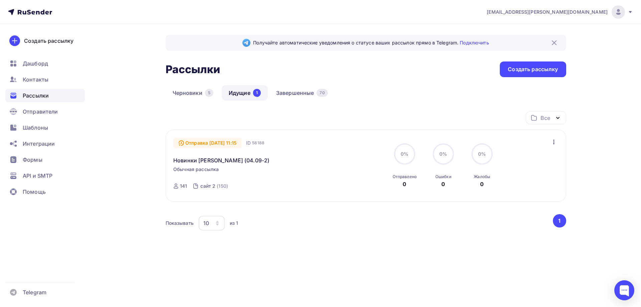
drag, startPoint x: 234, startPoint y: 173, endPoint x: 227, endPoint y: 172, distance: 6.5
click at [233, 173] on div "Отправка 05.09.2025, 11:15 ID 58188 Новинки Naomi (04.09-2) Обычная рассылка От…" at bounding box center [249, 165] width 152 height 56
drag, startPoint x: 245, startPoint y: 160, endPoint x: 155, endPoint y: 164, distance: 90.2
click at [155, 164] on div "Получайте автоматические уведомления о статусе ваших рассылок прямо в Telegram.…" at bounding box center [320, 161] width 547 height 274
copy link "Новинки Naomi (04.09-2)"
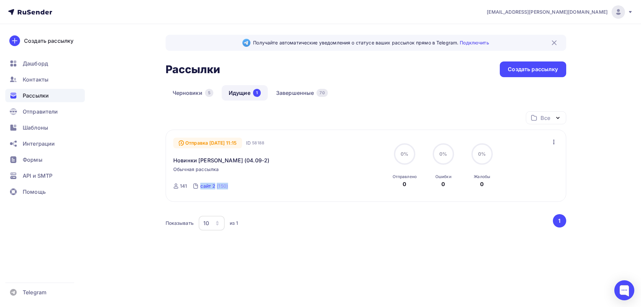
drag, startPoint x: 229, startPoint y: 184, endPoint x: 200, endPoint y: 183, distance: 28.7
click at [200, 183] on div "Отправка 05.09.2025, 11:15 ID 58188 Новинки Naomi (04.09-2) Обычная рассылка От…" at bounding box center [249, 165] width 152 height 56
copy link "сайт 2 (150)"
click at [308, 92] on link "Завершенные 70" at bounding box center [302, 92] width 66 height 15
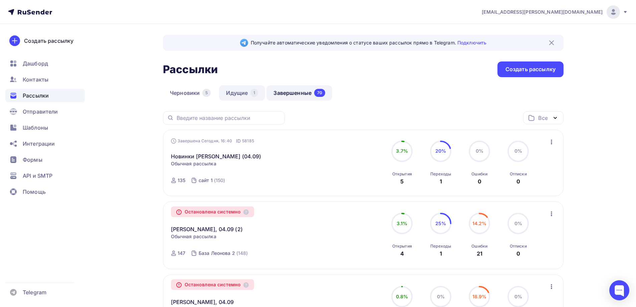
click at [247, 91] on link "Идущие 1" at bounding box center [242, 92] width 46 height 15
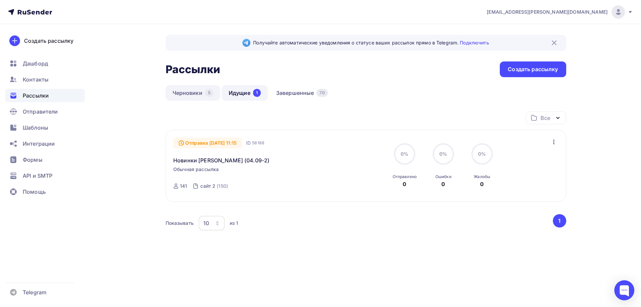
click at [193, 98] on link "Черновики 5" at bounding box center [193, 92] width 55 height 15
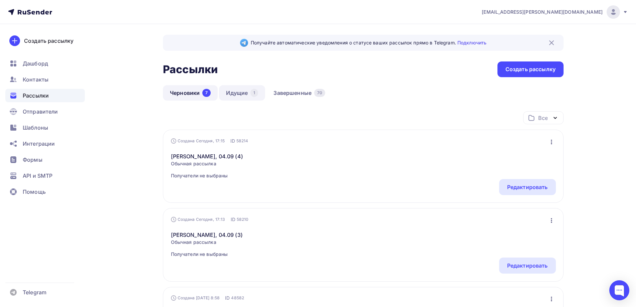
click at [247, 90] on link "Идущие 1" at bounding box center [242, 92] width 46 height 15
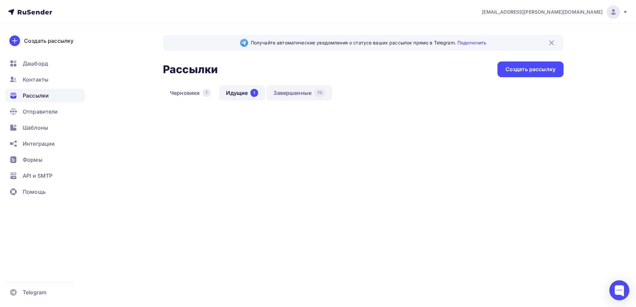
click at [300, 89] on link "Завершенные 70" at bounding box center [299, 92] width 66 height 15
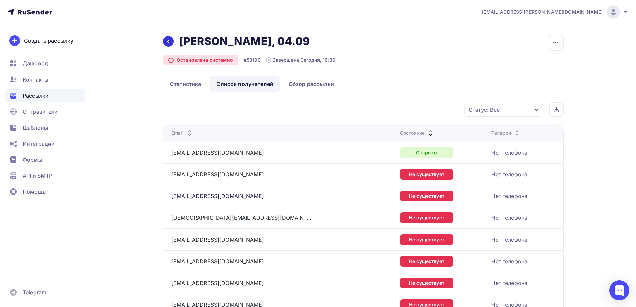
click at [169, 38] on div at bounding box center [168, 41] width 11 height 11
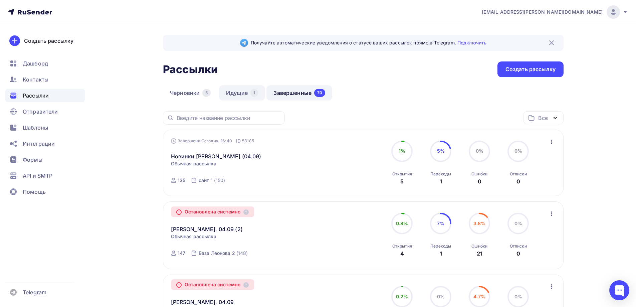
drag, startPoint x: 234, startPoint y: 93, endPoint x: 239, endPoint y: 89, distance: 6.2
click at [235, 93] on link "Идущие 1" at bounding box center [242, 92] width 46 height 15
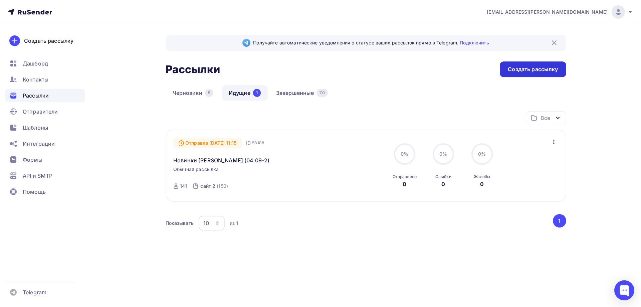
click at [524, 68] on div "Создать рассылку" at bounding box center [533, 69] width 50 height 8
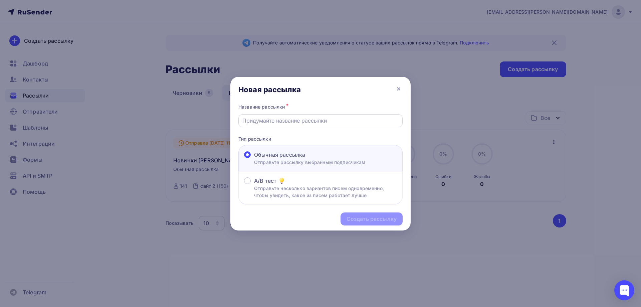
click at [273, 125] on div at bounding box center [320, 120] width 164 height 13
click at [290, 116] on input "text" at bounding box center [320, 120] width 156 height 8
paste input "[PERSON_NAME], 04.09 (2)"
click at [301, 121] on input "[PERSON_NAME], 04.09 (2)" at bounding box center [320, 120] width 156 height 8
type input "[PERSON_NAME], 04.09 (3)"
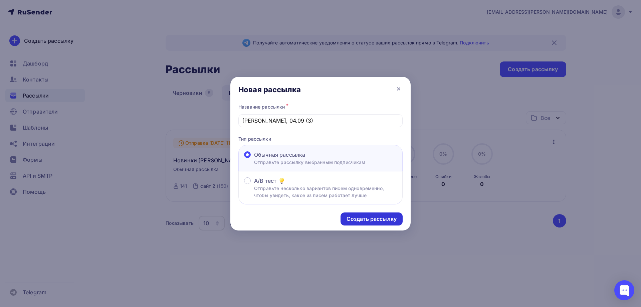
click at [373, 216] on div "Создать рассылку" at bounding box center [371, 219] width 50 height 8
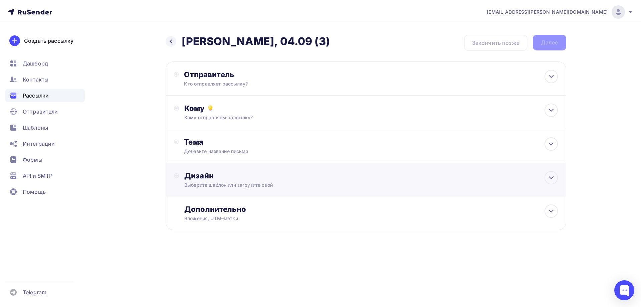
click at [208, 174] on div "Дизайн" at bounding box center [370, 175] width 373 height 9
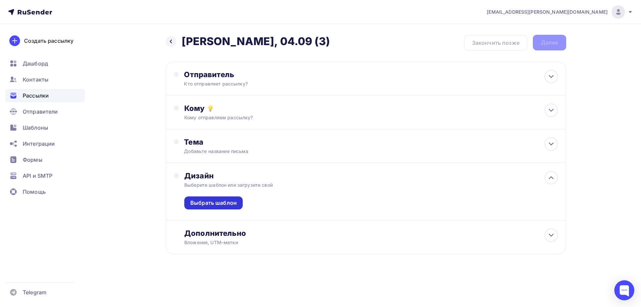
click at [226, 205] on div "Выбрать шаблон" at bounding box center [213, 203] width 46 height 8
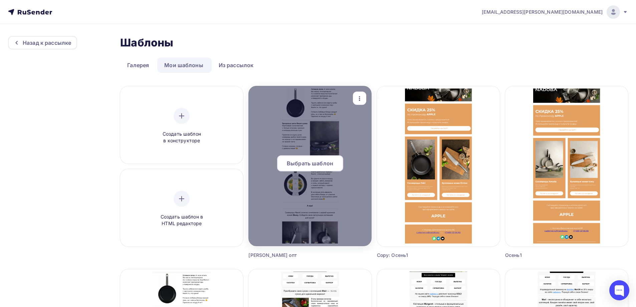
click at [312, 163] on span "Выбрать шаблон" at bounding box center [310, 163] width 46 height 8
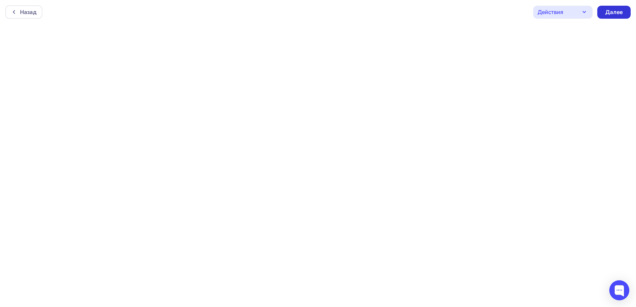
click at [611, 13] on div "Далее" at bounding box center [613, 12] width 17 height 8
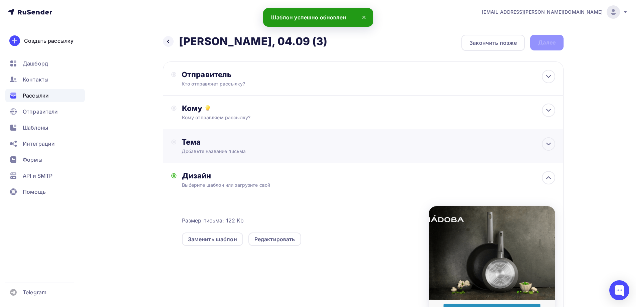
click at [196, 139] on div "Тема" at bounding box center [248, 141] width 132 height 9
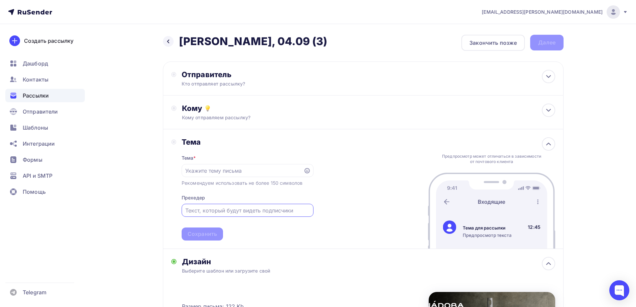
click at [233, 212] on input "text" at bounding box center [247, 210] width 124 height 8
paste input "Встречайте новинки от NADOBA"
type input "Встречайте новинки от NADOBA"
click at [225, 167] on input "text" at bounding box center [242, 171] width 114 height 8
paste input "Трендовые цвета Вашего дома!"
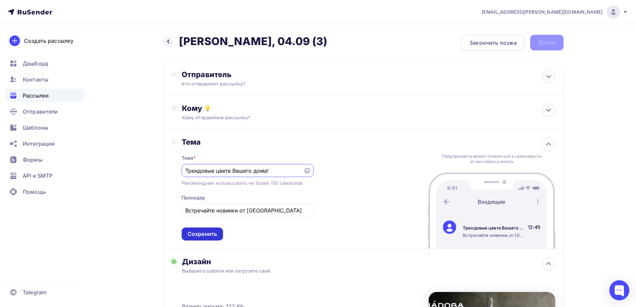
type input "Трендовые цвета Вашего дома!"
click at [206, 233] on div "Сохранить" at bounding box center [202, 234] width 29 height 8
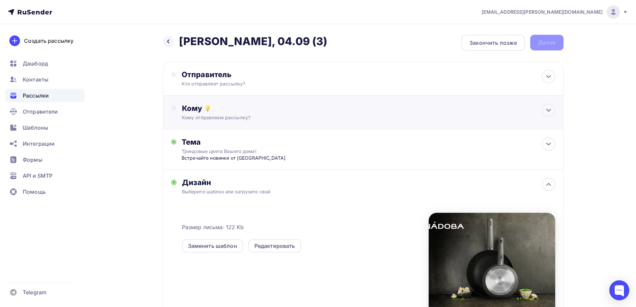
click at [235, 120] on div "Кому отправляем рассылку?" at bounding box center [350, 117] width 336 height 7
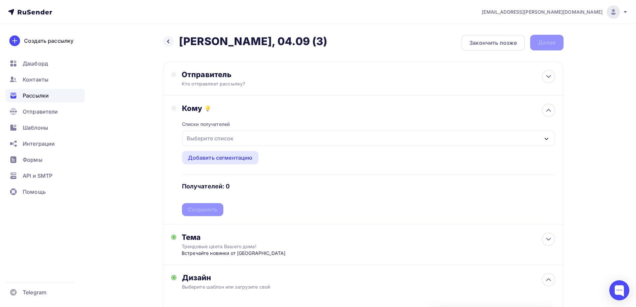
click at [228, 137] on div "Выберите список" at bounding box center [210, 138] width 52 height 12
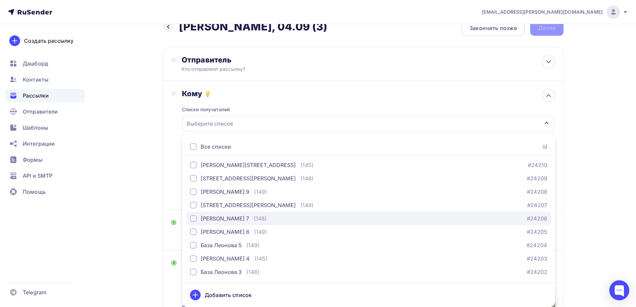
scroll to position [133, 0]
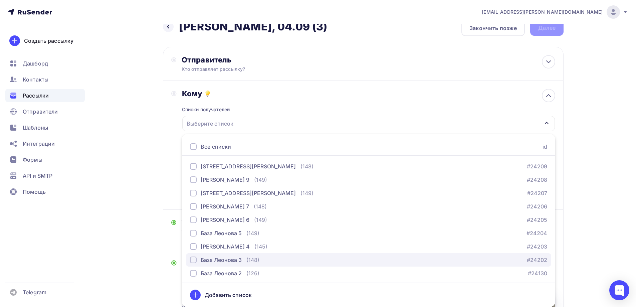
click at [222, 256] on div "База Леонова 3" at bounding box center [221, 260] width 41 height 8
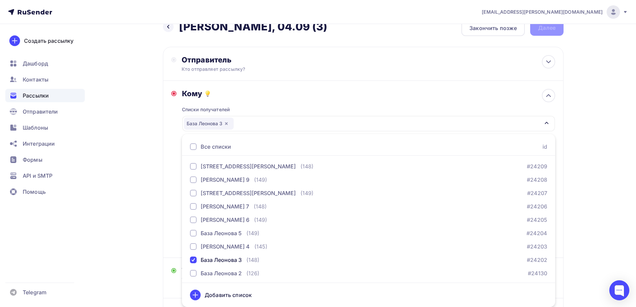
click at [148, 155] on div "Назад Naomi - БМЛ, 04.09 (3) Naomi - БМЛ, 04.09 (3) Закончить позже Далее Отпра…" at bounding box center [317, 265] width 547 height 513
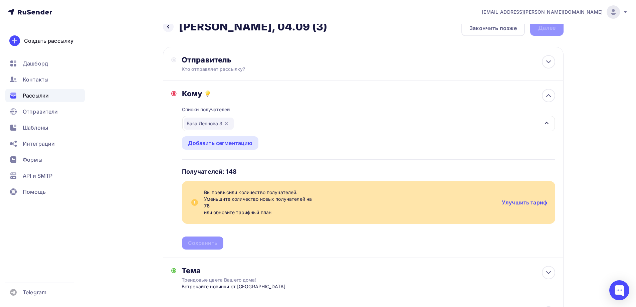
scroll to position [0, 0]
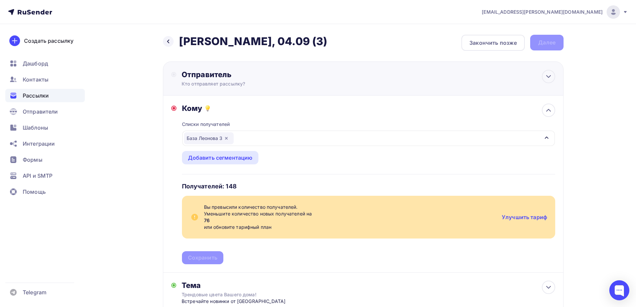
click at [259, 71] on div "Отправитель" at bounding box center [254, 74] width 144 height 9
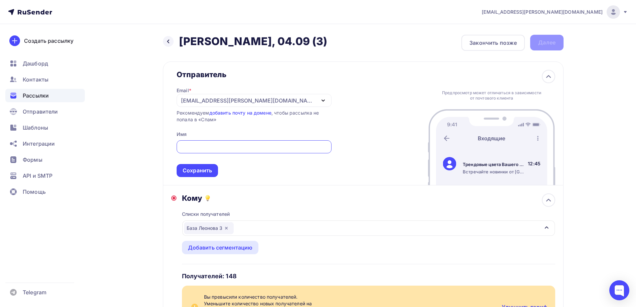
click at [244, 97] on div "[EMAIL_ADDRESS][PERSON_NAME][DOMAIN_NAME]" at bounding box center [248, 100] width 134 height 8
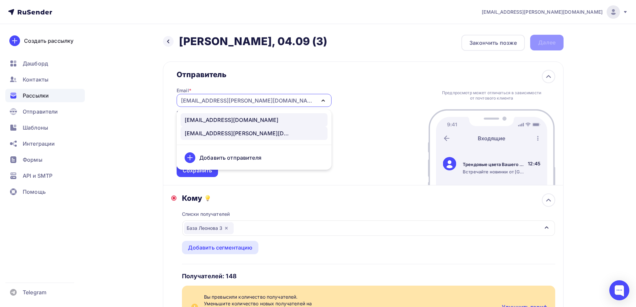
click at [228, 123] on div "news@nadoba.ru" at bounding box center [232, 120] width 94 height 8
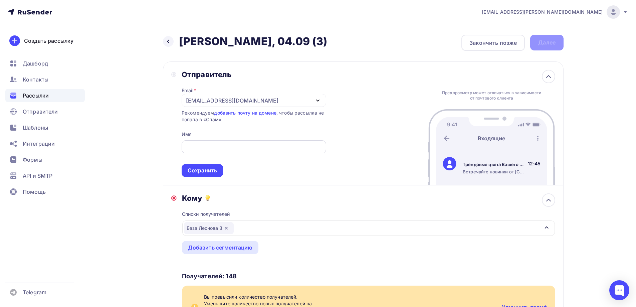
click at [212, 143] on input "text" at bounding box center [253, 147] width 137 height 8
type input "n"
type input "NADOBA"
click at [206, 166] on div "Сохранить" at bounding box center [202, 170] width 41 height 13
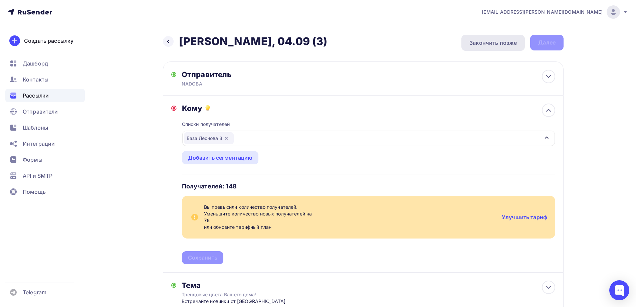
click at [489, 47] on div "Закончить позже" at bounding box center [492, 43] width 63 height 16
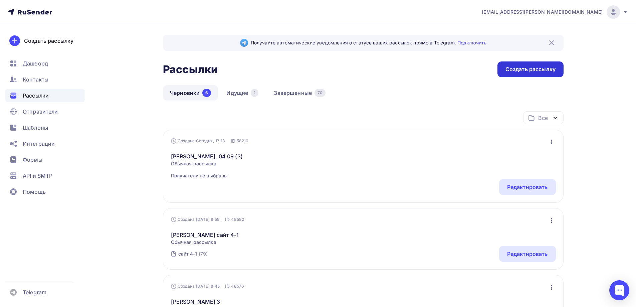
click at [527, 69] on div "Создать рассылку" at bounding box center [530, 69] width 50 height 8
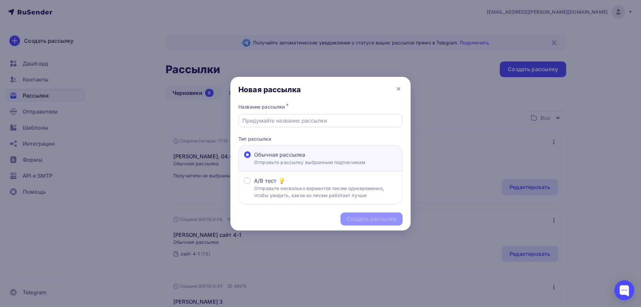
click at [287, 119] on input "text" at bounding box center [320, 120] width 156 height 8
click at [308, 115] on div at bounding box center [320, 120] width 164 height 13
click at [306, 126] on div at bounding box center [320, 120] width 164 height 13
click at [307, 121] on input "text" at bounding box center [320, 120] width 156 height 8
paste input "Naomi - БМЛ, 04.09 (4)"
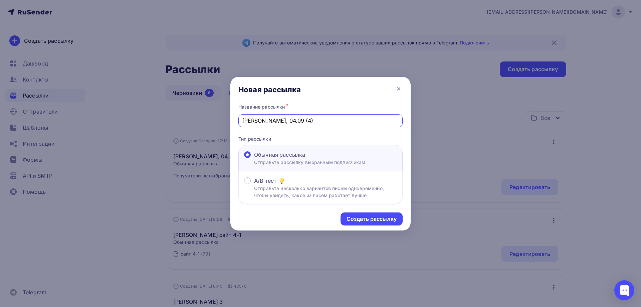
click at [324, 119] on input "Naomi - БМЛ, 04.09 (4)" at bounding box center [320, 120] width 156 height 8
type input "Naomi - БМЛ, 04.09 (4)"
click at [376, 219] on div "Создать рассылку" at bounding box center [371, 219] width 50 height 8
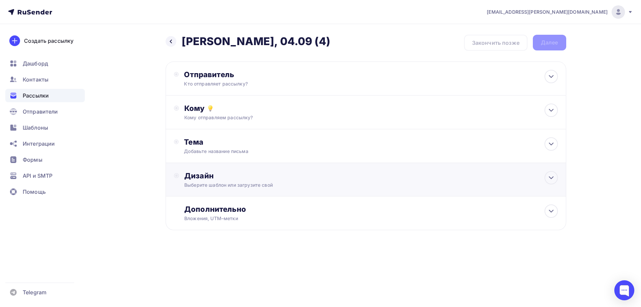
click at [269, 189] on div "Дизайн Выберите шаблон или загрузите свой" at bounding box center [366, 183] width 384 height 25
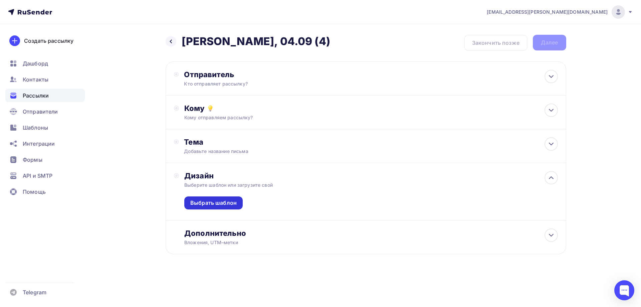
click at [220, 203] on div "Выбрать шаблон" at bounding box center [213, 203] width 46 height 8
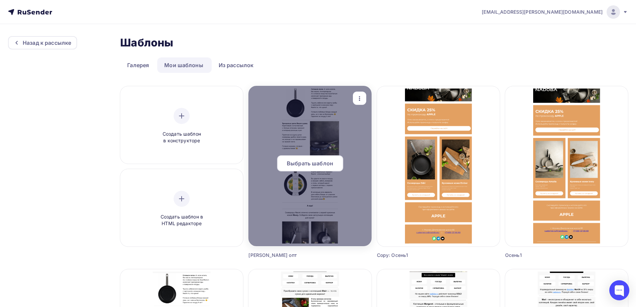
click at [307, 168] on div "Выбрать шаблон" at bounding box center [310, 163] width 66 height 16
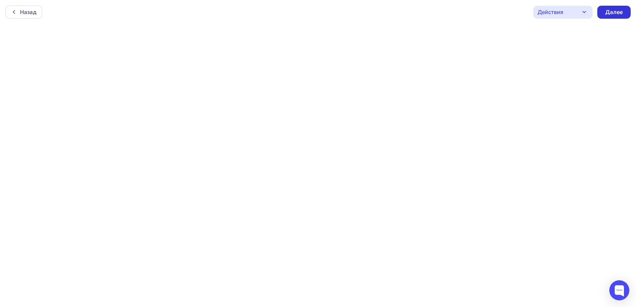
click at [617, 10] on div "Далее" at bounding box center [613, 12] width 17 height 8
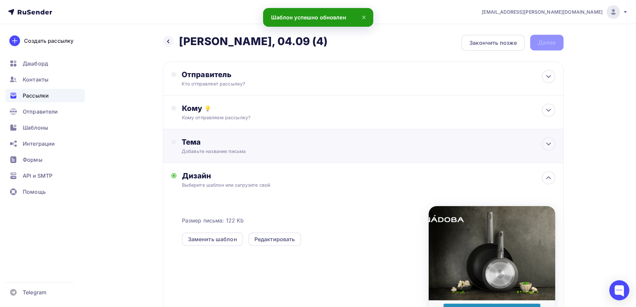
click at [210, 146] on div "Тема Добавьте название письма Тема * Рекомендуем использовать не более 150 симв…" at bounding box center [248, 145] width 132 height 17
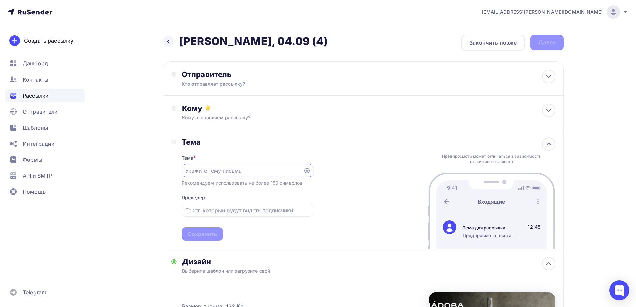
click at [247, 171] on input "text" at bounding box center [242, 171] width 114 height 8
paste input "Трендовые цвета Вашего дома!"
type input "Трендовые цвета Вашего дома!"
click at [232, 209] on input "text" at bounding box center [247, 210] width 124 height 8
click at [256, 212] on input "text" at bounding box center [247, 210] width 124 height 8
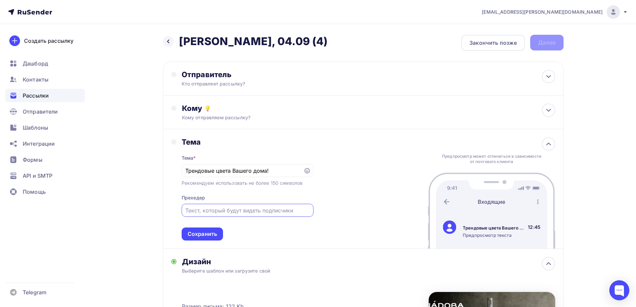
paste input "Встречайте новинки от NADOBA"
type input "Встречайте новинки от NADOBA"
click at [205, 233] on div "Сохранить" at bounding box center [202, 234] width 29 height 8
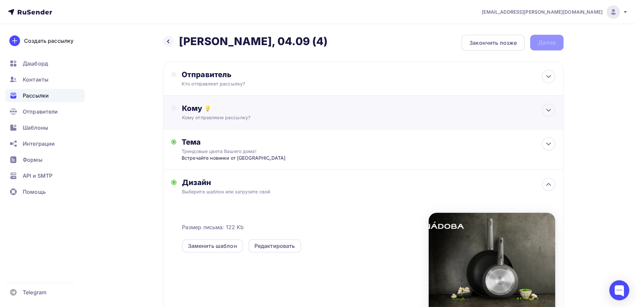
click at [222, 113] on div "Кому Кому отправляем рассылку? Списки получателей Выберите список Все списки id…" at bounding box center [368, 111] width 373 height 17
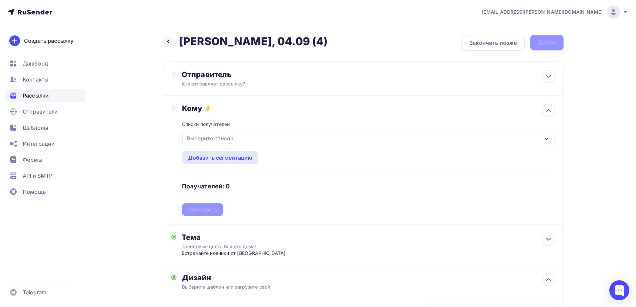
click at [244, 139] on div "Выберите список" at bounding box center [368, 137] width 372 height 15
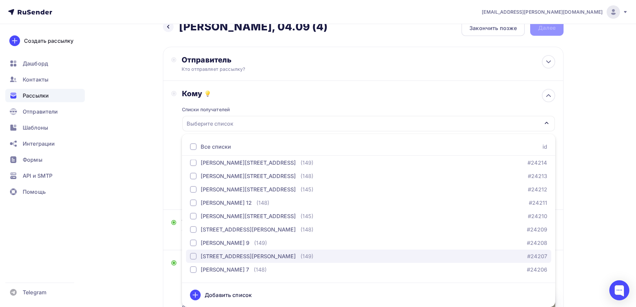
scroll to position [133, 0]
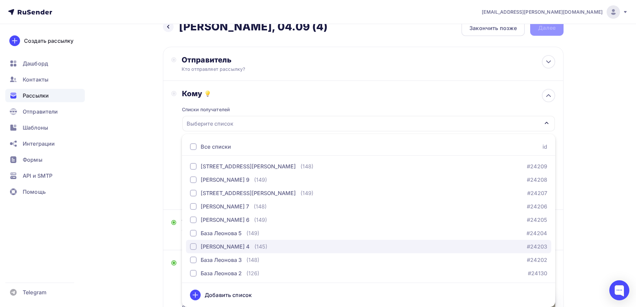
click at [211, 246] on div "База Леонова 4" at bounding box center [225, 246] width 49 height 8
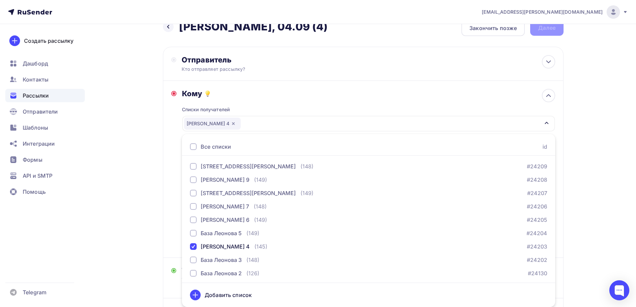
click at [172, 160] on div "Кому Списки получателей База Леонова 4 Все списки id База Леонова 20 (144) #242…" at bounding box center [363, 169] width 384 height 160
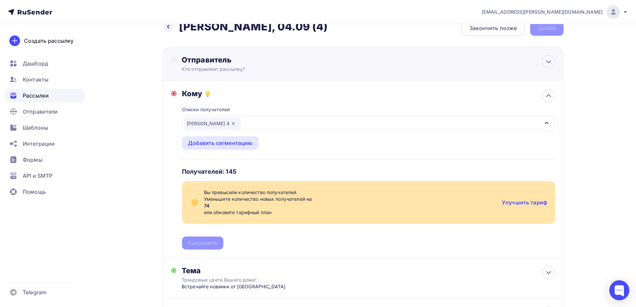
click at [225, 60] on div "Отправитель" at bounding box center [254, 59] width 144 height 9
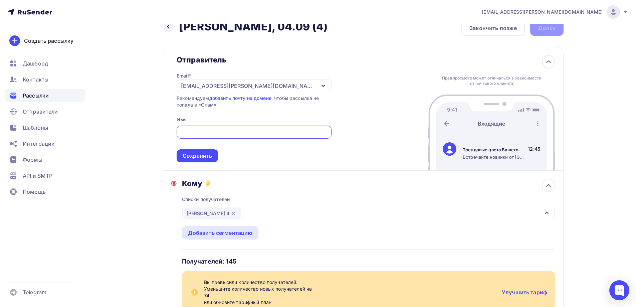
scroll to position [0, 0]
click at [240, 85] on div "[EMAIL_ADDRESS][PERSON_NAME][DOMAIN_NAME]" at bounding box center [248, 86] width 134 height 8
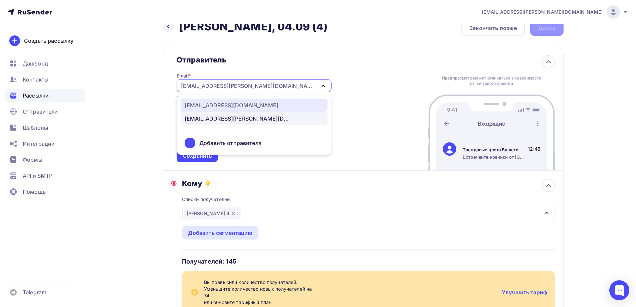
click at [227, 101] on link "news@nadoba.ru" at bounding box center [254, 104] width 147 height 13
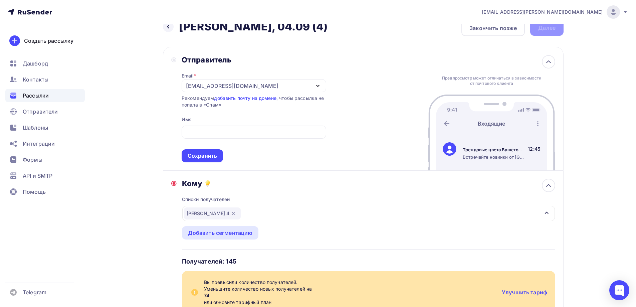
click at [229, 119] on div "Email * news@nadoba.ru news@nadoba.ru a.gorbach@nadoba.eu Добавить отправителя …" at bounding box center [254, 113] width 144 height 98
click at [228, 127] on div at bounding box center [254, 131] width 144 height 13
click at [230, 129] on input "text" at bounding box center [253, 132] width 137 height 8
type input "NADOBA"
click at [212, 155] on div "Сохранить" at bounding box center [202, 156] width 29 height 8
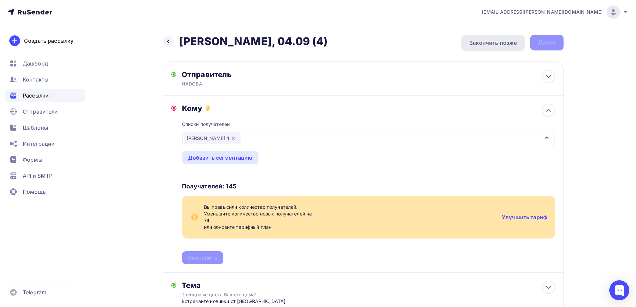
click at [498, 43] on div "Закончить позже" at bounding box center [492, 43] width 47 height 8
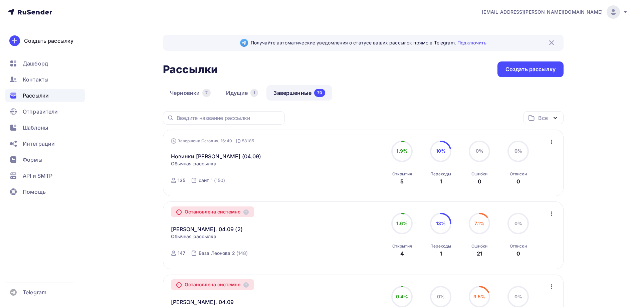
scroll to position [33, 0]
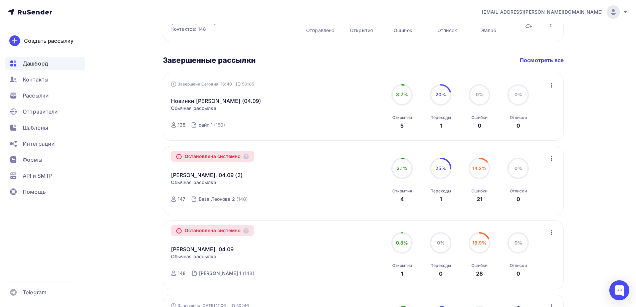
scroll to position [367, 0]
